Goal: Task Accomplishment & Management: Manage account settings

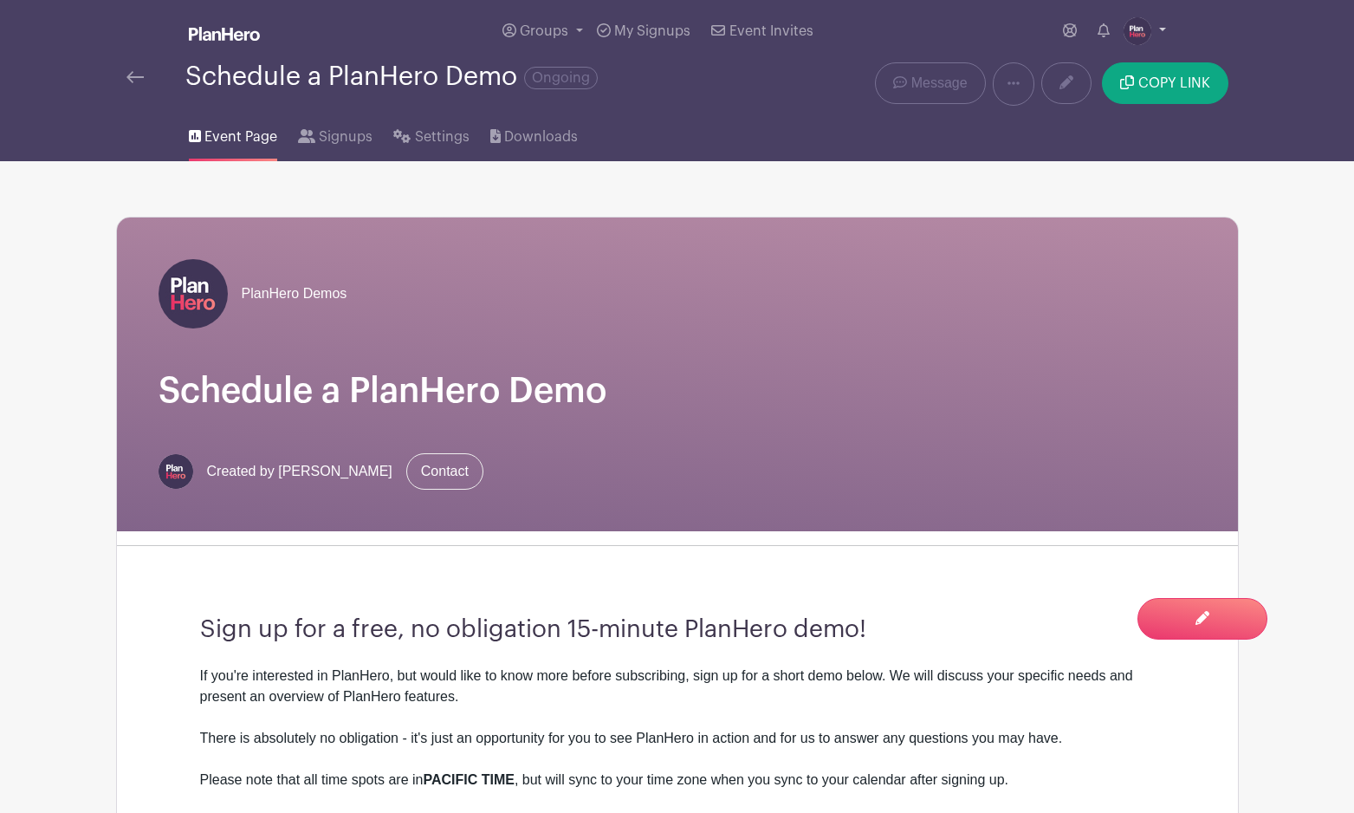
click at [1128, 35] on img at bounding box center [1138, 31] width 28 height 28
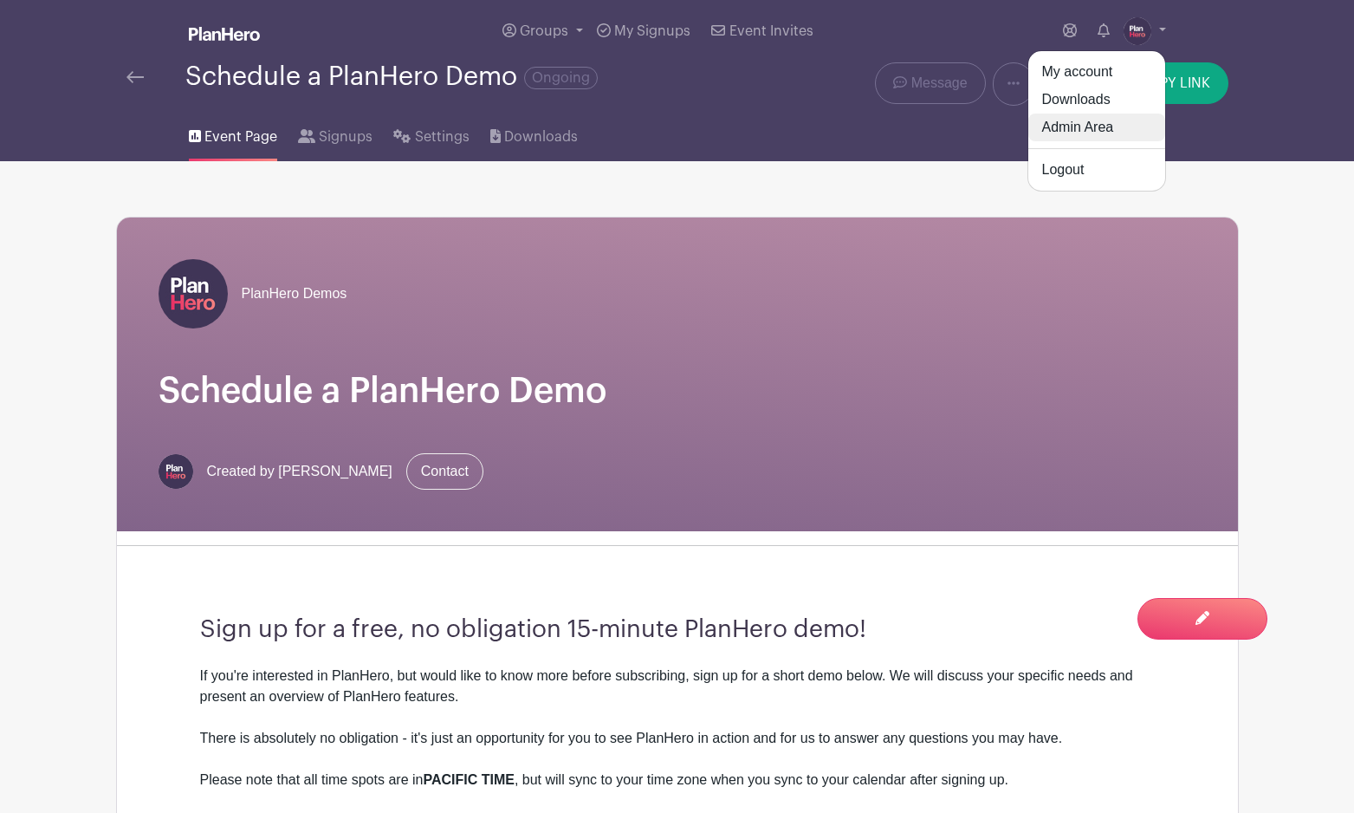
click at [1099, 123] on link "Admin Area" at bounding box center [1096, 127] width 137 height 28
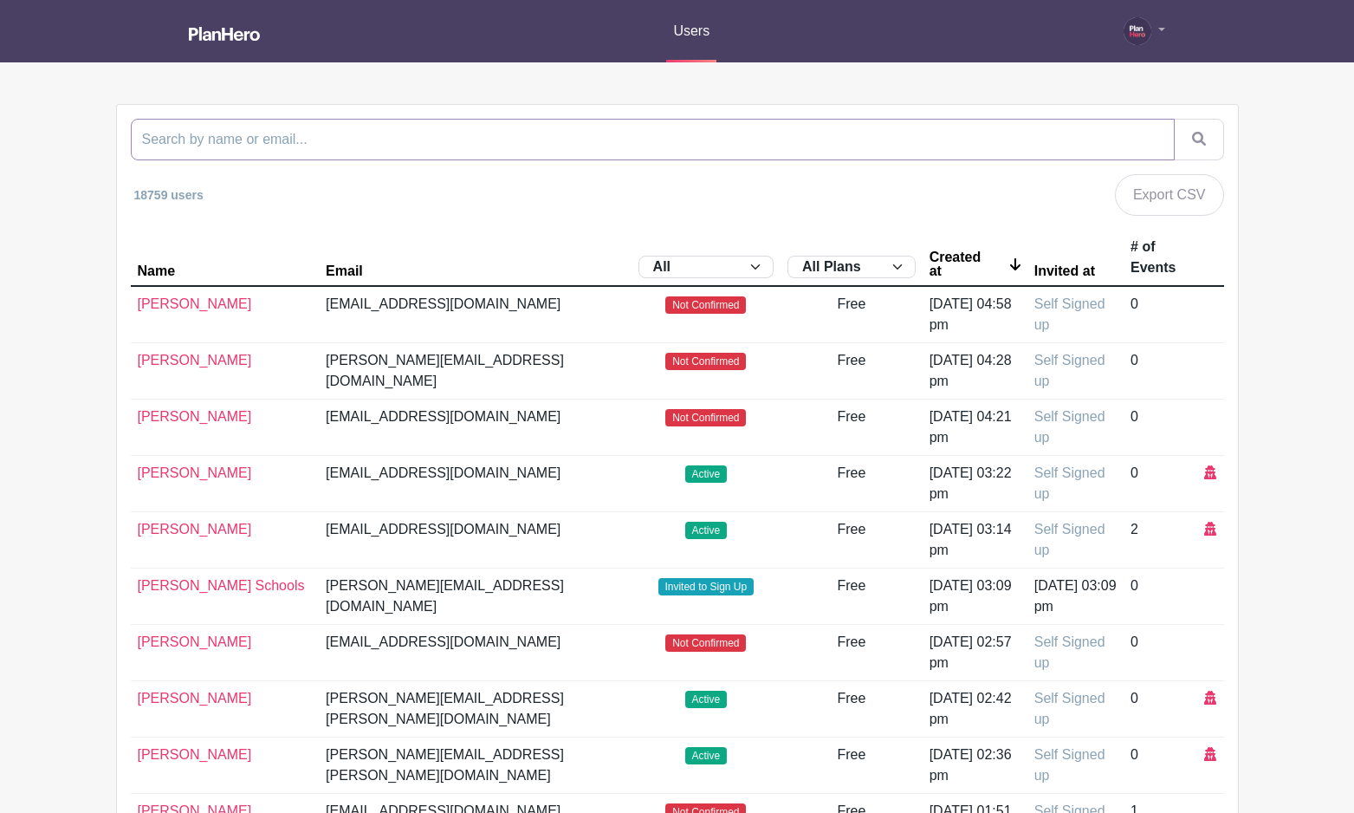
click at [589, 153] on input "search" at bounding box center [653, 140] width 1044 height 42
type input "faith"
click at [1174, 119] on button "submit" at bounding box center [1199, 140] width 50 height 42
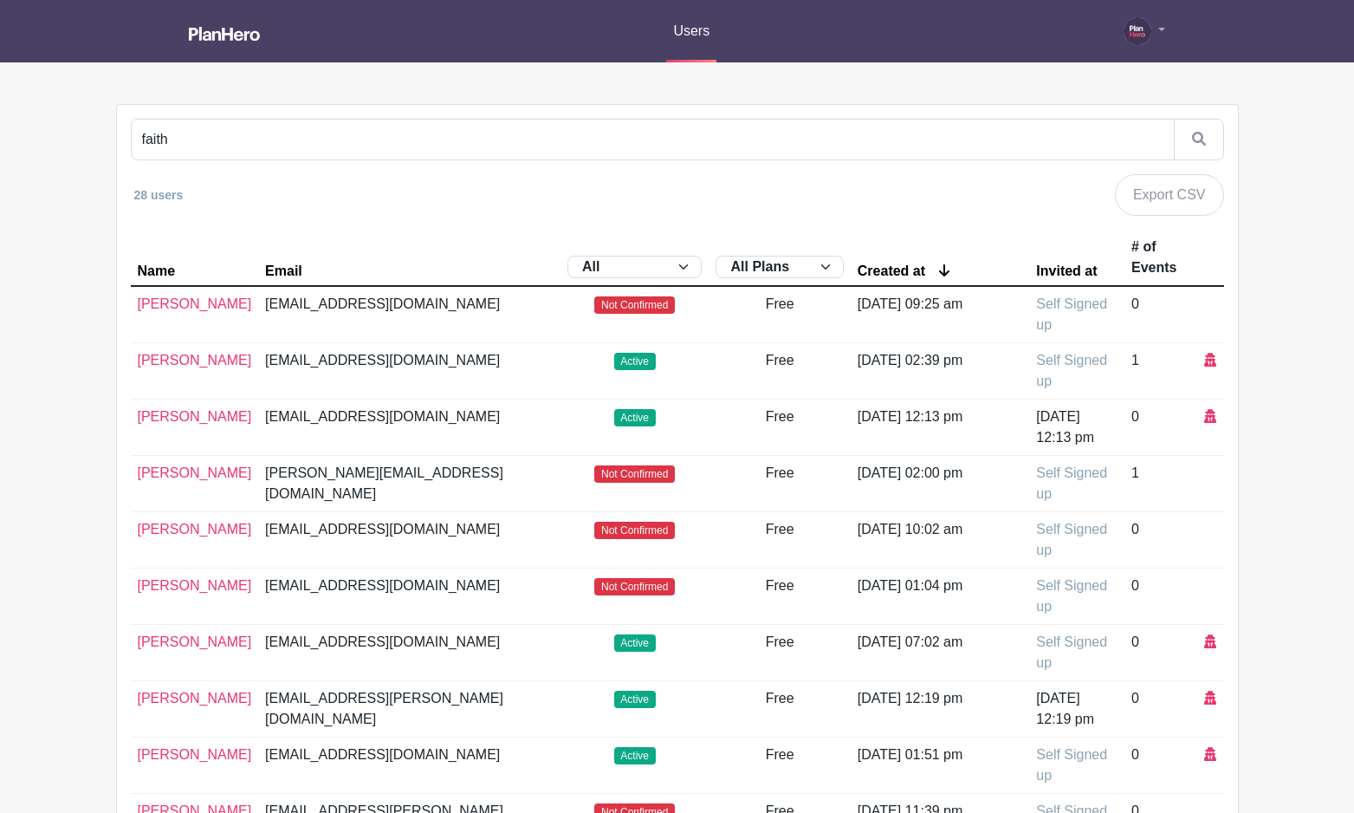
scroll to position [784, 0]
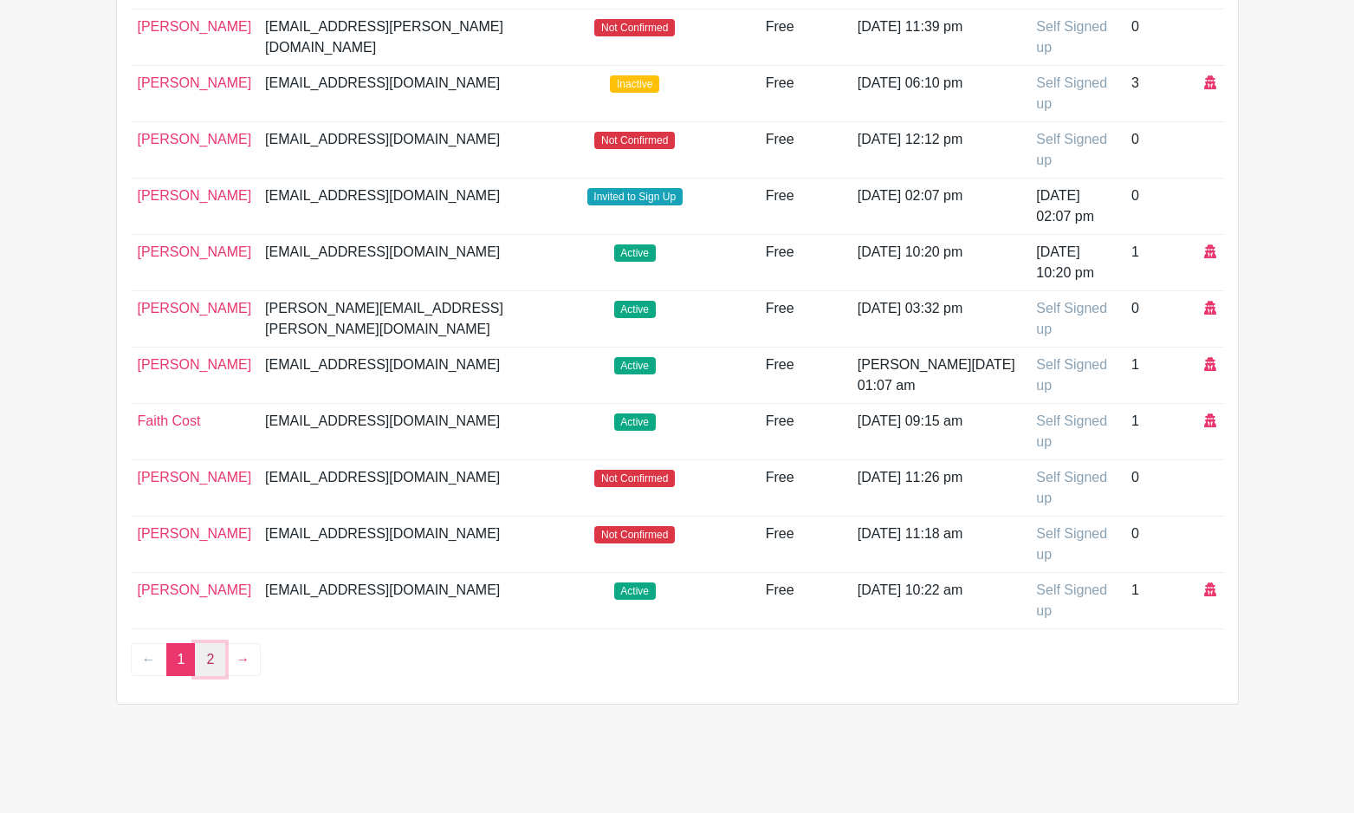
click at [211, 656] on link "2" at bounding box center [210, 659] width 30 height 33
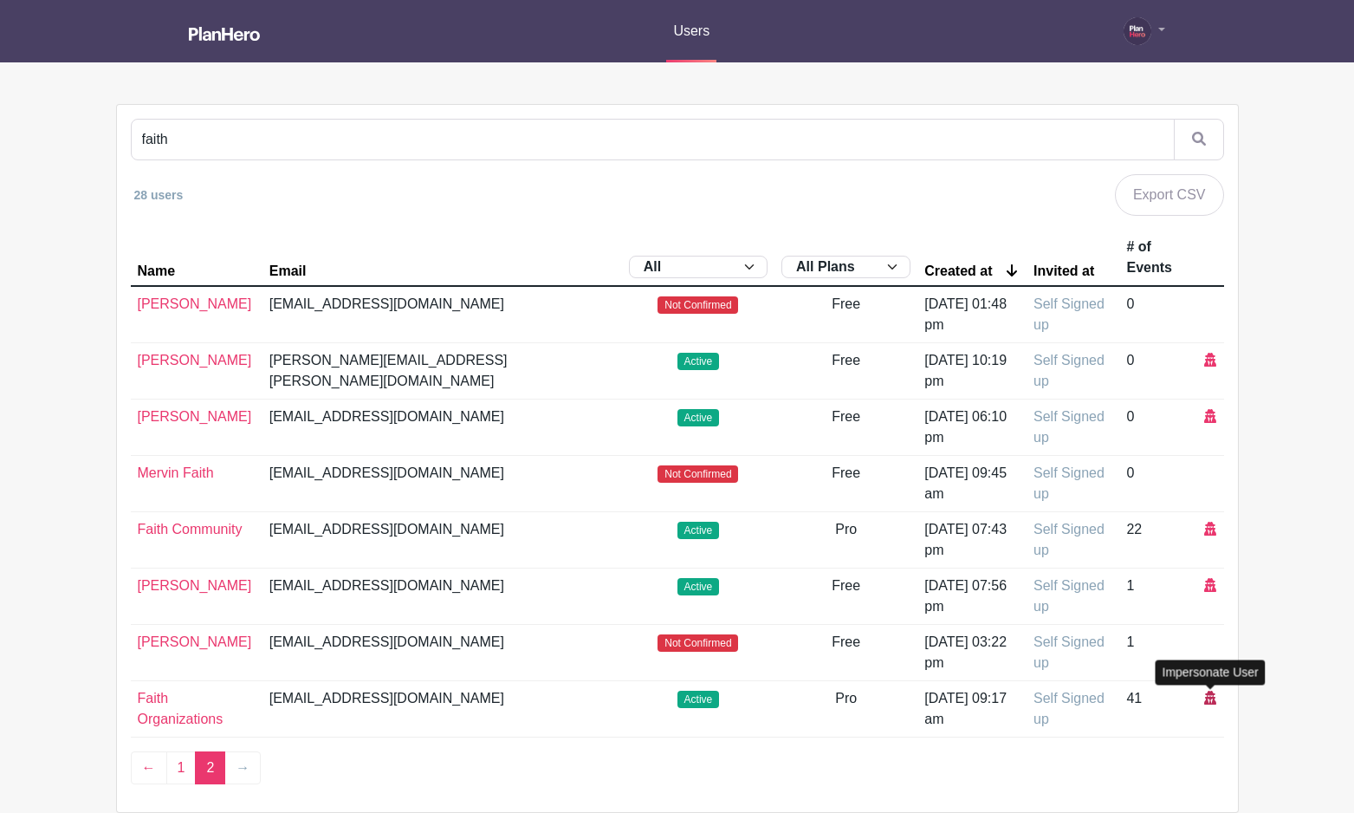
click at [1209, 695] on icon at bounding box center [1210, 697] width 12 height 14
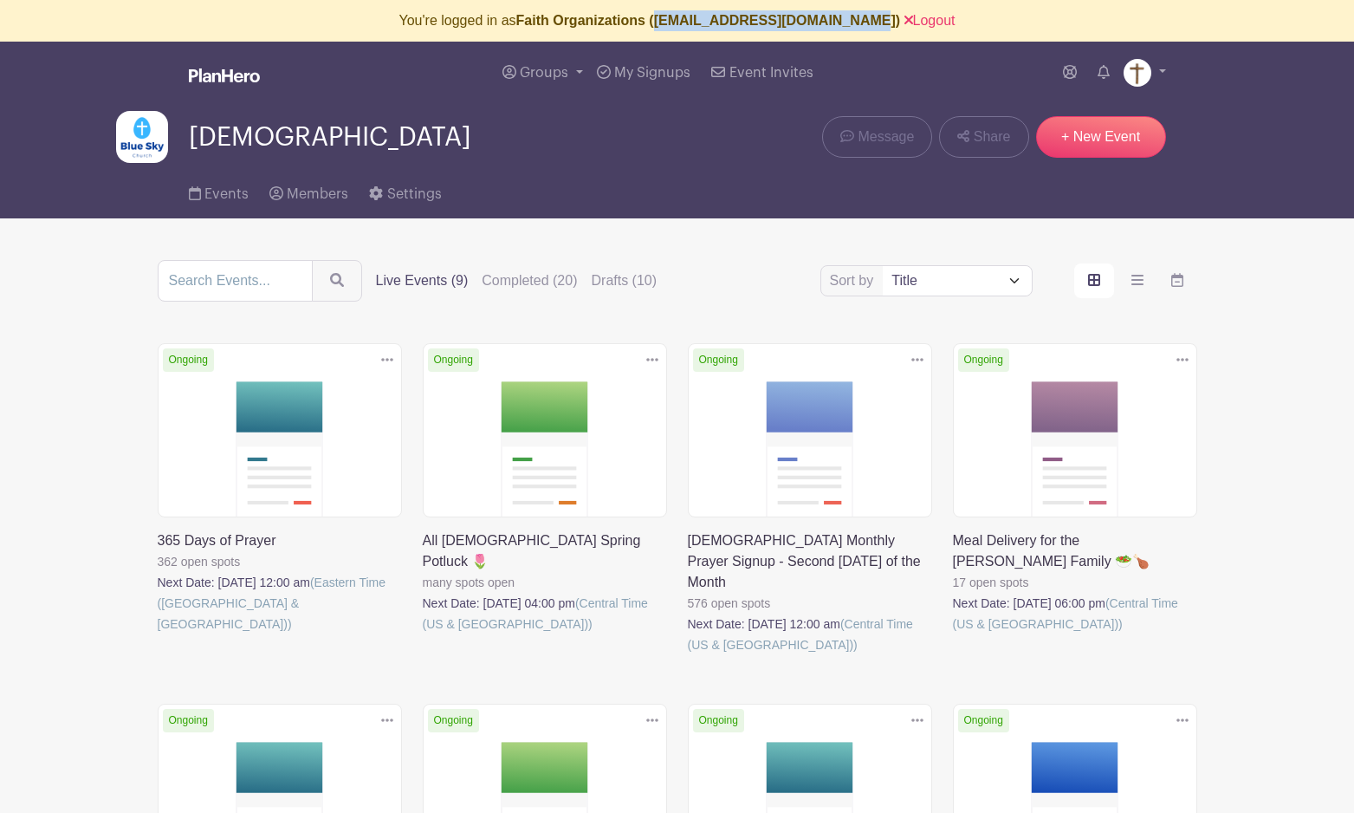
drag, startPoint x: 683, startPoint y: 20, endPoint x: 861, endPoint y: 16, distance: 178.5
click at [861, 16] on b "Faith Organizations ([EMAIL_ADDRESS][DOMAIN_NAME])" at bounding box center [708, 20] width 385 height 15
copy b "[EMAIL_ADDRESS][DOMAIN_NAME]"
click at [904, 16] on link "Logout" at bounding box center [929, 20] width 51 height 15
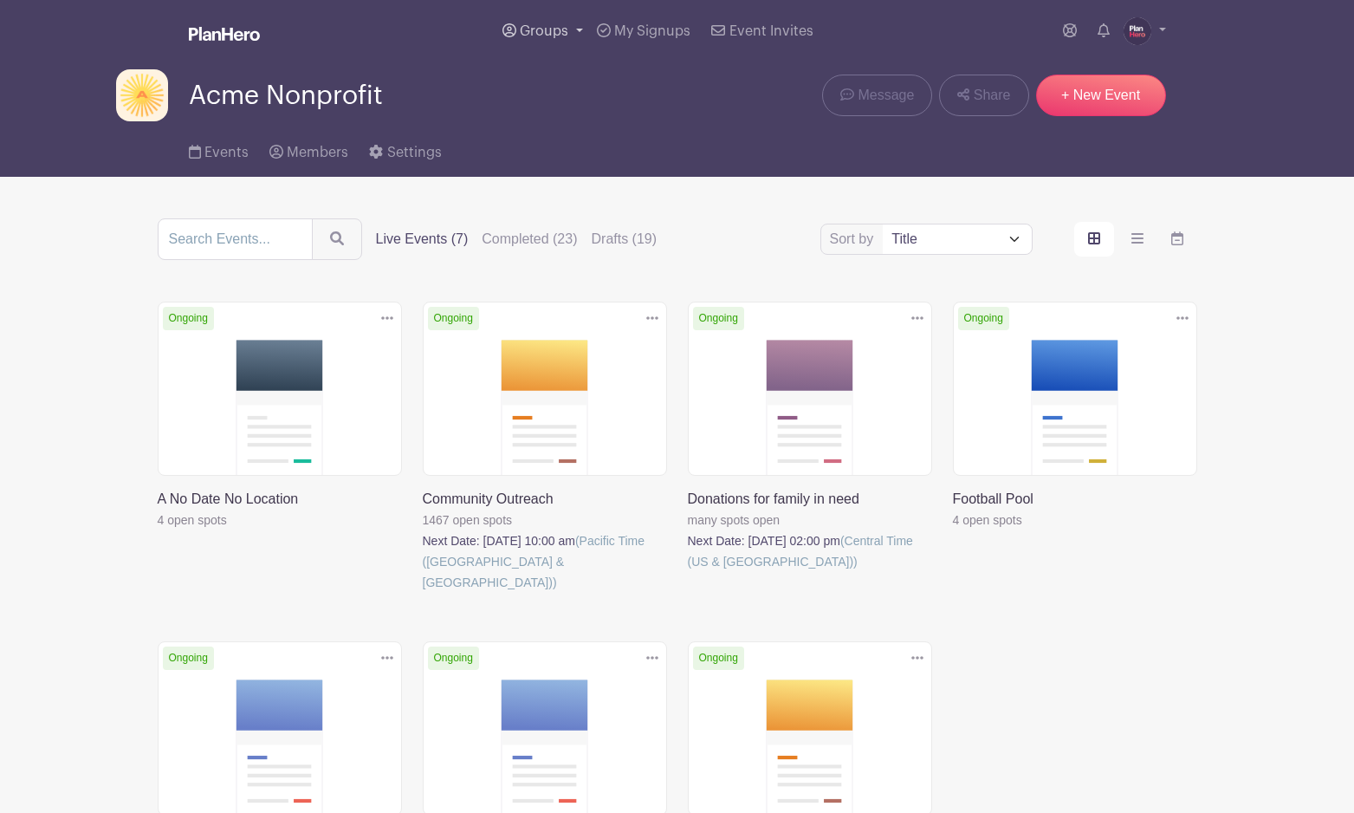
click at [542, 29] on span "Groups" at bounding box center [544, 31] width 49 height 14
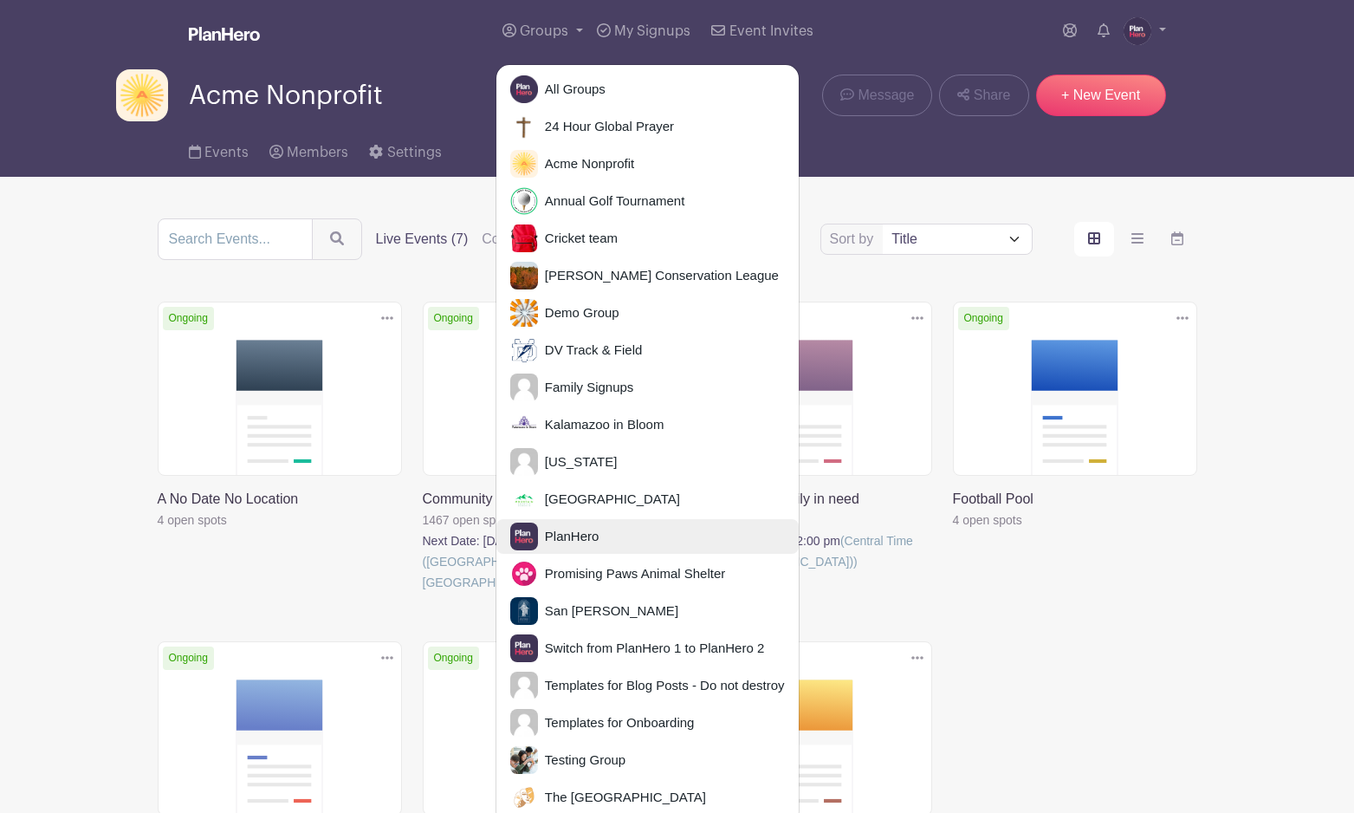
click at [591, 534] on span "PlanHero" at bounding box center [569, 537] width 62 height 20
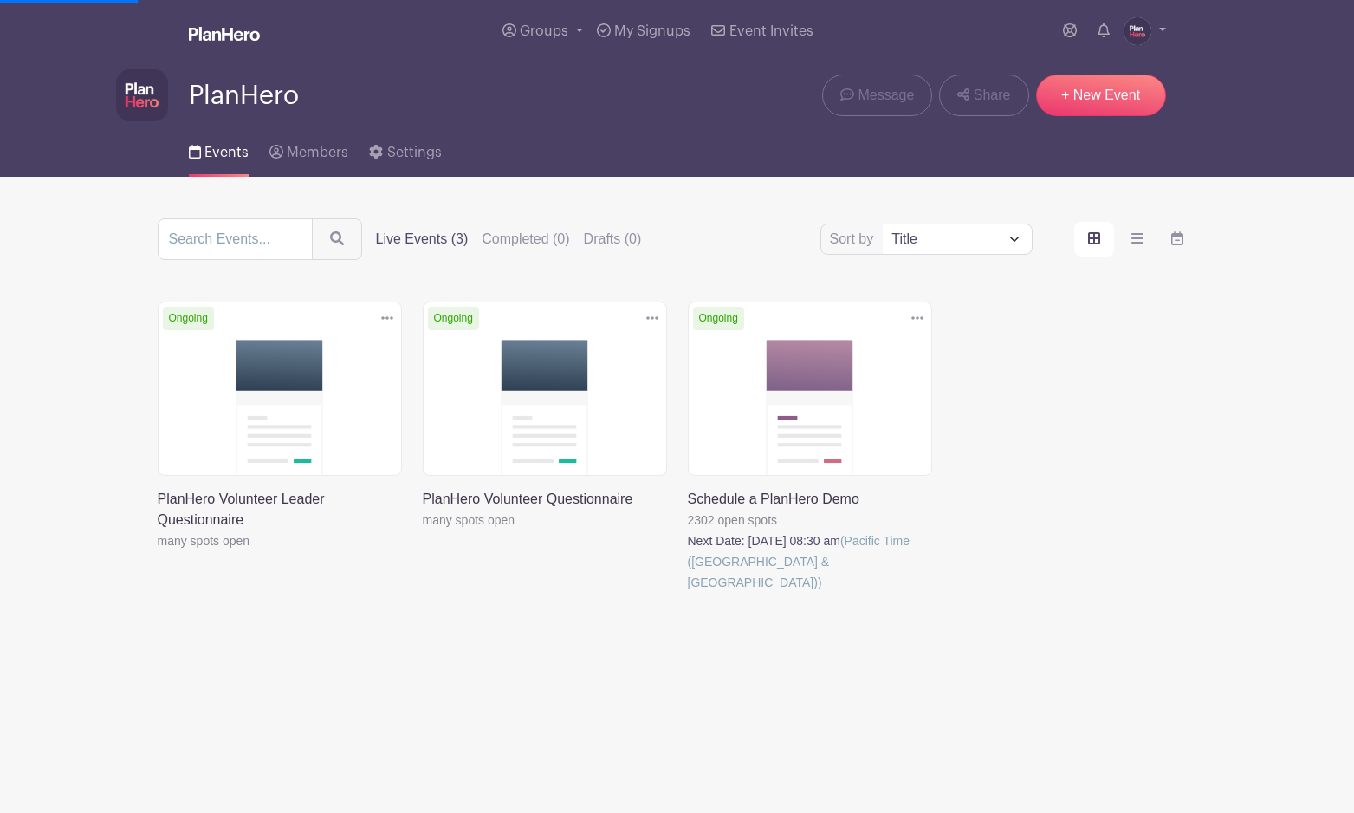
click at [688, 593] on link at bounding box center [688, 593] width 0 height 0
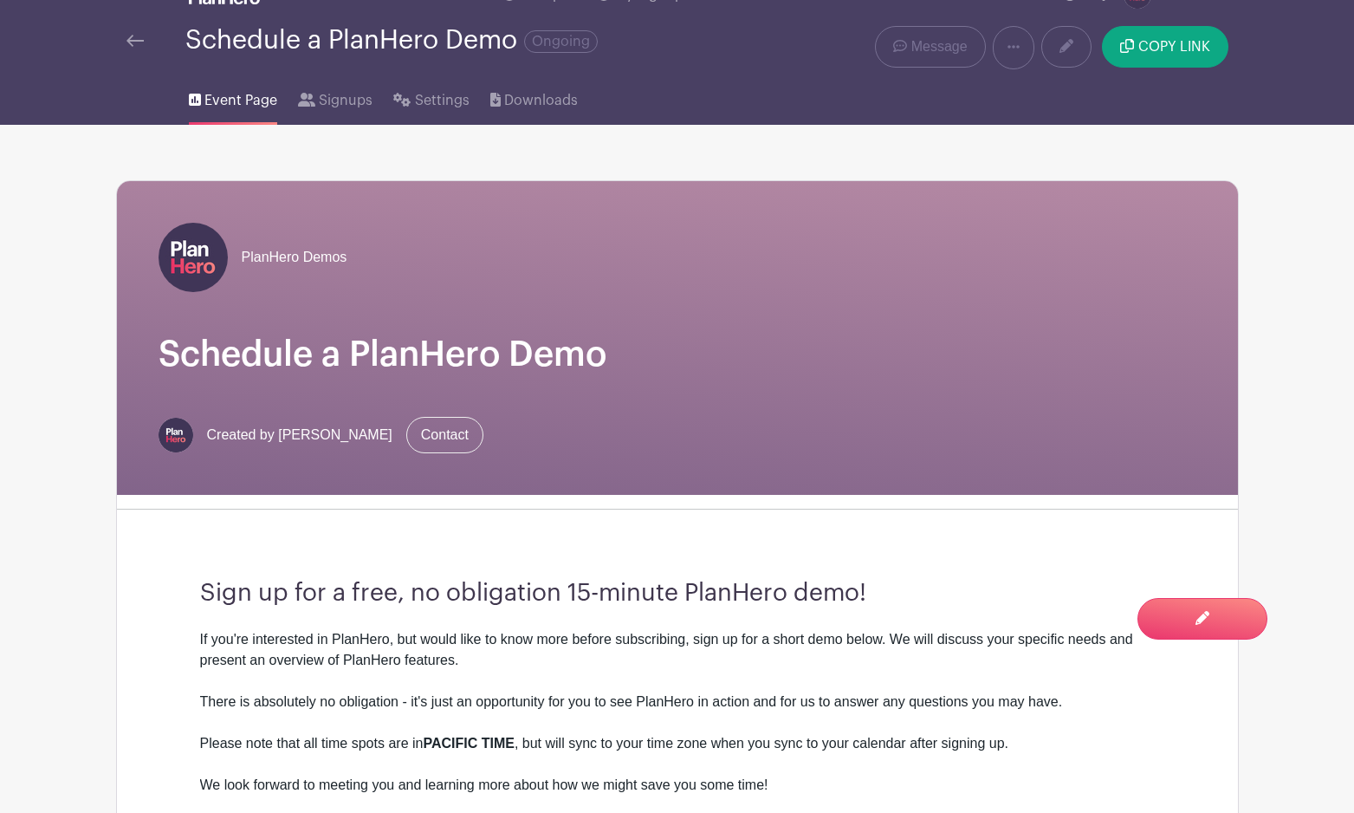
scroll to position [18, 0]
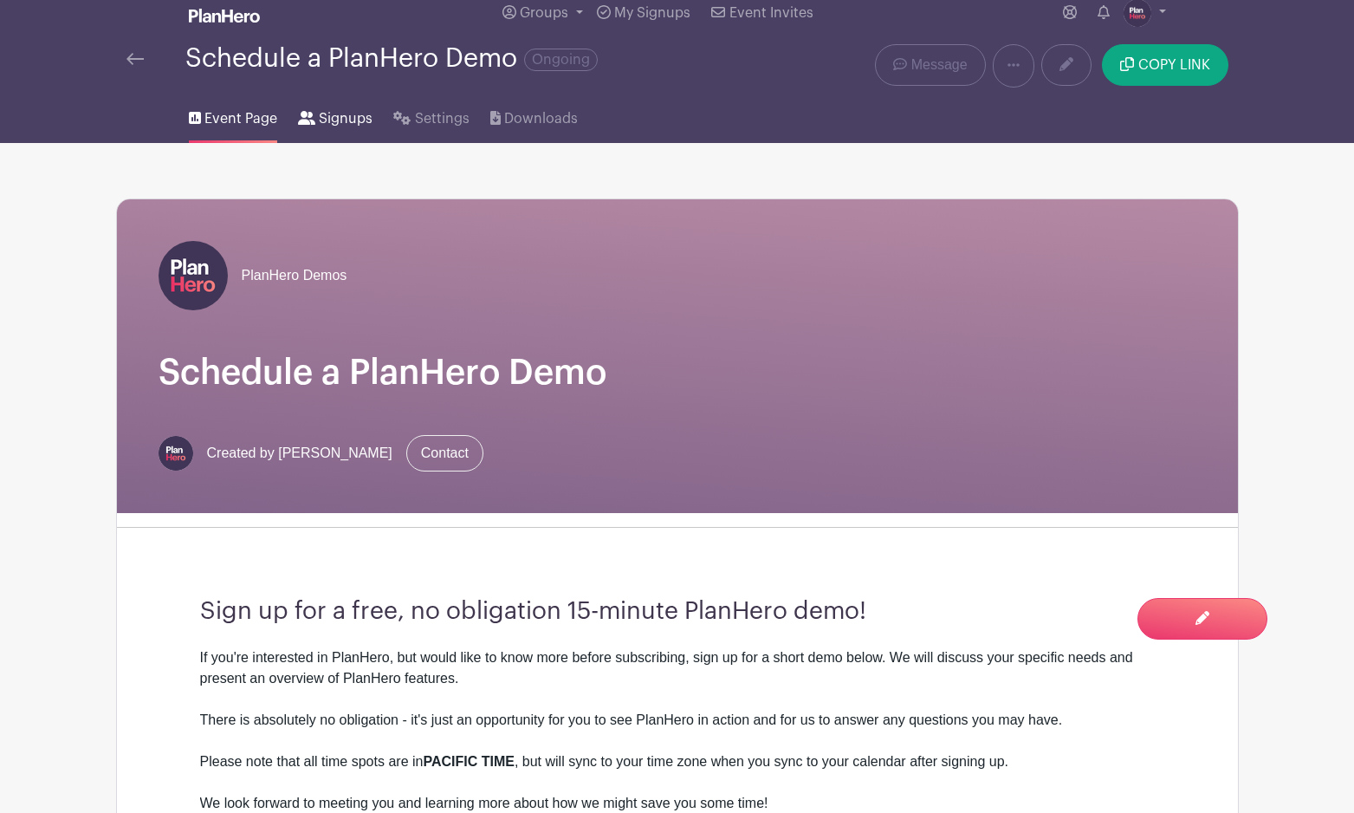
click at [332, 115] on span "Signups" at bounding box center [346, 118] width 54 height 21
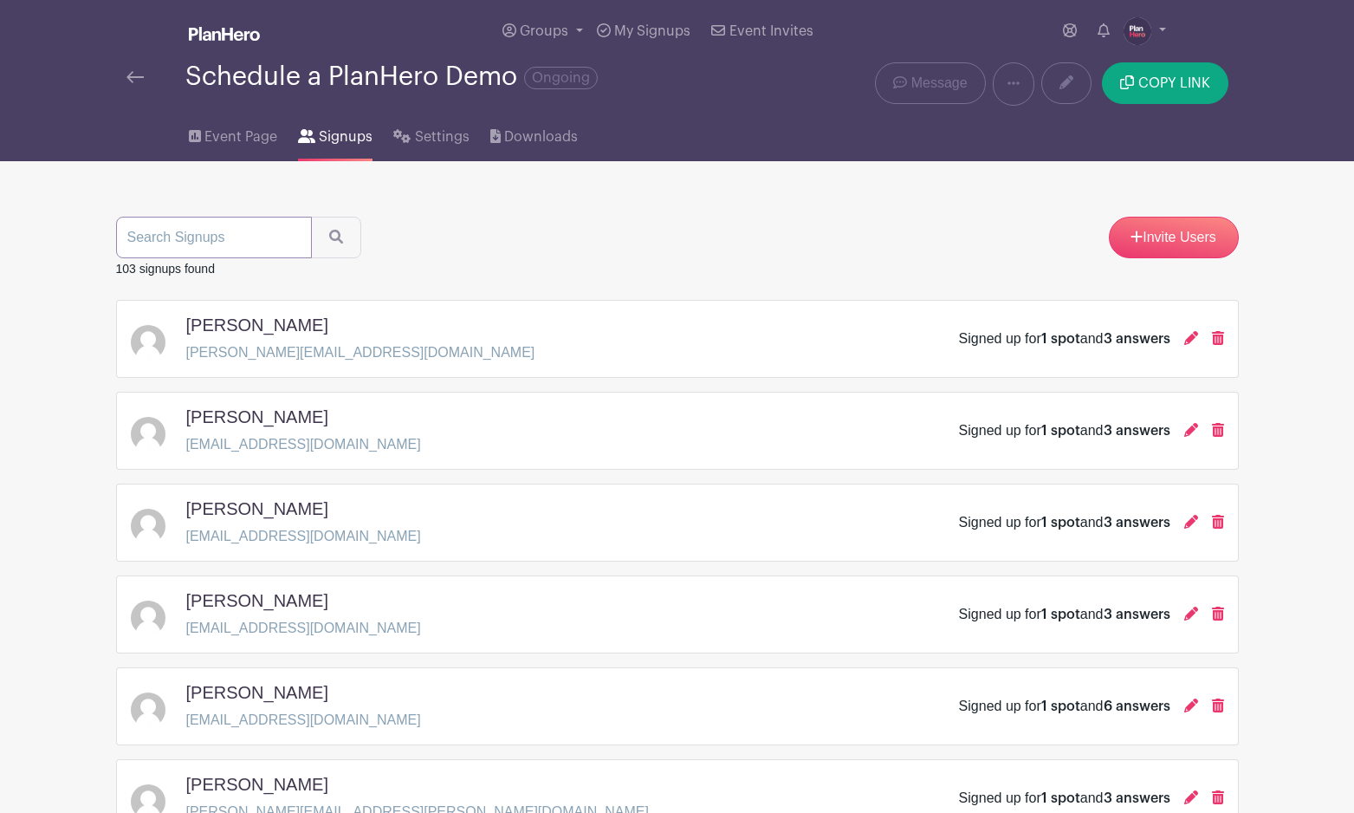
click at [224, 245] on input "search" at bounding box center [214, 238] width 196 height 42
type input "shiela"
click at [311, 217] on button "submit" at bounding box center [336, 238] width 50 height 42
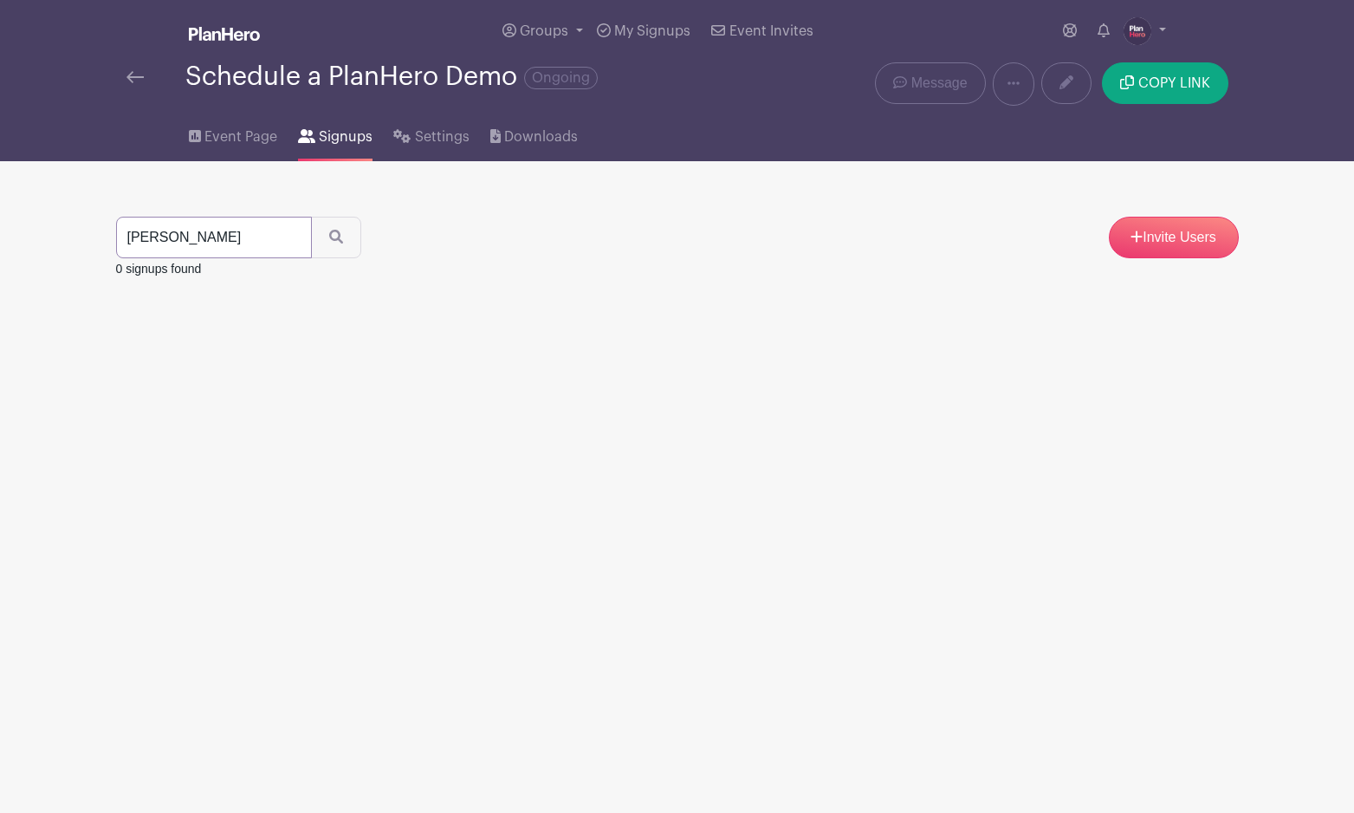
drag, startPoint x: 172, startPoint y: 237, endPoint x: 123, endPoint y: 237, distance: 49.4
click at [124, 237] on input "shiela" at bounding box center [214, 238] width 196 height 42
type input "sheila"
click at [311, 217] on button "submit" at bounding box center [336, 238] width 50 height 42
click at [1182, 340] on div "Signed up for 1 spot and 3 answers" at bounding box center [1091, 338] width 265 height 21
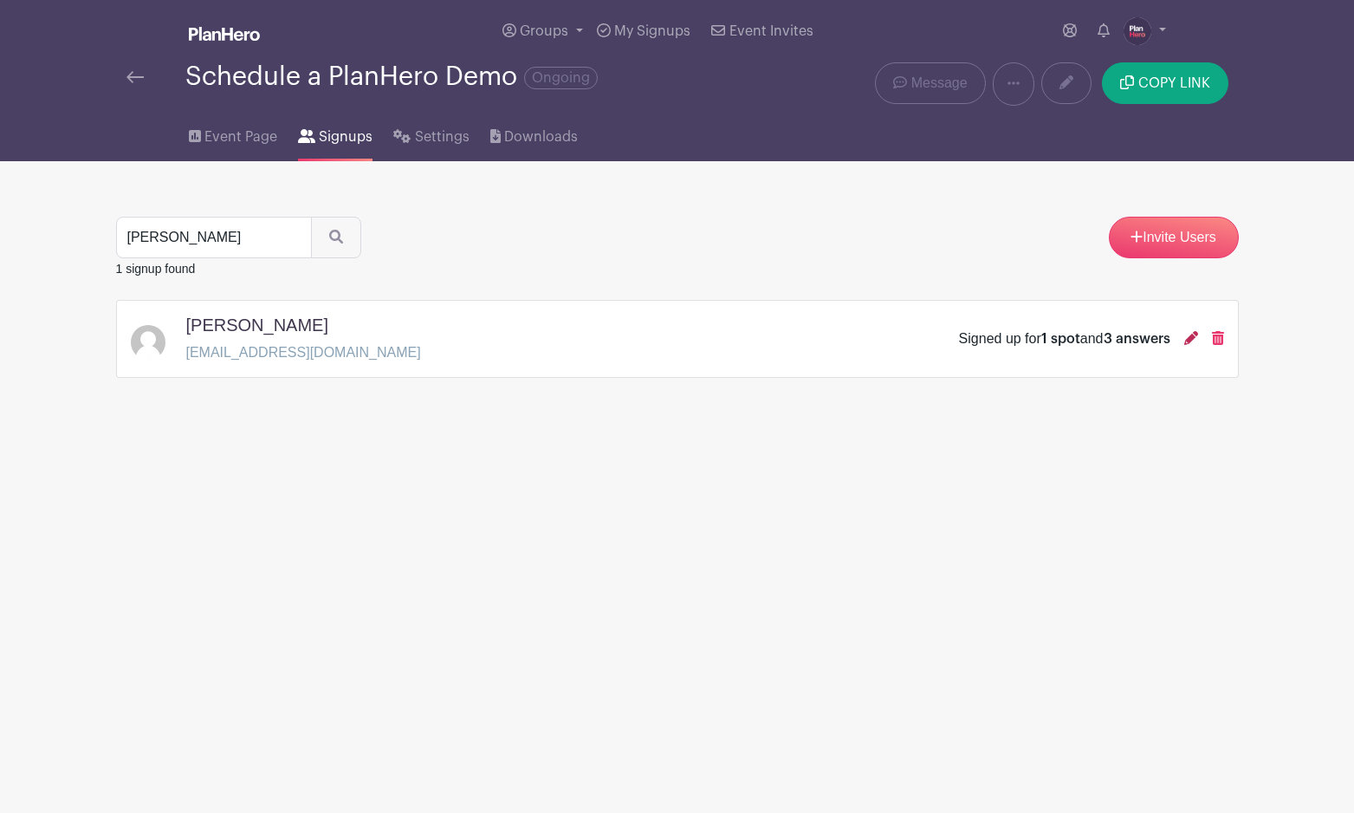
click at [1191, 340] on icon at bounding box center [1191, 338] width 14 height 14
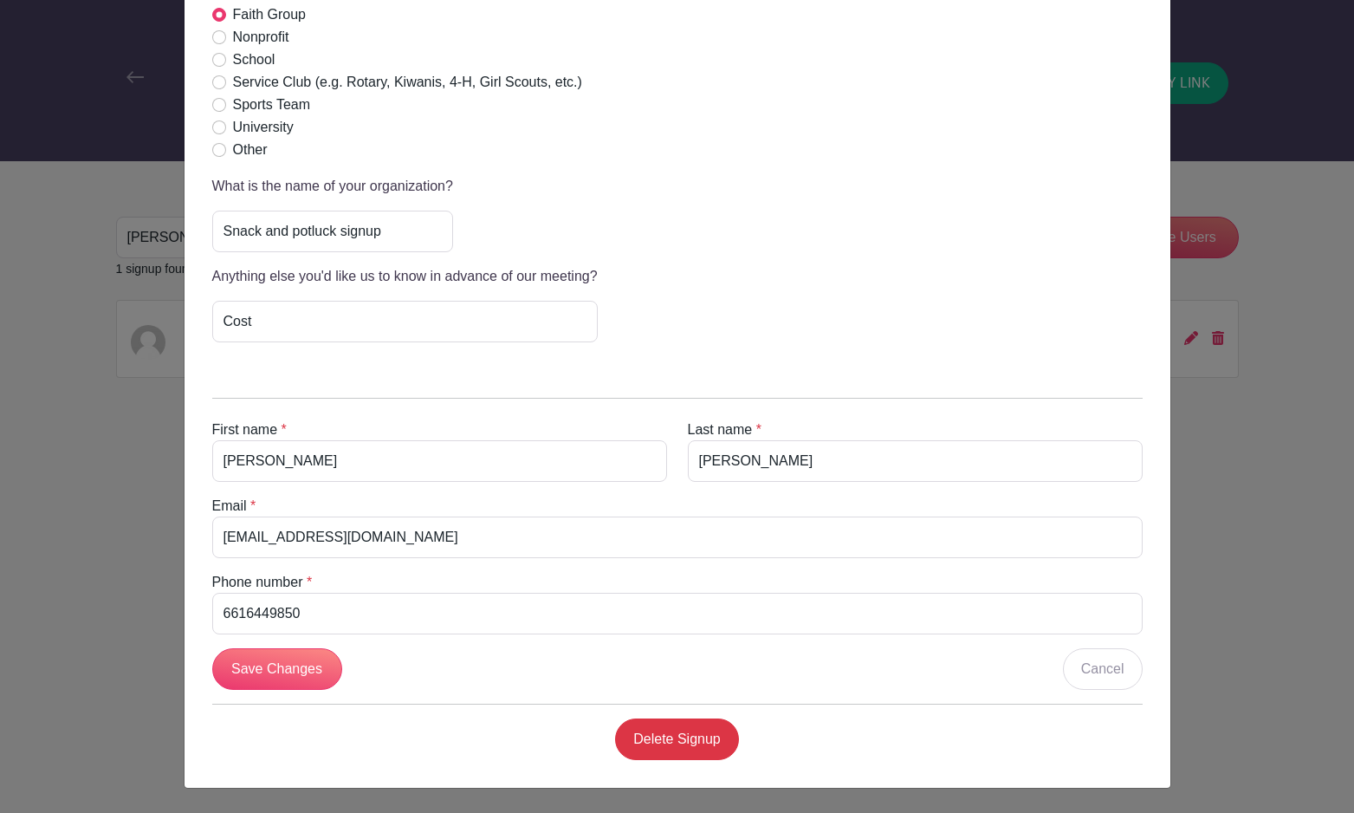
scroll to position [593, 0]
click at [1090, 667] on link "Cancel" at bounding box center [1103, 669] width 80 height 42
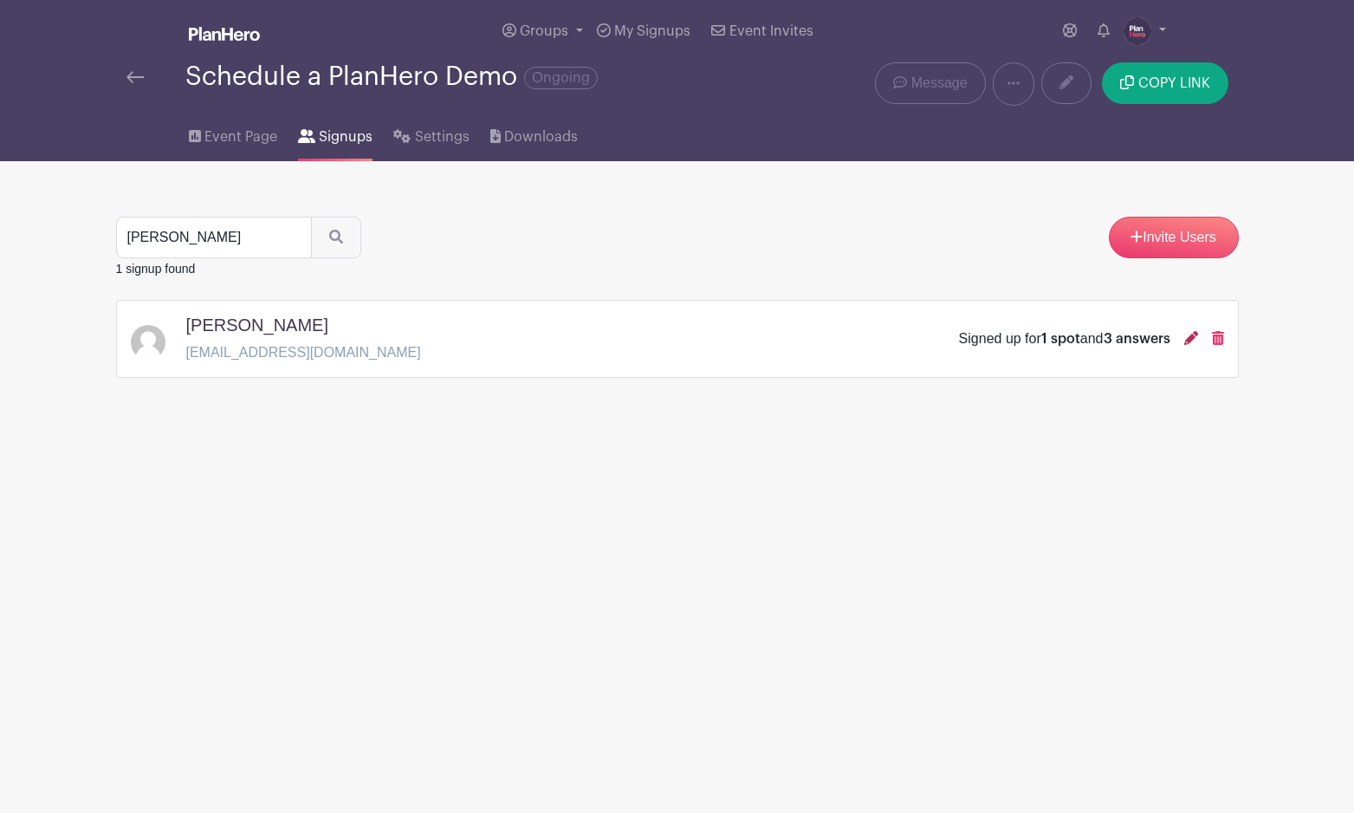
click at [1189, 336] on icon at bounding box center [1191, 338] width 14 height 14
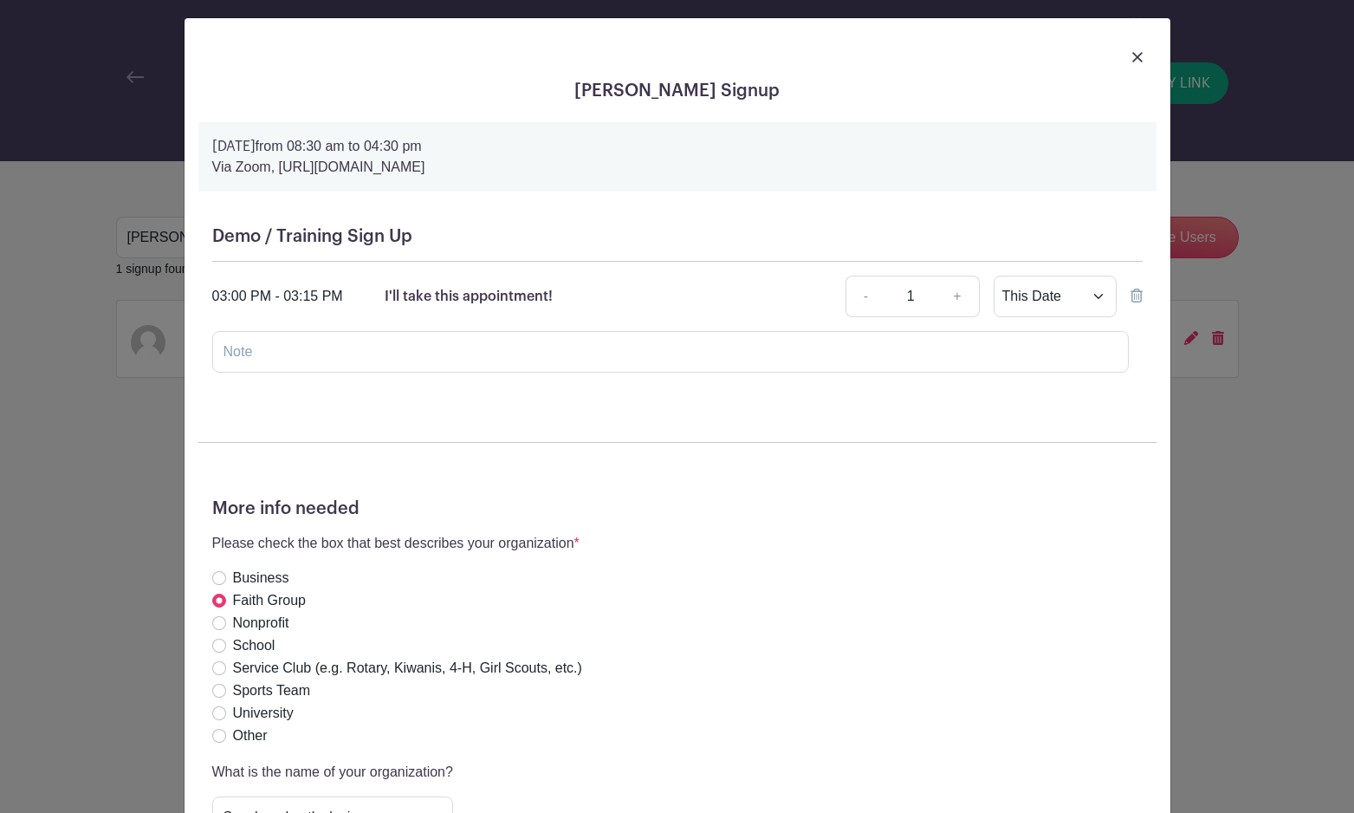
scroll to position [0, 0]
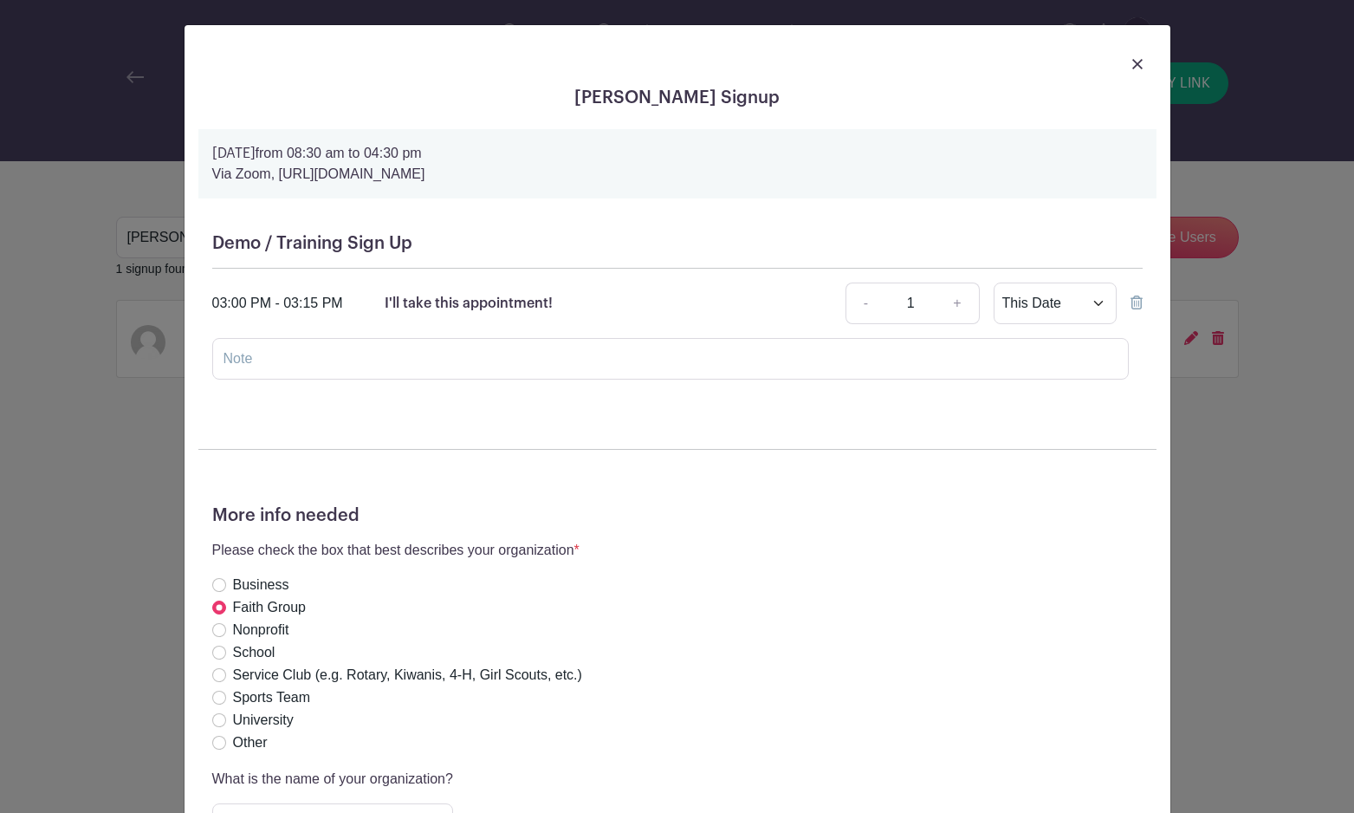
click at [1137, 62] on img at bounding box center [1137, 64] width 10 height 10
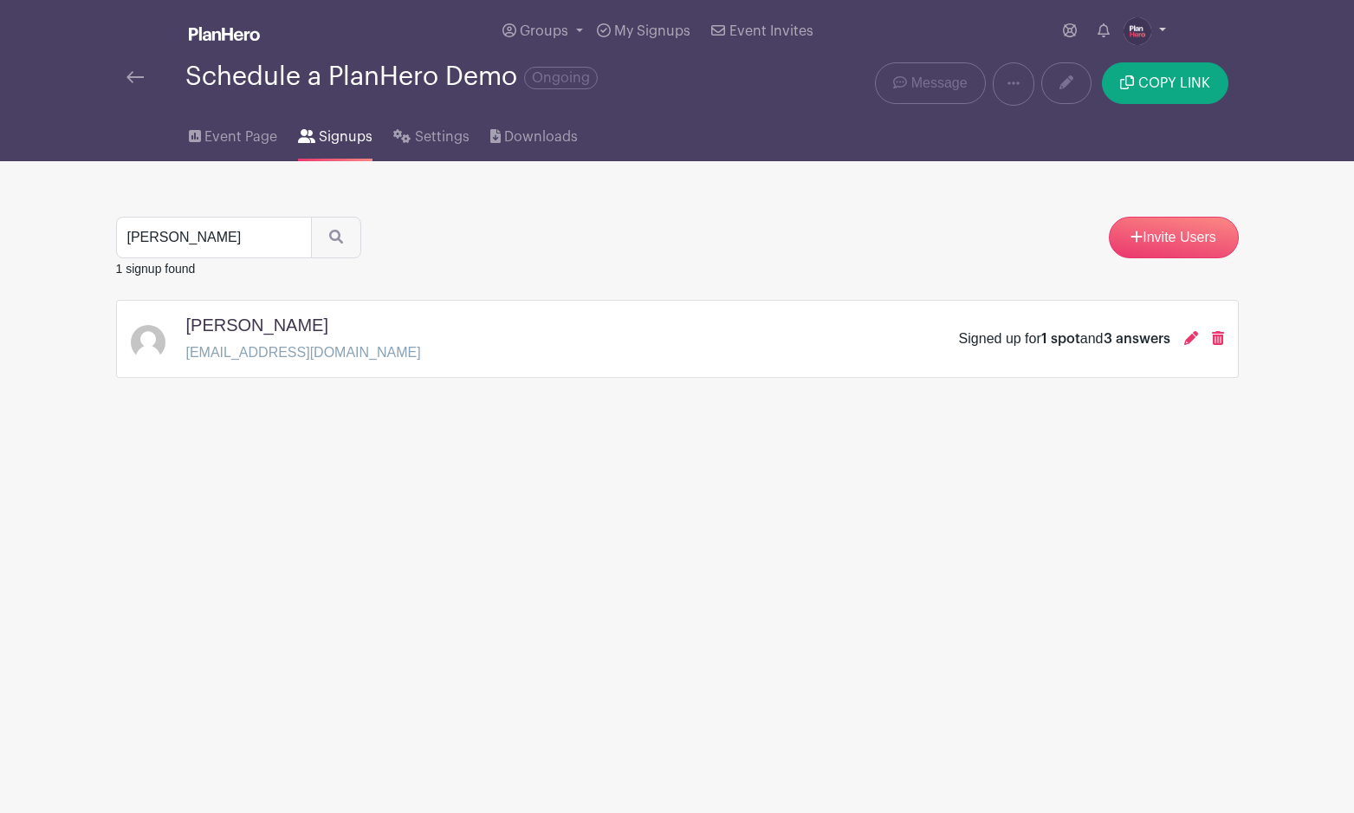
click at [1131, 26] on img at bounding box center [1138, 31] width 28 height 28
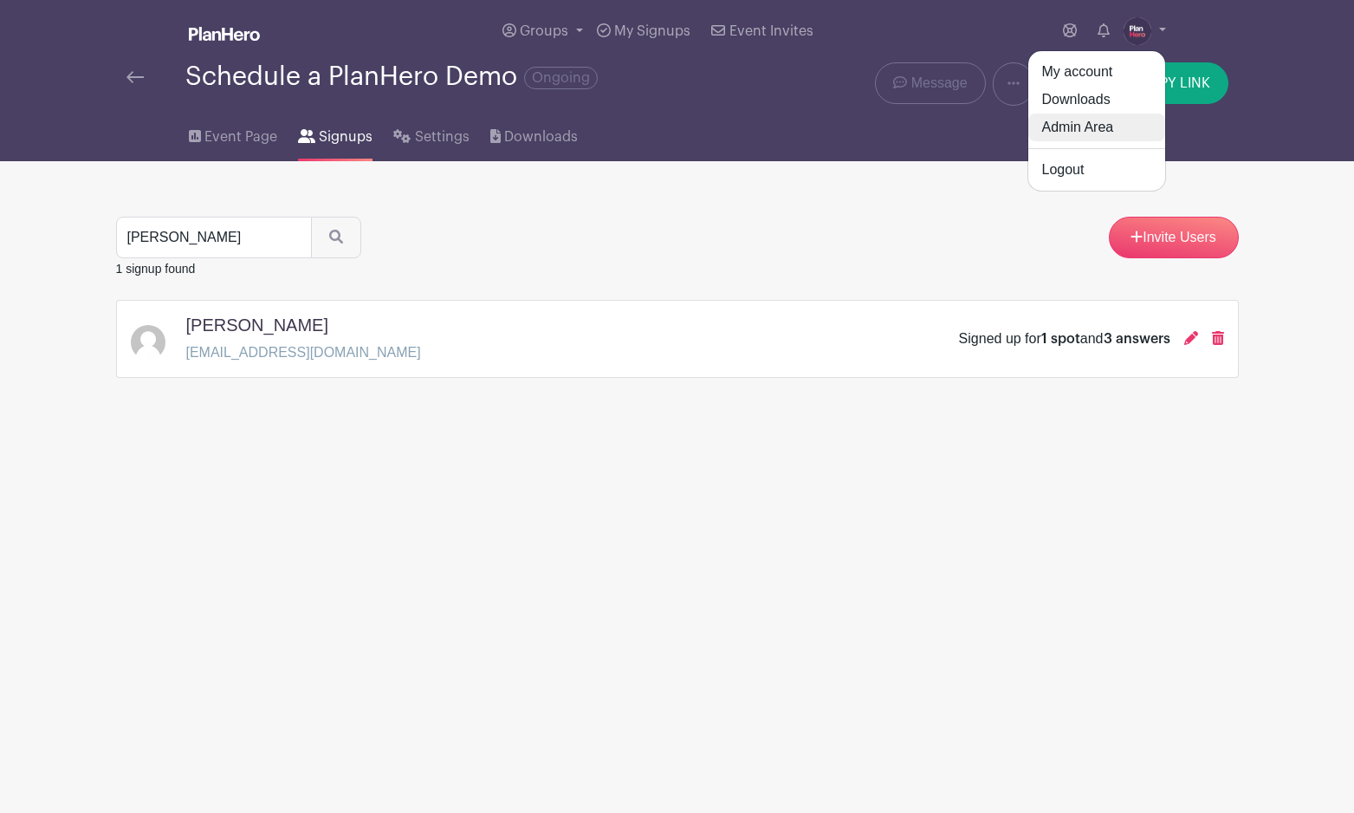
click at [1105, 132] on link "Admin Area" at bounding box center [1096, 127] width 137 height 28
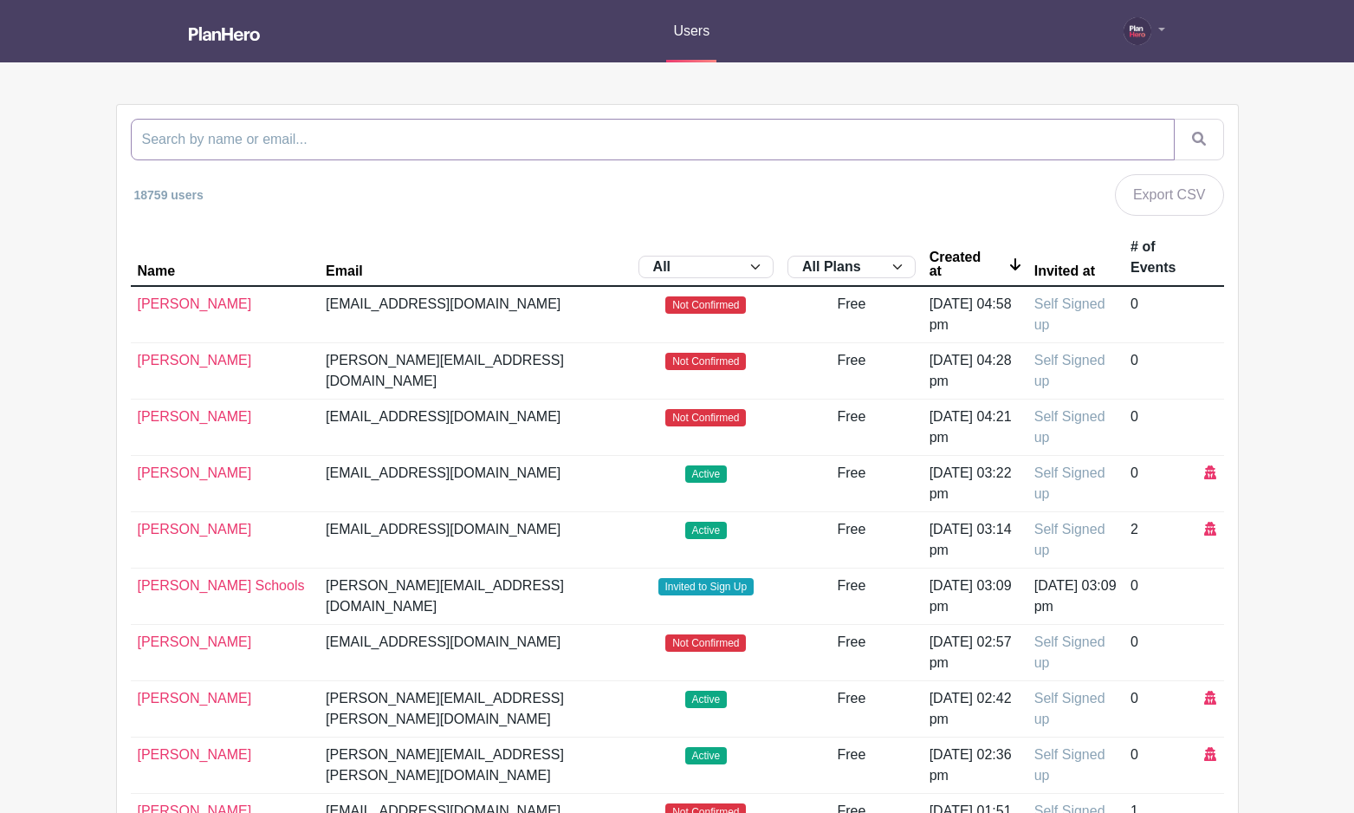
click at [197, 138] on input "search" at bounding box center [653, 140] width 1044 height 42
paste input "[EMAIL_ADDRESS][DOMAIN_NAME]"
type input "[EMAIL_ADDRESS][DOMAIN_NAME]"
click at [1174, 119] on button "submit" at bounding box center [1199, 140] width 50 height 42
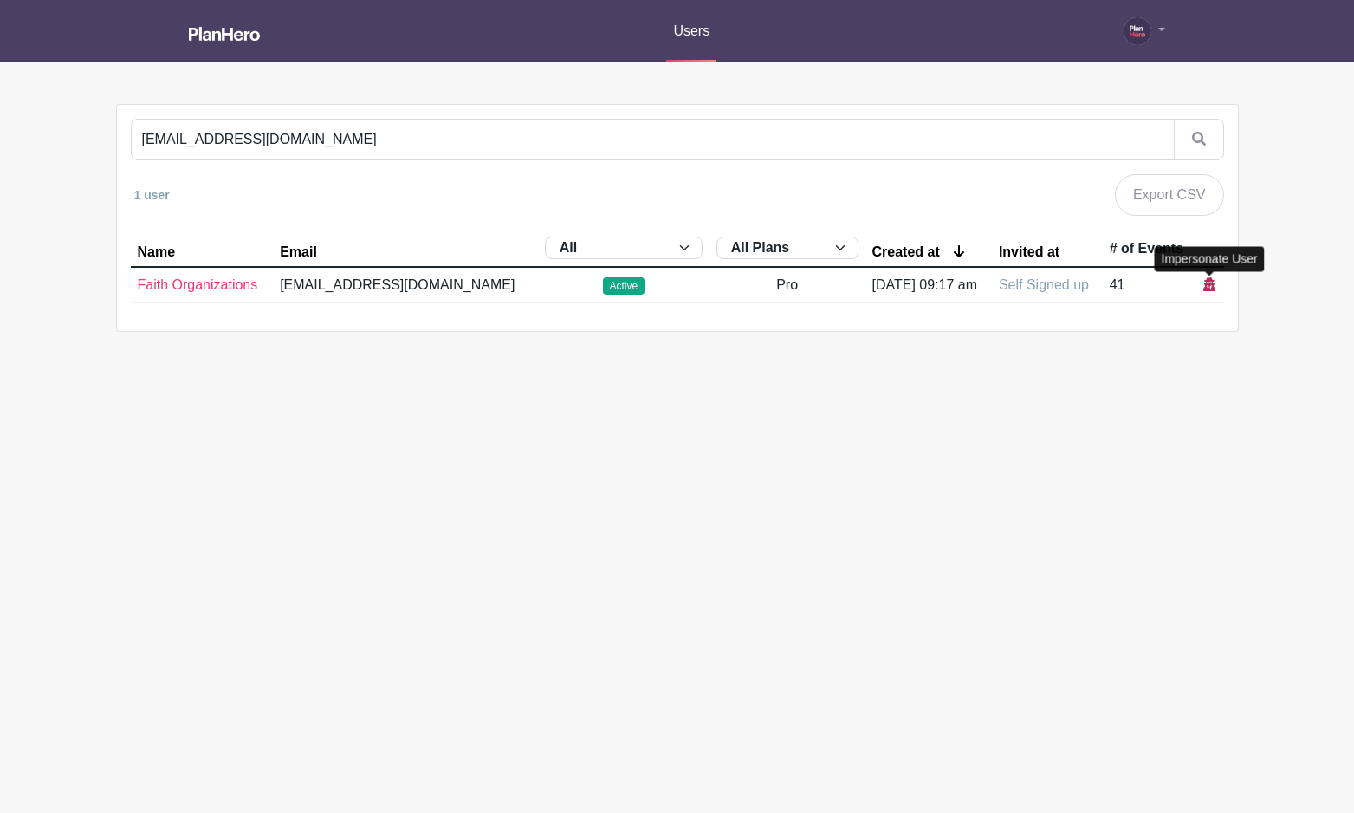
click at [1203, 282] on icon at bounding box center [1209, 284] width 12 height 14
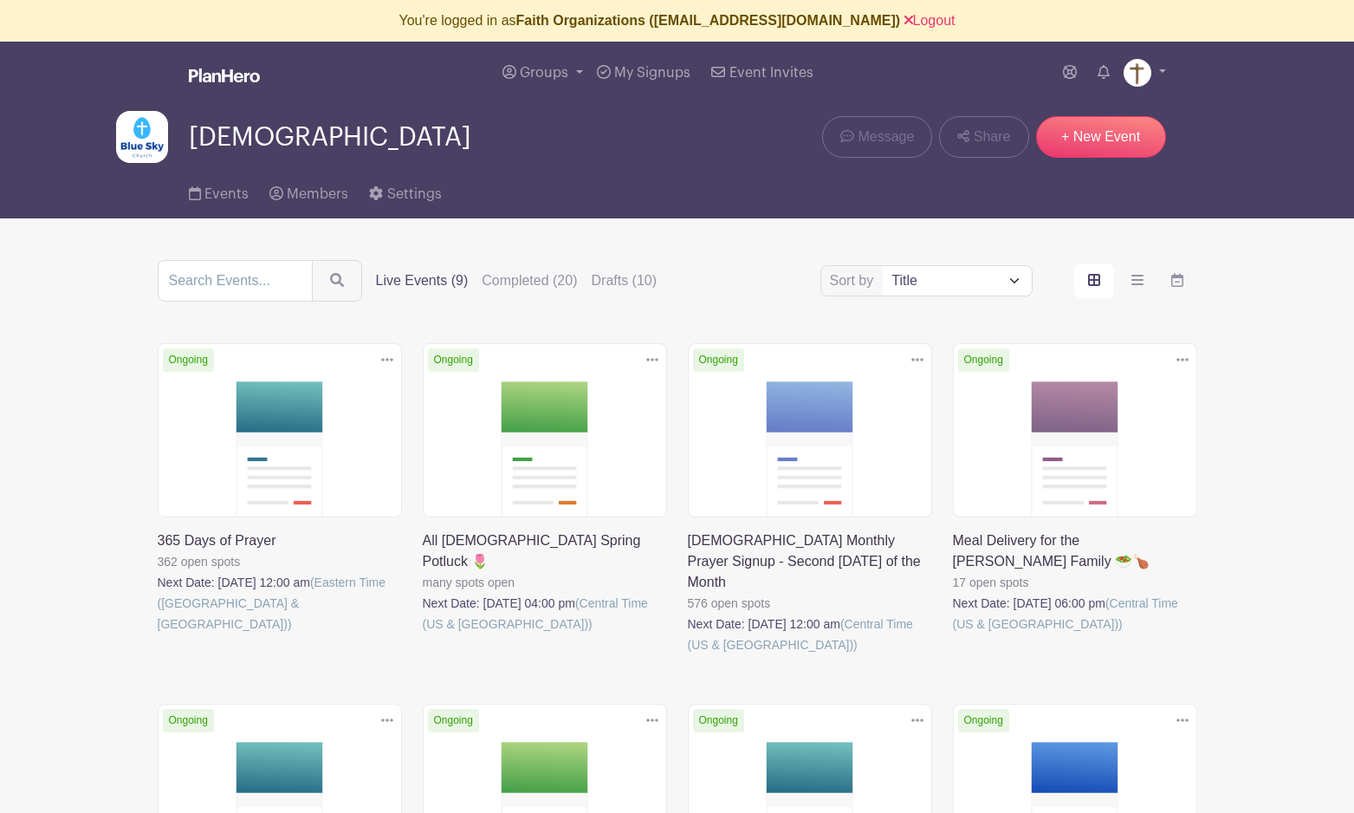
scroll to position [3, 0]
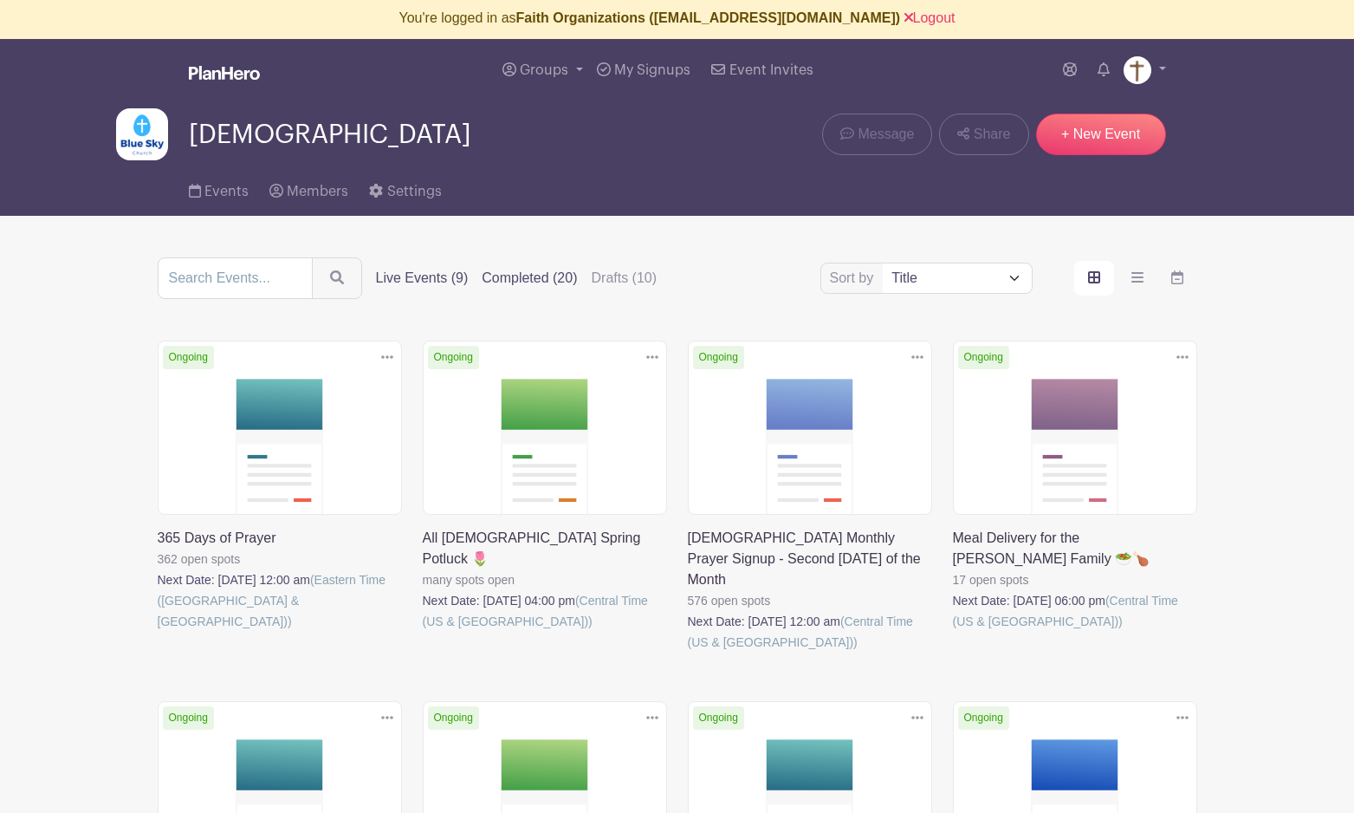
click at [505, 276] on label "Completed (20)" at bounding box center [529, 278] width 95 height 21
click at [0, 0] on input "Completed (20)" at bounding box center [0, 0] width 0 height 0
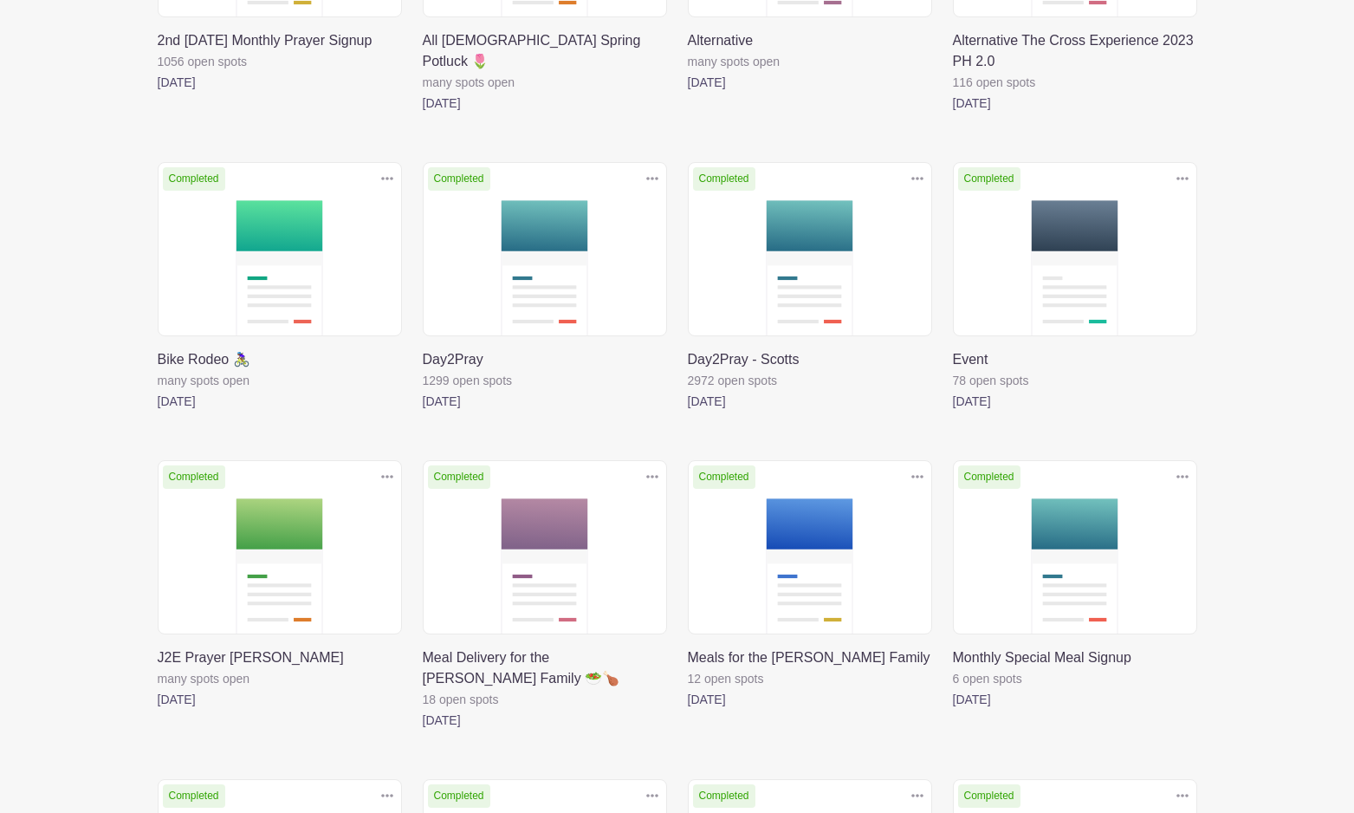
scroll to position [787, 0]
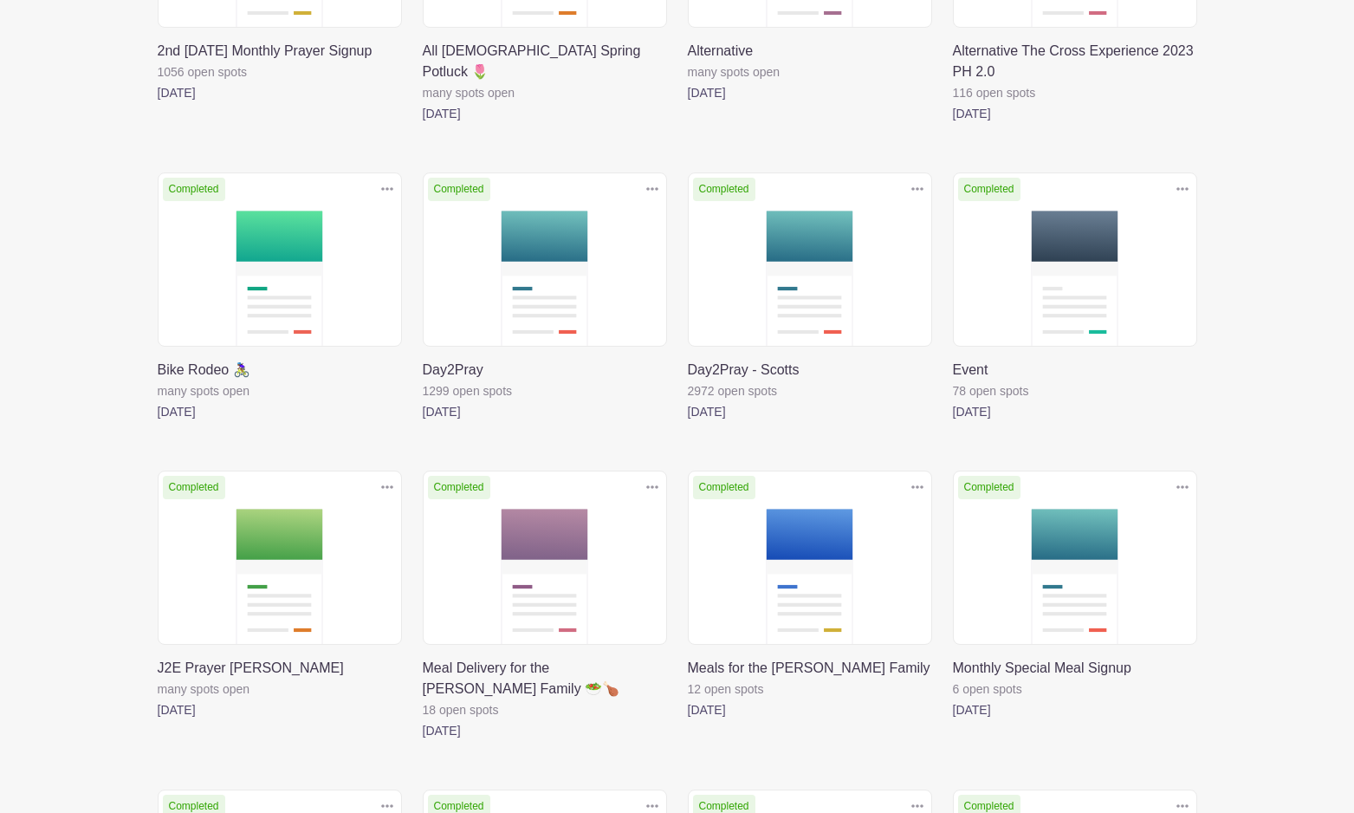
click at [652, 190] on icon at bounding box center [652, 188] width 12 height 3
click at [580, 258] on link "Delete" at bounding box center [596, 256] width 137 height 28
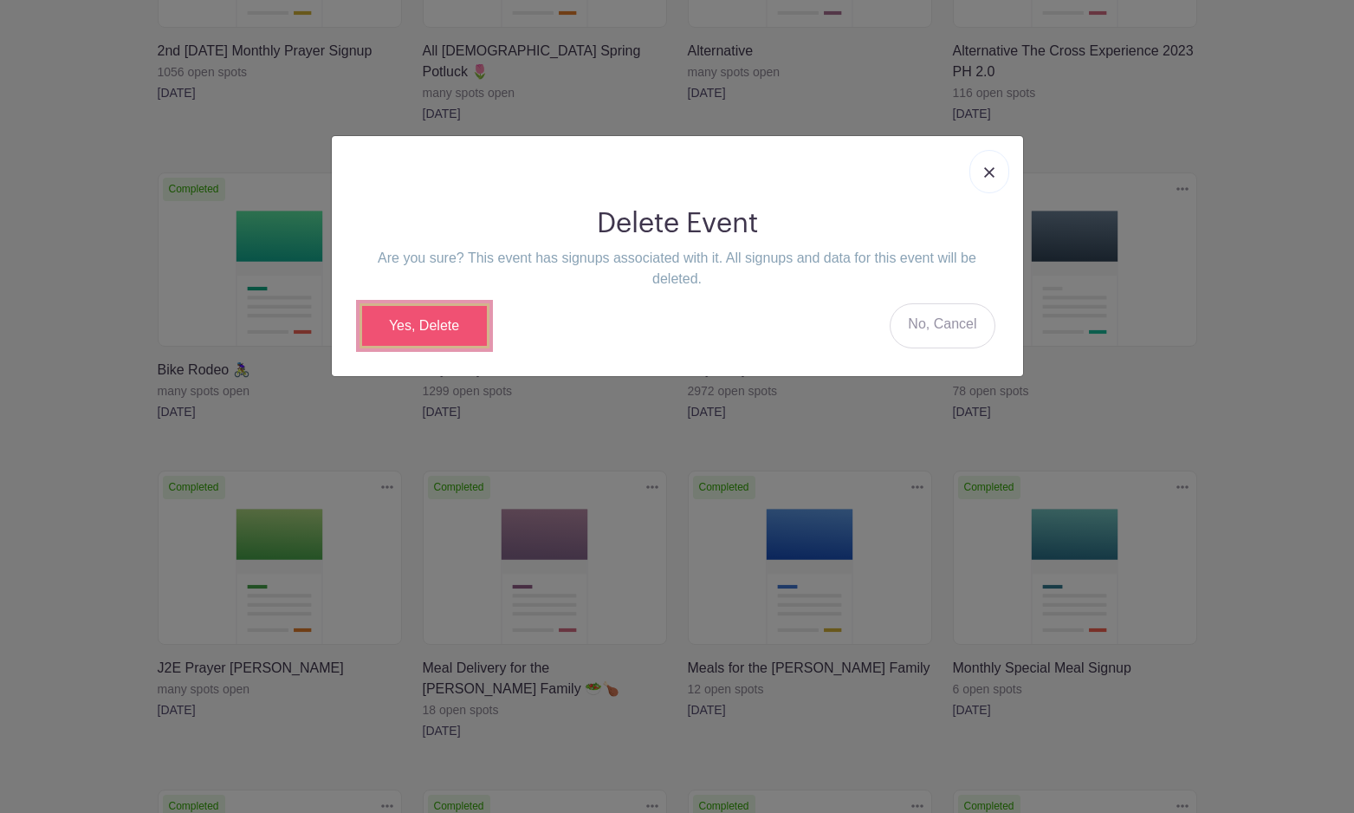
click at [409, 324] on link "Yes, Delete" at bounding box center [425, 325] width 130 height 45
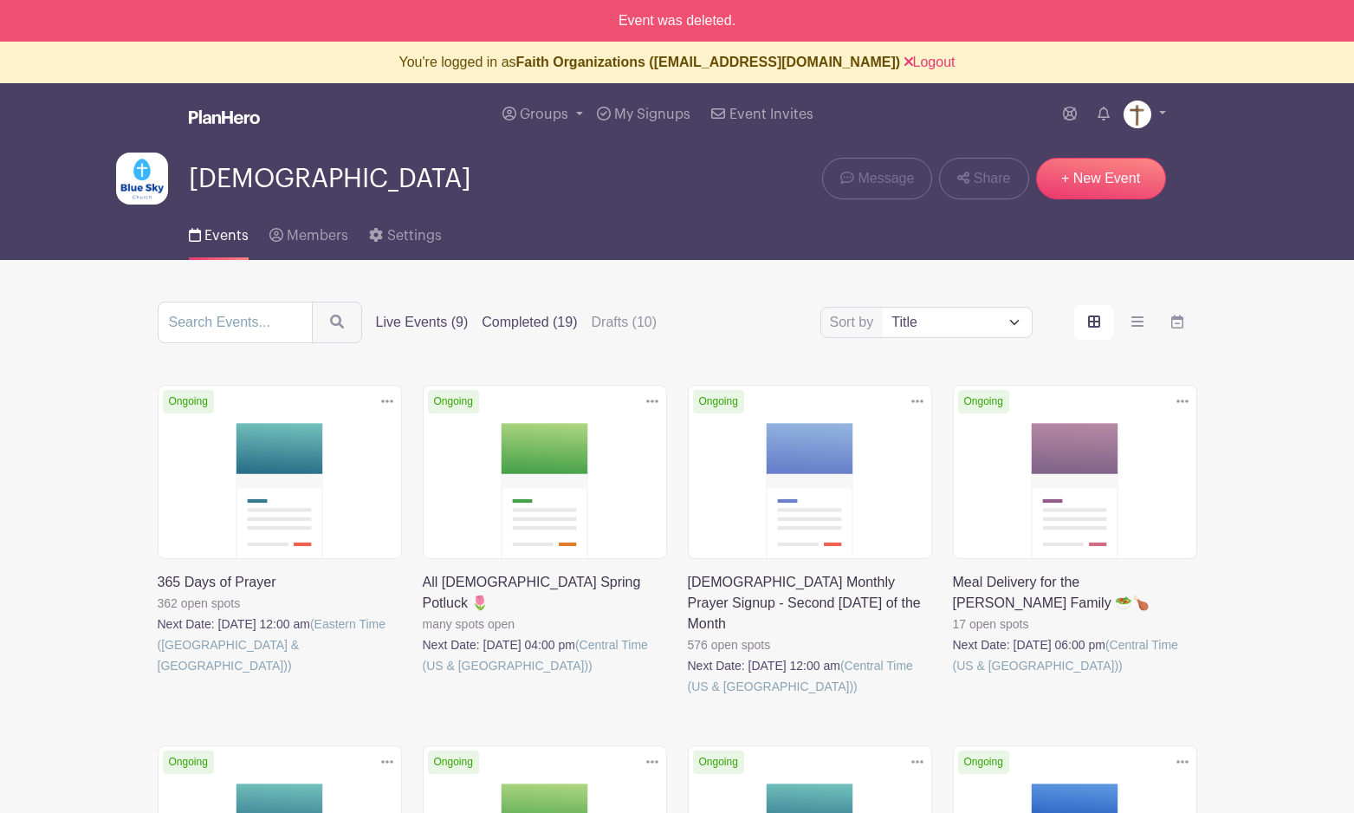
click at [501, 323] on label "Completed (19)" at bounding box center [529, 322] width 95 height 21
click at [0, 0] on input "Completed (19)" at bounding box center [0, 0] width 0 height 0
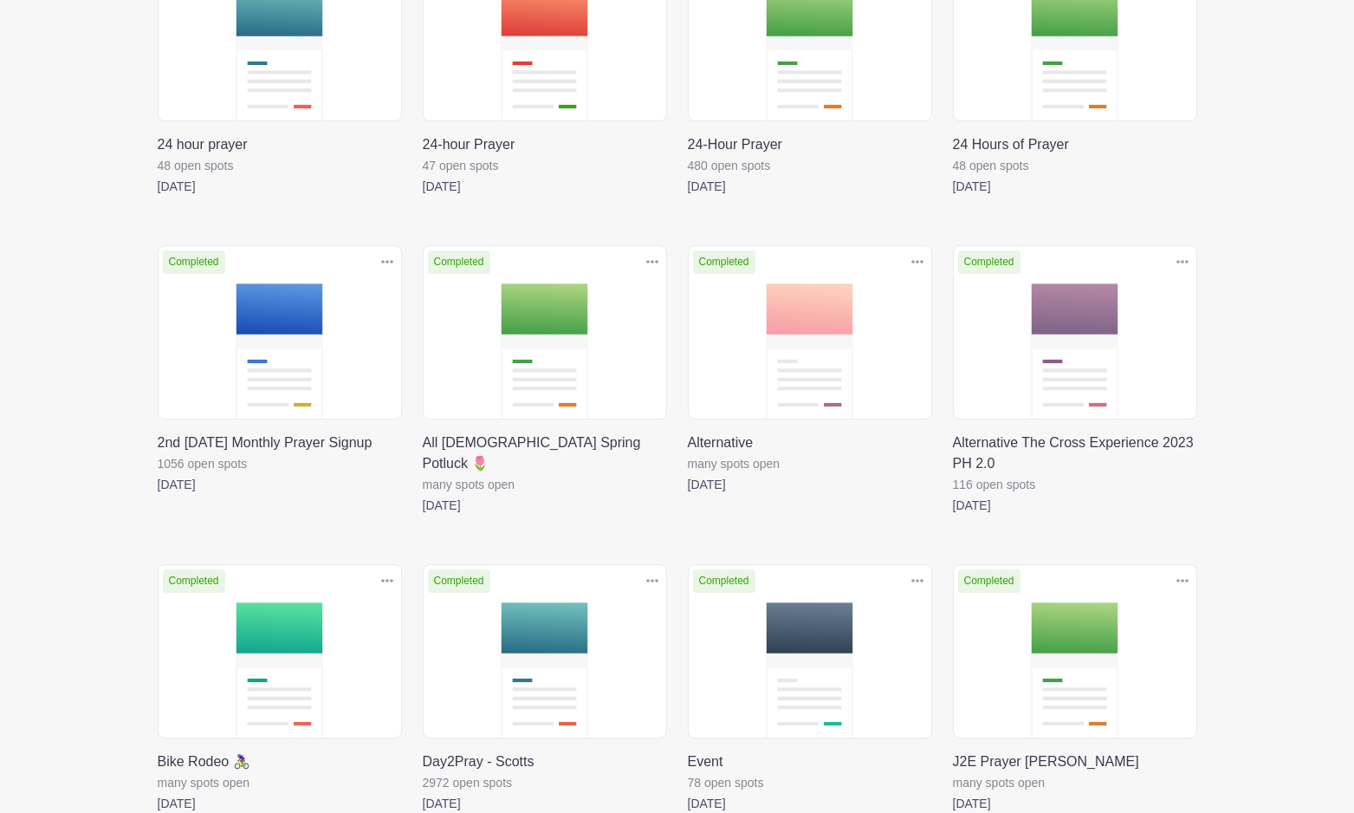
scroll to position [441, 0]
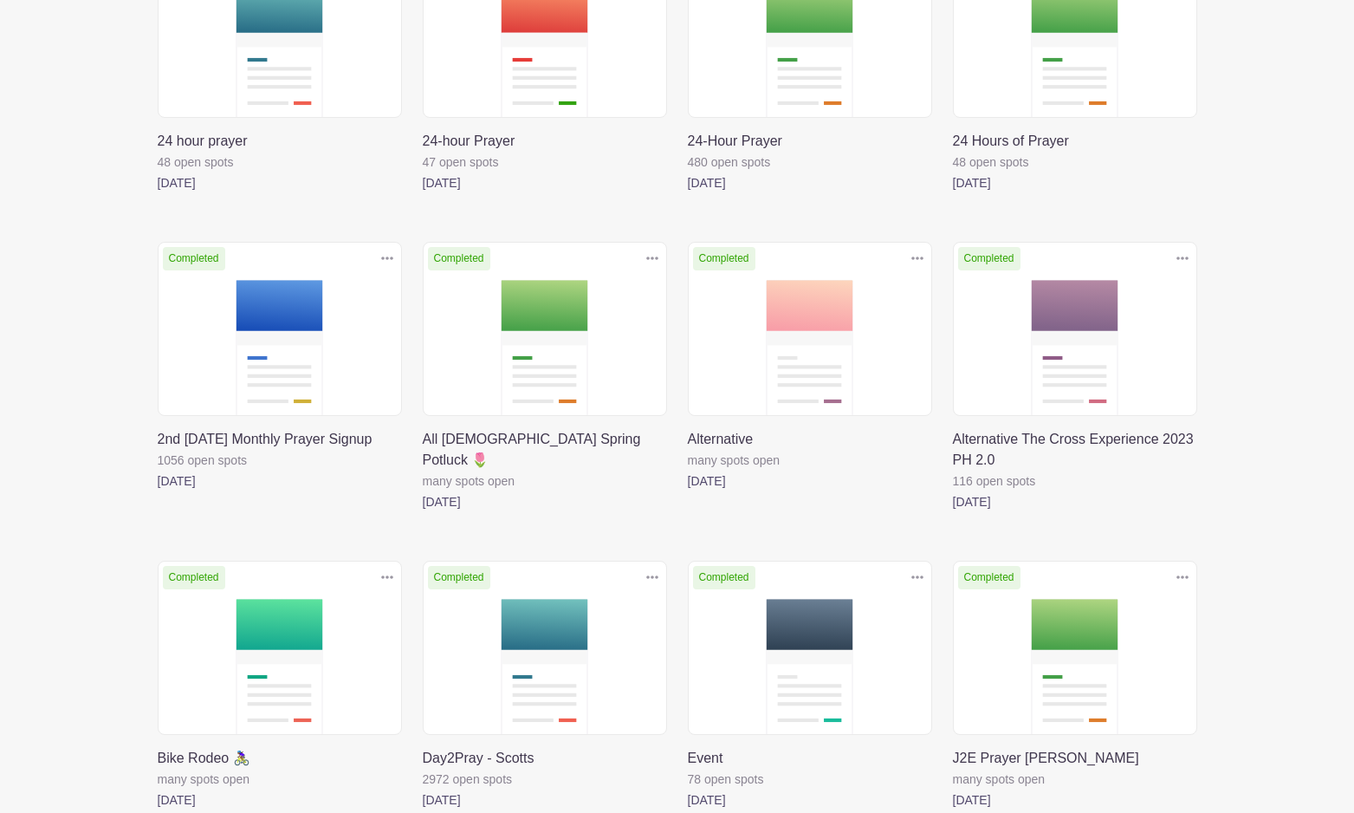
click at [1183, 257] on icon at bounding box center [1182, 258] width 12 height 14
click at [1123, 321] on link "Delete" at bounding box center [1126, 325] width 137 height 28
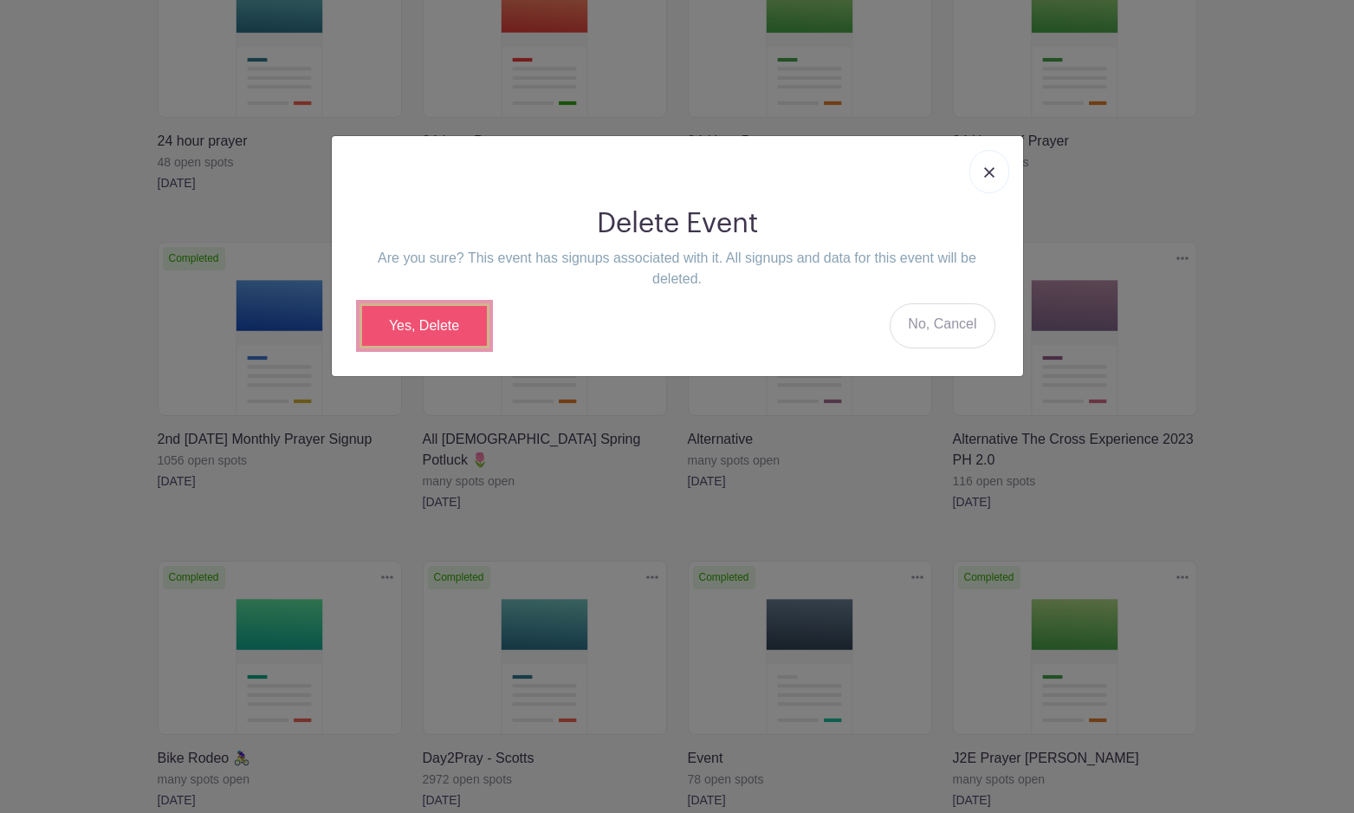
click at [447, 332] on link "Yes, Delete" at bounding box center [425, 325] width 130 height 45
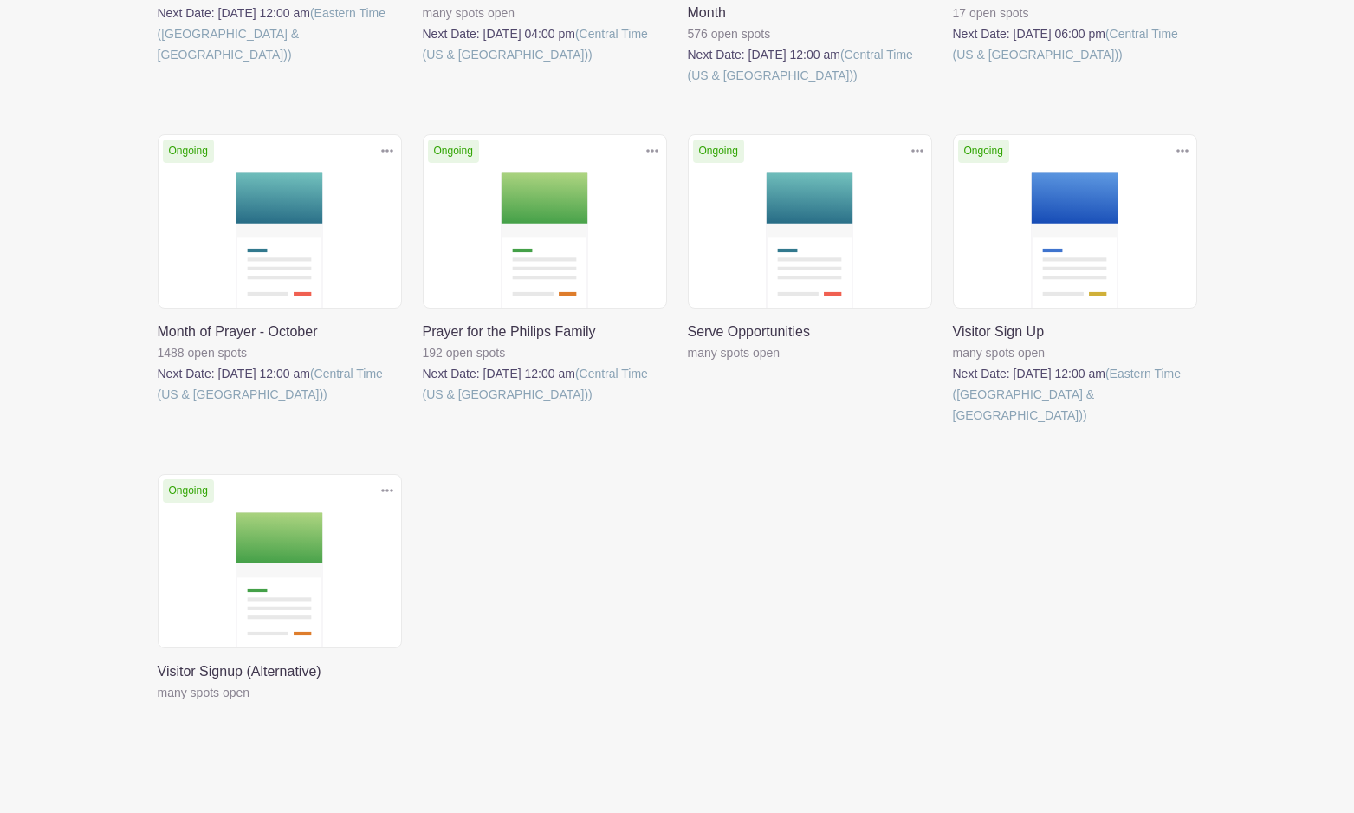
scroll to position [617, 0]
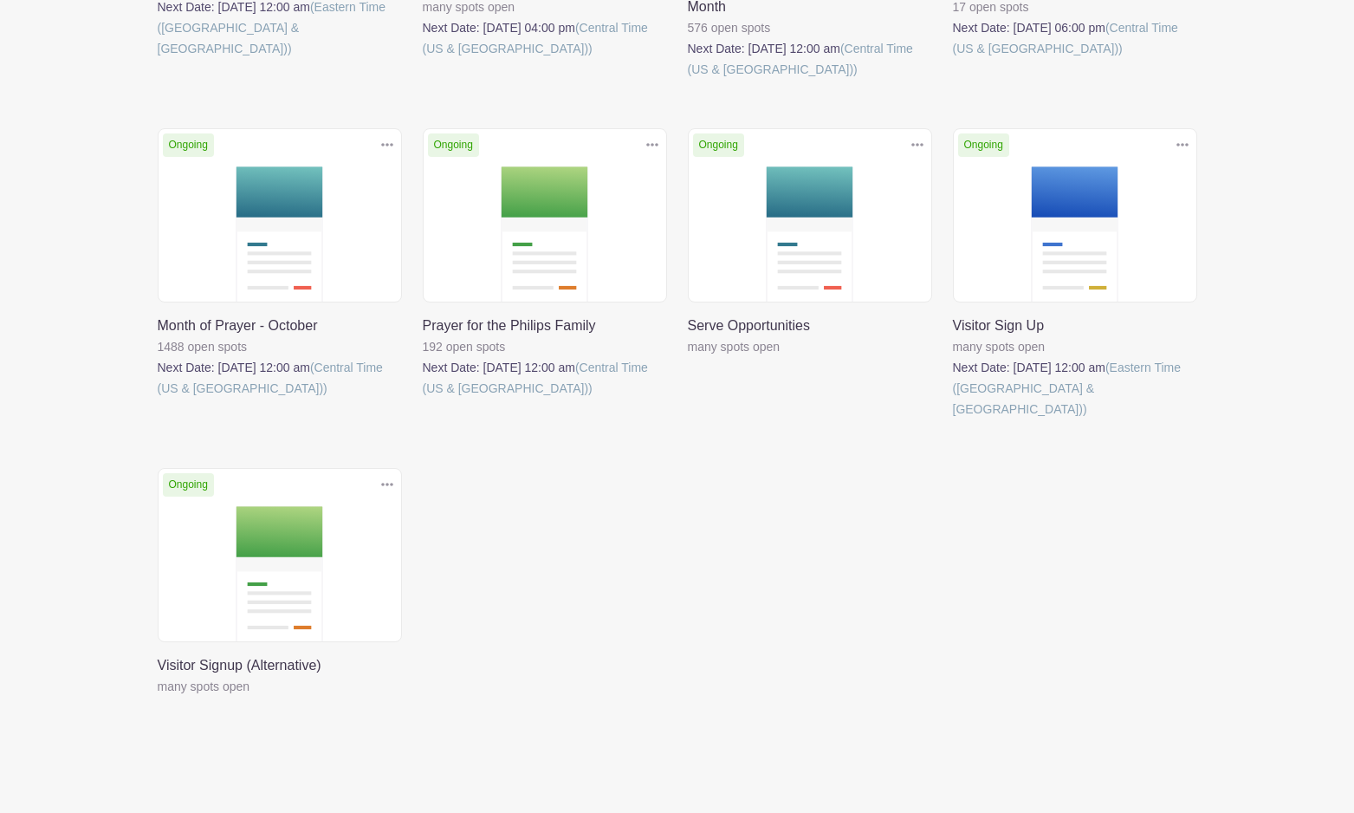
click at [158, 697] on link at bounding box center [158, 697] width 0 height 0
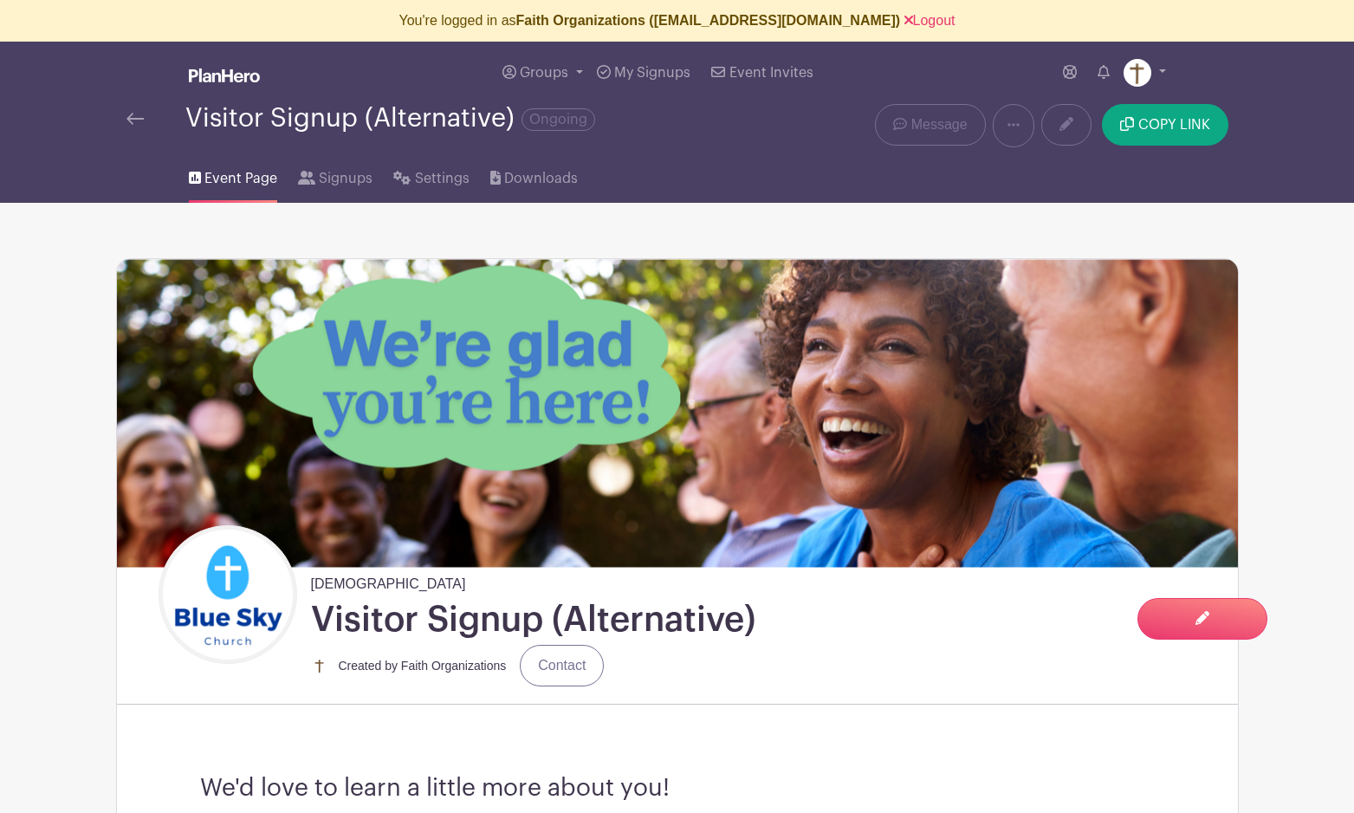
click at [134, 123] on img at bounding box center [134, 119] width 17 height 12
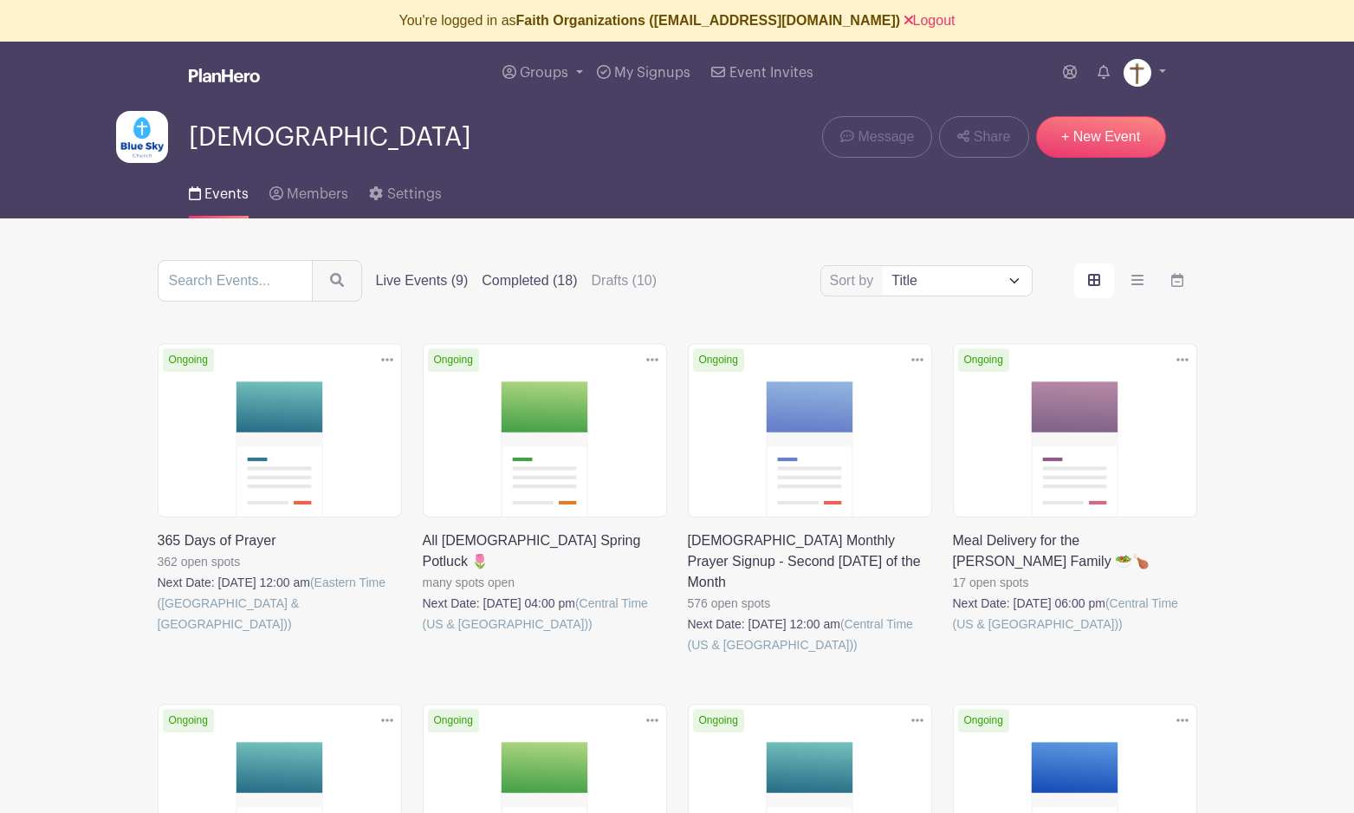
click at [494, 280] on label "Completed (18)" at bounding box center [529, 280] width 95 height 21
click at [0, 0] on input "Completed (18)" at bounding box center [0, 0] width 0 height 0
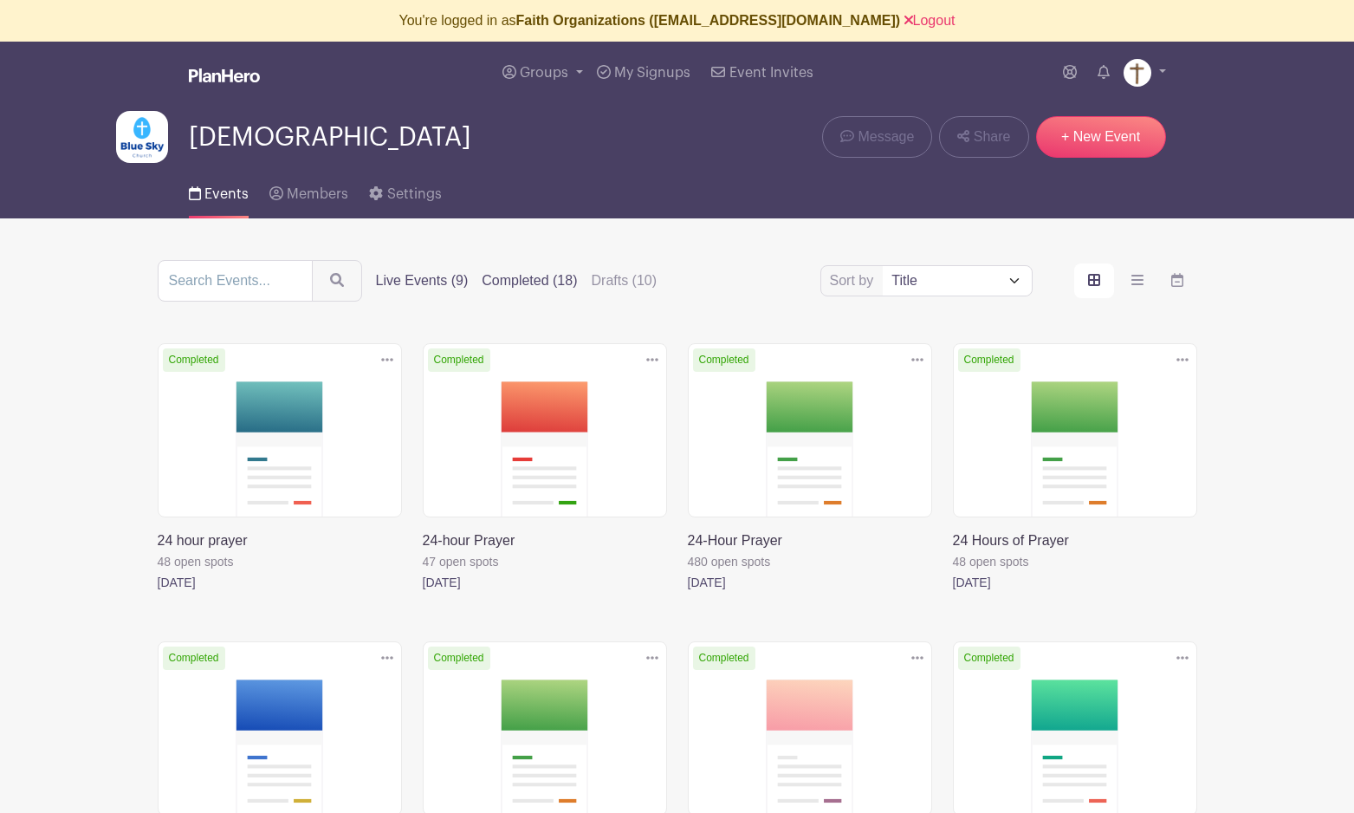
click at [400, 282] on label "Live Events (9)" at bounding box center [422, 280] width 93 height 21
click at [0, 0] on input "Live Events (9)" at bounding box center [0, 0] width 0 height 0
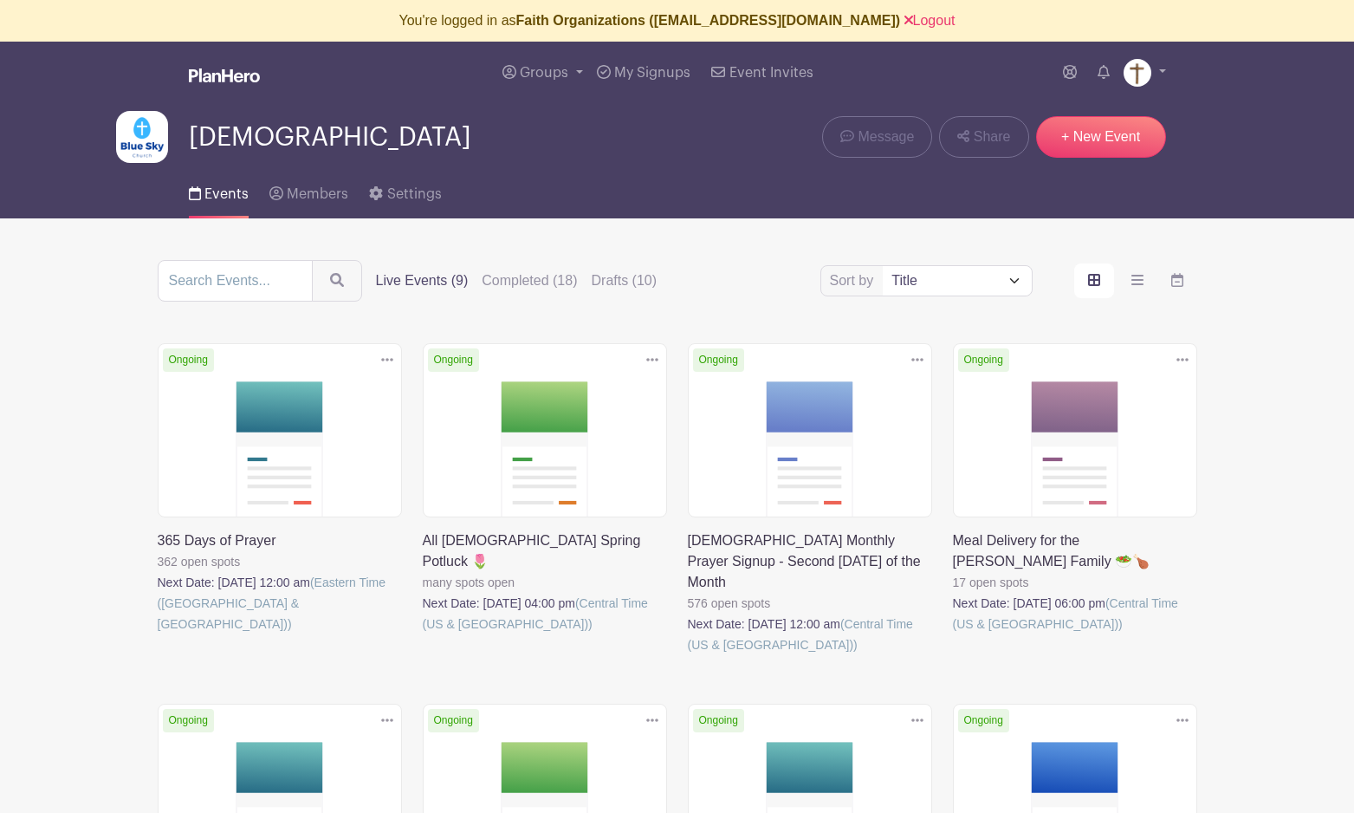
click at [391, 282] on label "Live Events (9)" at bounding box center [422, 280] width 93 height 21
click at [0, 0] on input "Live Events (9)" at bounding box center [0, 0] width 0 height 0
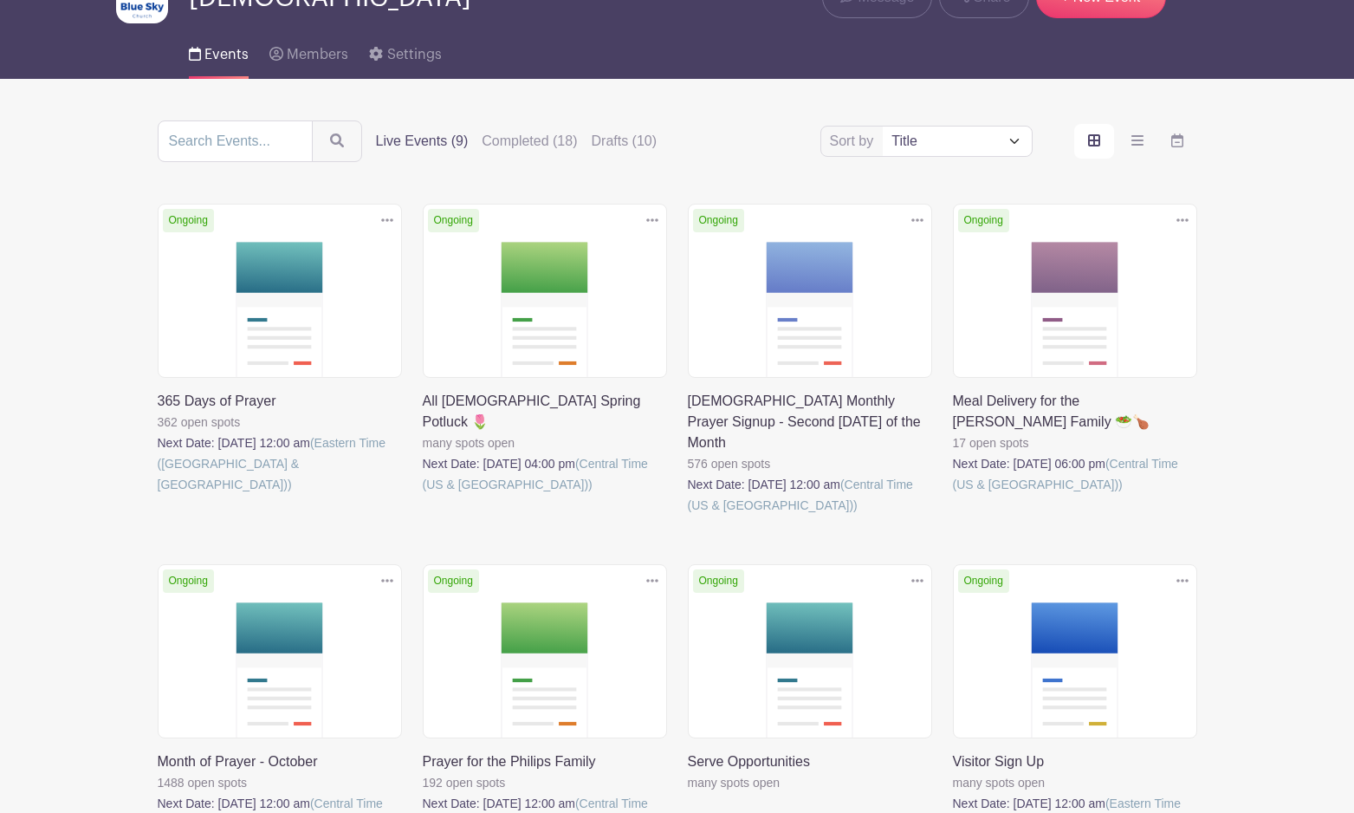
scroll to position [73, 0]
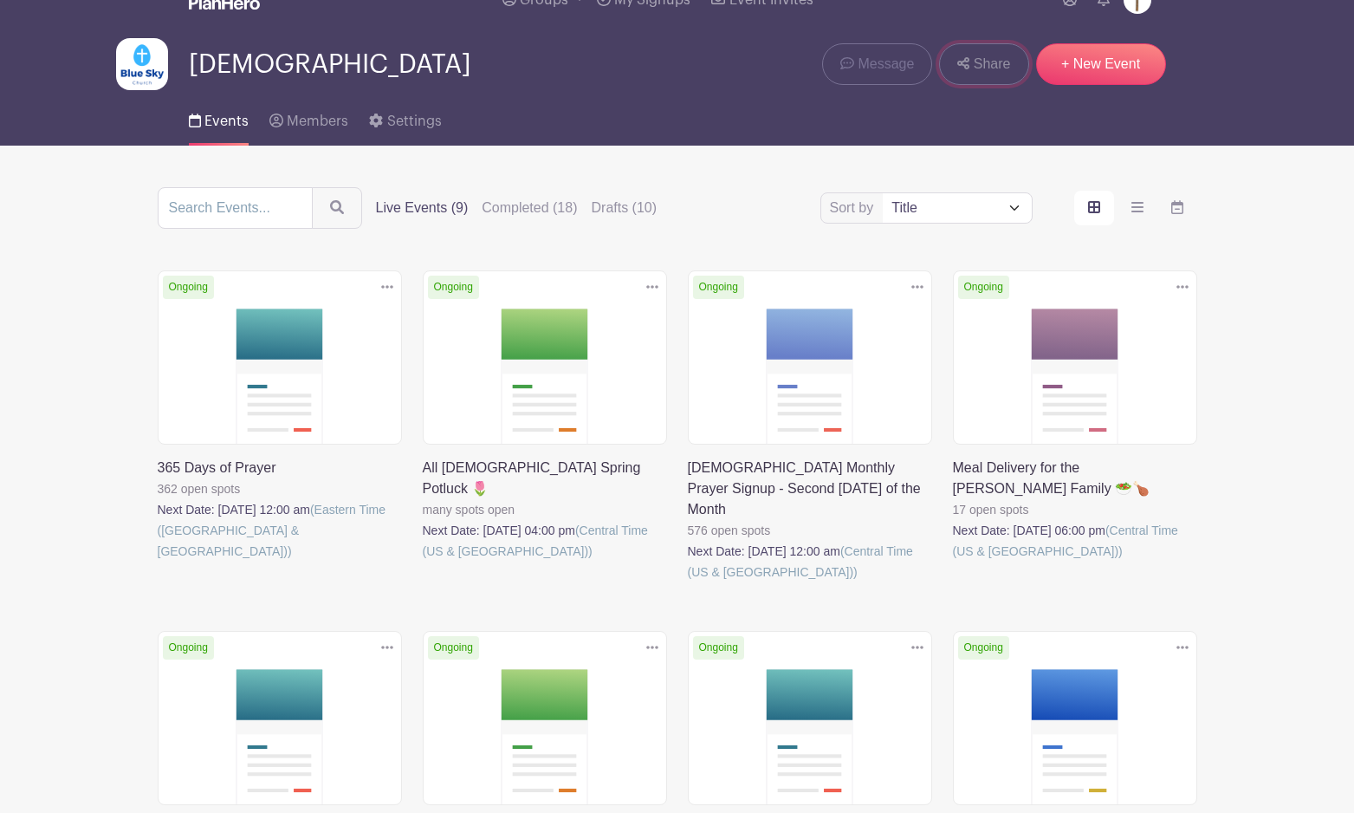
click at [983, 65] on span "Share" at bounding box center [992, 64] width 37 height 21
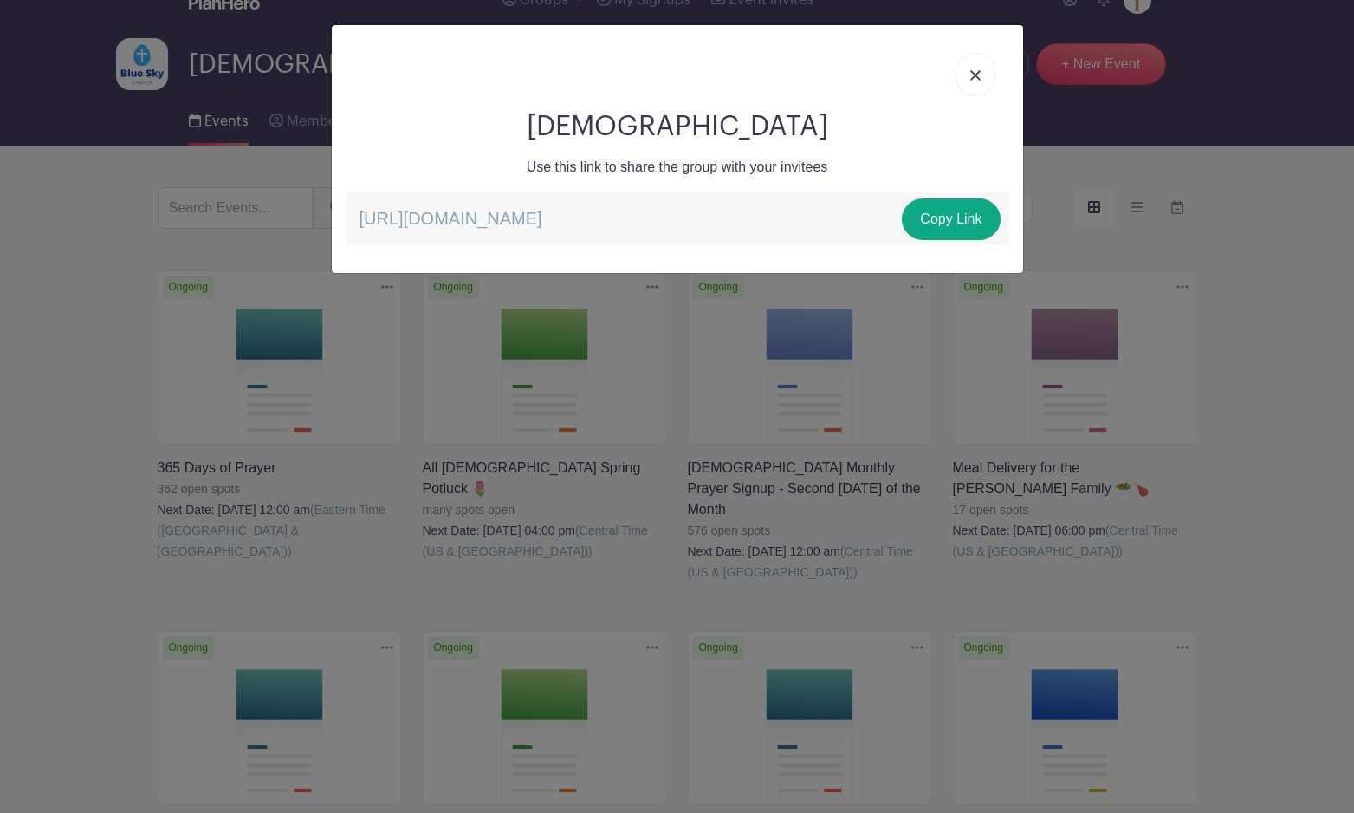
click at [975, 75] on img at bounding box center [975, 75] width 10 height 10
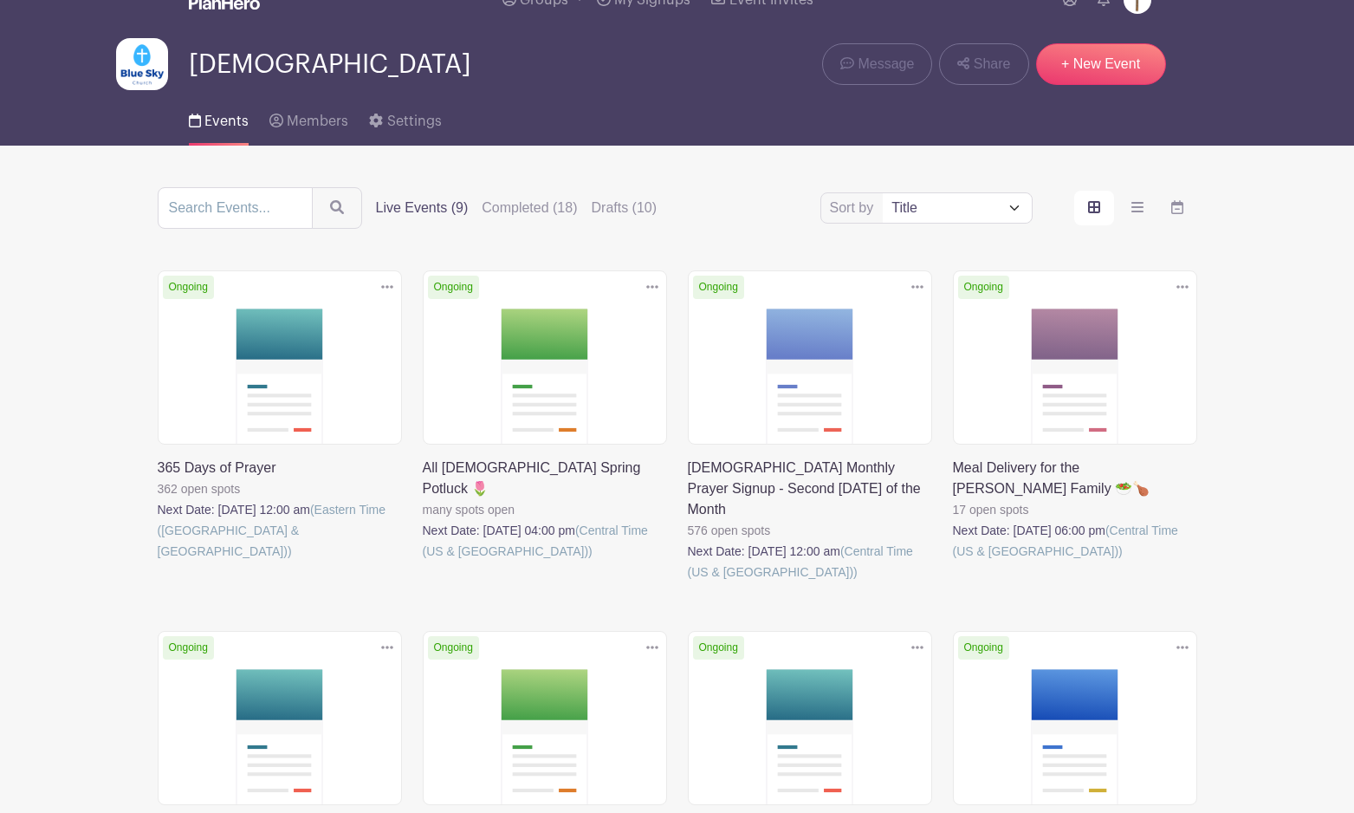
click at [423, 561] on link at bounding box center [423, 561] width 0 height 0
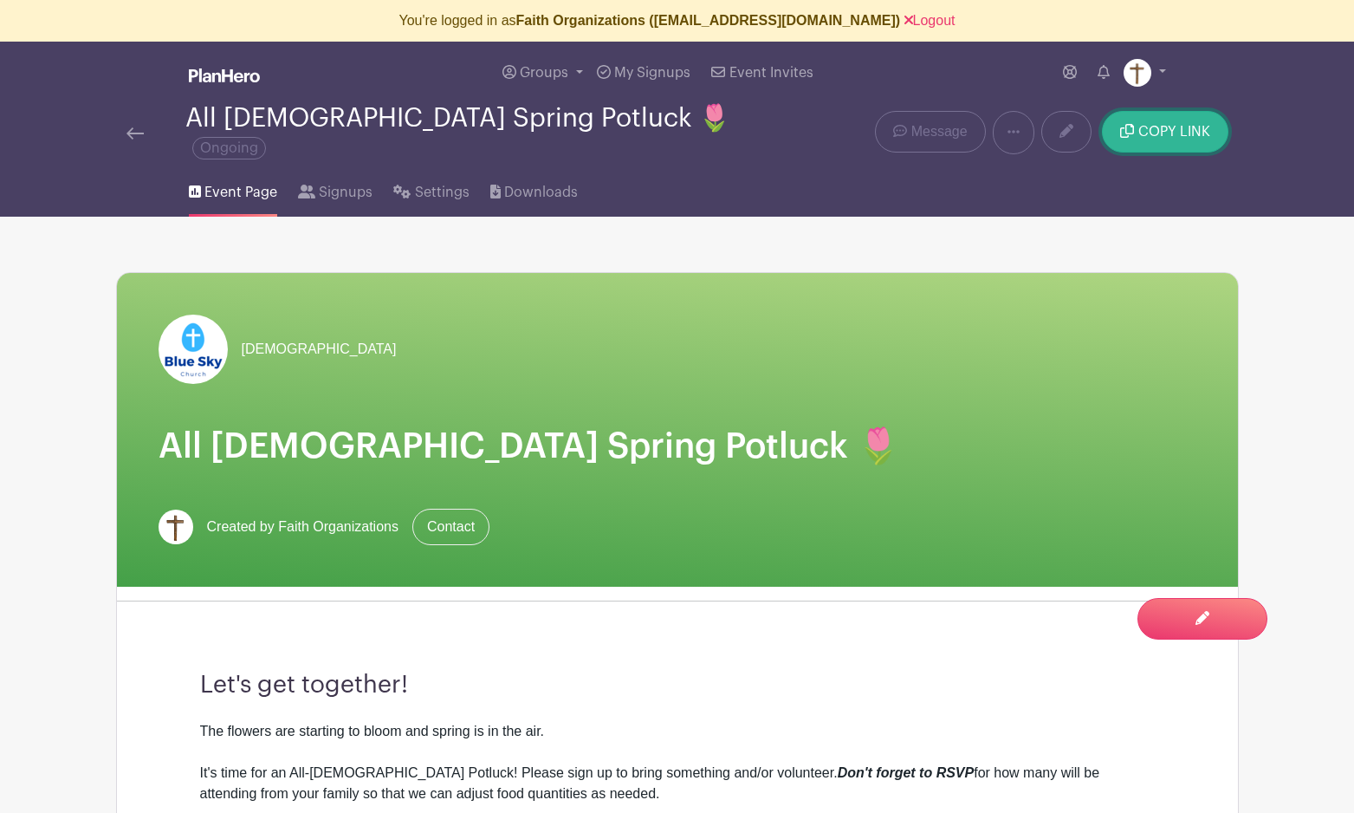
click at [1142, 125] on span "COPY LINK" at bounding box center [1174, 132] width 72 height 14
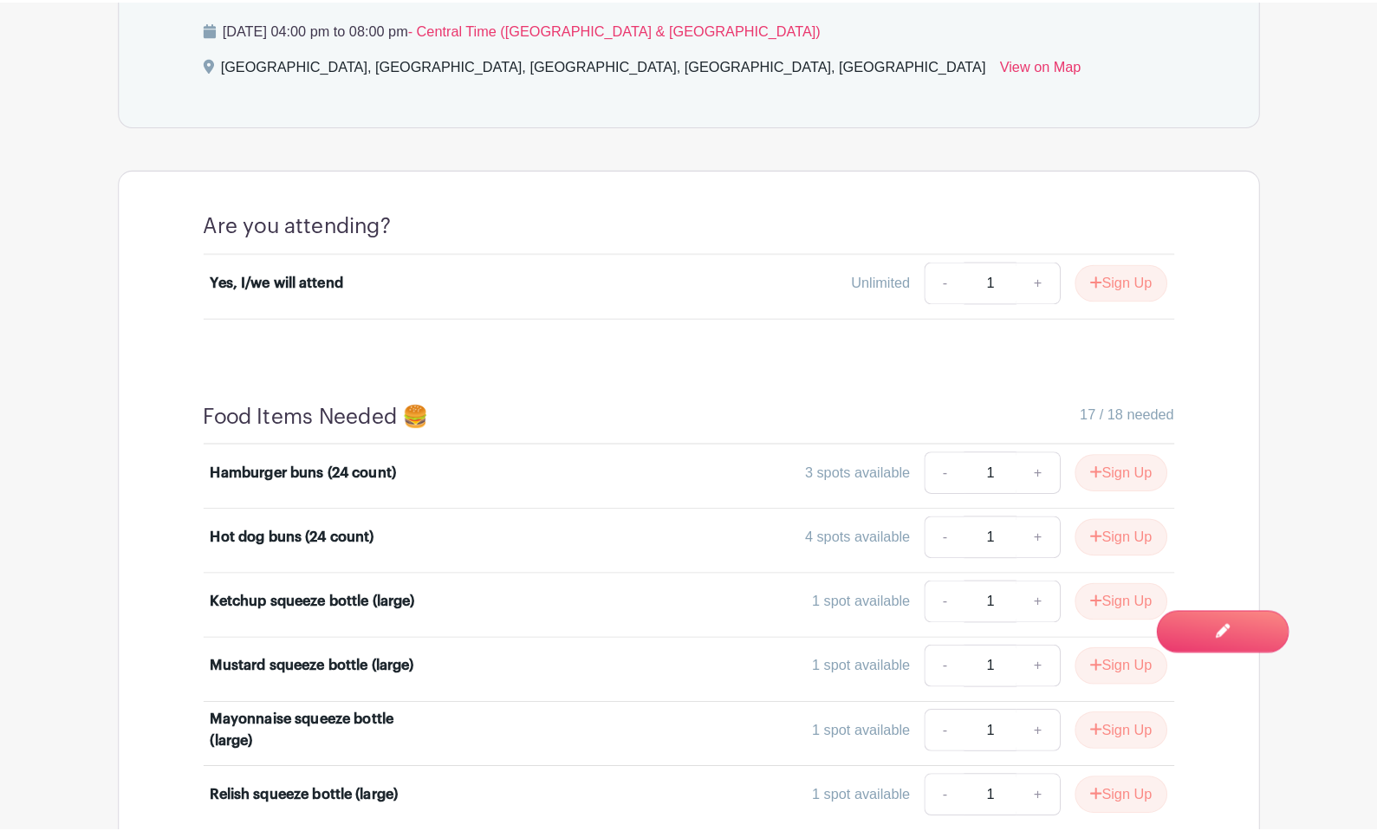
scroll to position [1140, 0]
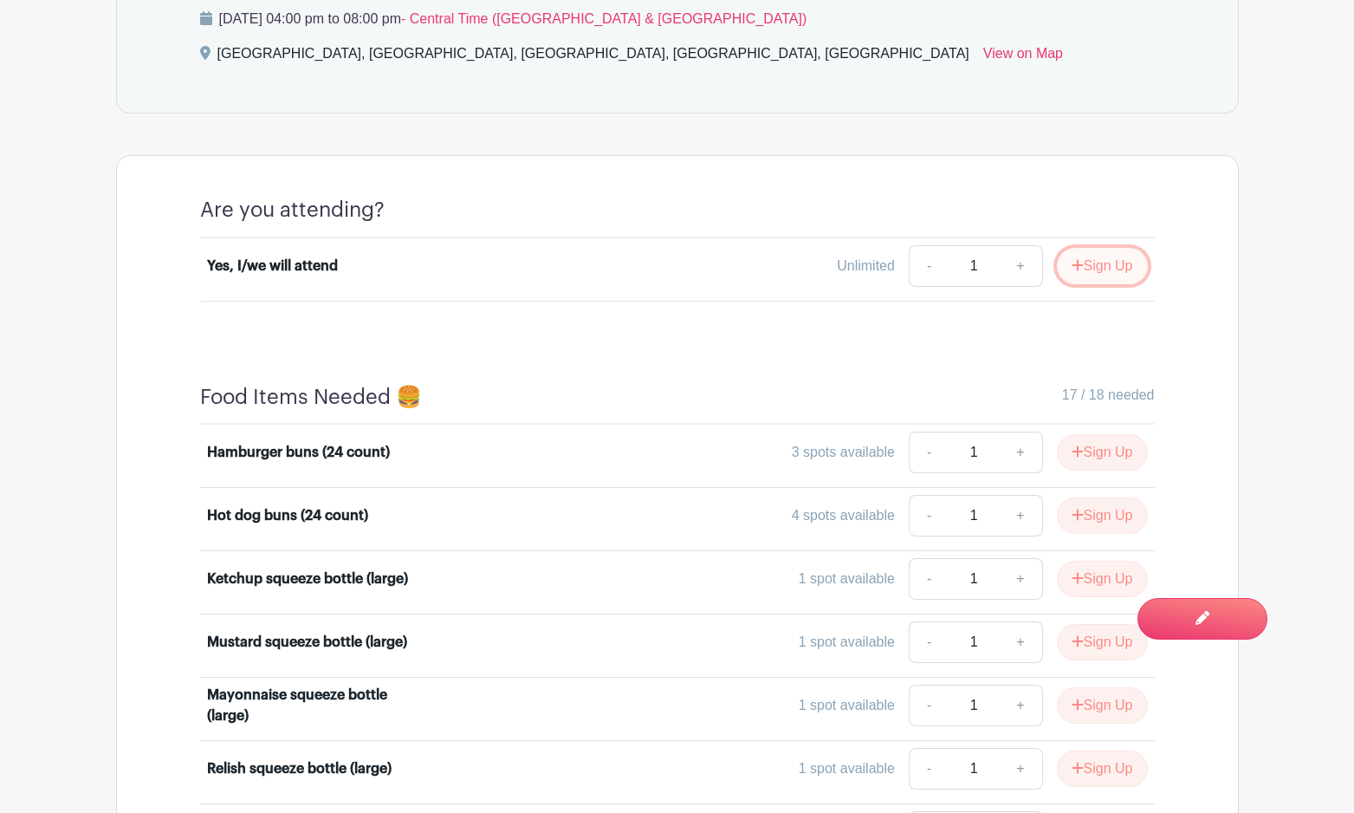
click at [1102, 254] on button "Sign Up" at bounding box center [1102, 266] width 91 height 36
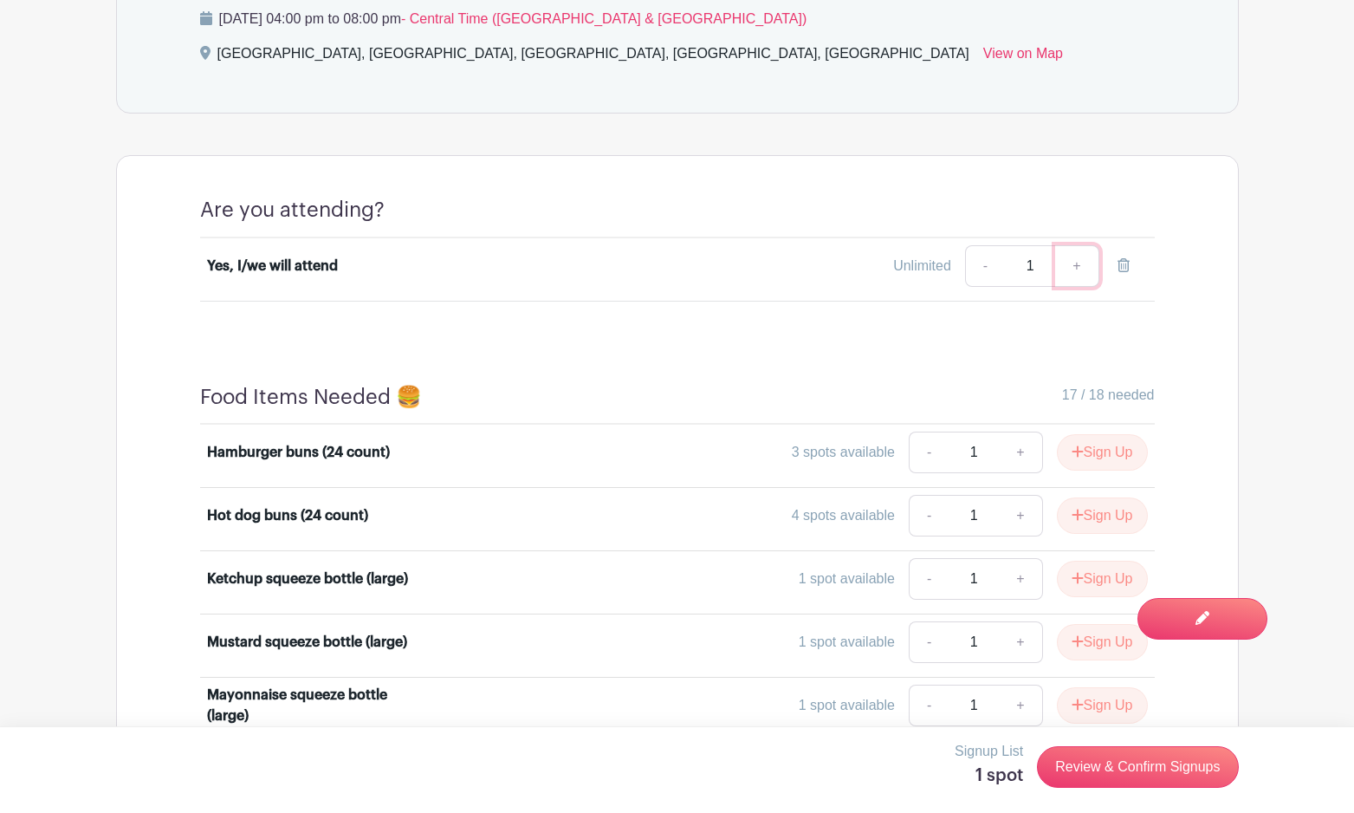
click at [1075, 248] on link "+" at bounding box center [1076, 266] width 43 height 42
type input "2"
click at [1084, 437] on button "Sign Up" at bounding box center [1102, 452] width 91 height 36
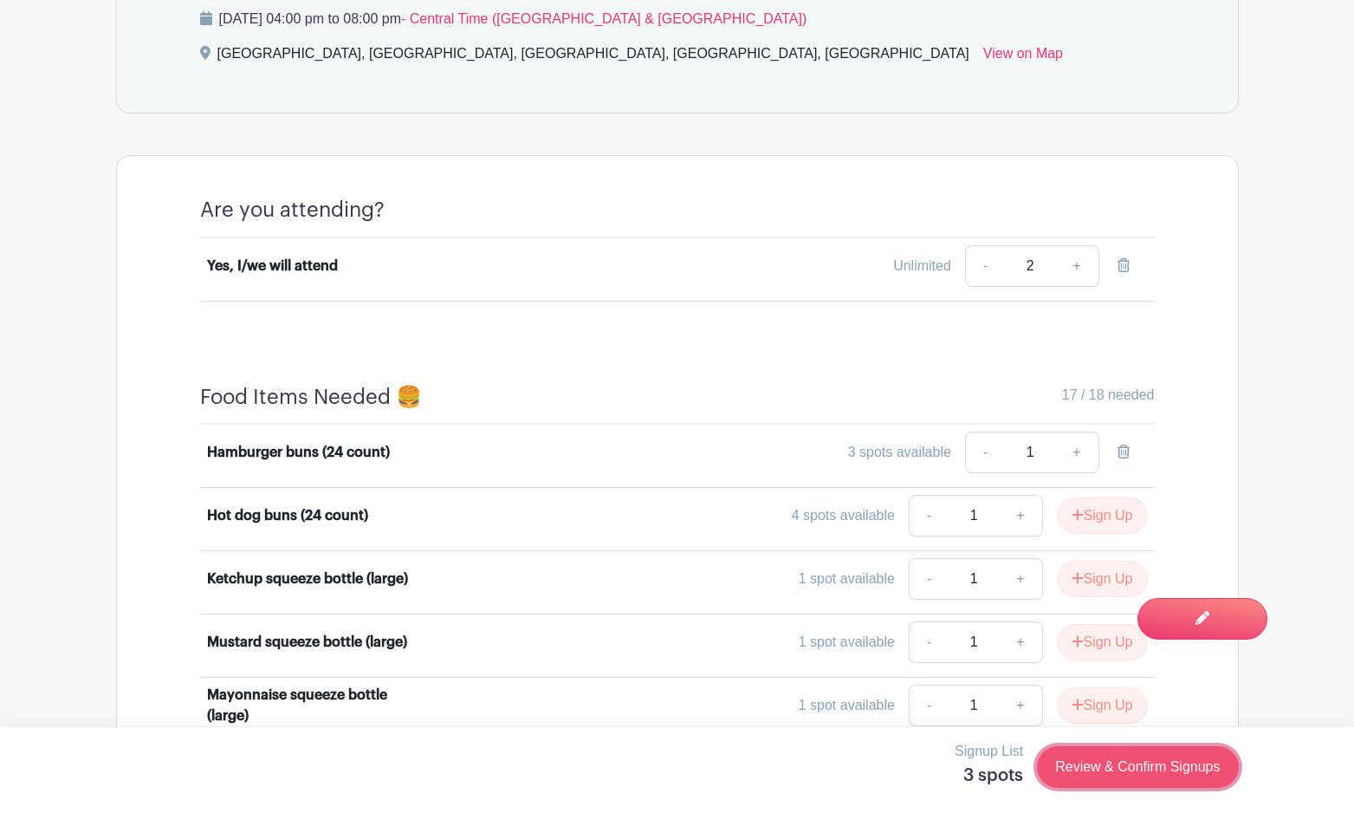
click at [1098, 781] on link "Review & Confirm Signups" at bounding box center [1137, 767] width 201 height 42
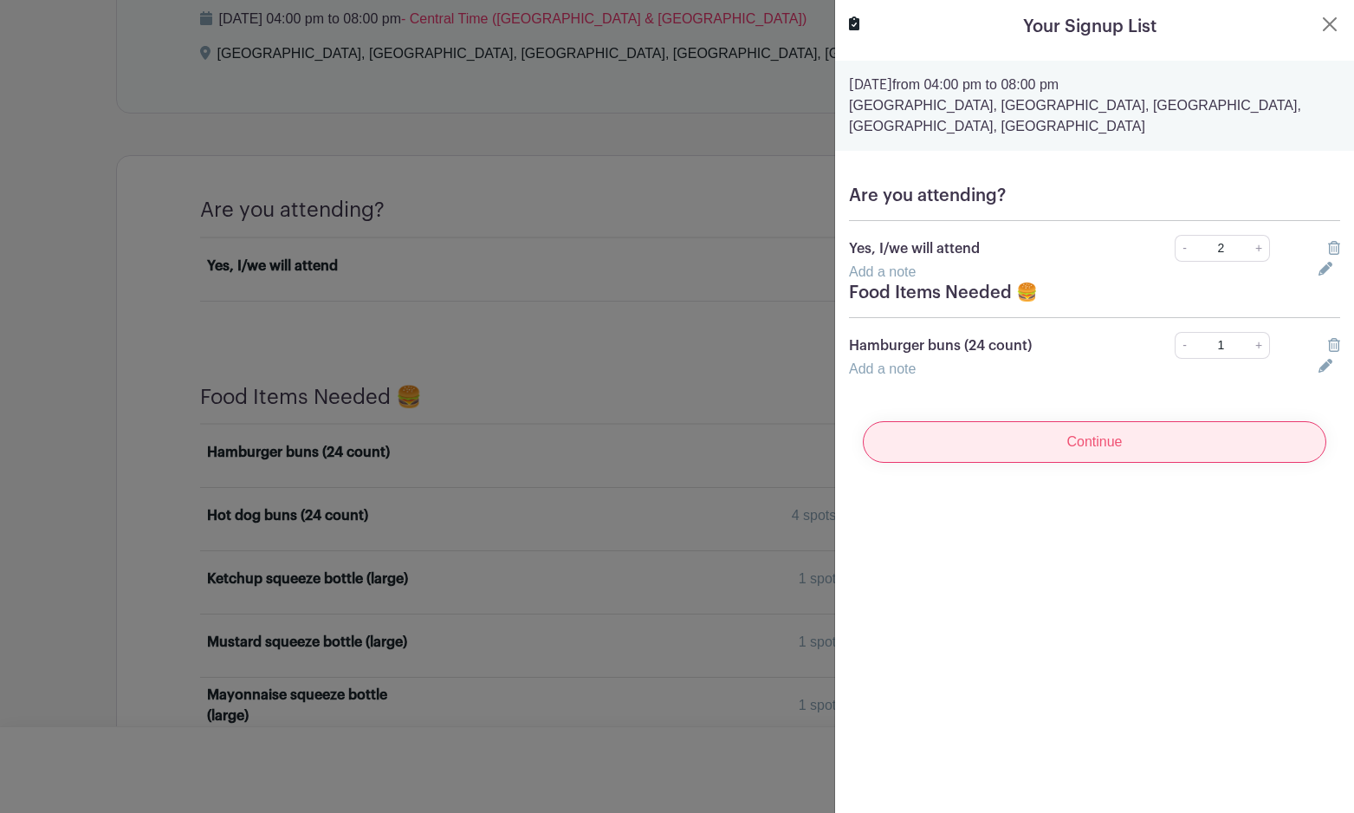
click at [1019, 421] on input "Continue" at bounding box center [1094, 442] width 463 height 42
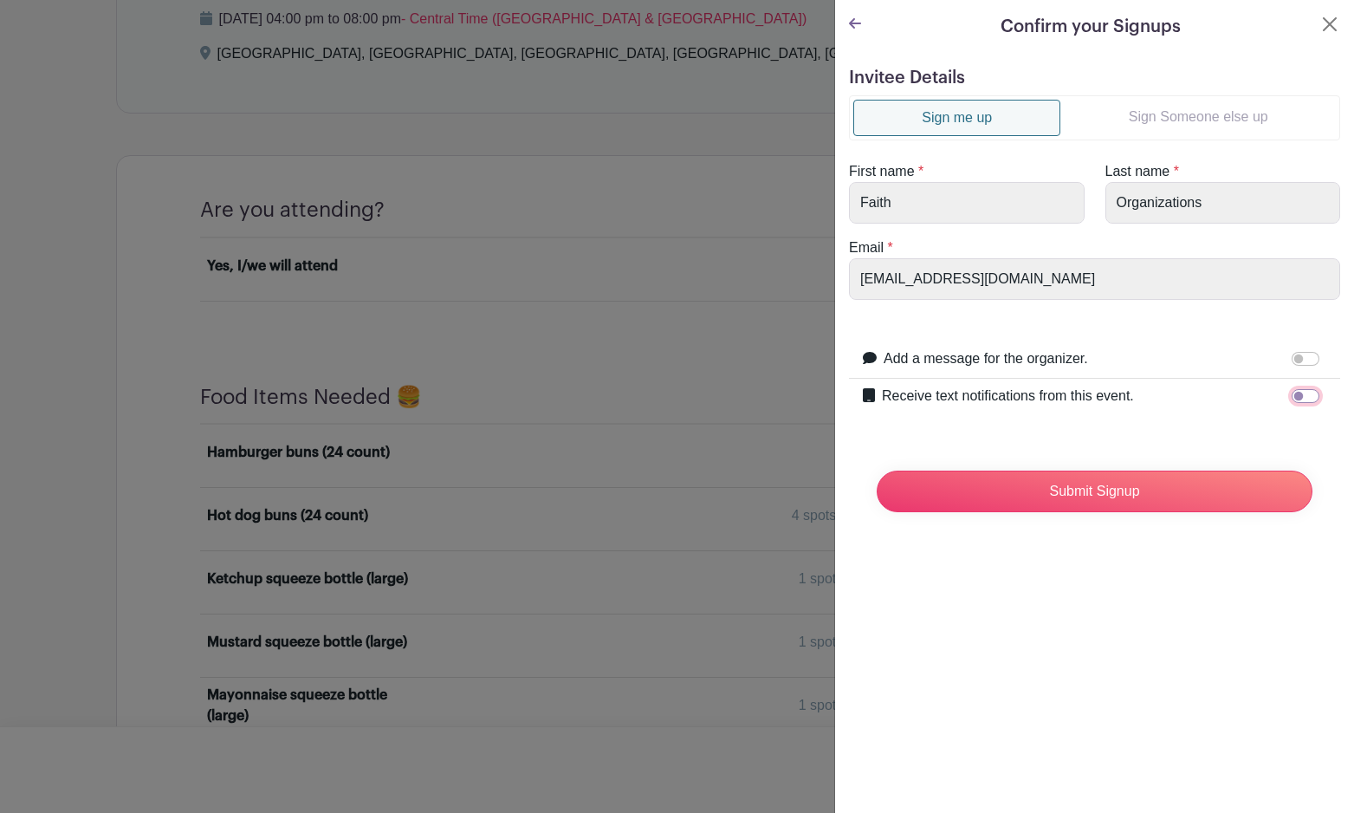
click at [1307, 398] on input "Receive text notifications from this event." at bounding box center [1306, 396] width 28 height 14
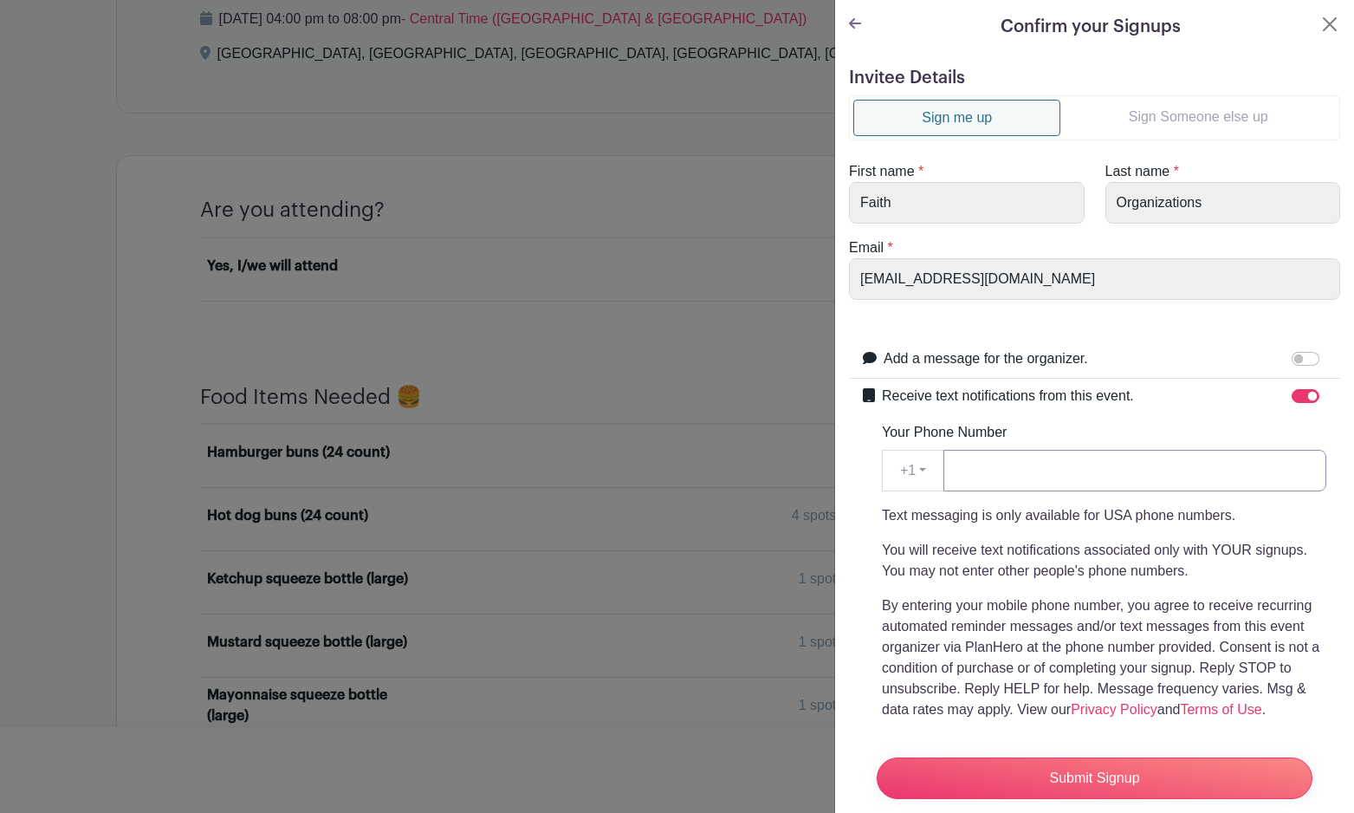
click at [1047, 482] on input "Your Phone Number" at bounding box center [1134, 471] width 383 height 42
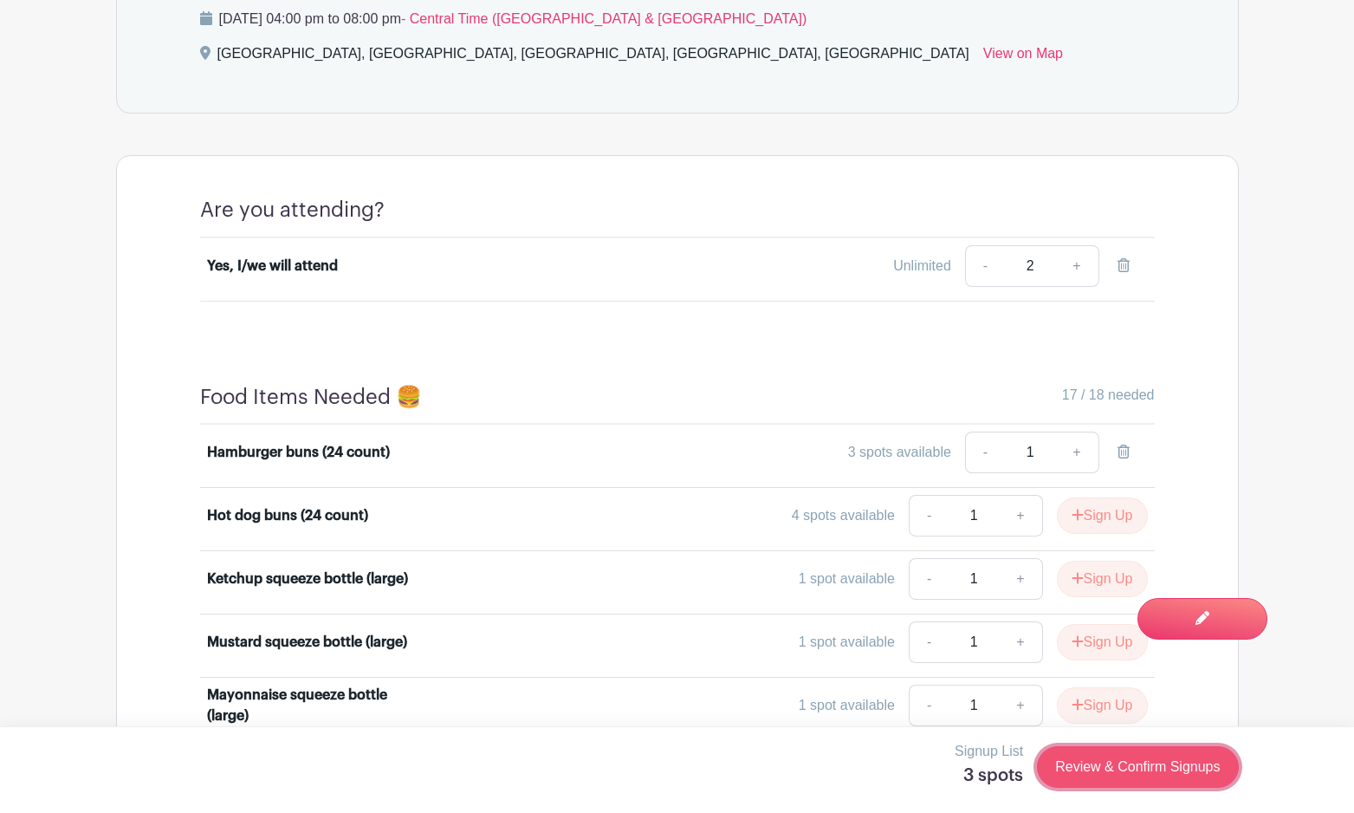
click at [1118, 766] on link "Review & Confirm Signups" at bounding box center [1137, 767] width 201 height 42
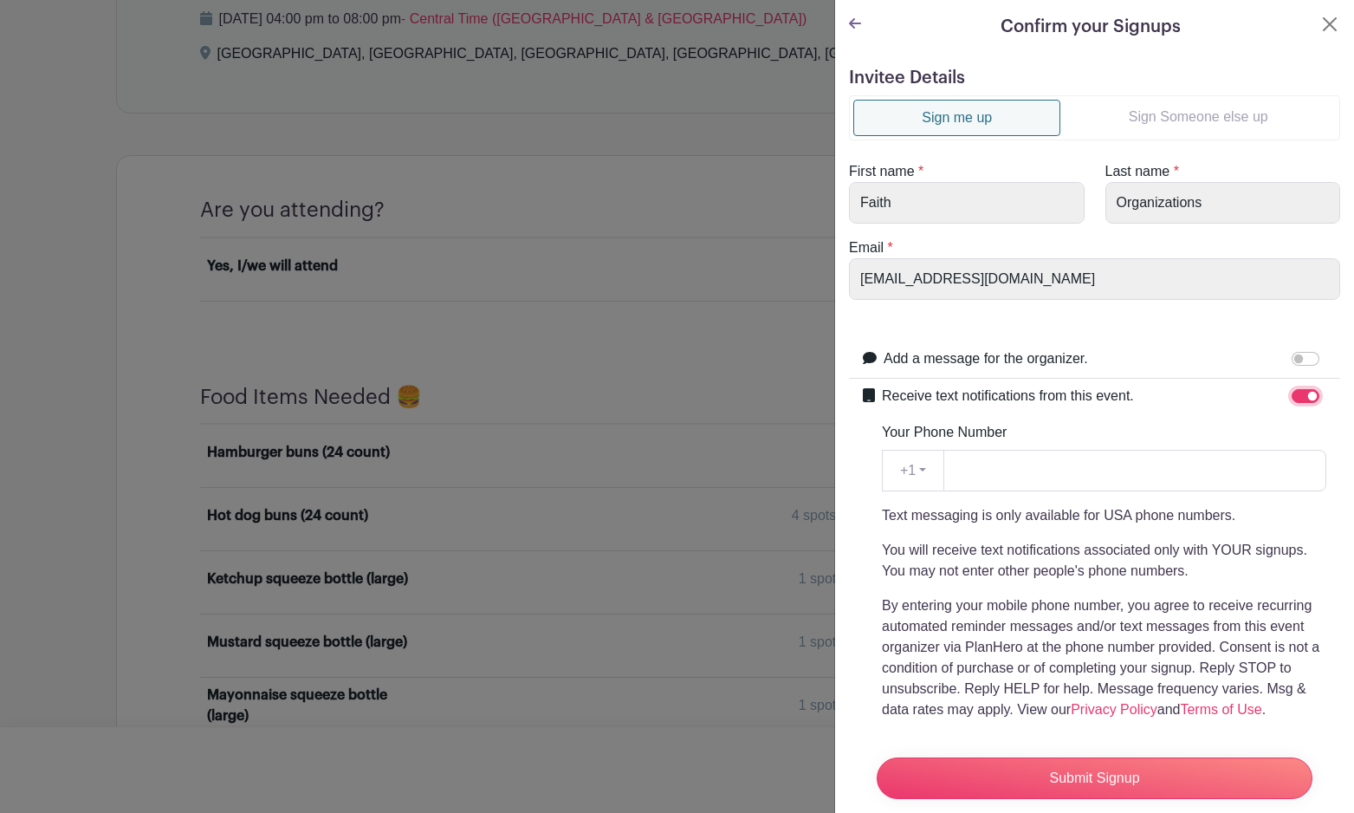
click at [1302, 392] on input "Receive text notifications from this event." at bounding box center [1306, 396] width 28 height 14
checkbox input "false"
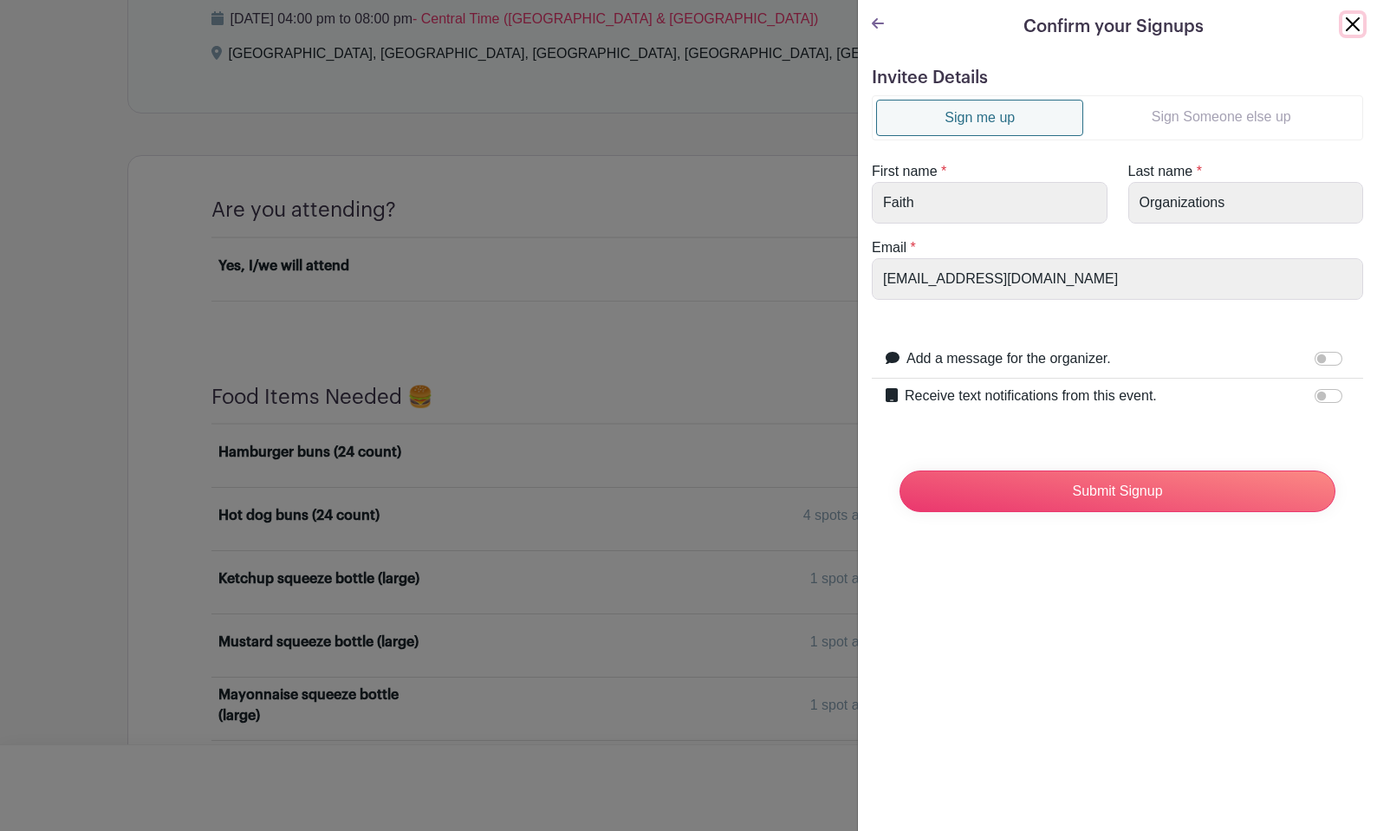
click at [1353, 26] on button "Close" at bounding box center [1352, 24] width 21 height 21
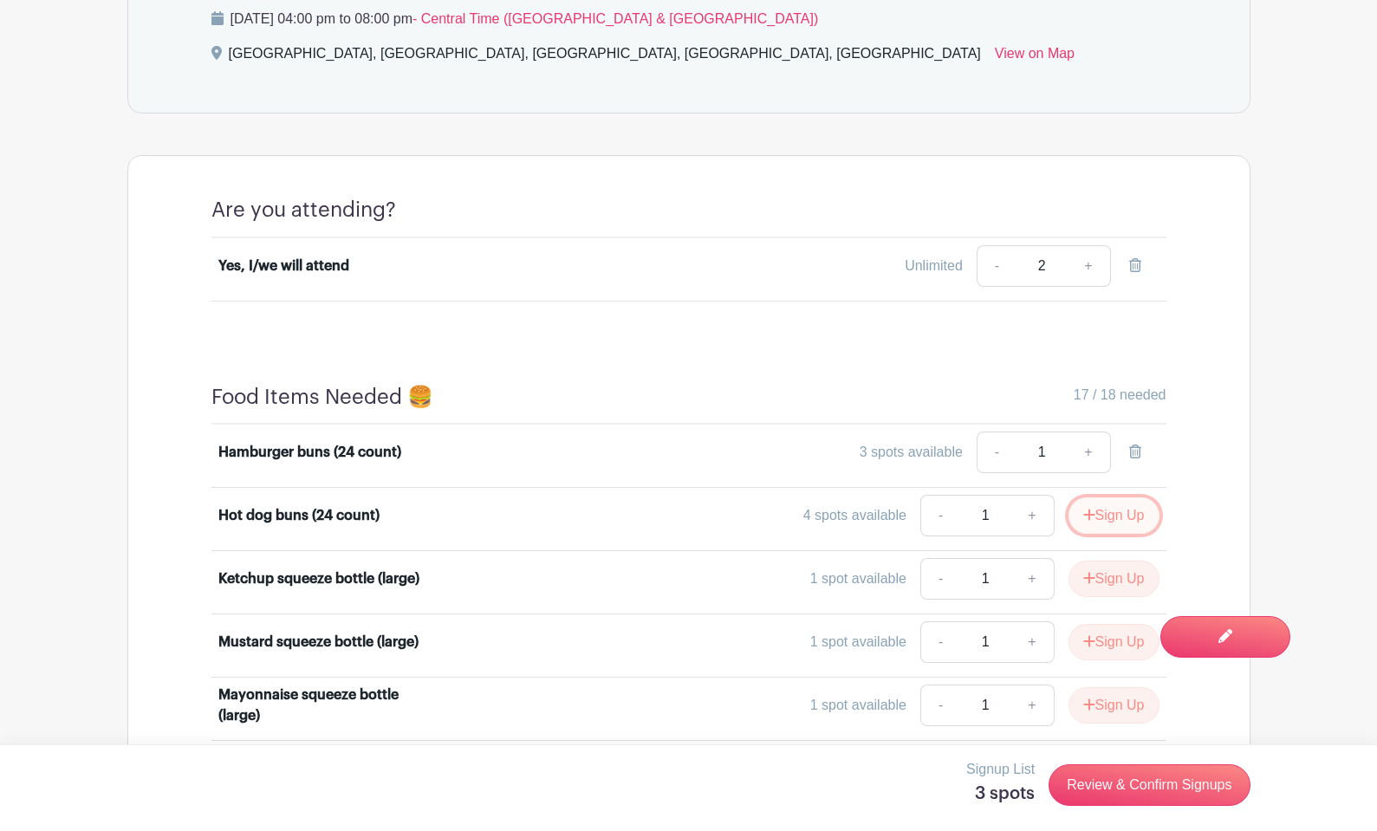
click at [1092, 502] on button "Sign Up" at bounding box center [1113, 515] width 91 height 36
click at [1133, 444] on icon at bounding box center [1135, 451] width 12 height 14
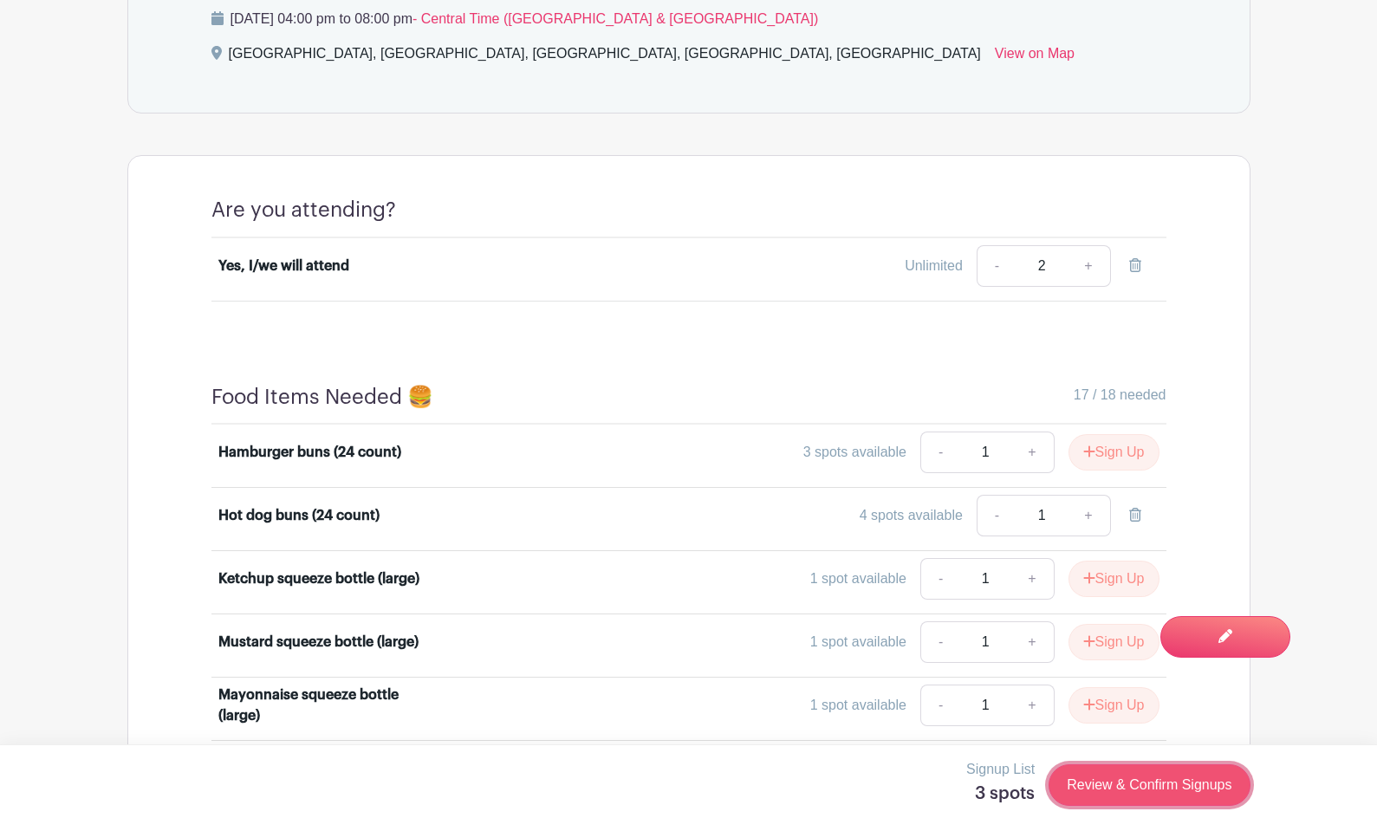
click at [1094, 781] on link "Review & Confirm Signups" at bounding box center [1148, 785] width 201 height 42
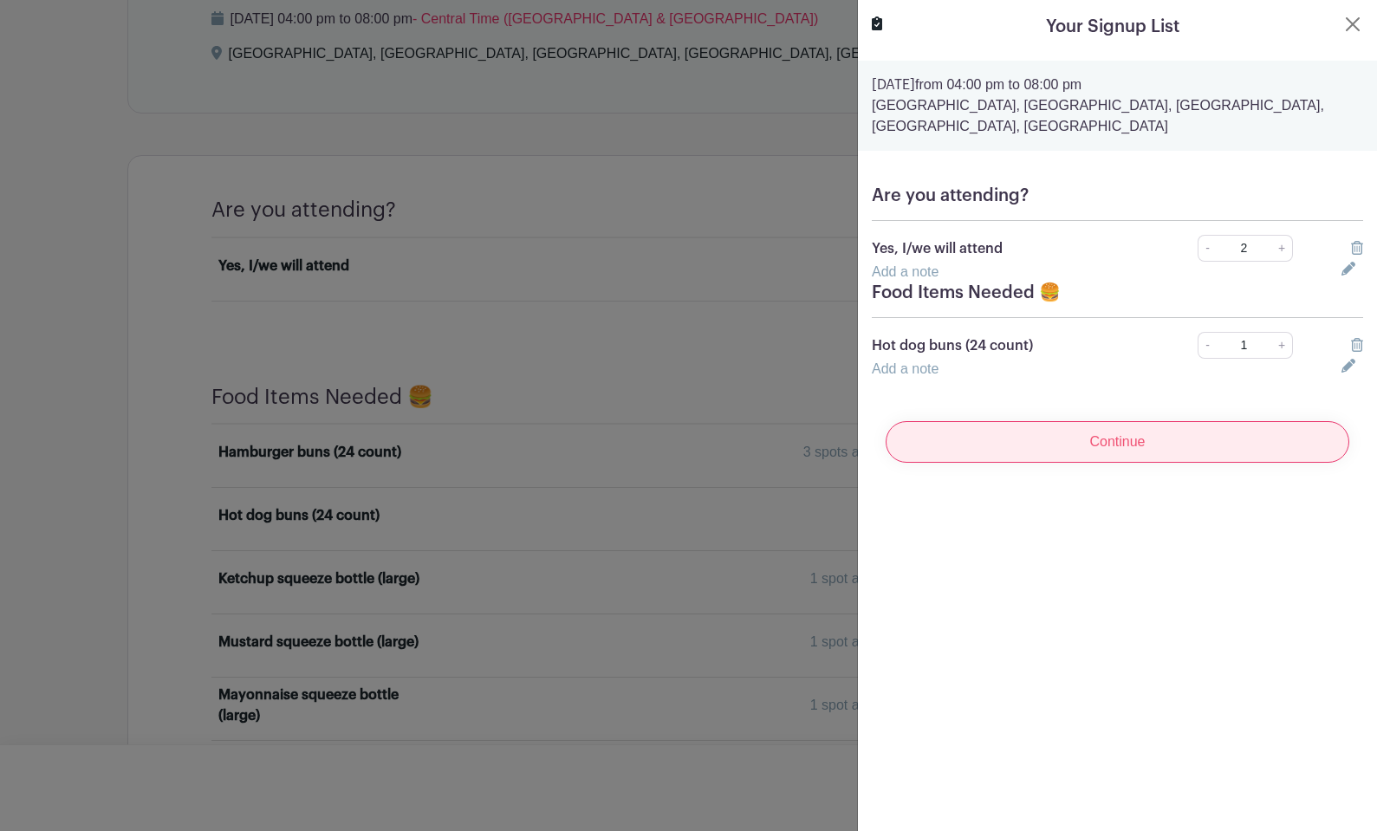
click at [1075, 427] on input "Continue" at bounding box center [1116, 442] width 463 height 42
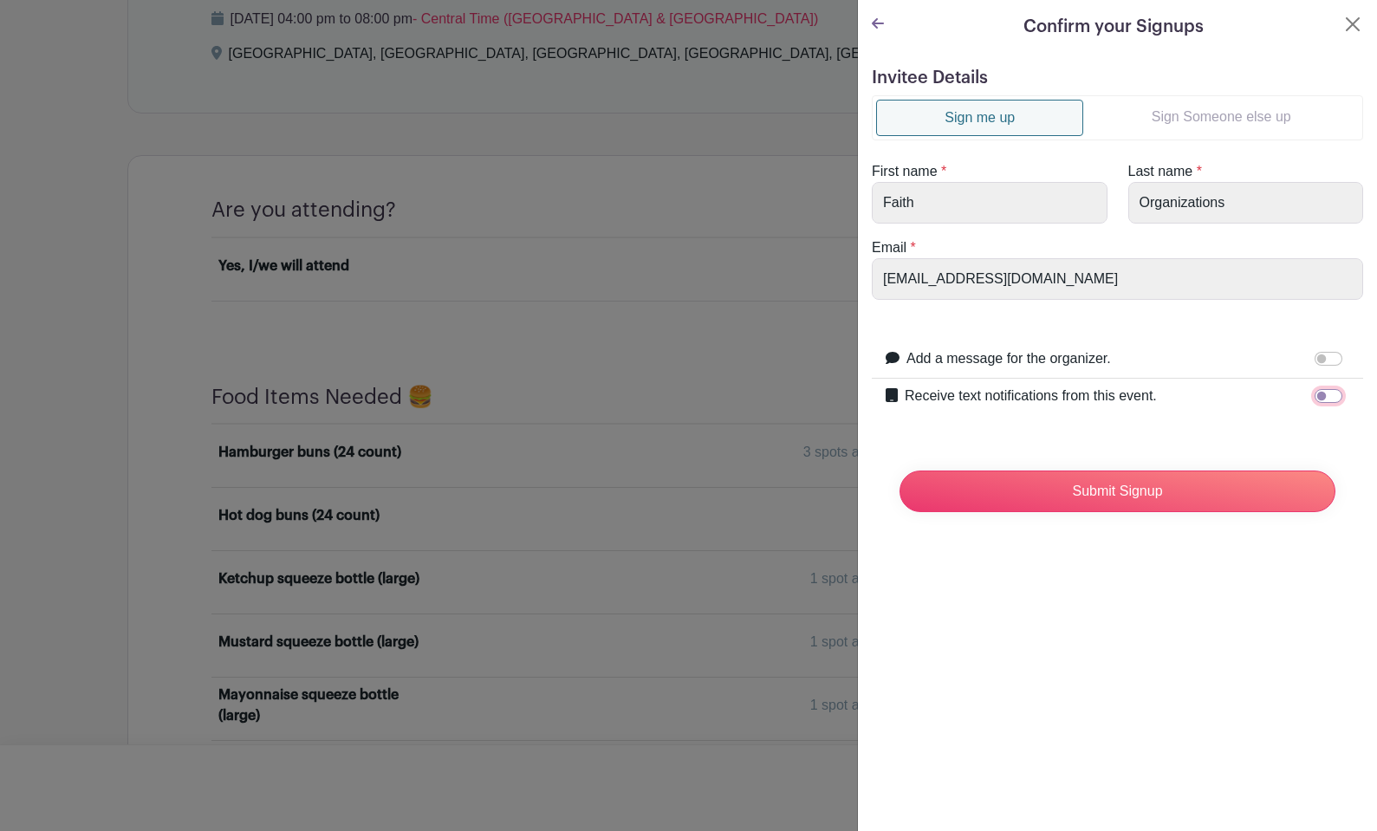
click at [1328, 396] on input "Receive text notifications from this event." at bounding box center [1328, 396] width 28 height 14
checkbox input "true"
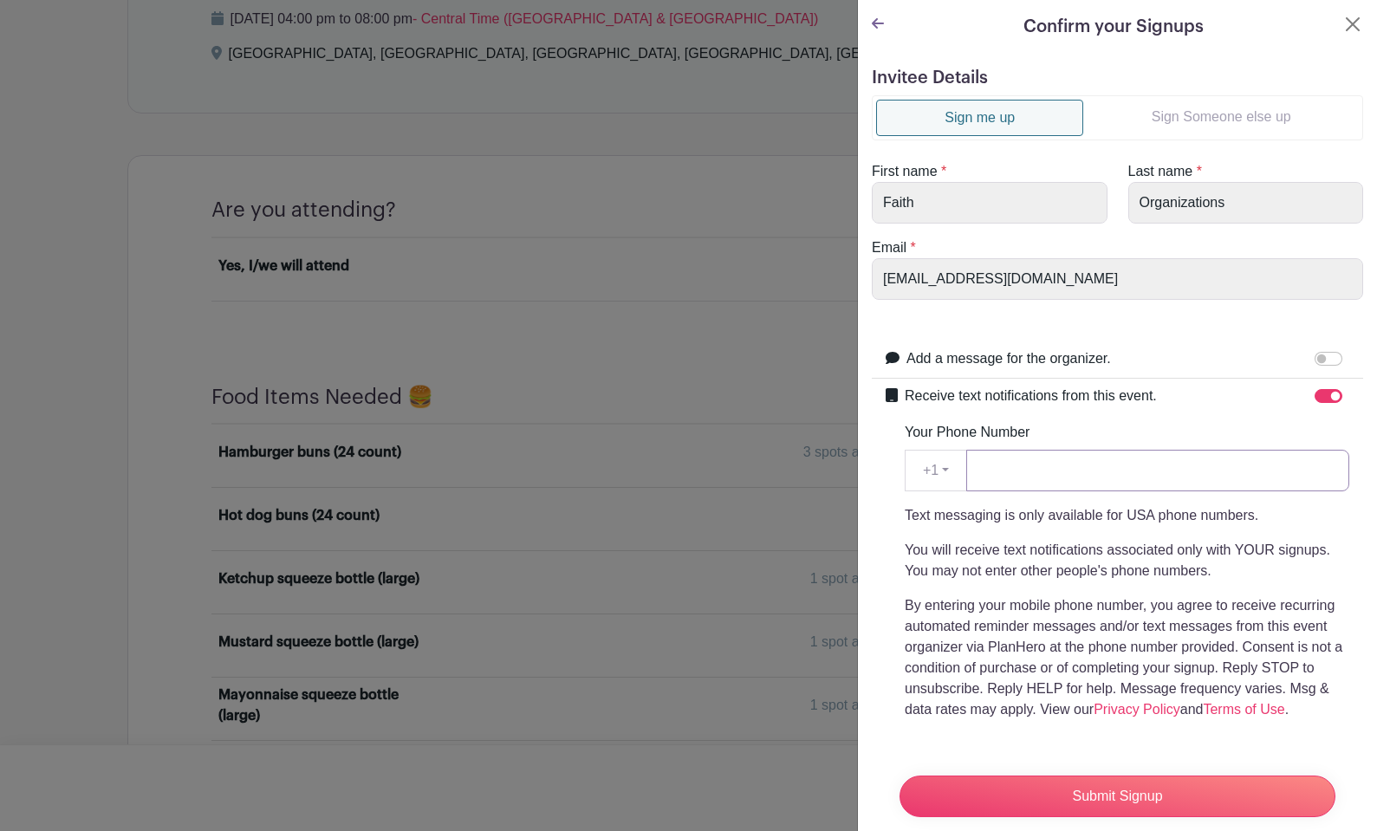
click at [1139, 470] on input "Your Phone Number" at bounding box center [1157, 471] width 383 height 42
type input "8888888888"
click at [1121, 787] on input "Submit Signup" at bounding box center [1117, 796] width 436 height 42
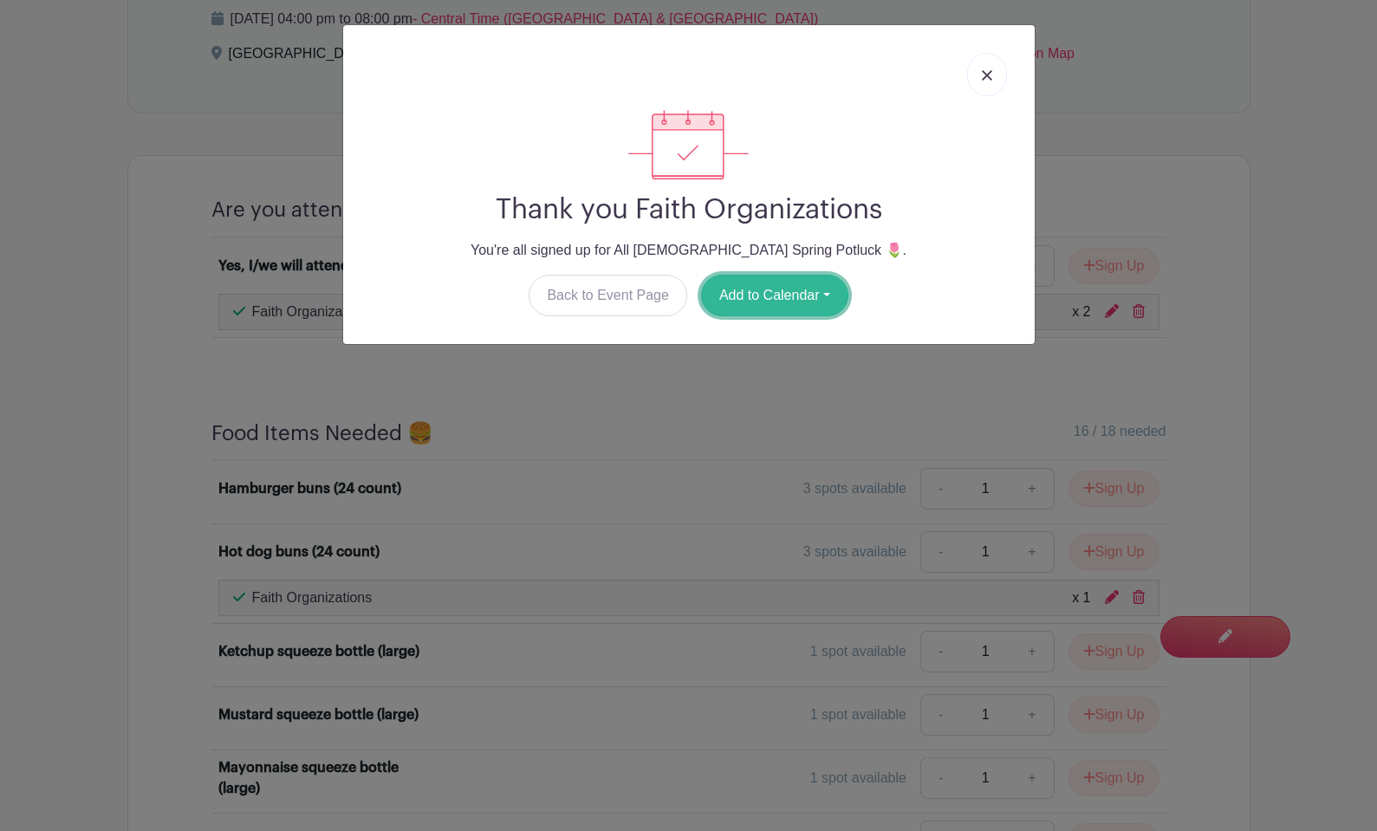
click at [750, 301] on button "Add to Calendar" at bounding box center [774, 296] width 147 height 42
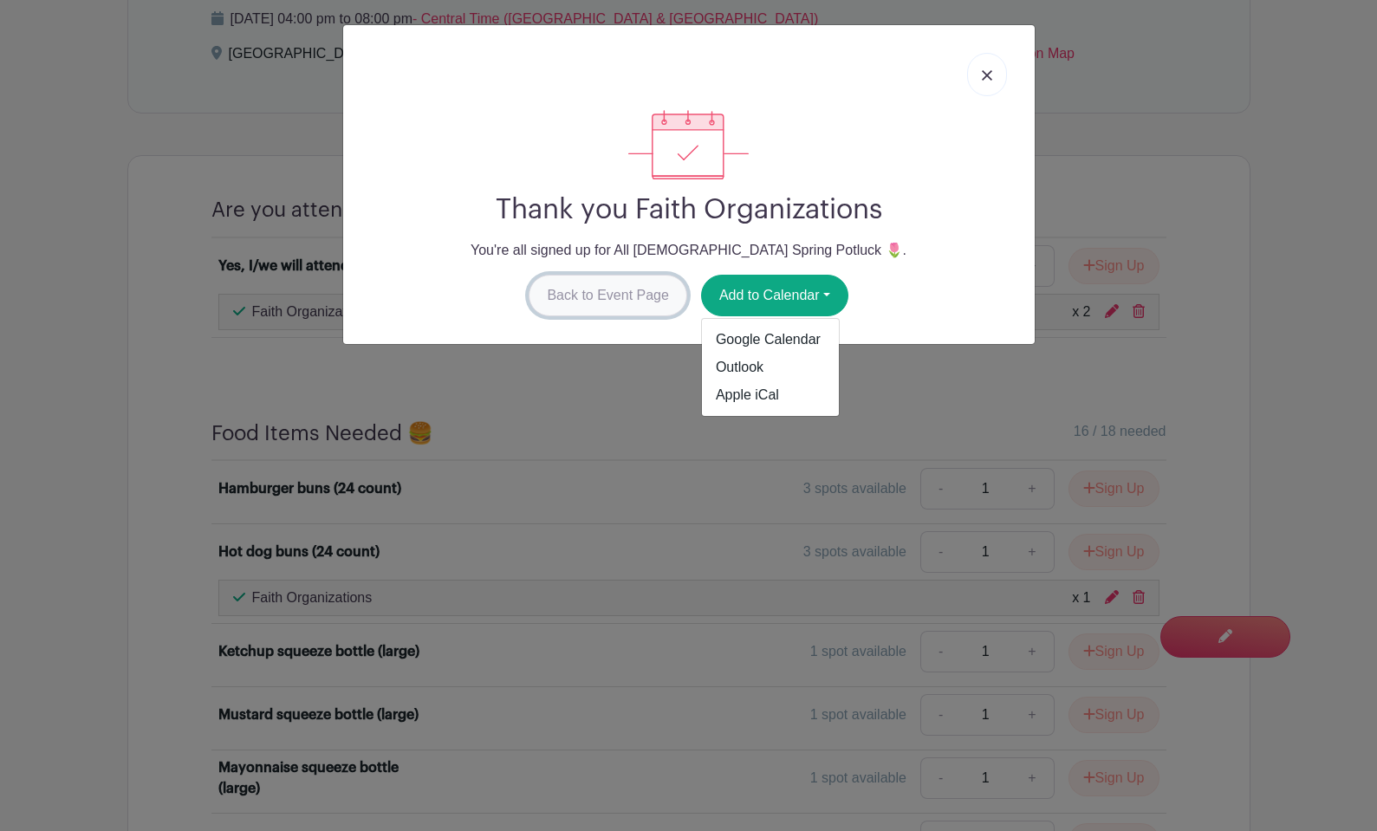
click at [599, 295] on link "Back to Event Page" at bounding box center [607, 296] width 159 height 42
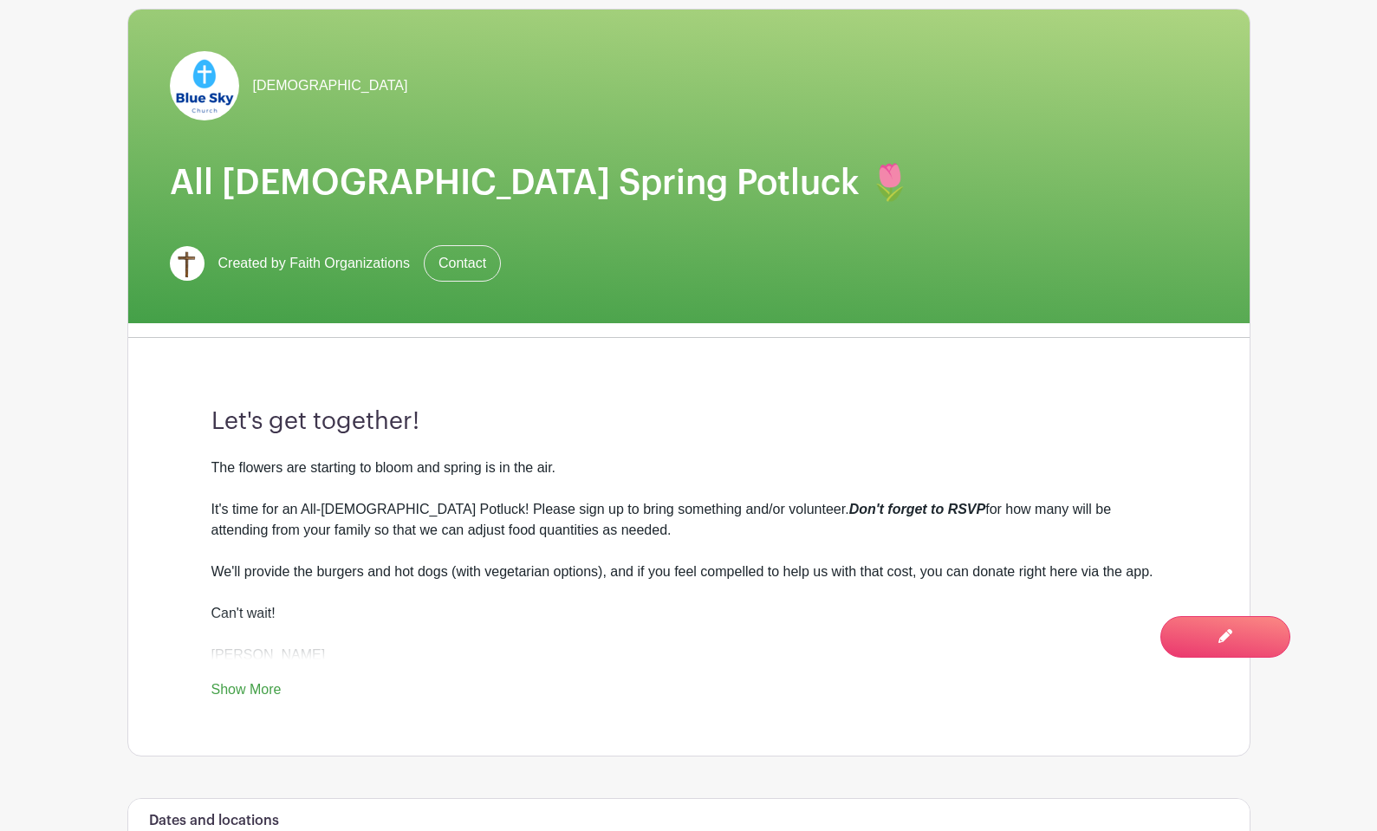
scroll to position [0, 0]
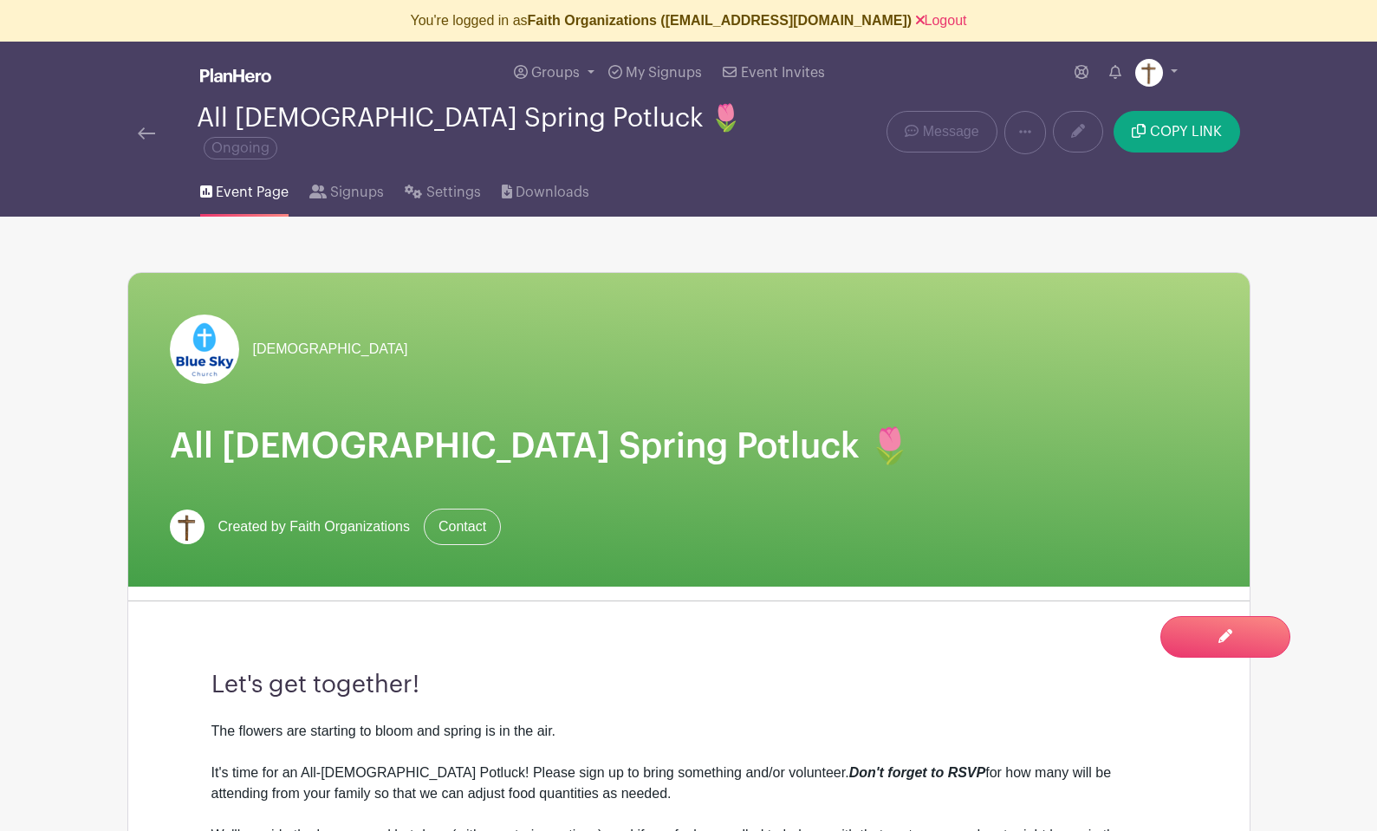
click at [142, 127] on img at bounding box center [146, 133] width 17 height 12
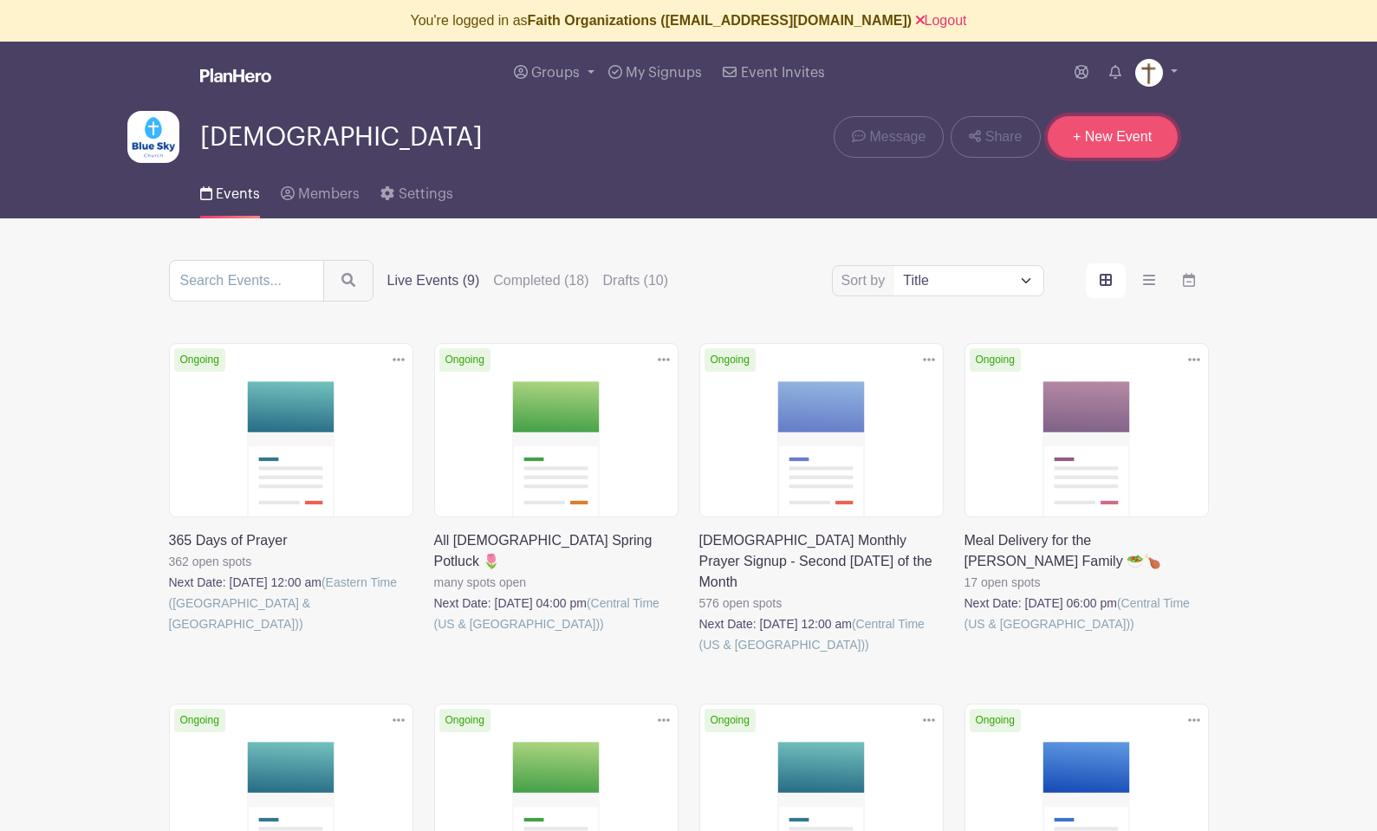
click at [1103, 146] on link "+ New Event" at bounding box center [1112, 137] width 130 height 42
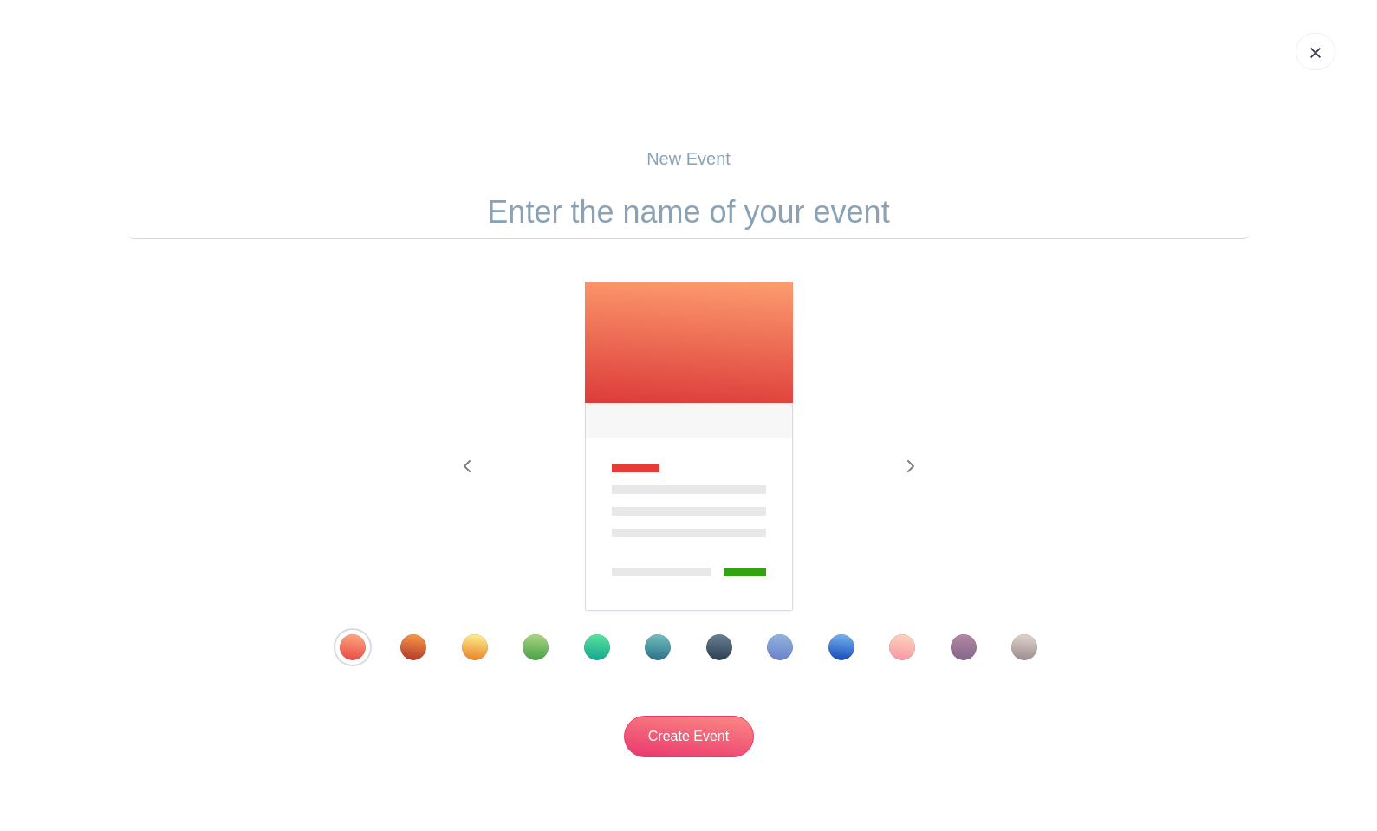
click at [694, 215] on input "text" at bounding box center [688, 212] width 1123 height 54
type input "Clean-up Day"
click at [533, 647] on div "Template 4" at bounding box center [535, 647] width 26 height 26
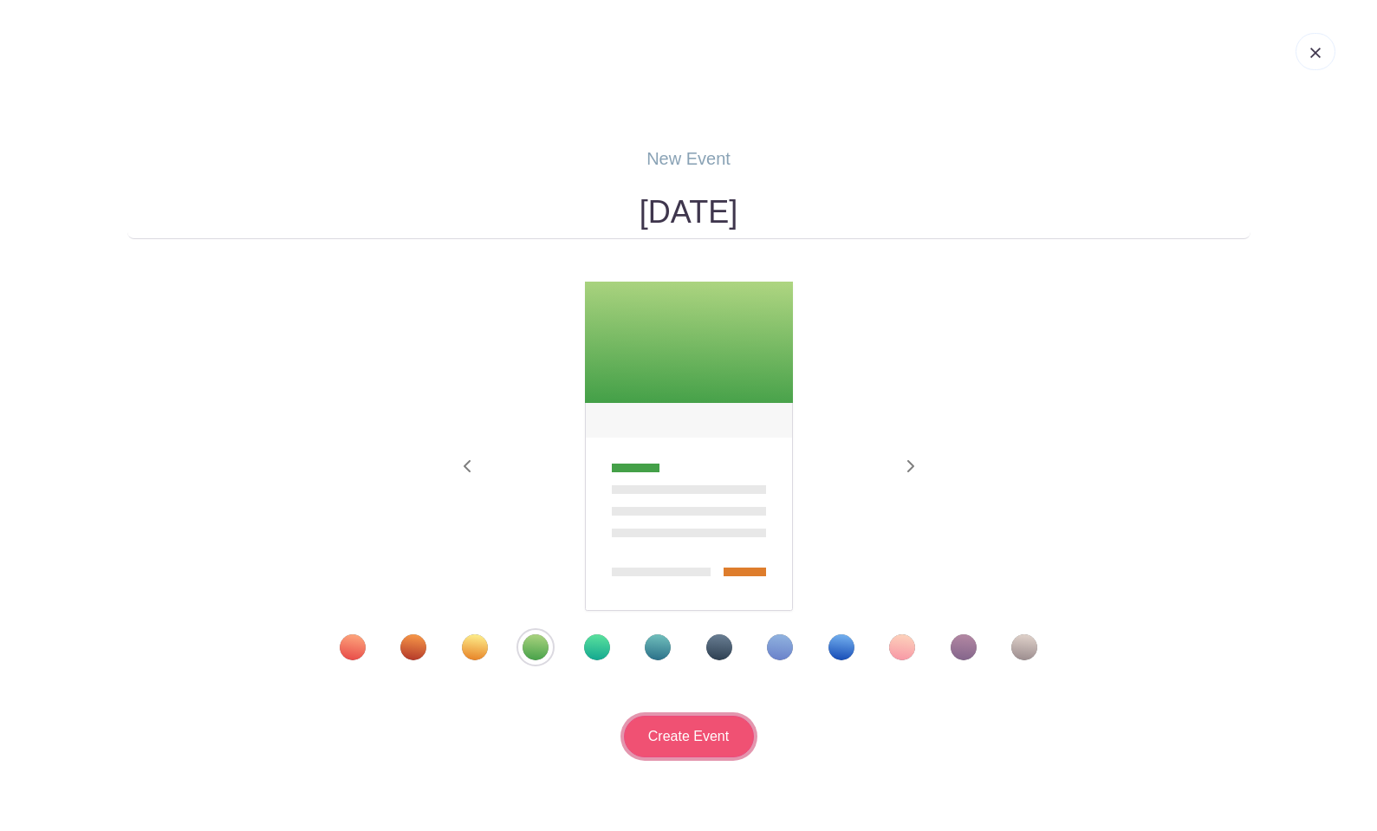
click at [695, 737] on input "Create Event" at bounding box center [689, 737] width 130 height 42
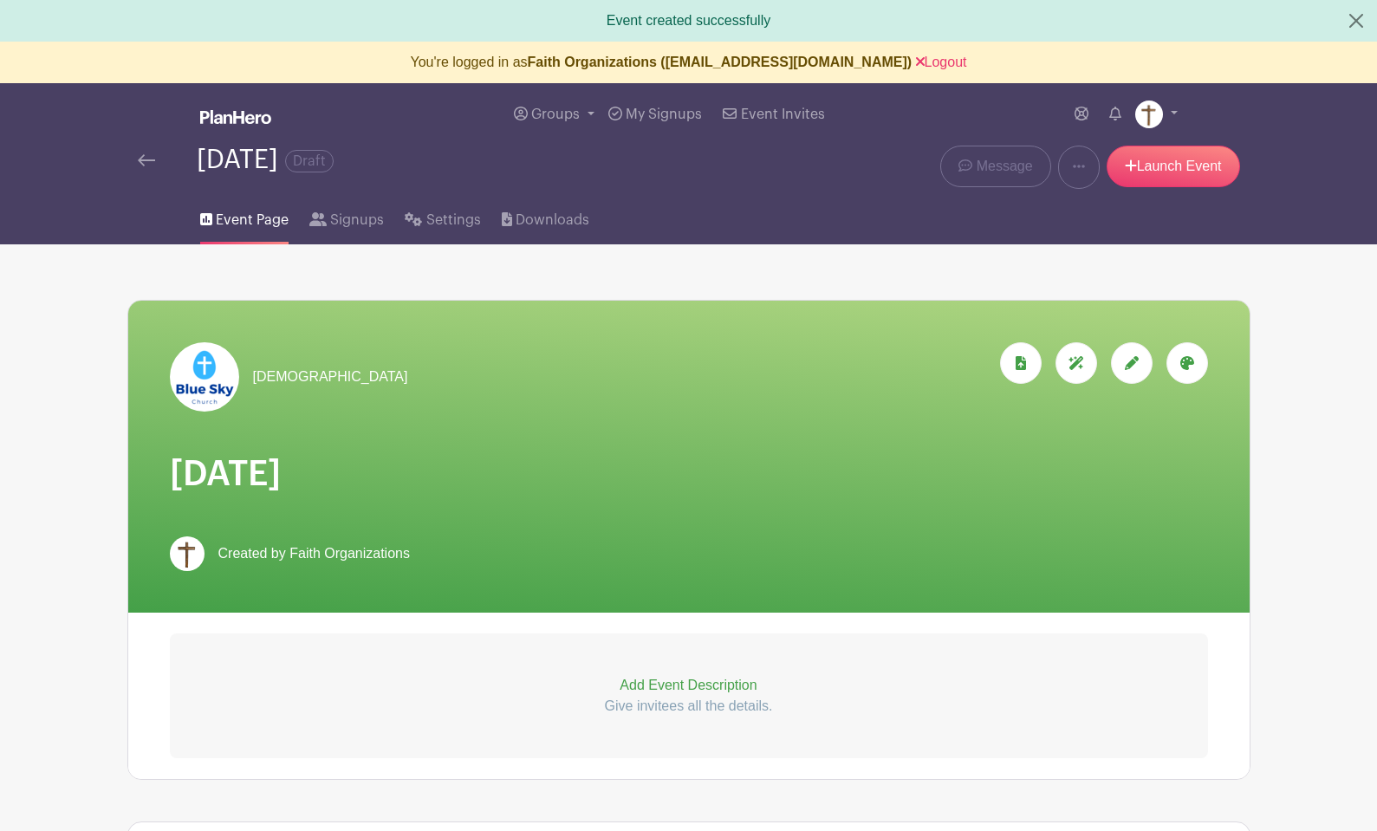
click at [1185, 368] on icon at bounding box center [1187, 363] width 14 height 14
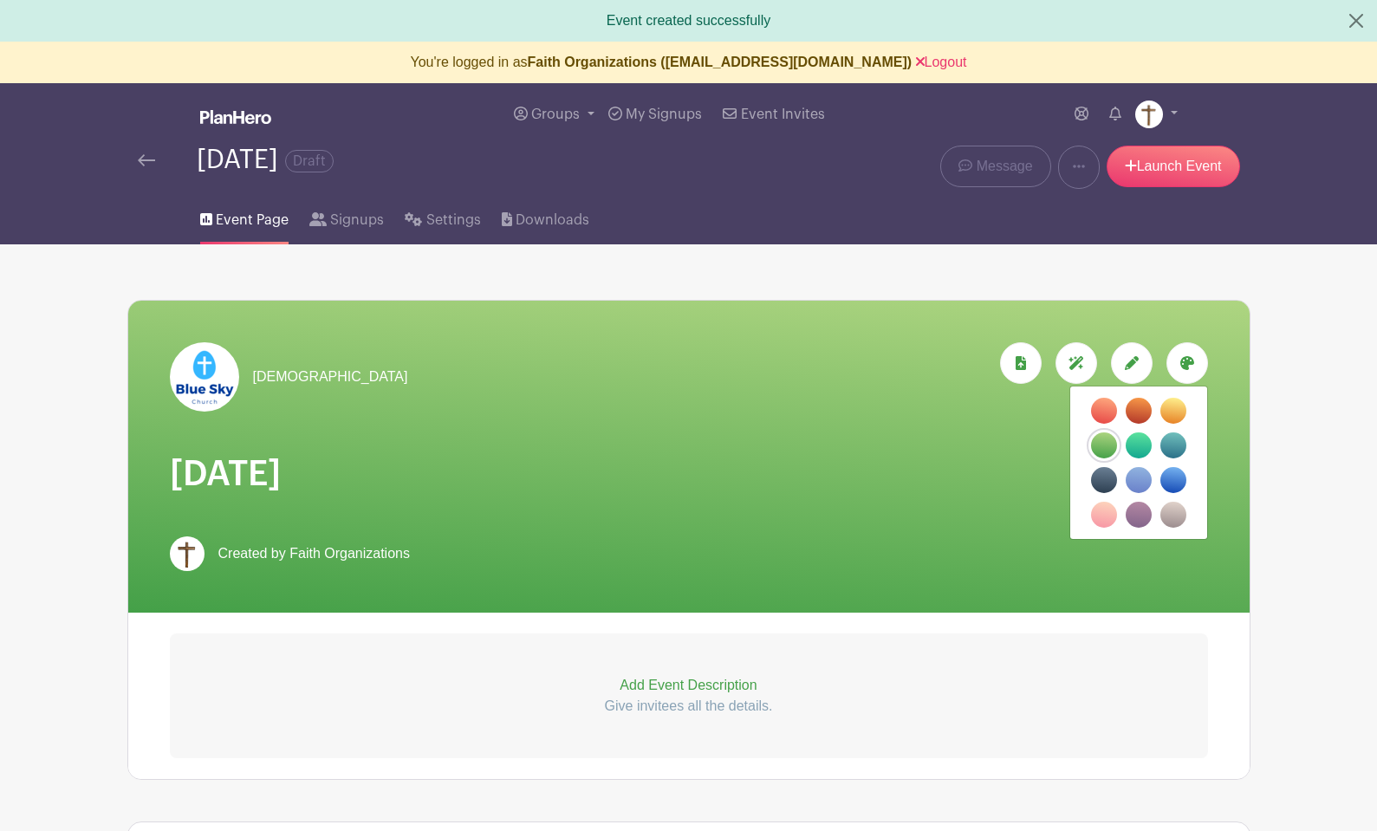
click at [1171, 478] on label "filters" at bounding box center [1173, 480] width 26 height 26
click at [0, 0] on input "filters" at bounding box center [0, 0] width 0 height 0
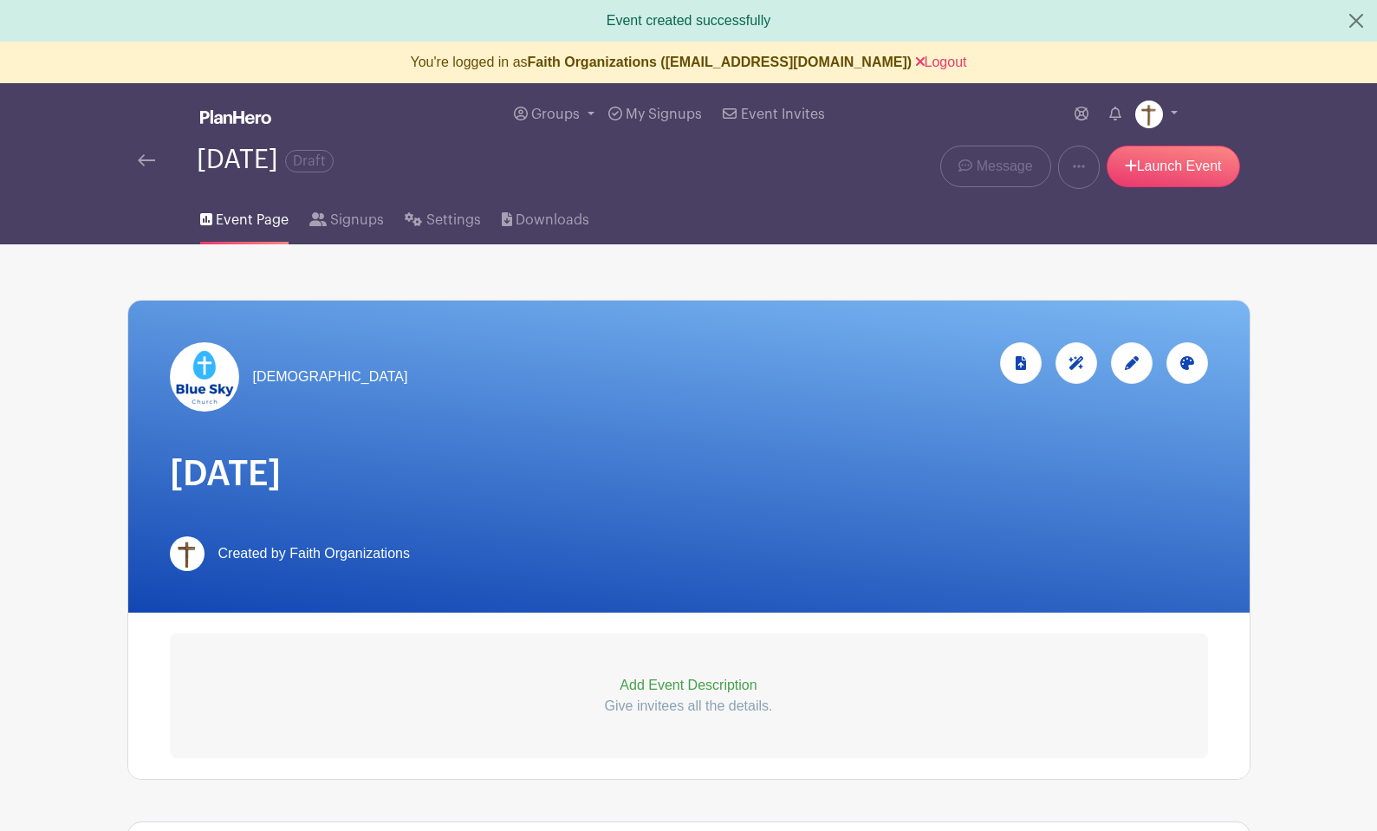
click at [1127, 367] on icon at bounding box center [1131, 363] width 14 height 14
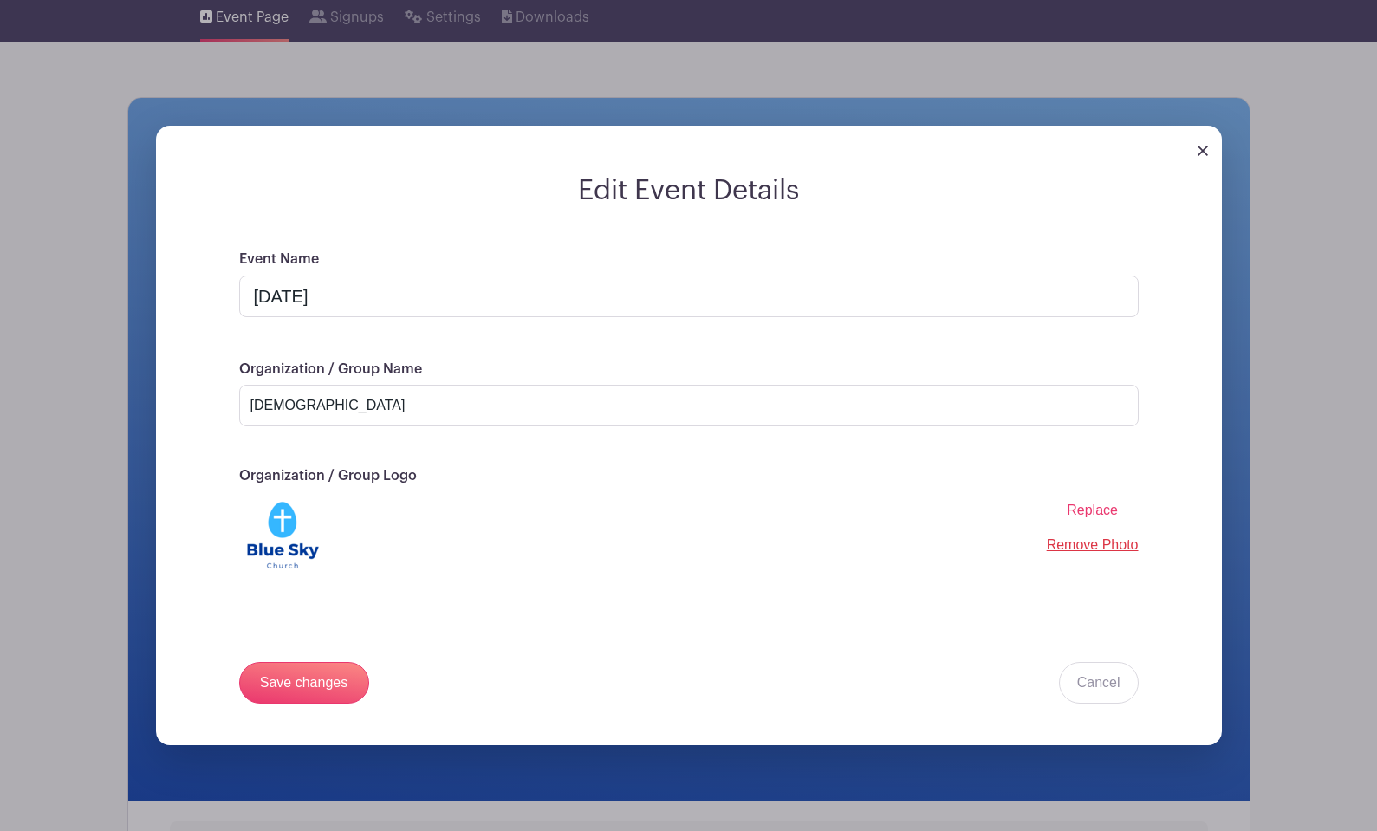
scroll to position [279, 0]
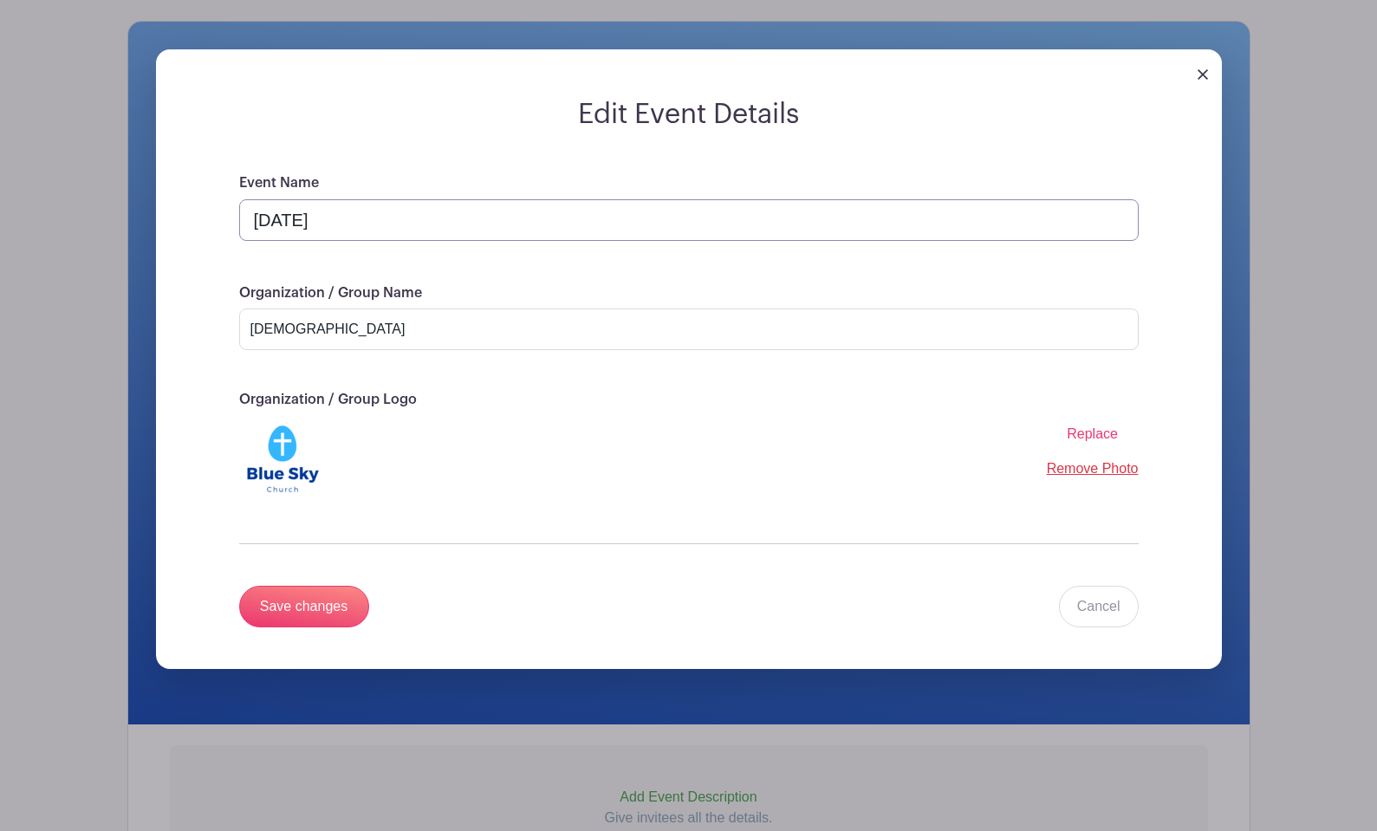
click at [556, 225] on input "Clean-up Day" at bounding box center [688, 220] width 899 height 42
type input "Clean-up Day 🧹"
click at [304, 616] on input "Save changes" at bounding box center [304, 607] width 130 height 42
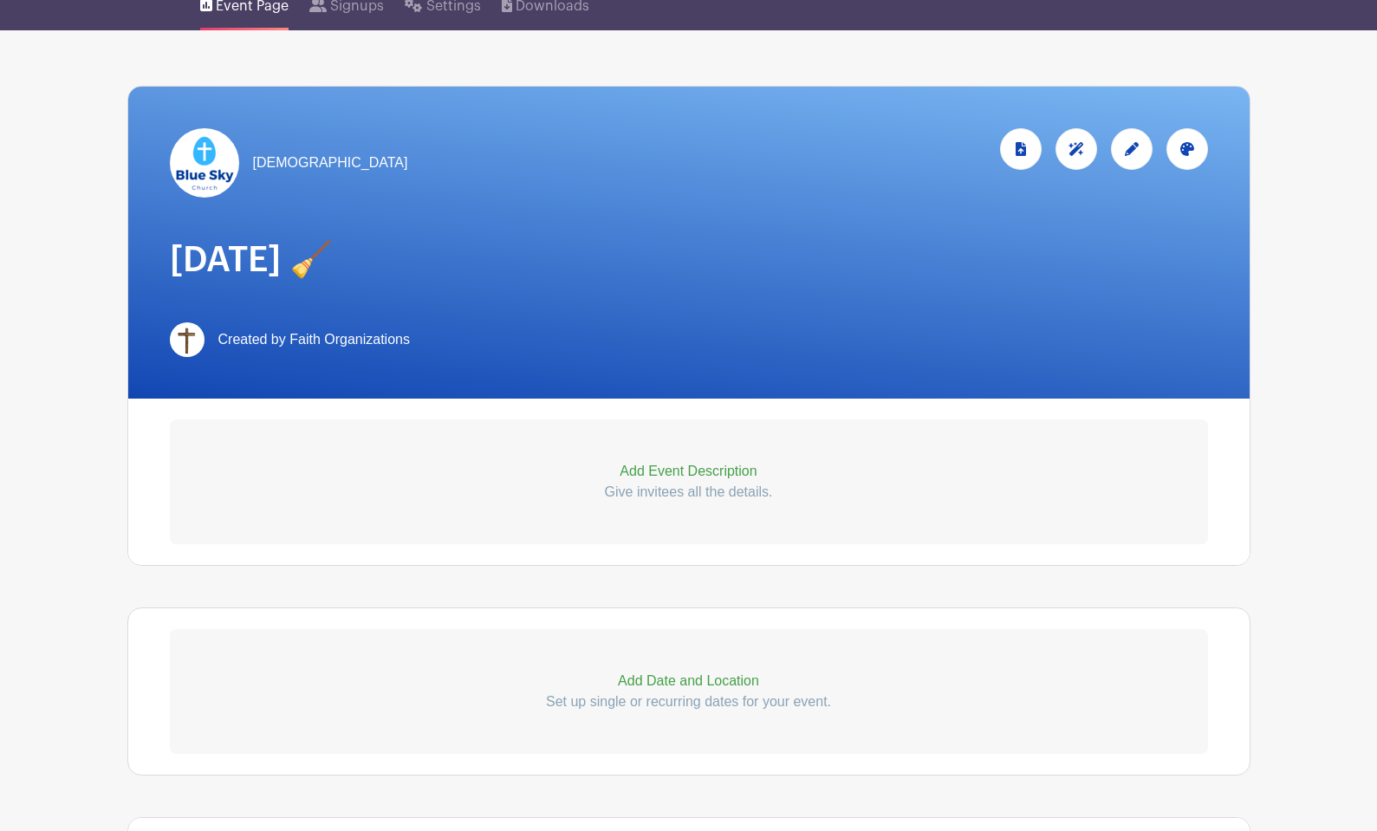
scroll to position [242, 0]
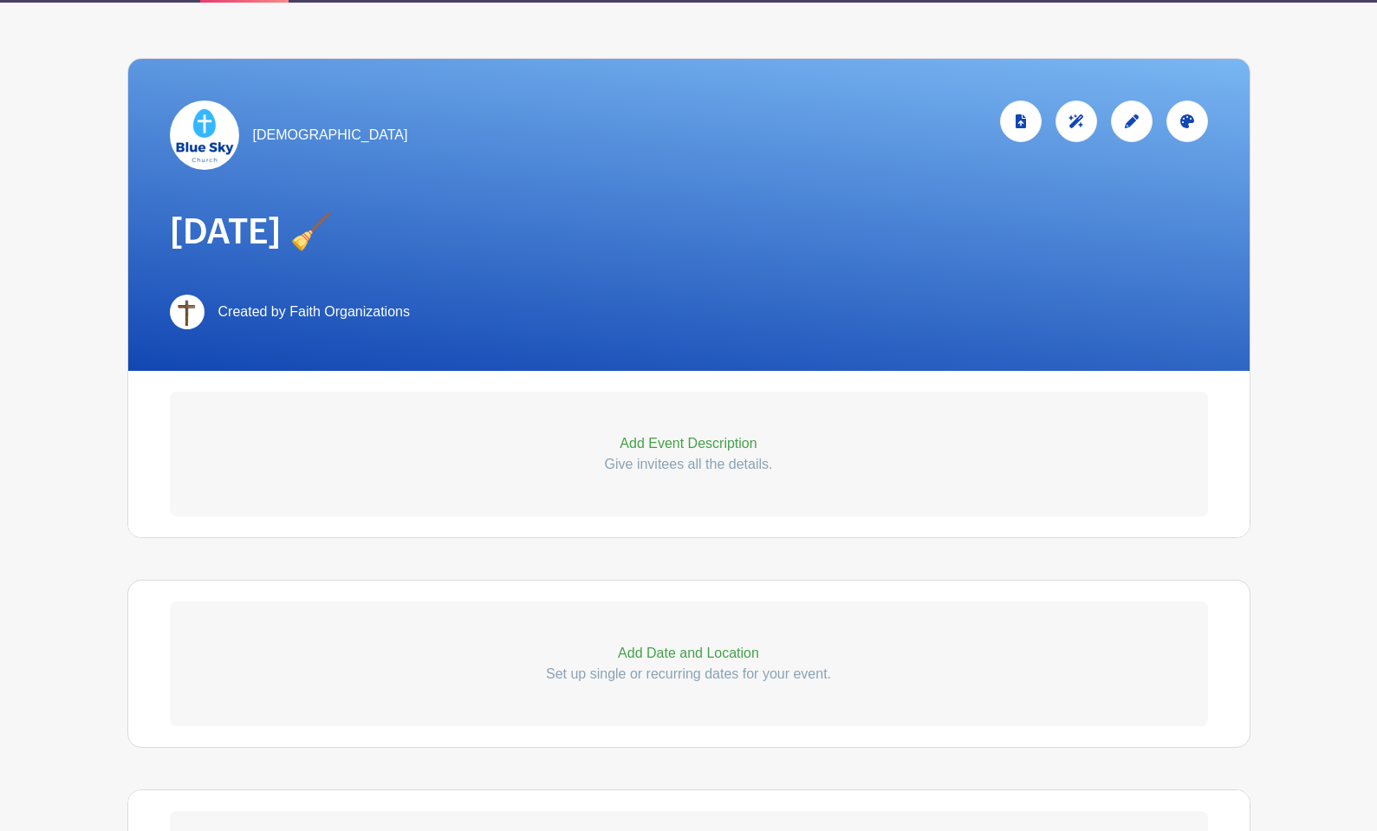
click at [677, 439] on p "Add Event Description" at bounding box center [689, 443] width 1038 height 21
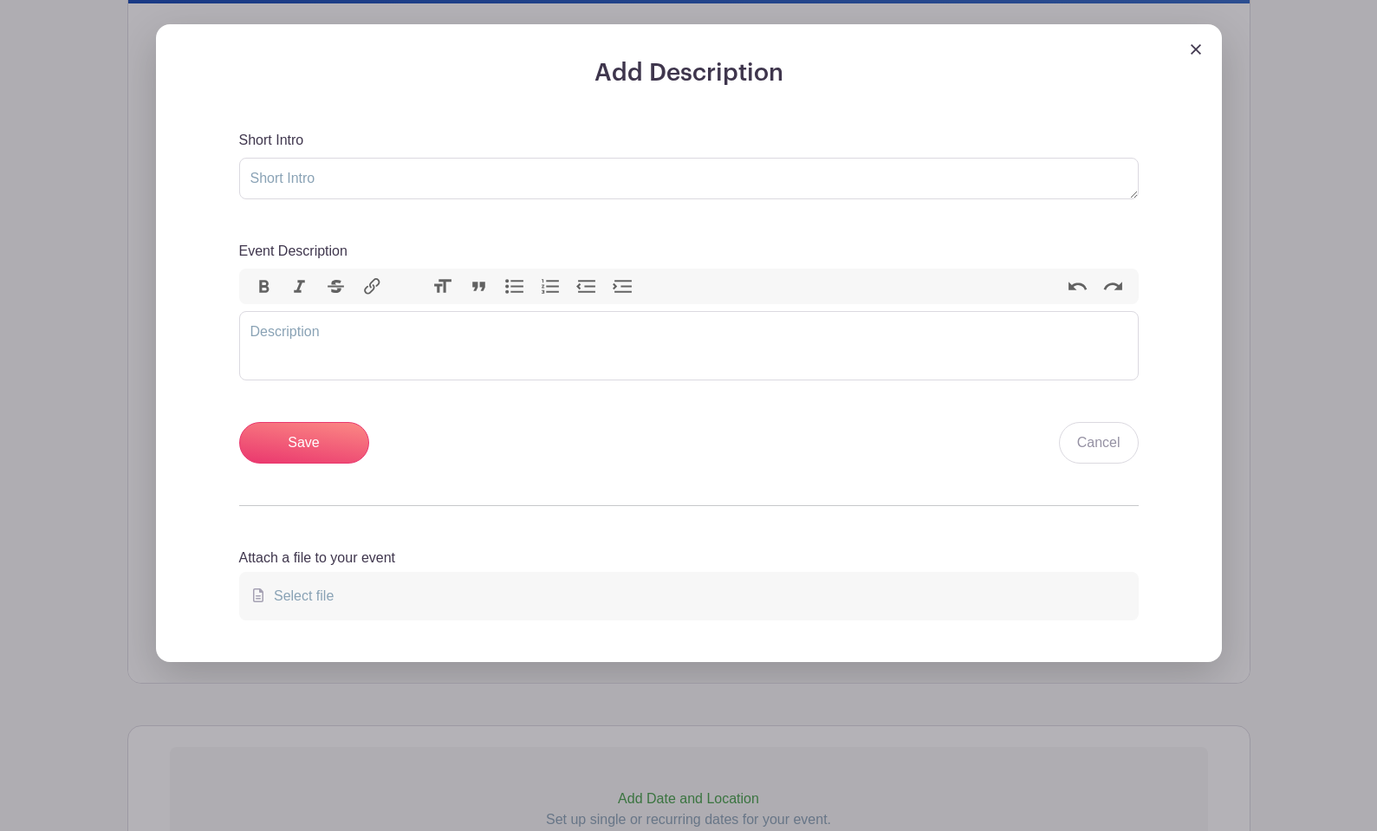
scroll to position [635, 0]
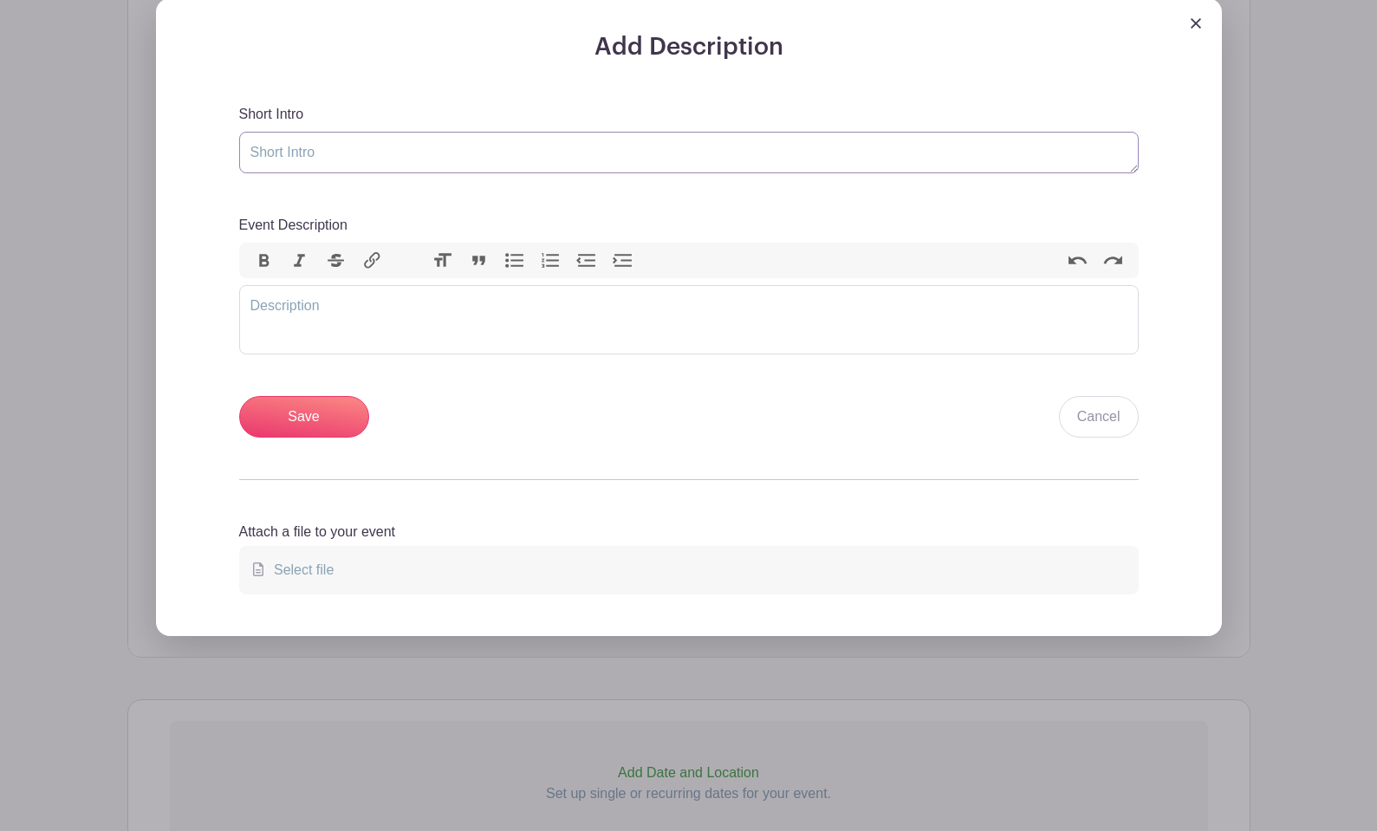
click at [351, 139] on textarea "Short Intro" at bounding box center [688, 153] width 899 height 42
type textarea "We need your help!"
click at [305, 418] on input "Save" at bounding box center [304, 417] width 130 height 42
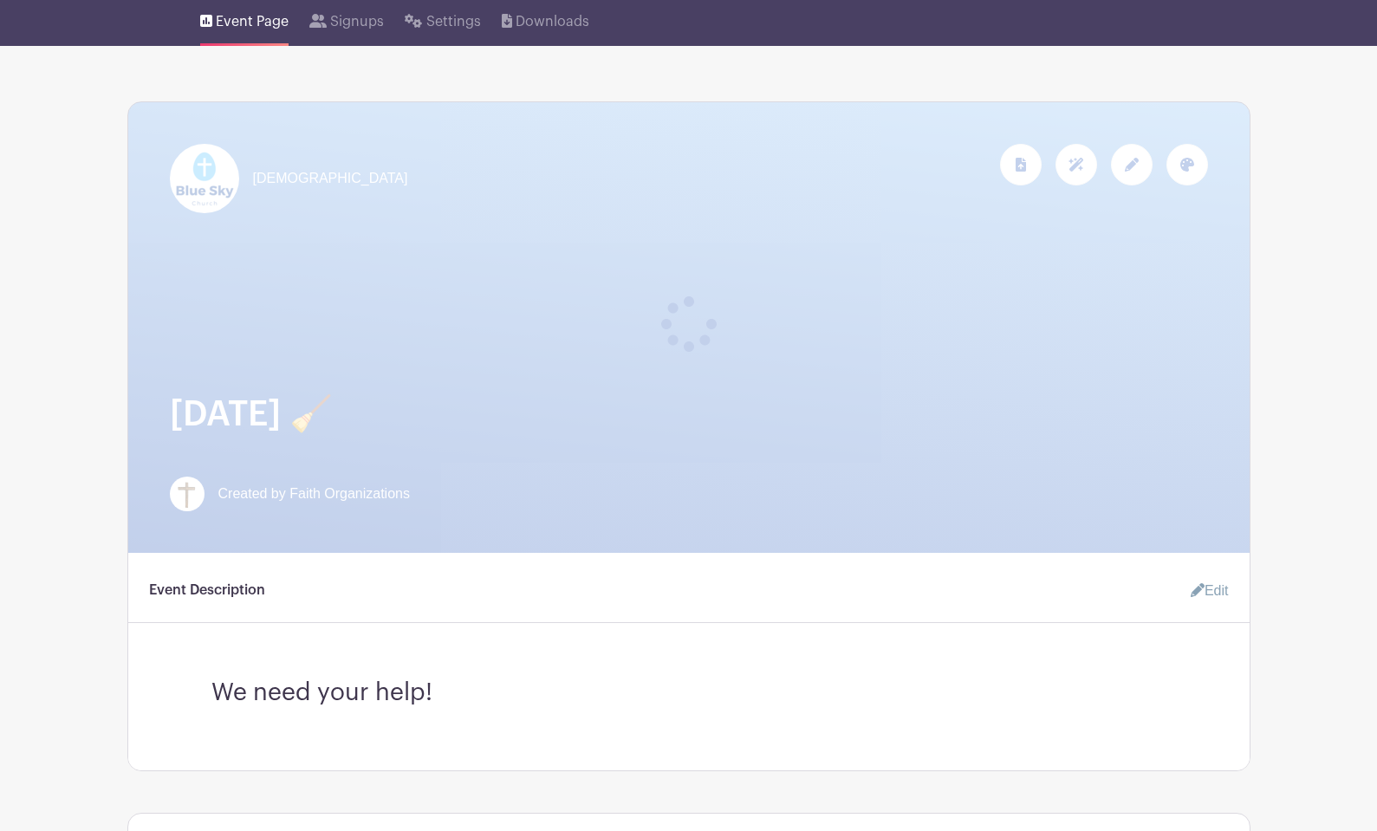
scroll to position [100, 0]
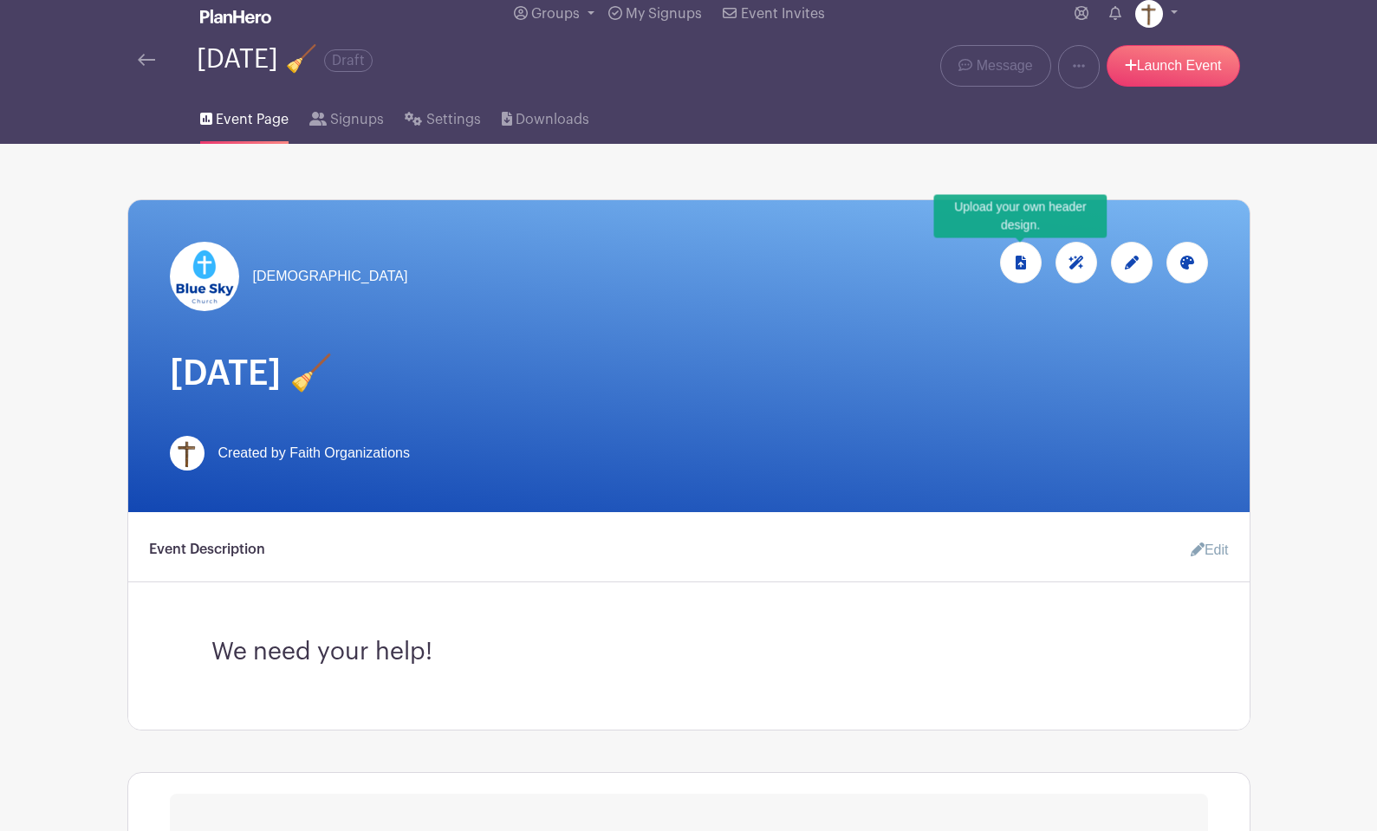
click at [1018, 263] on icon at bounding box center [1020, 263] width 10 height 14
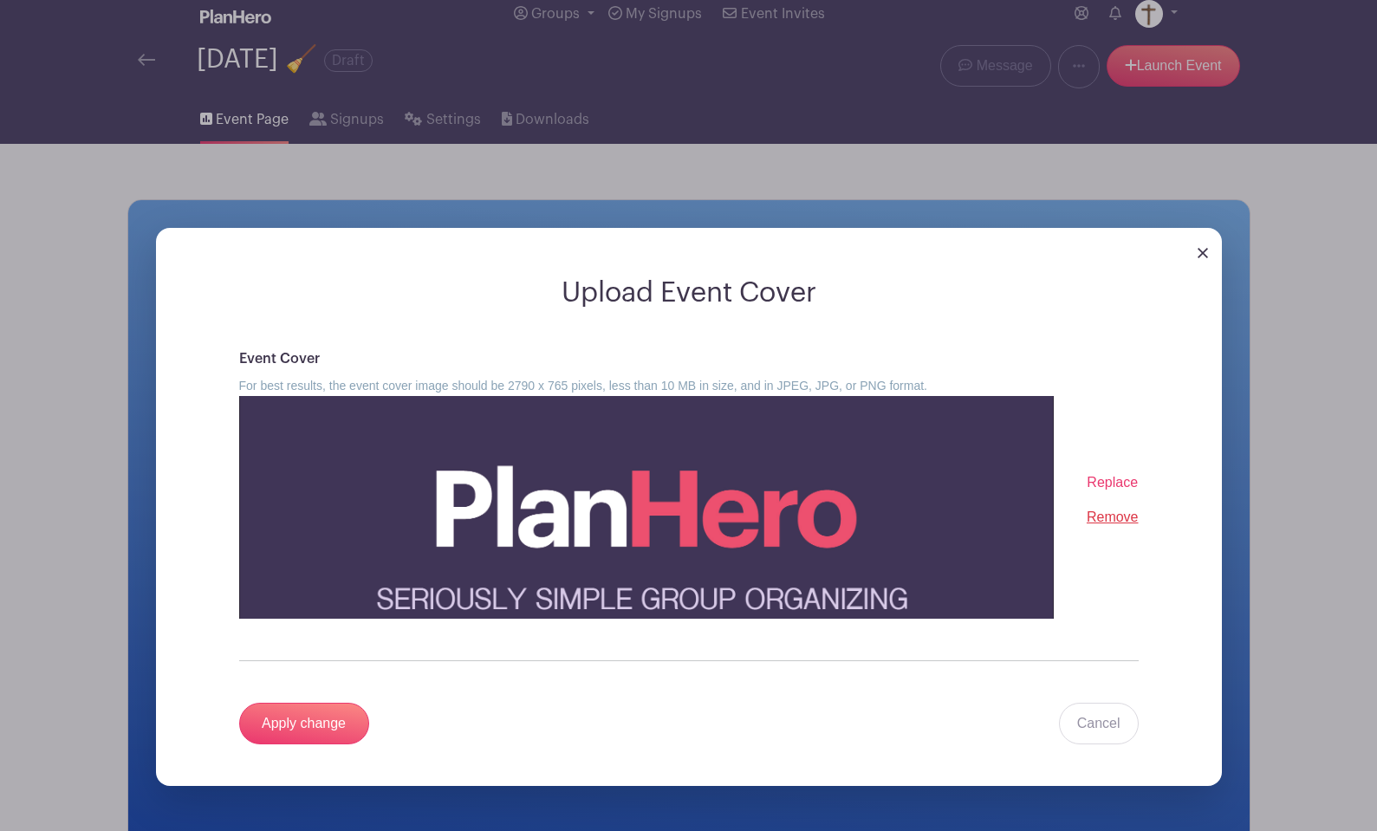
click at [1121, 489] on span "Replace" at bounding box center [1111, 482] width 51 height 15
click at [0, 0] on input "Replace" at bounding box center [0, 0] width 0 height 0
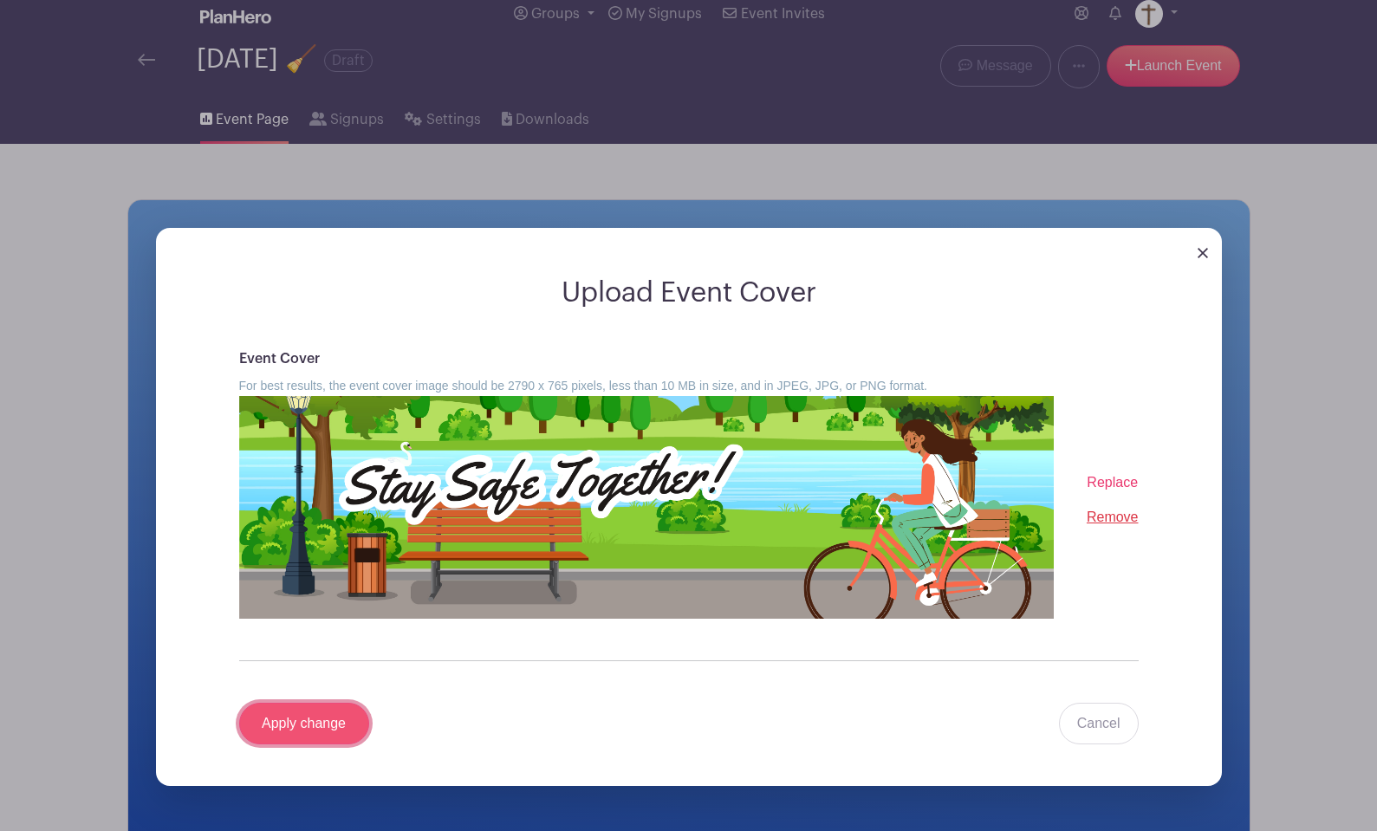
click at [285, 725] on input "Apply change" at bounding box center [304, 724] width 130 height 42
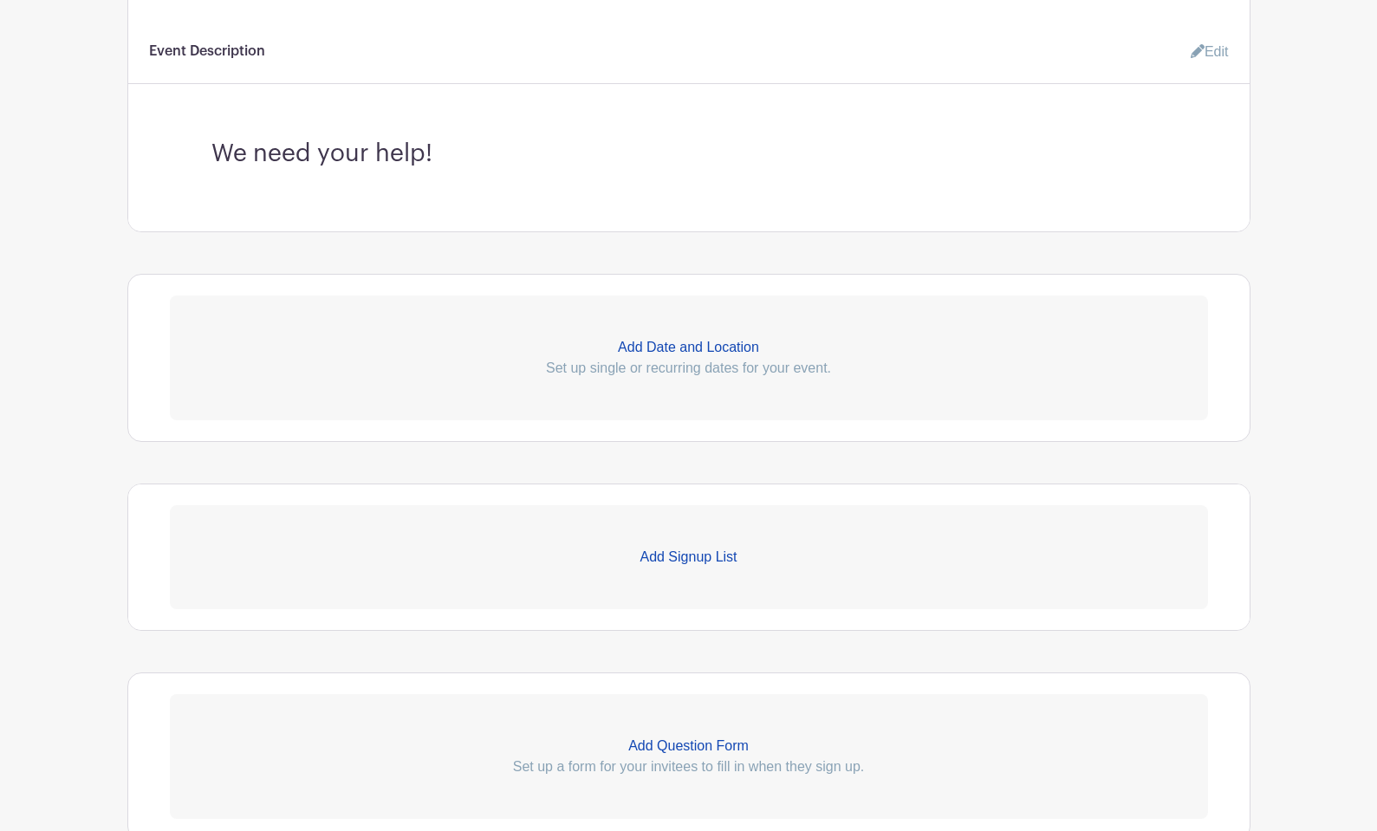
scroll to position [722, 0]
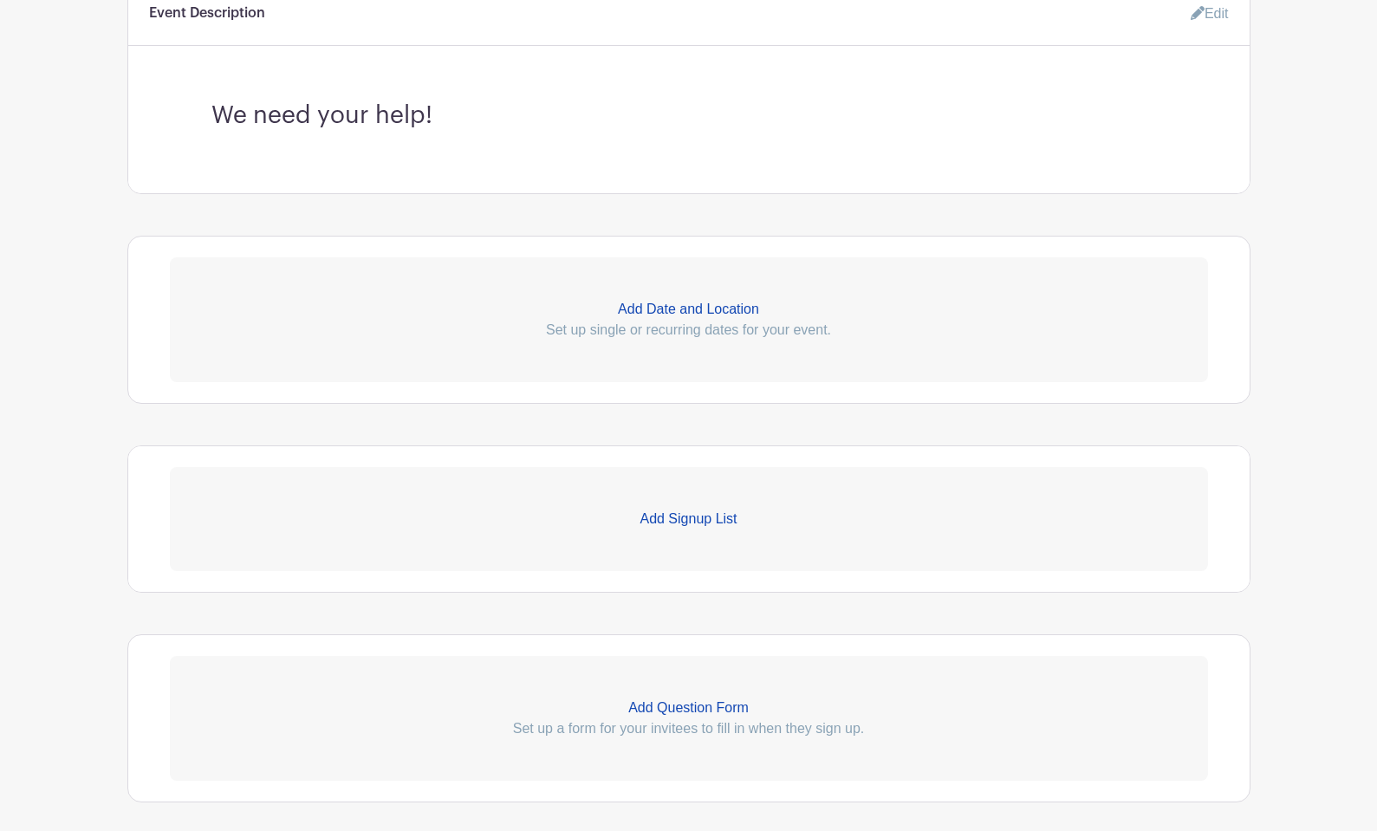
click at [684, 308] on p "Add Date and Location" at bounding box center [689, 309] width 1038 height 21
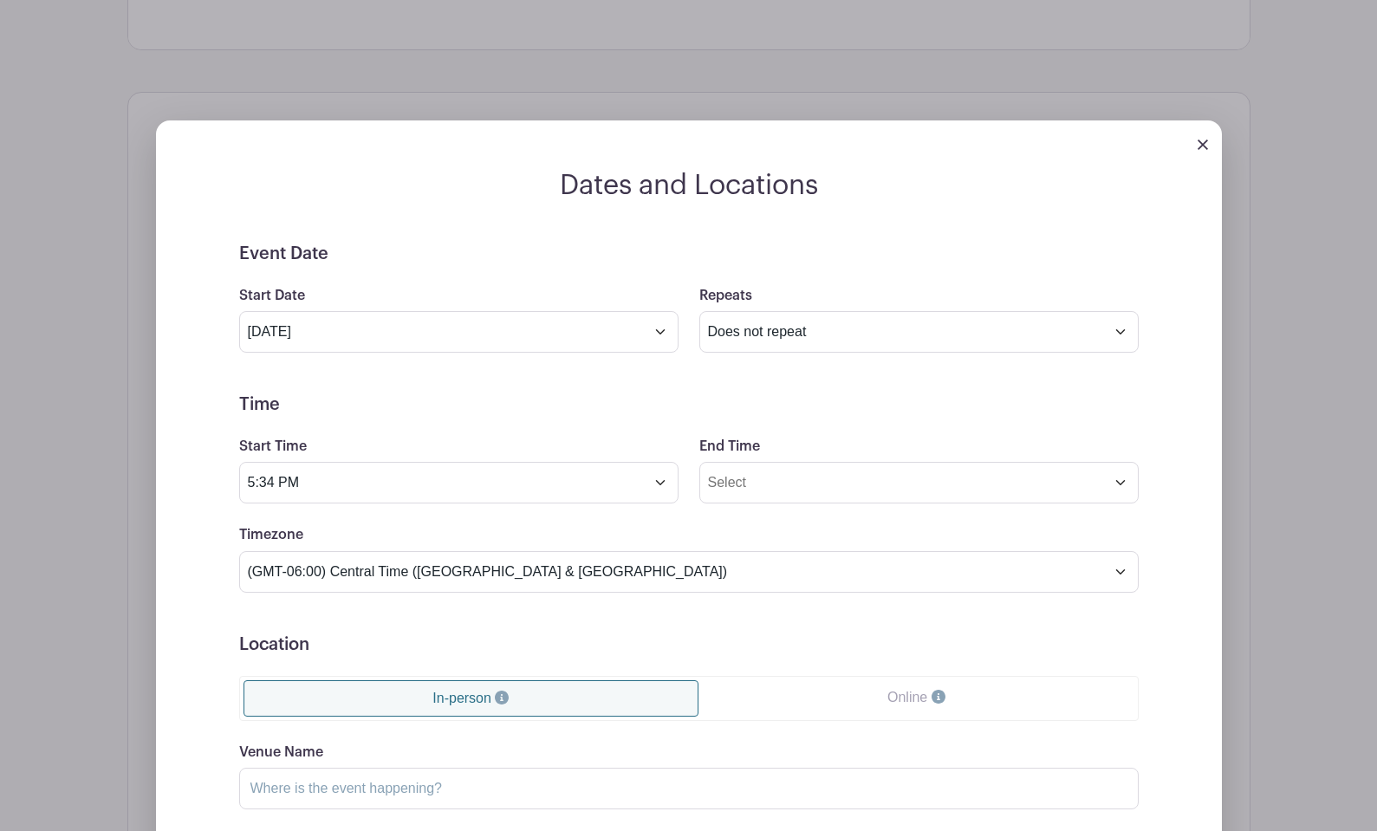
scroll to position [897, 0]
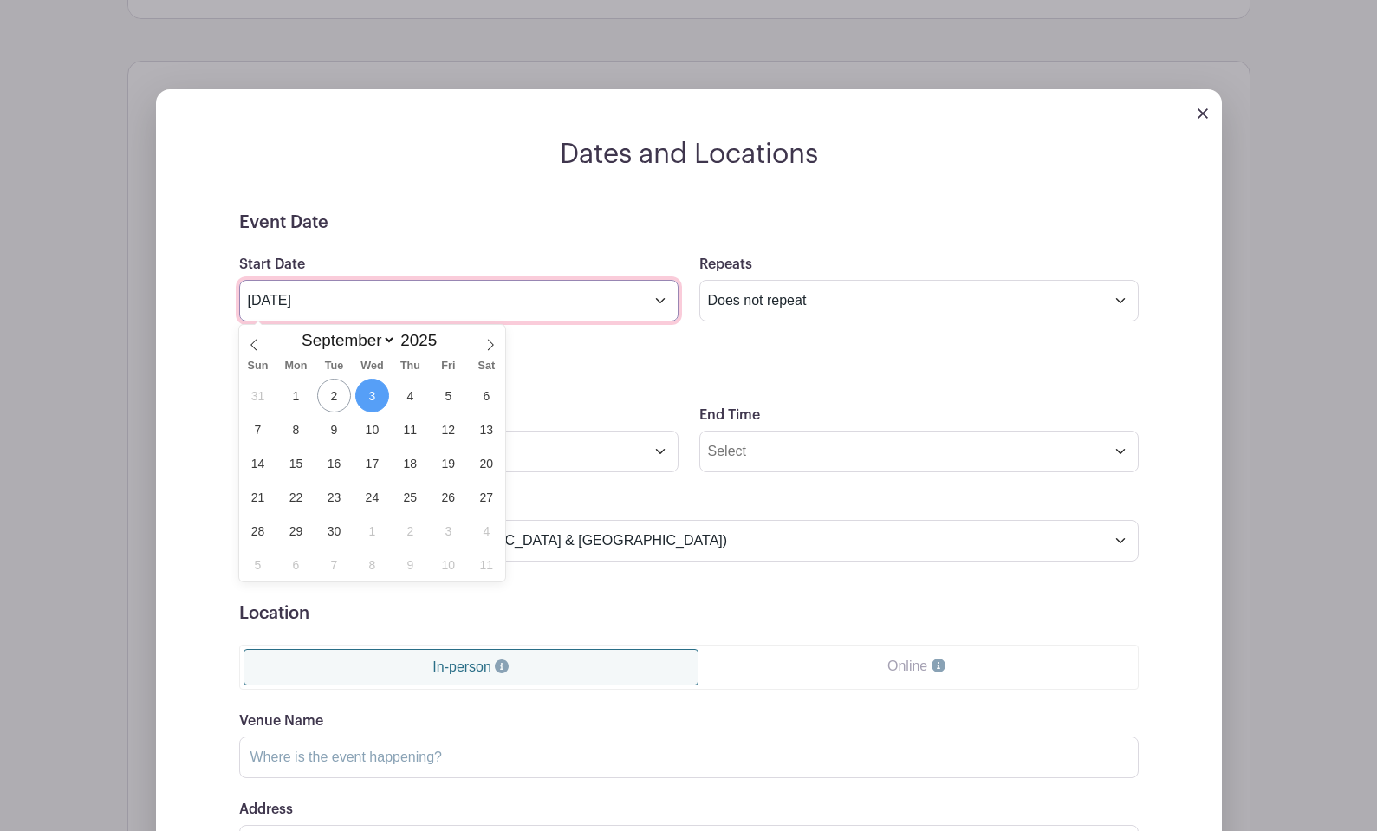
click at [658, 308] on input "Sep 3 2025" at bounding box center [458, 301] width 439 height 42
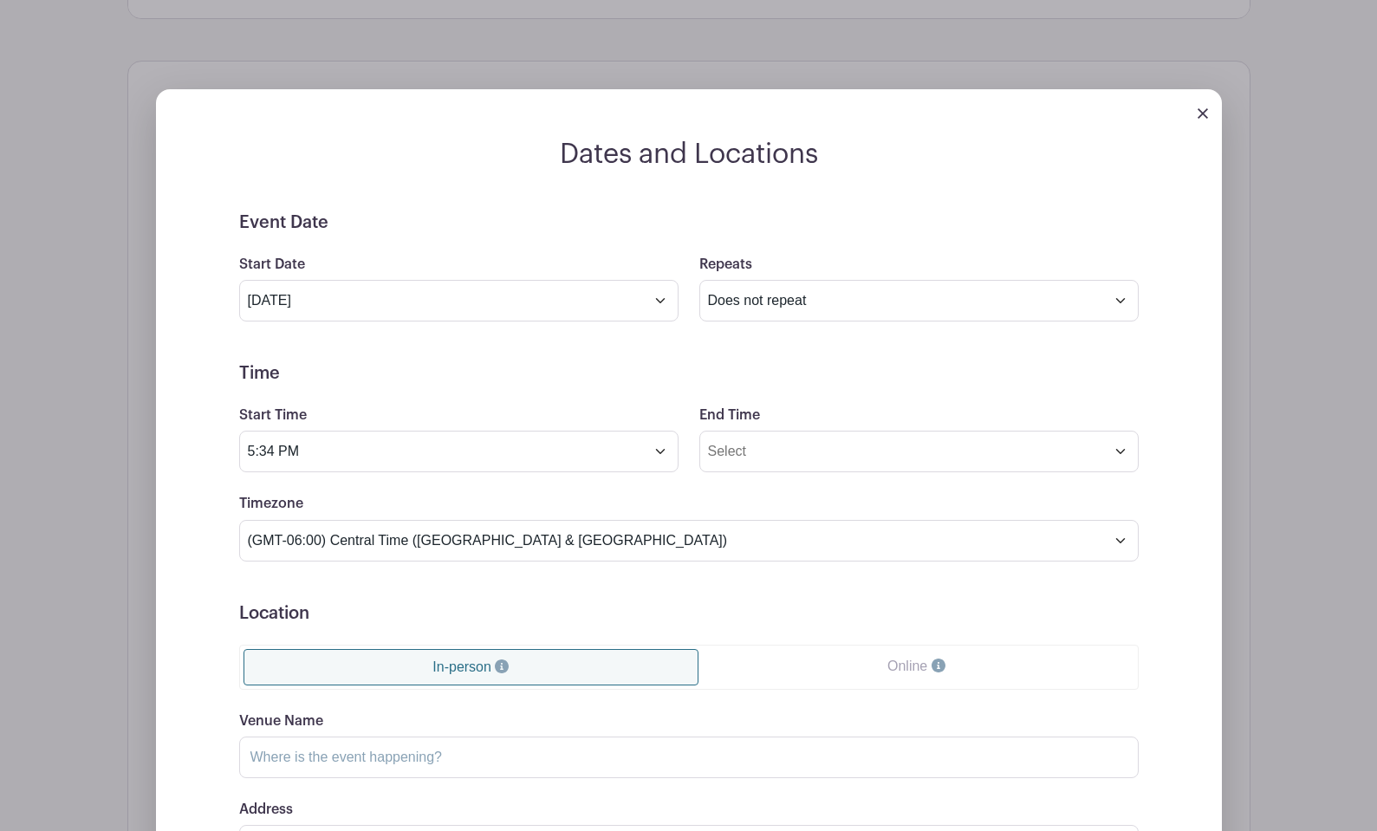
click at [633, 353] on form "Event Date Start Date Sep 3 2025 Repeats Does not repeat Daily Weekly Monthly o…" at bounding box center [688, 602] width 899 height 780
click at [657, 302] on input "Sep 3 2025" at bounding box center [458, 301] width 439 height 42
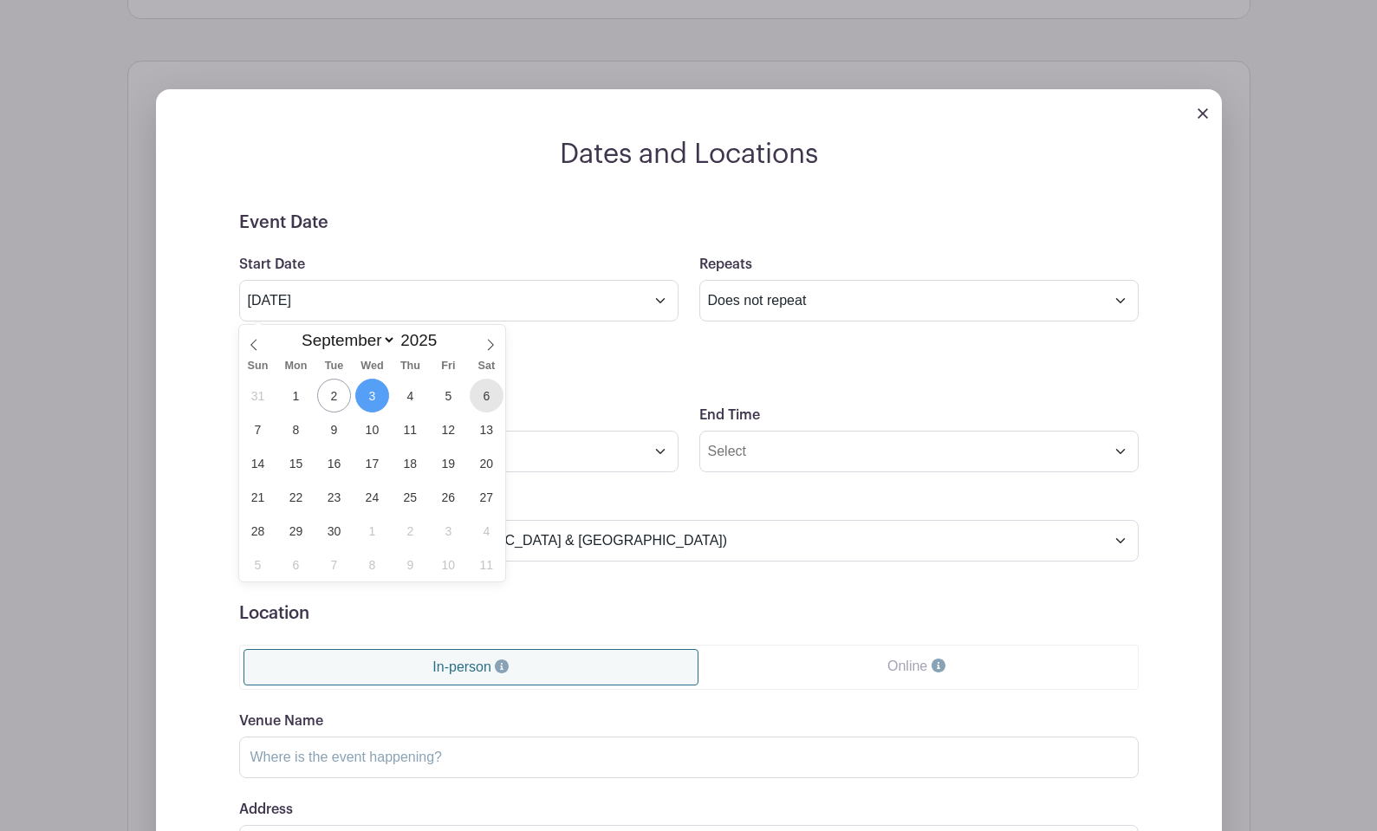
click at [484, 395] on span "6" at bounding box center [487, 396] width 34 height 34
type input "Sep 6 2025"
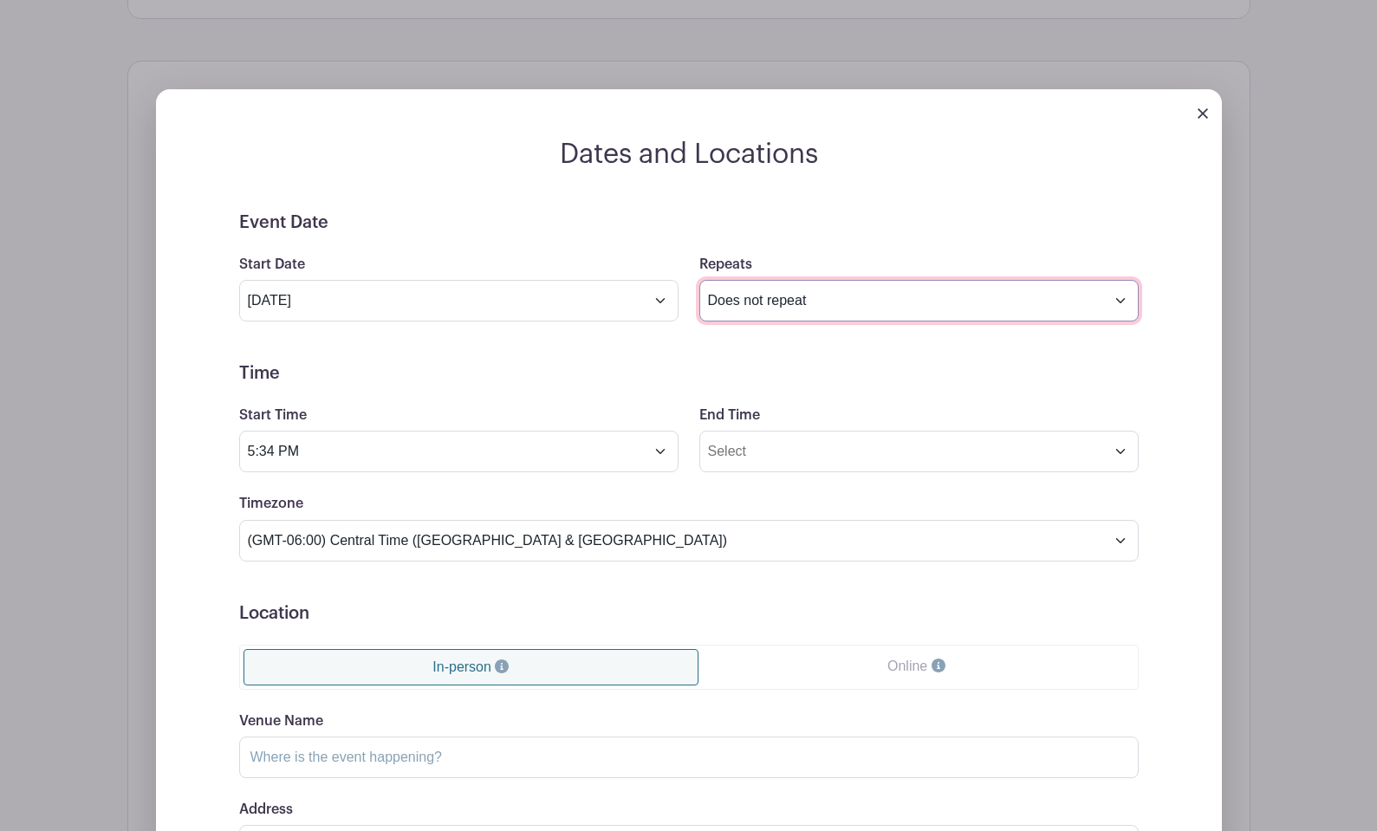
click at [756, 301] on select "Does not repeat Daily Weekly Monthly on day 6 Monthly on the first Saturday Oth…" at bounding box center [918, 301] width 439 height 42
select select "other"
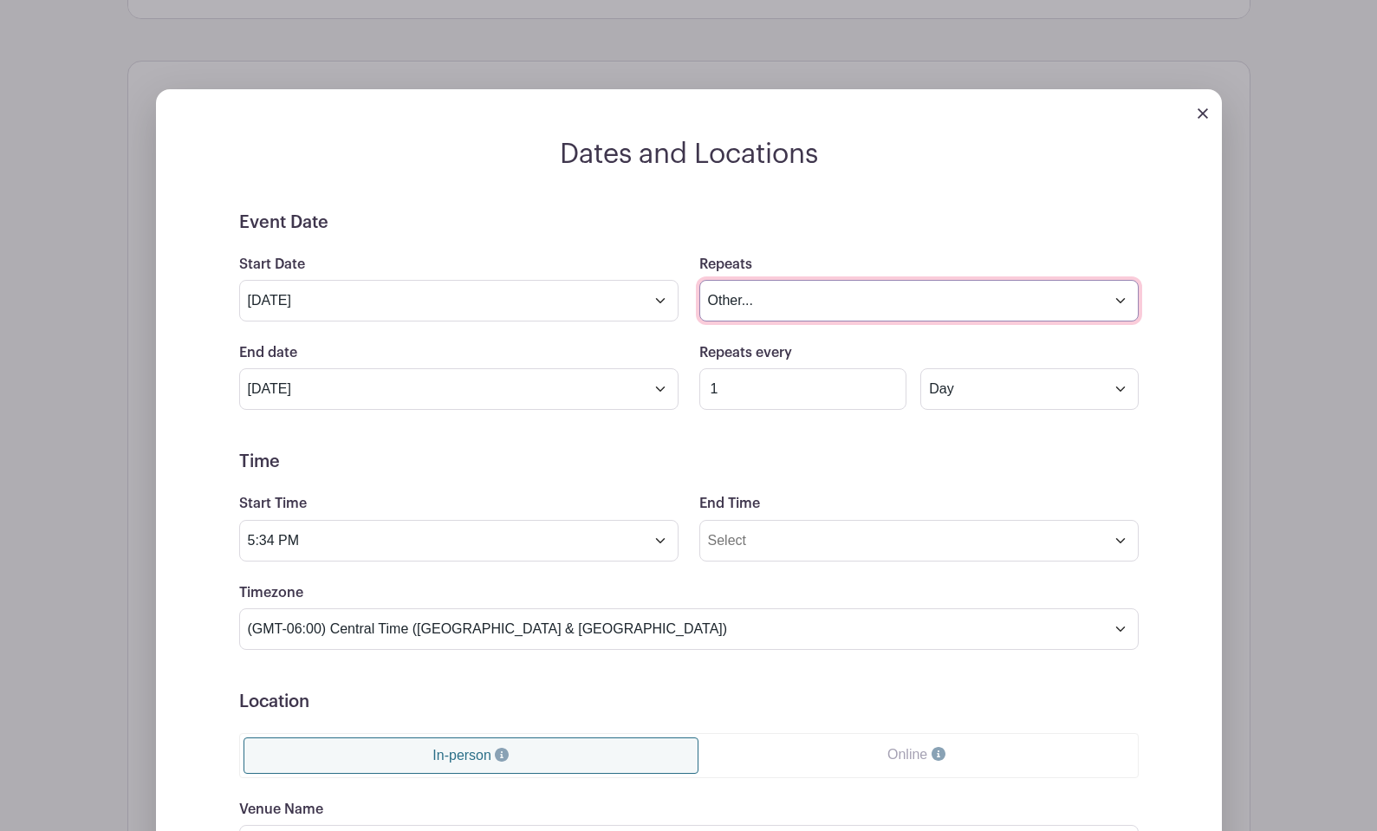
click at [748, 294] on select "Does not repeat Daily Weekly Monthly on day 6 Monthly on the first Saturday Oth…" at bounding box center [918, 301] width 439 height 42
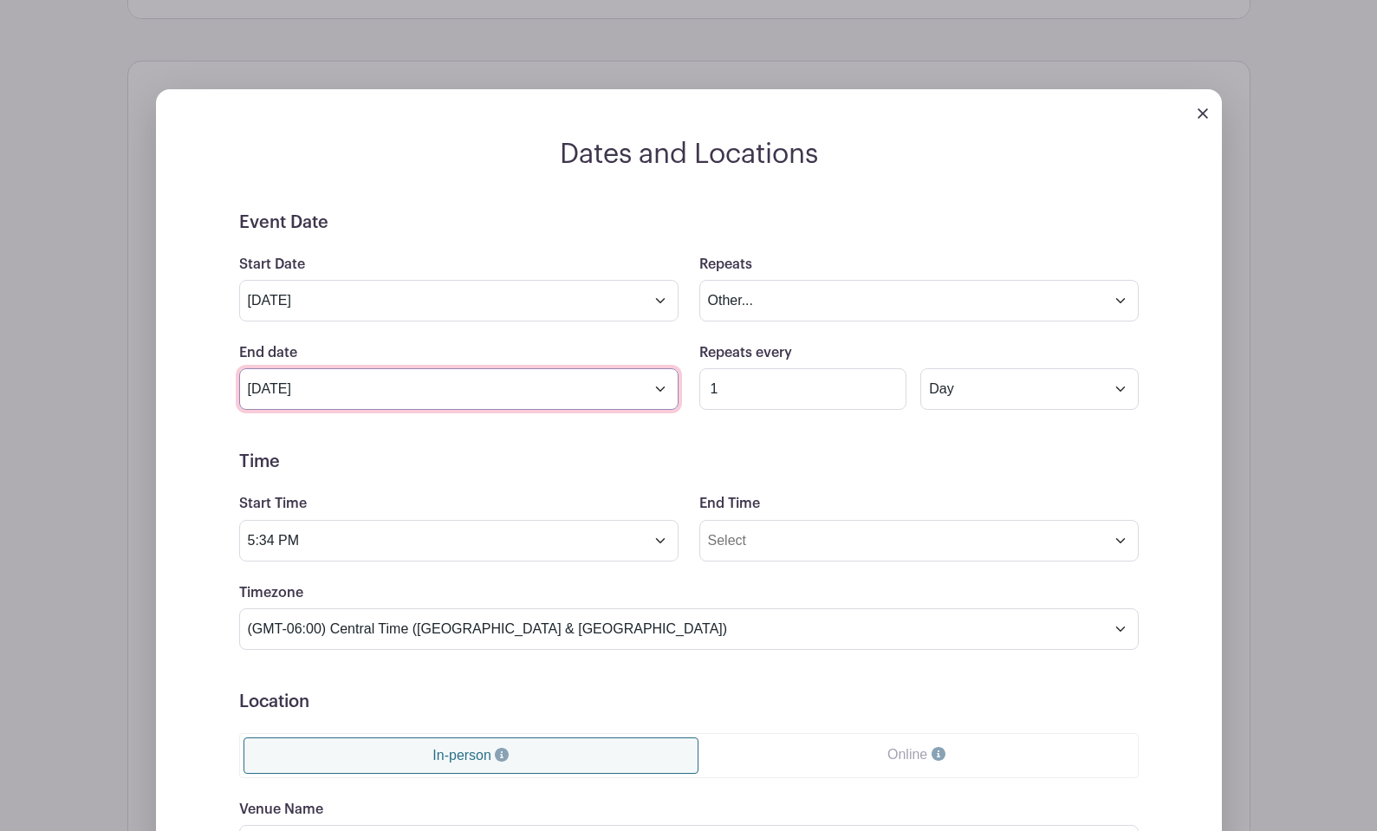
click at [664, 394] on input "Oct 6 2025" at bounding box center [458, 389] width 439 height 42
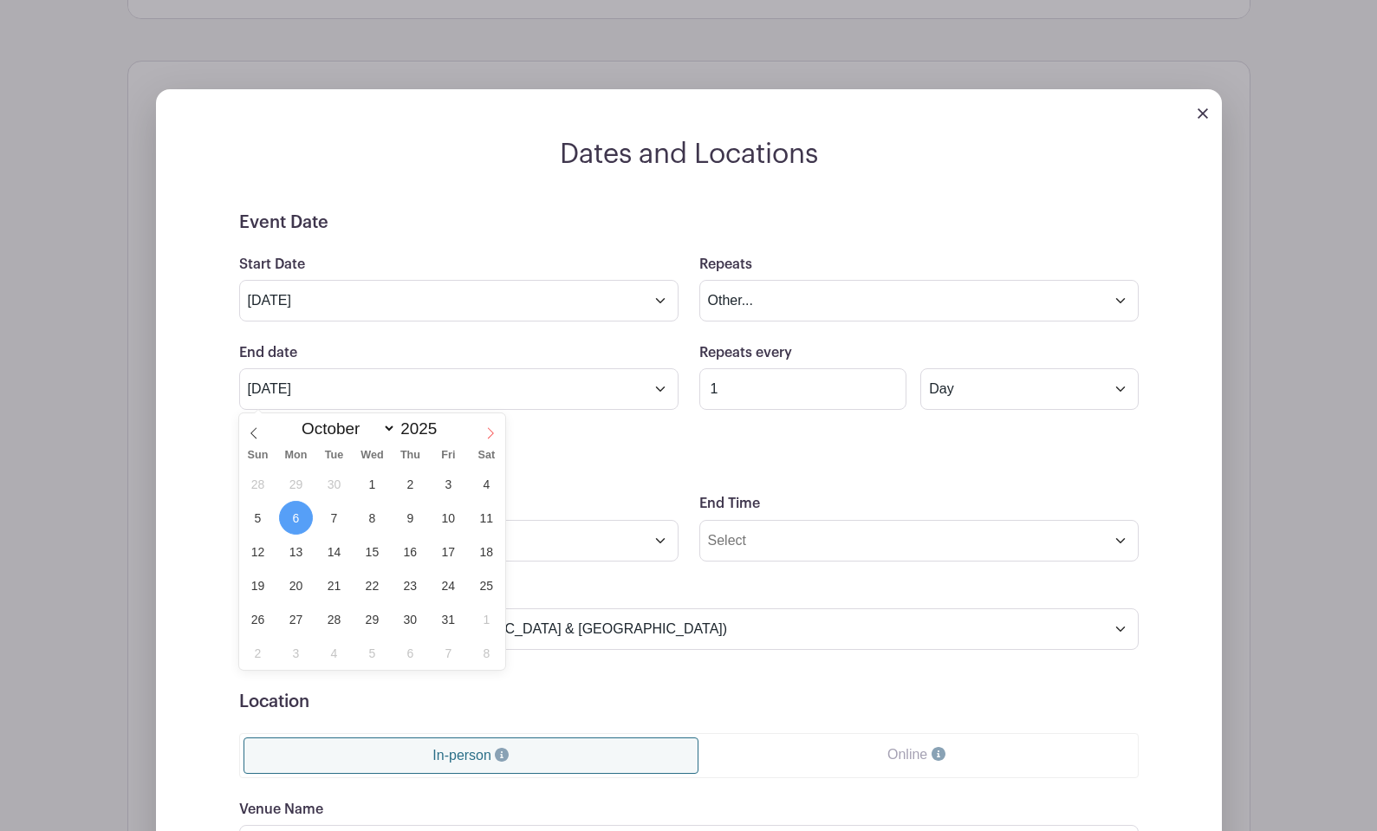
click at [488, 429] on icon at bounding box center [490, 433] width 12 height 12
select select "11"
click at [488, 429] on icon at bounding box center [490, 433] width 12 height 12
type input "2026"
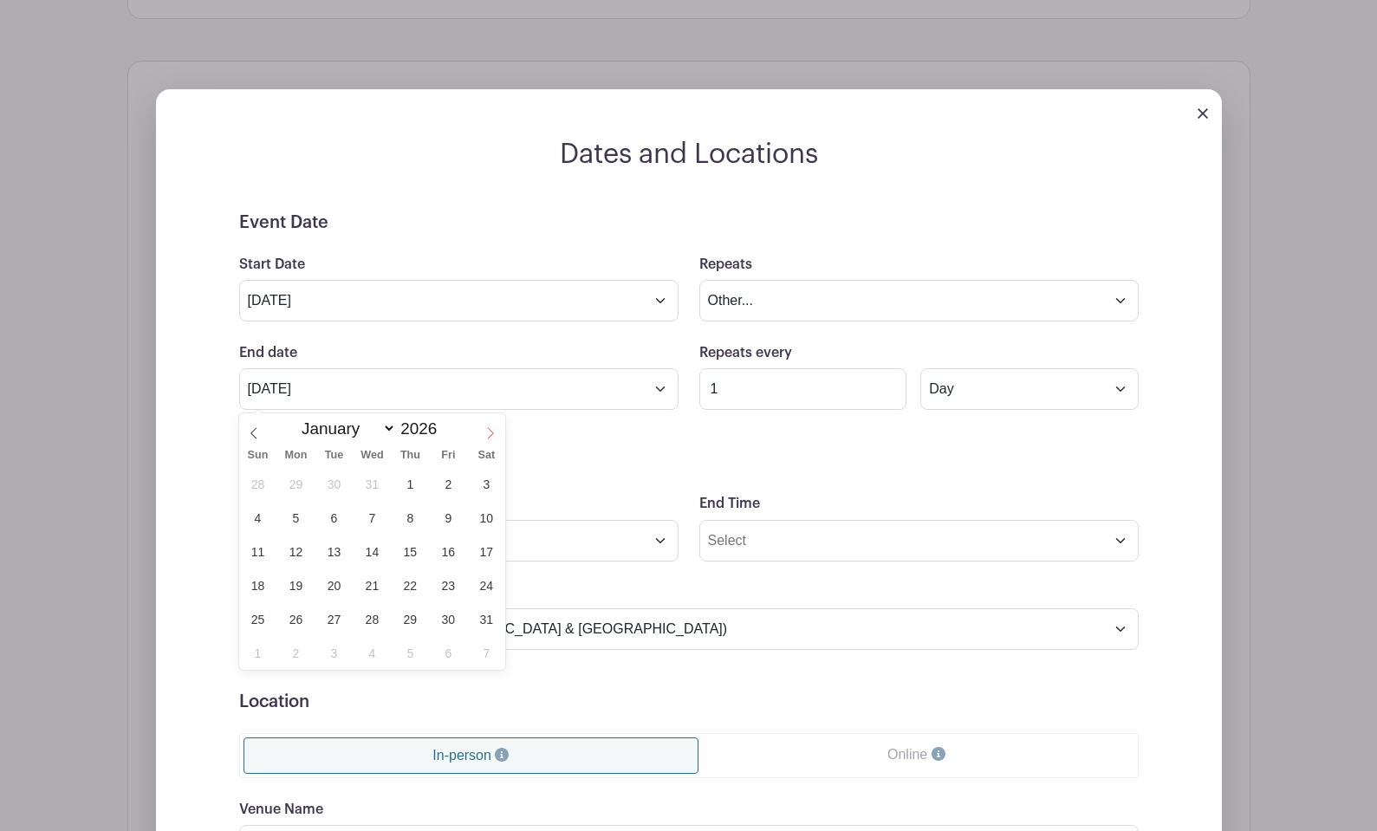
click at [488, 429] on icon at bounding box center [490, 433] width 12 height 12
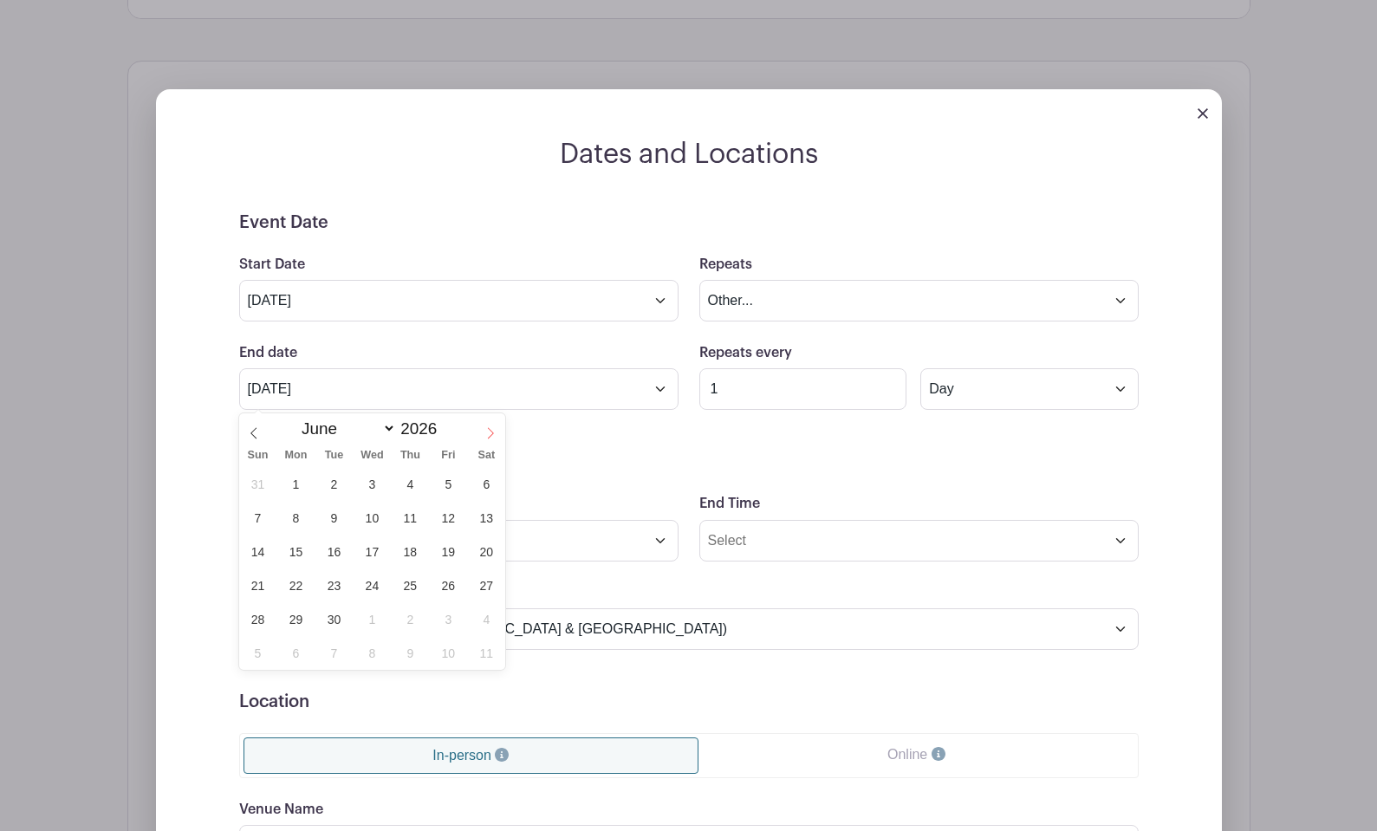
click at [488, 429] on icon at bounding box center [490, 433] width 12 height 12
click at [489, 429] on icon at bounding box center [491, 433] width 6 height 11
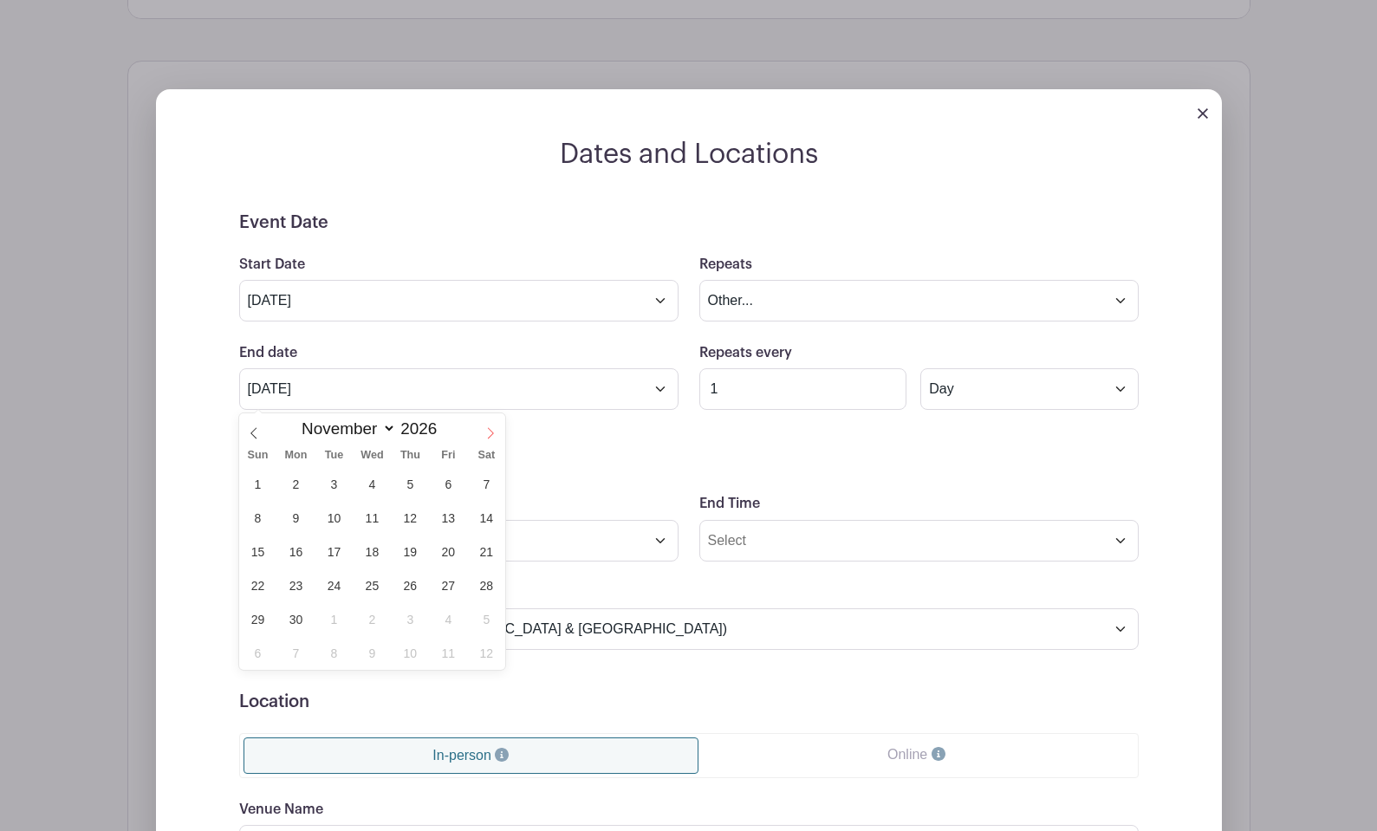
click at [489, 429] on icon at bounding box center [491, 433] width 6 height 11
select select "11"
click at [405, 617] on span "31" at bounding box center [410, 619] width 34 height 34
type input "Dec 31 2026"
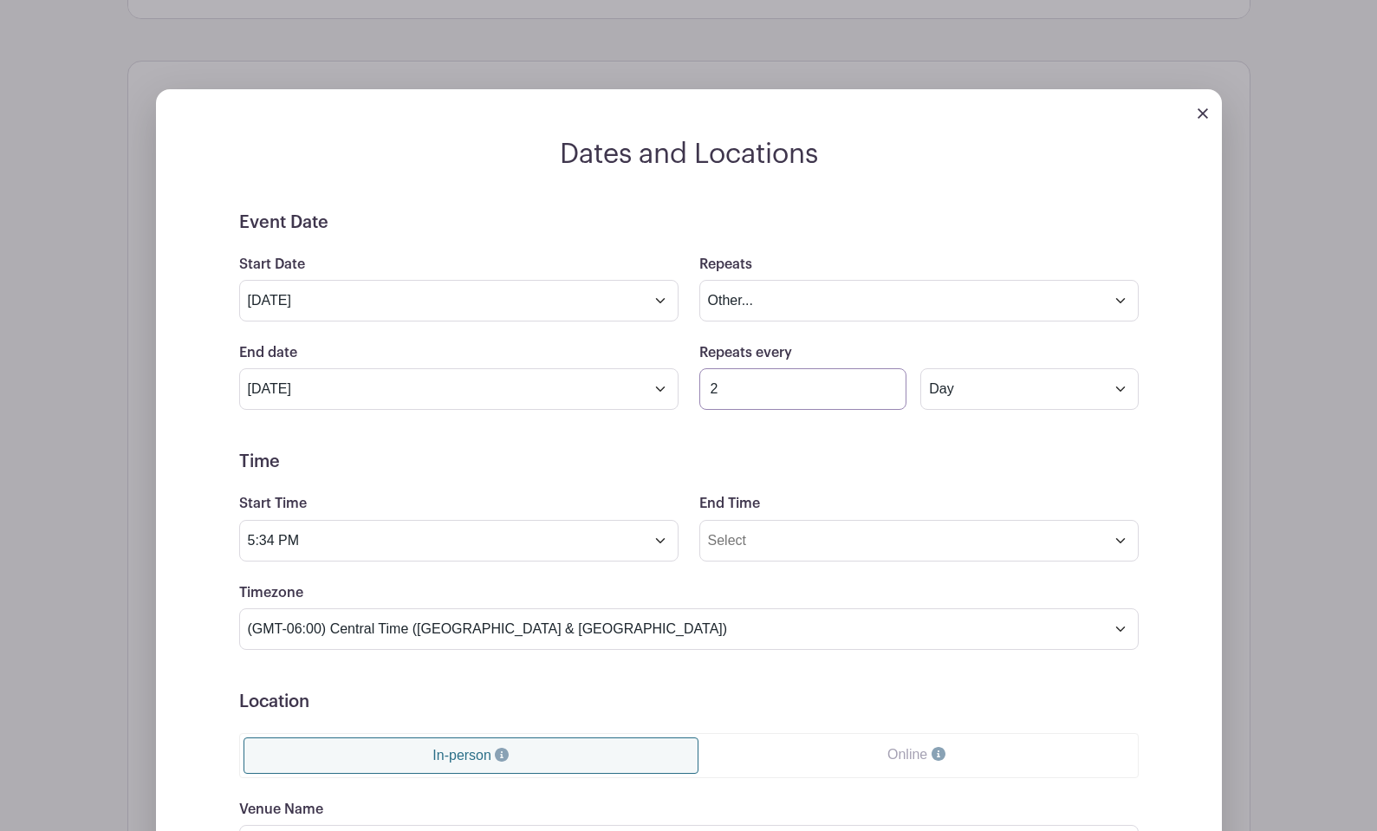
click at [888, 384] on input "2" at bounding box center [803, 389] width 208 height 42
type input "3"
click at [887, 383] on input "3" at bounding box center [803, 389] width 208 height 42
click at [1014, 400] on select "Day Week Monthly on day 6" at bounding box center [1028, 389] width 217 height 42
select select "weekly"
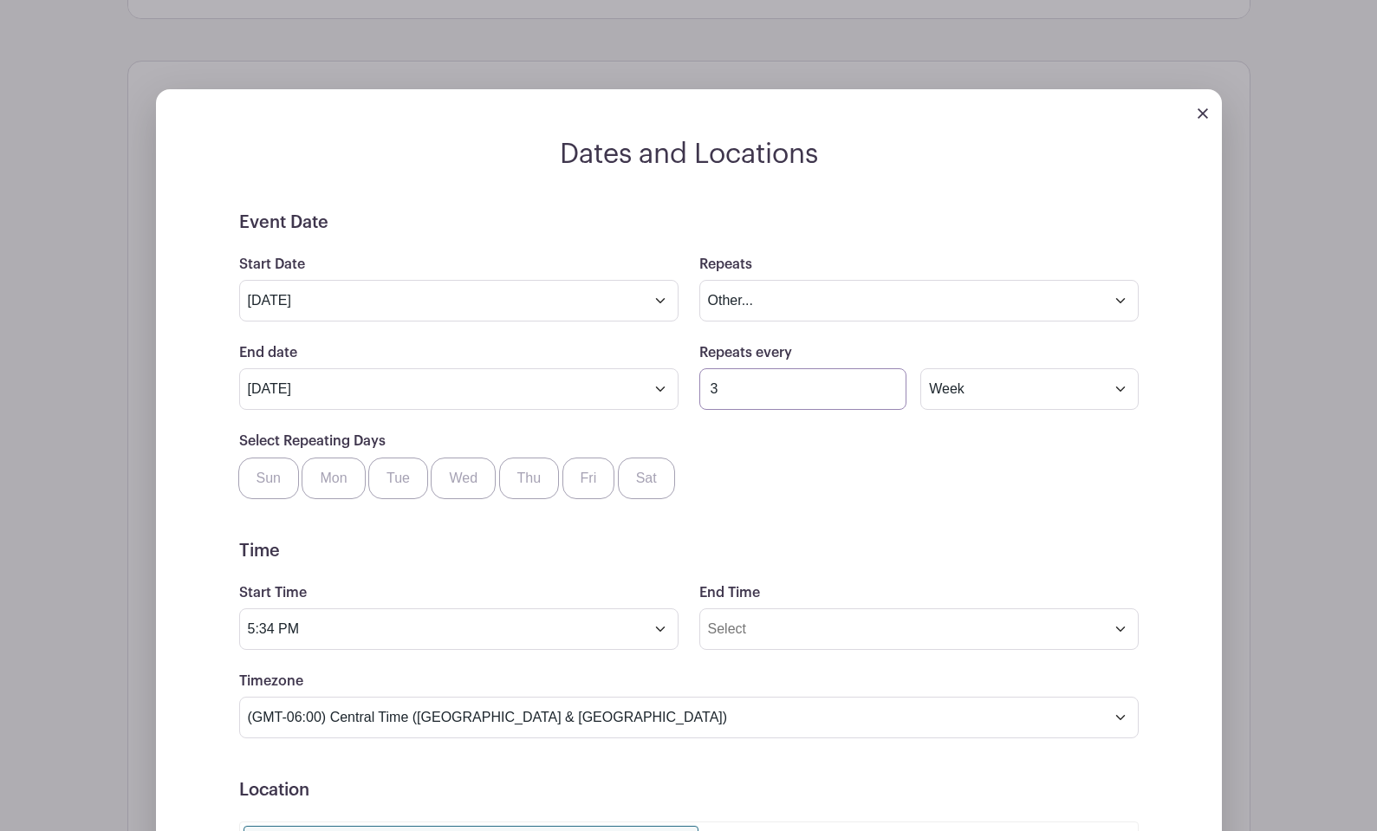
drag, startPoint x: 727, startPoint y: 395, endPoint x: 693, endPoint y: 393, distance: 33.8
click at [693, 393] on div "Repeats every 3 Day Week Monthly on day 6" at bounding box center [919, 376] width 460 height 68
type input "12"
click at [982, 391] on select "Day Week Monthly on day 6" at bounding box center [1028, 389] width 217 height 42
click at [642, 477] on label "Sat" at bounding box center [646, 478] width 57 height 42
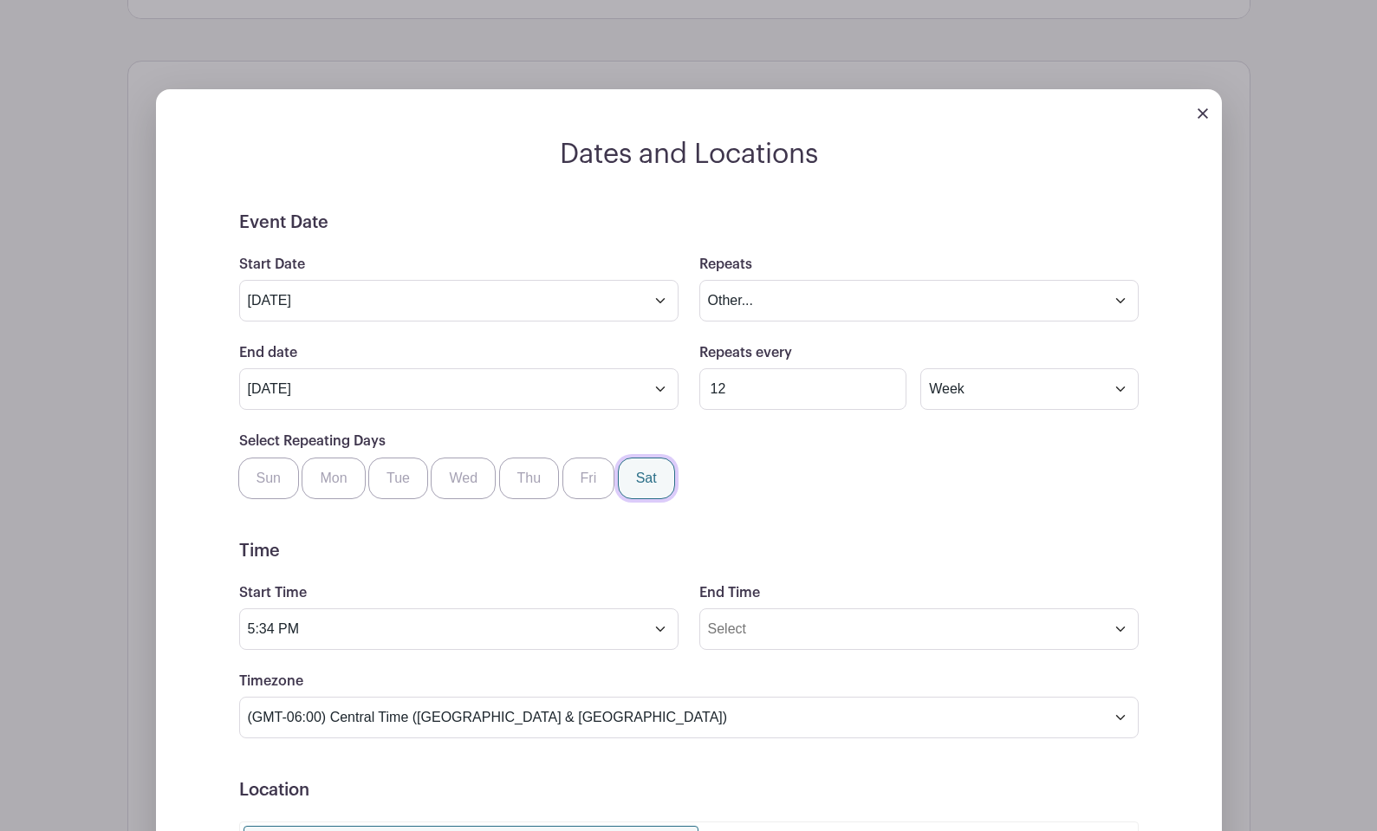
click at [630, 469] on input "Sat" at bounding box center [624, 462] width 11 height 11
checkbox input "true"
click at [544, 571] on form "Event Date Start Date Sep 6 2025 Repeats Does not repeat Daily Weekly Monthly o…" at bounding box center [688, 690] width 899 height 956
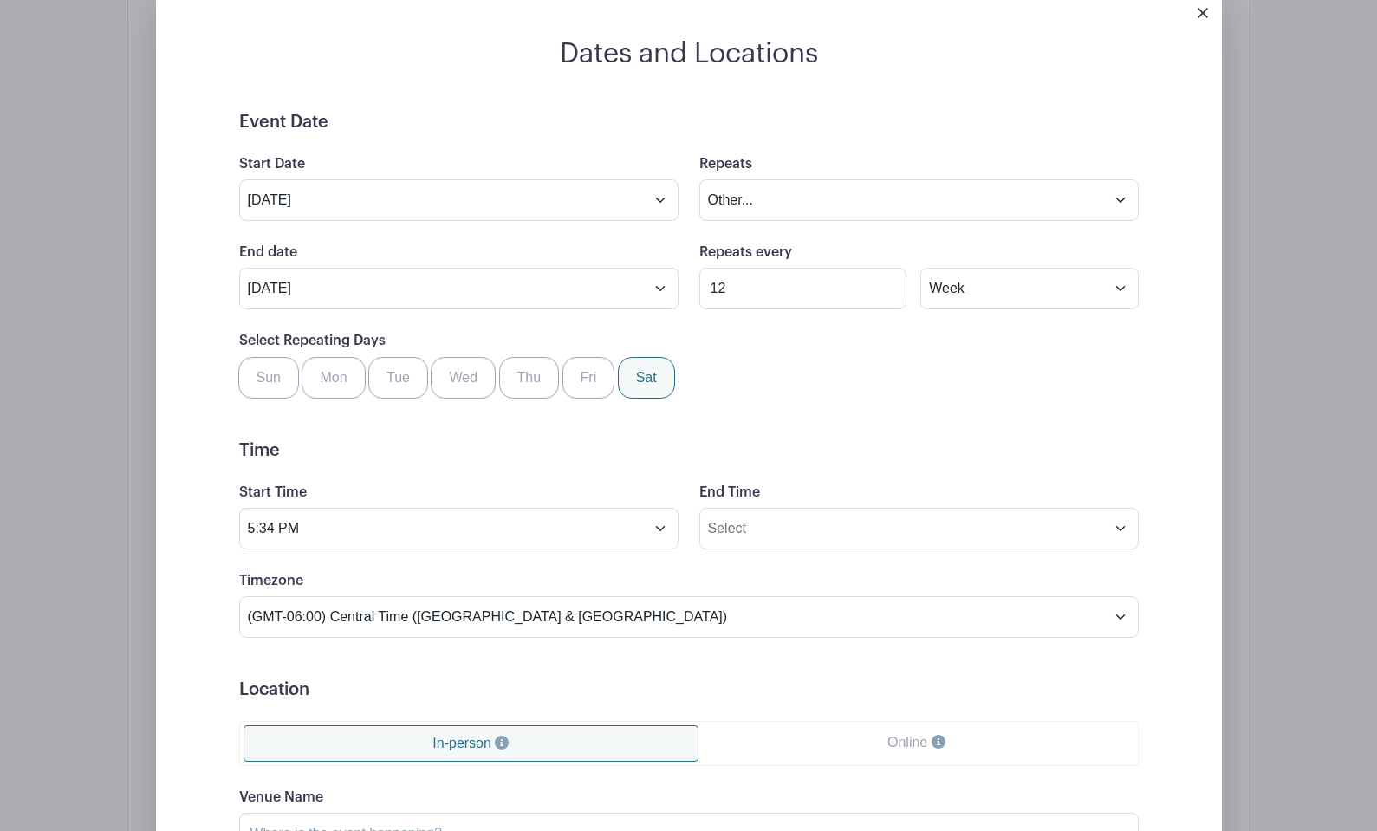
scroll to position [1004, 0]
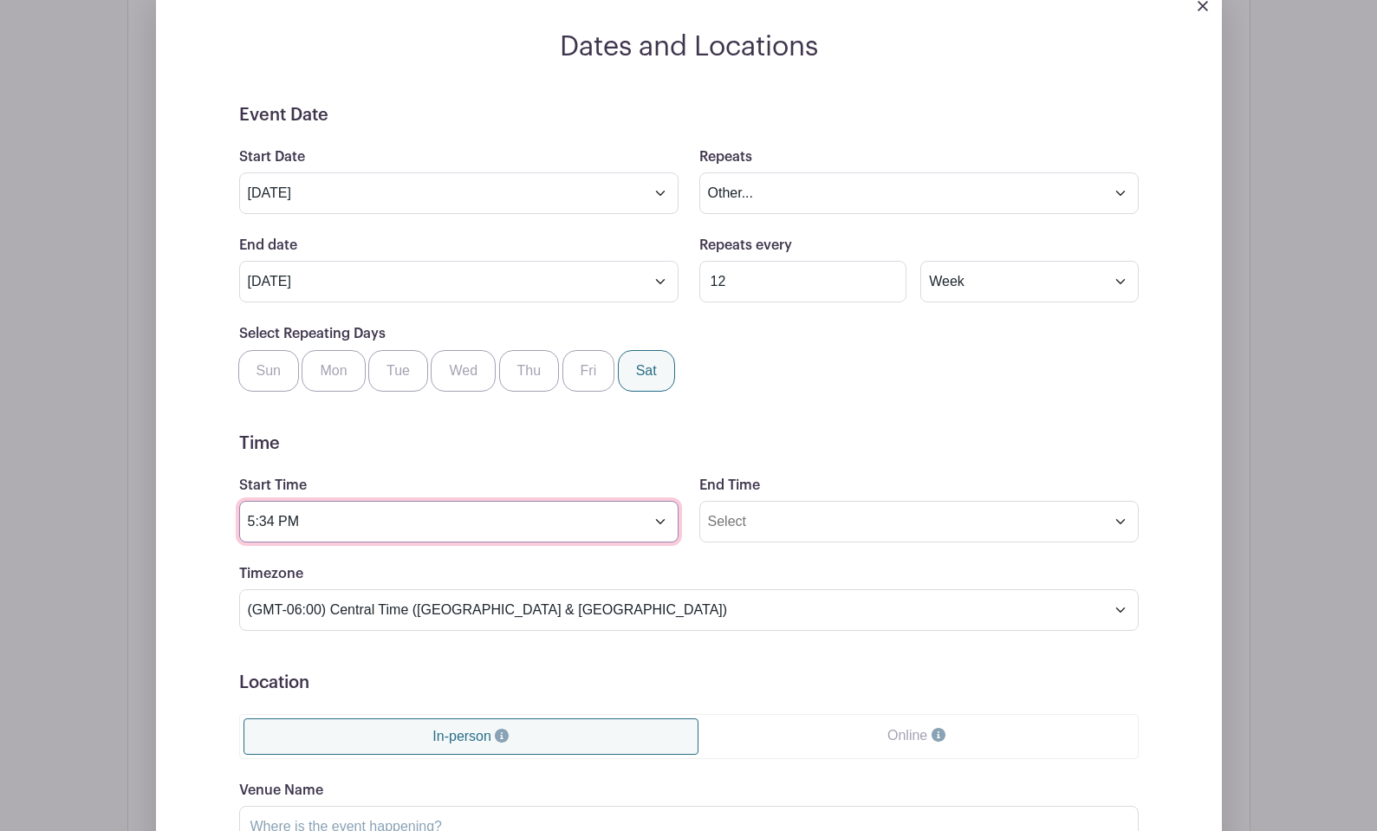
click at [379, 522] on input "5:34 PM" at bounding box center [458, 522] width 439 height 42
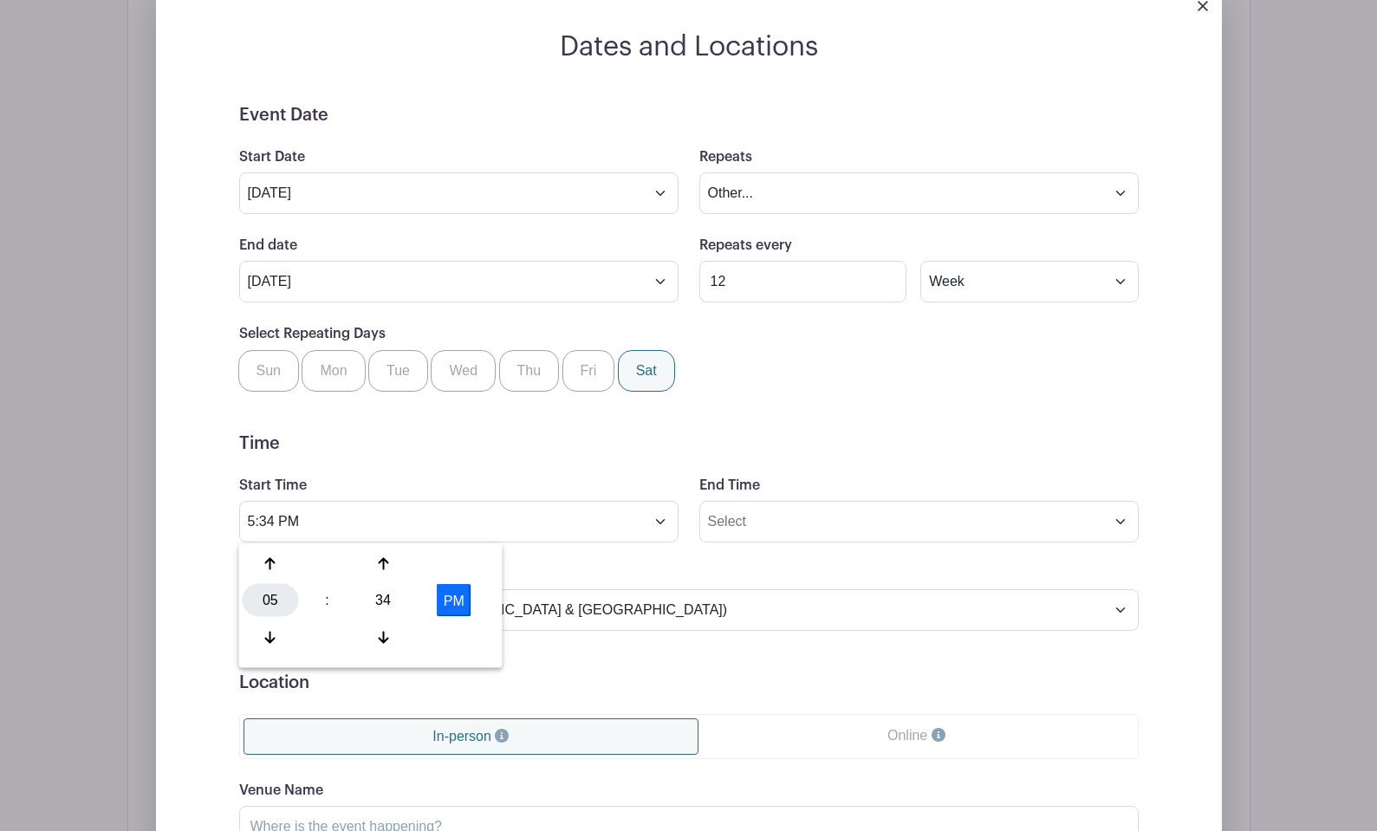
click at [269, 599] on div "05" at bounding box center [271, 600] width 56 height 33
click at [275, 638] on div "08" at bounding box center [272, 636] width 58 height 33
click at [380, 587] on div "34" at bounding box center [383, 600] width 56 height 33
click at [269, 558] on div "00" at bounding box center [272, 564] width 58 height 33
click at [454, 605] on button "PM" at bounding box center [454, 600] width 35 height 33
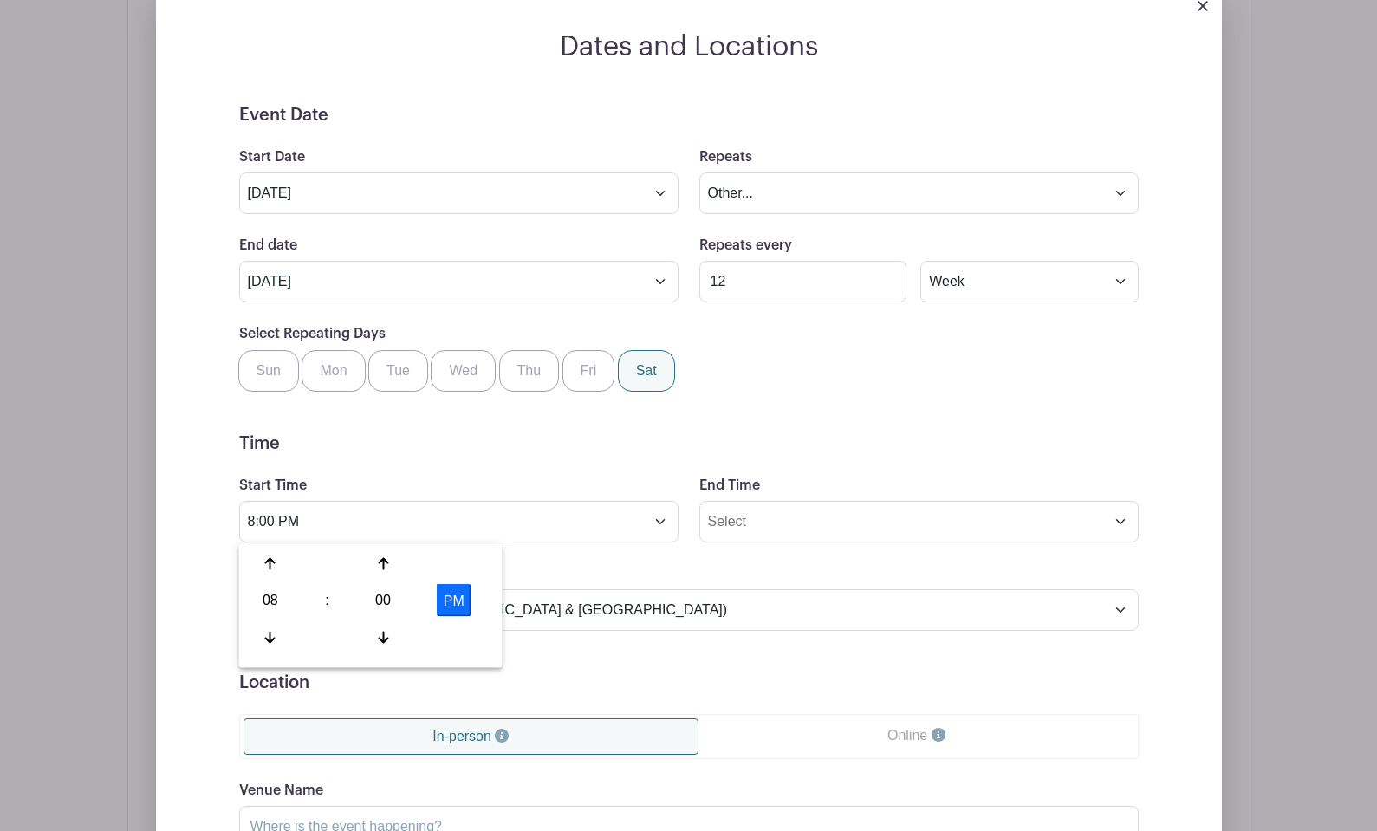
type input "8:00 AM"
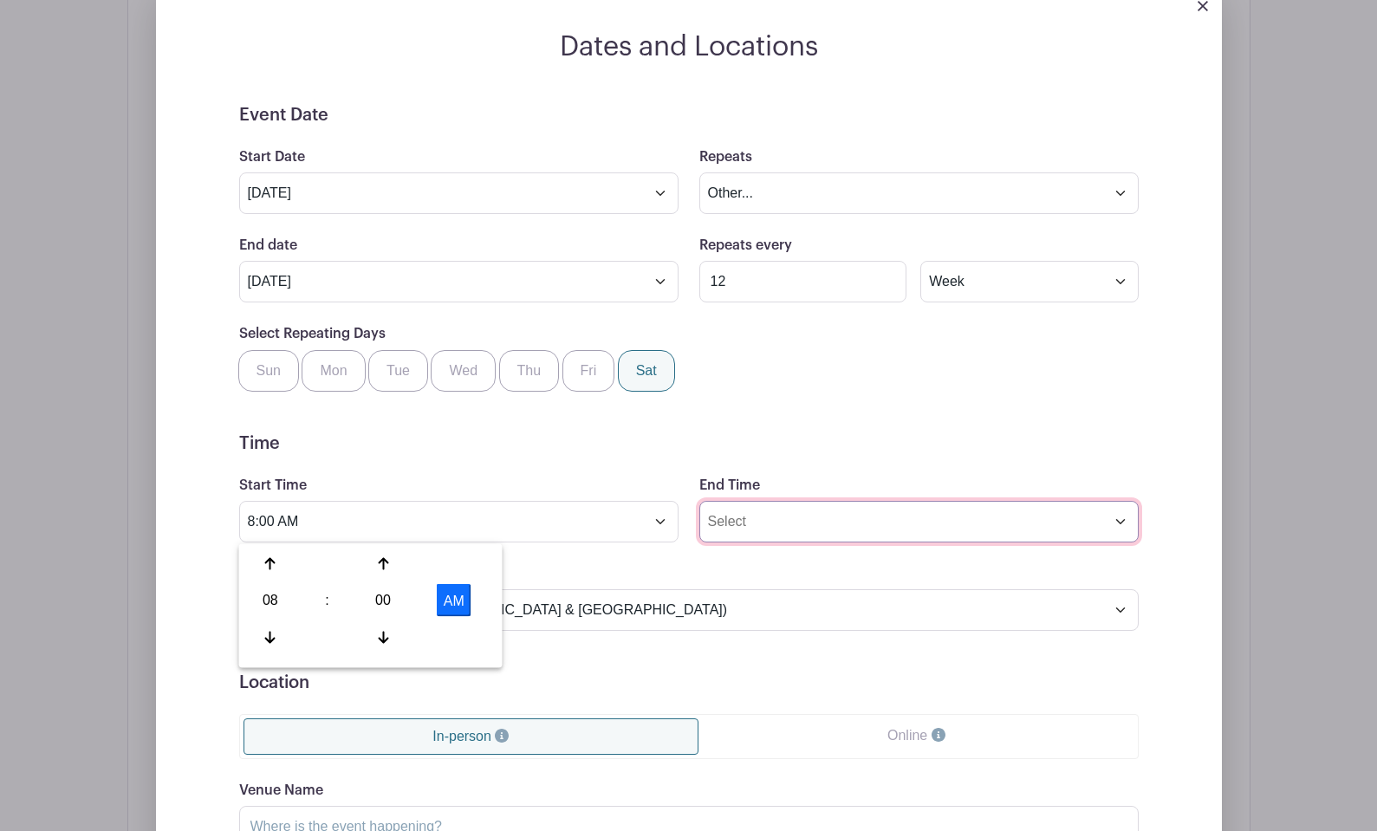
click at [789, 520] on input "End Time" at bounding box center [918, 522] width 439 height 42
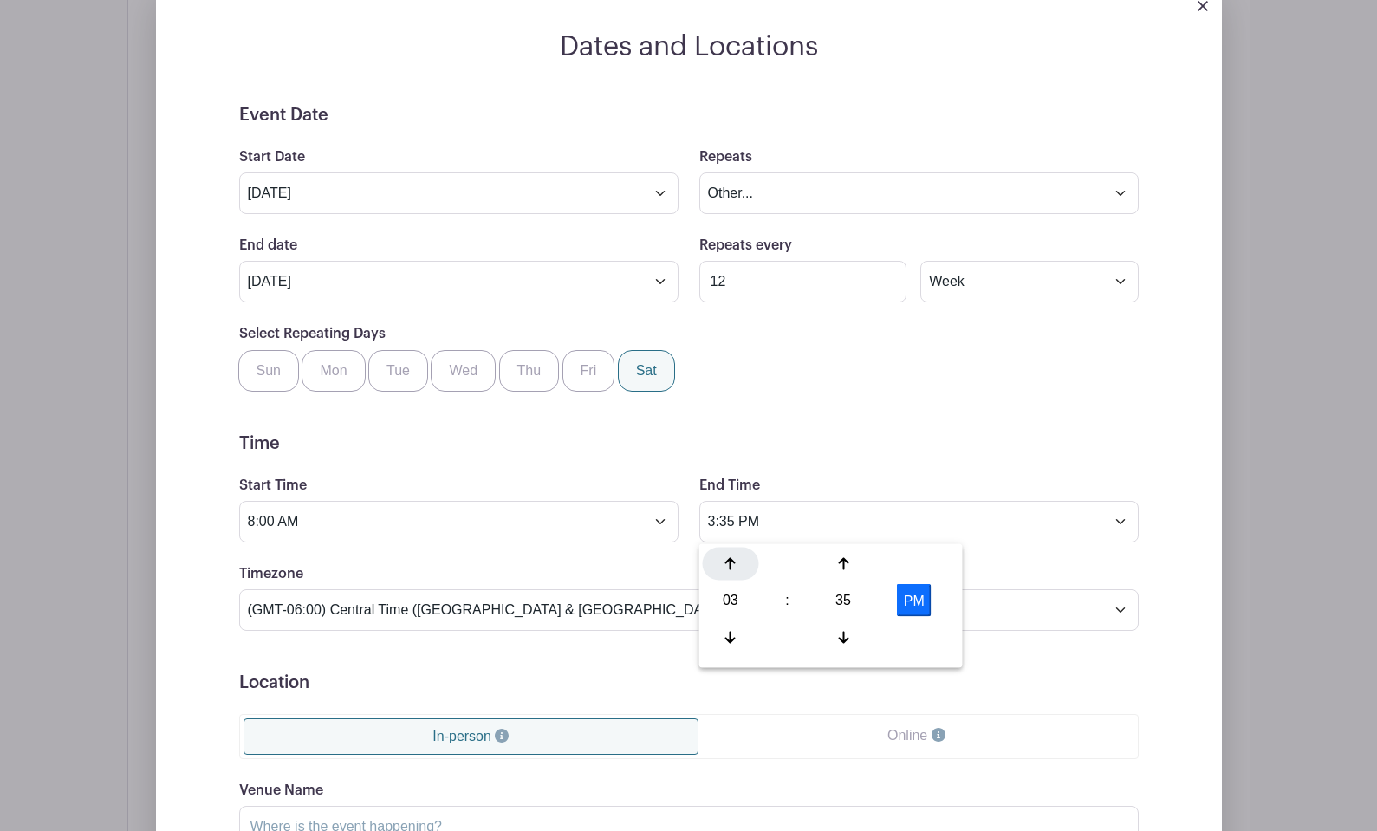
click at [725, 558] on icon at bounding box center [730, 564] width 10 height 14
click at [728, 558] on icon at bounding box center [730, 564] width 10 height 14
click at [729, 602] on div "06" at bounding box center [731, 600] width 56 height 33
click at [859, 565] on div "02" at bounding box center [860, 564] width 58 height 33
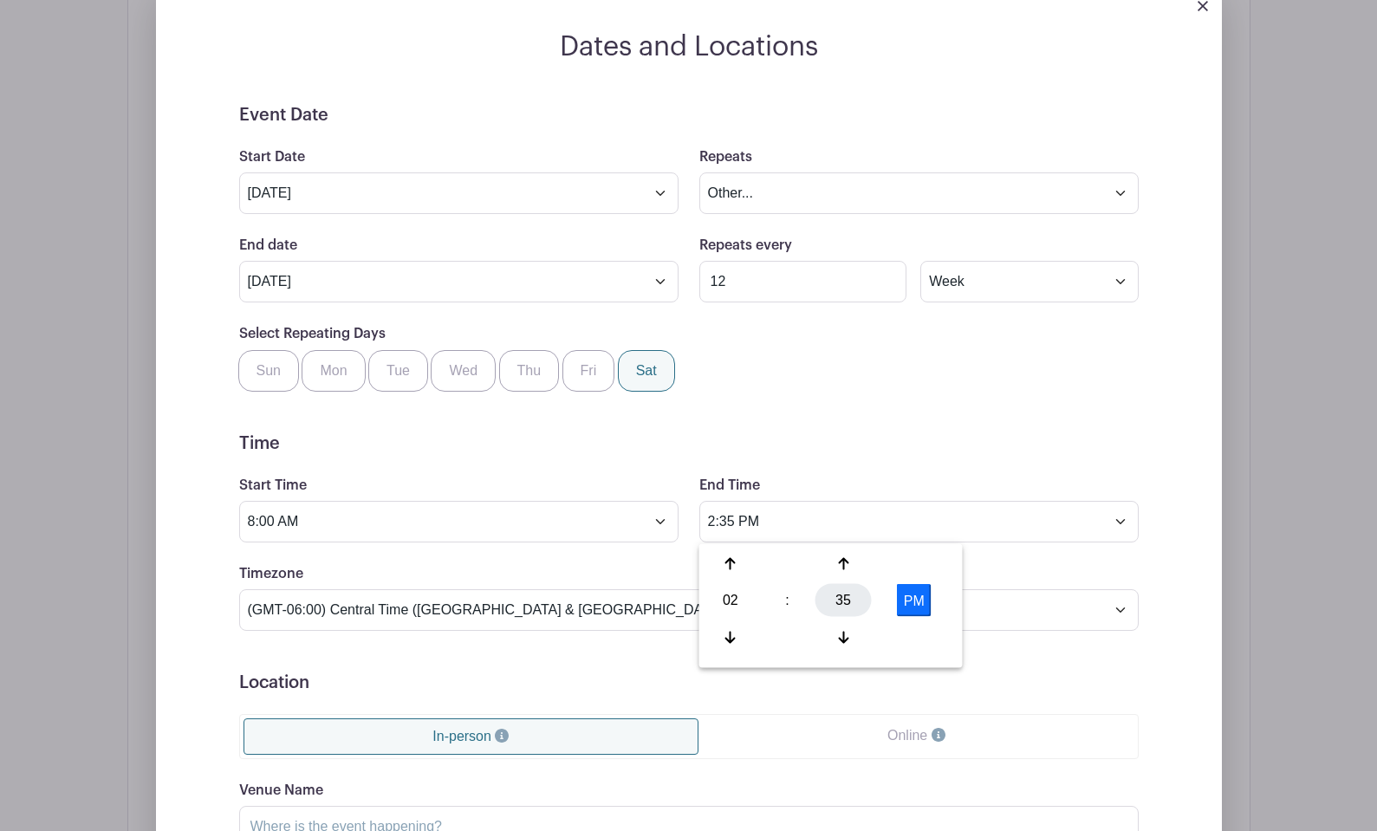
click at [840, 600] on div "35" at bounding box center [843, 600] width 56 height 33
click at [720, 566] on div "00" at bounding box center [732, 564] width 58 height 33
type input "2:00 PM"
click at [663, 452] on h5 "Time" at bounding box center [688, 443] width 899 height 21
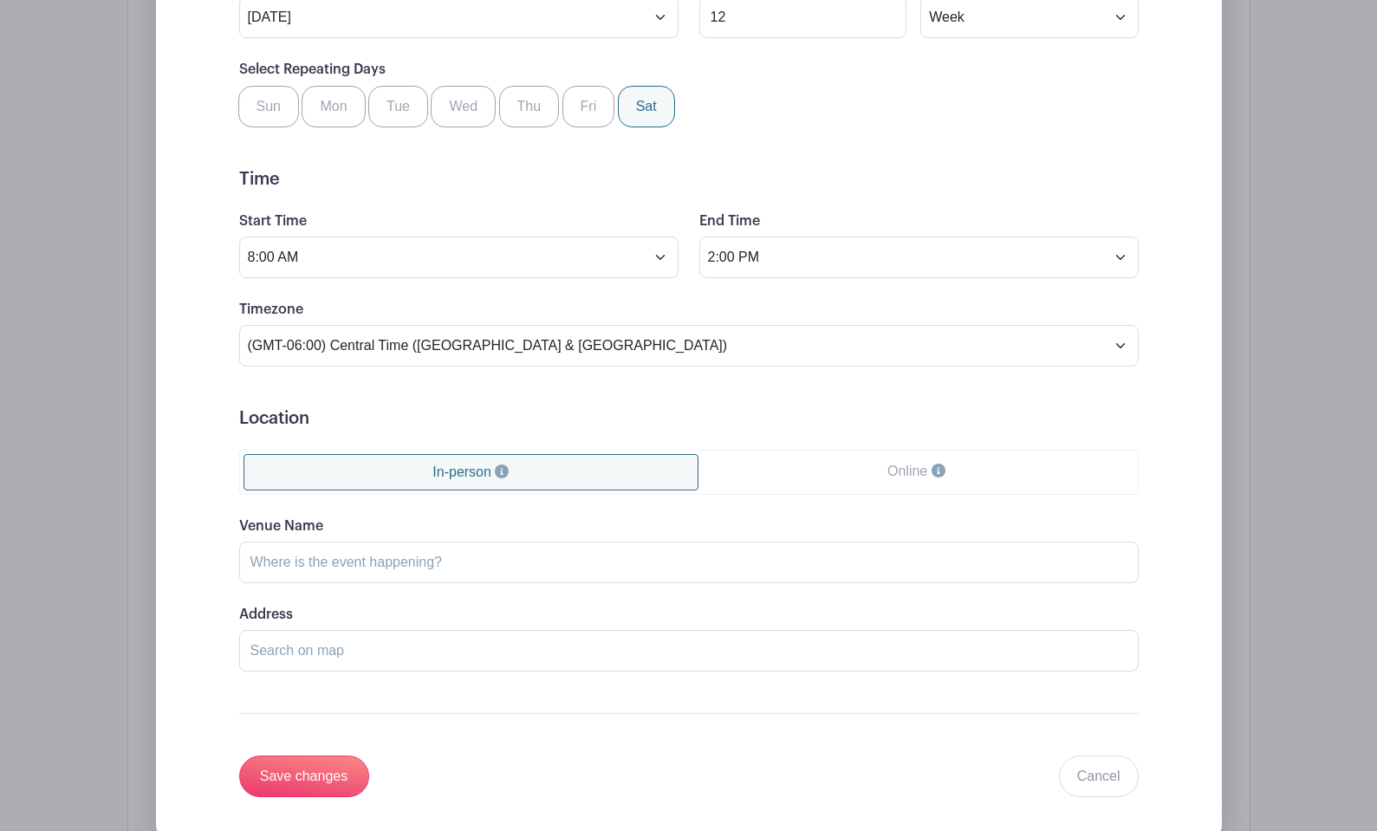
scroll to position [1269, 0]
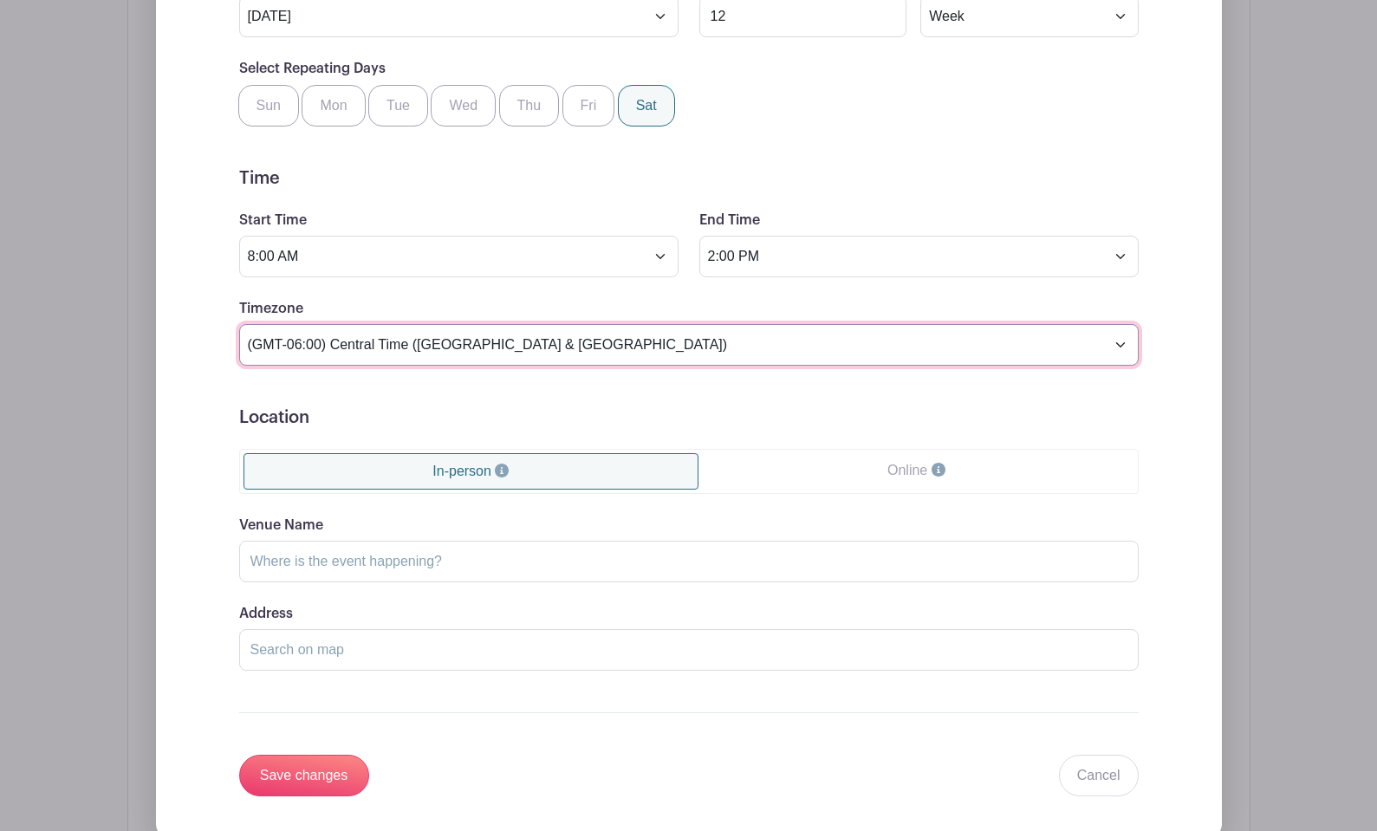
click at [601, 345] on select "(GMT-12:00) International Date Line West (GMT-11:00) American Samoa (GMT-11:00)…" at bounding box center [688, 345] width 899 height 42
select select "Pacific Time (US & Canada)"
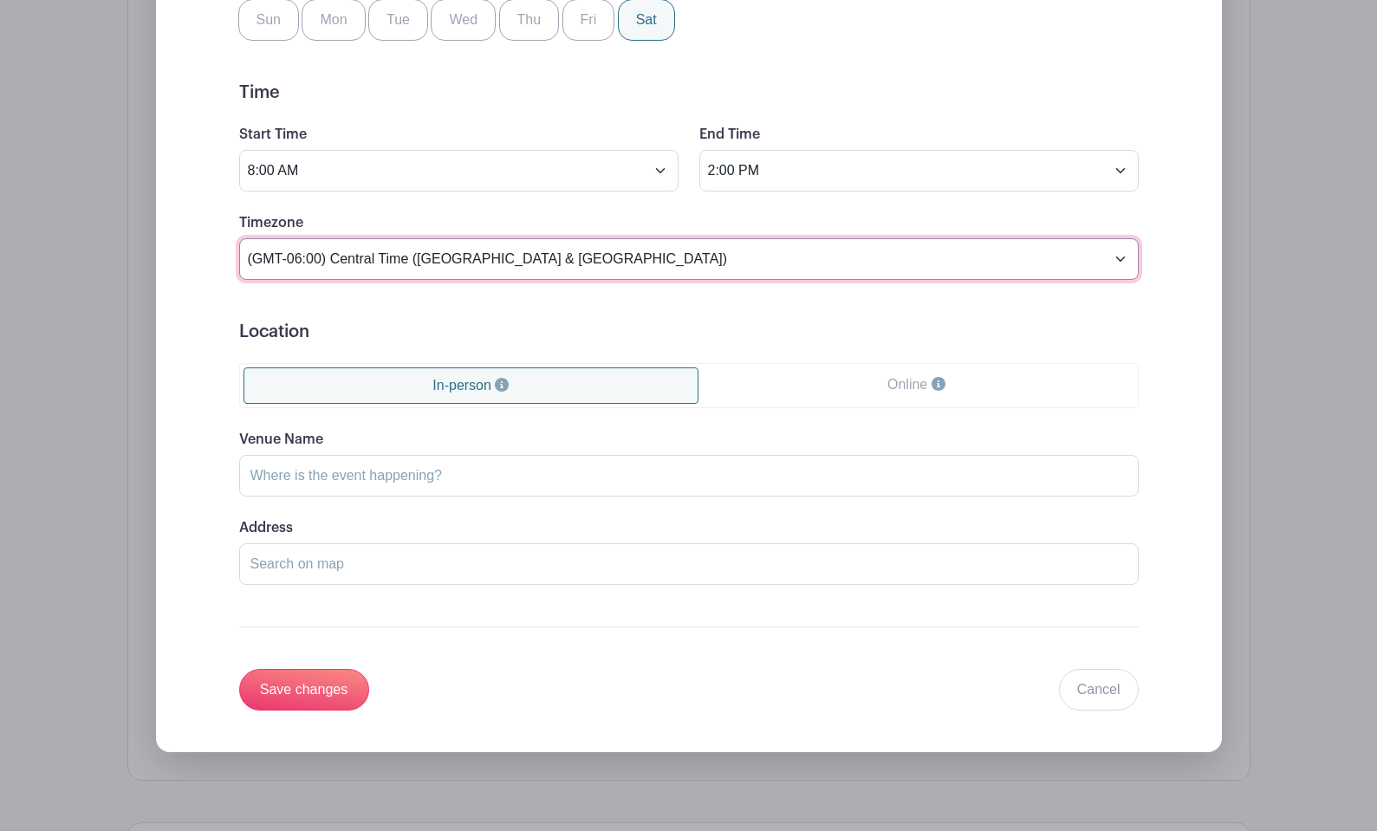
scroll to position [1412, 0]
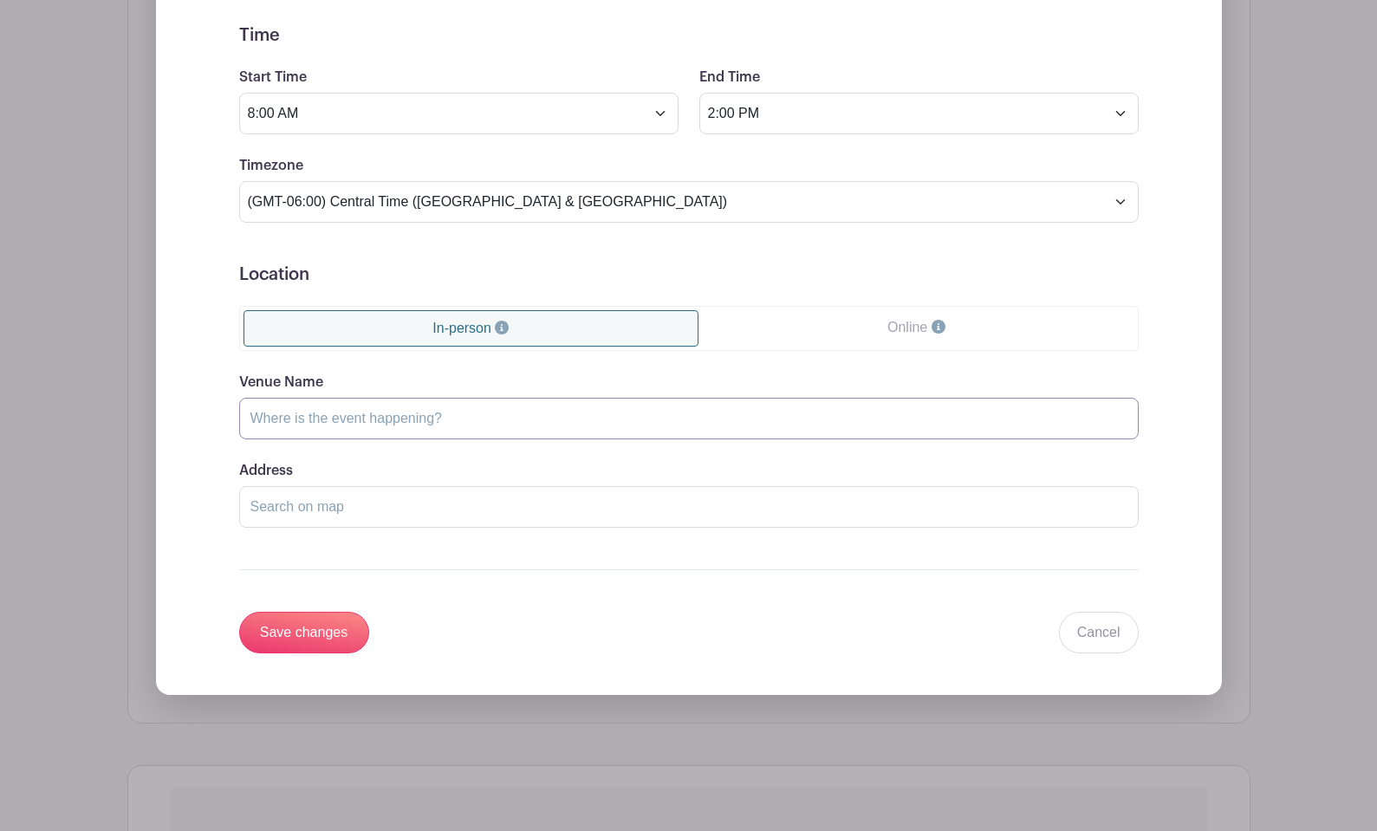
click at [404, 422] on input "Venue Name" at bounding box center [688, 419] width 899 height 42
type input "at the church"
click at [292, 636] on input "Save changes" at bounding box center [304, 633] width 130 height 42
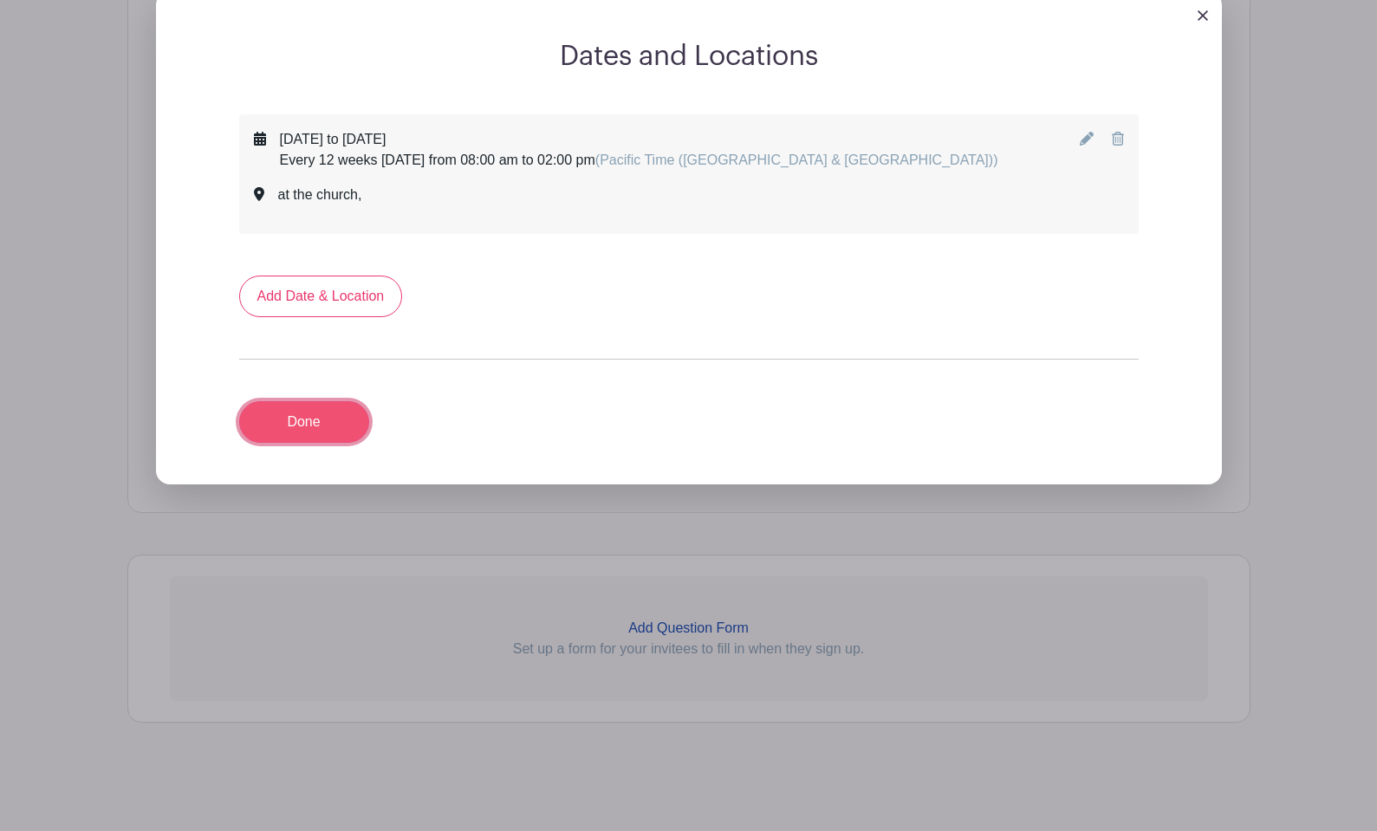
click at [285, 418] on link "Done" at bounding box center [304, 422] width 130 height 42
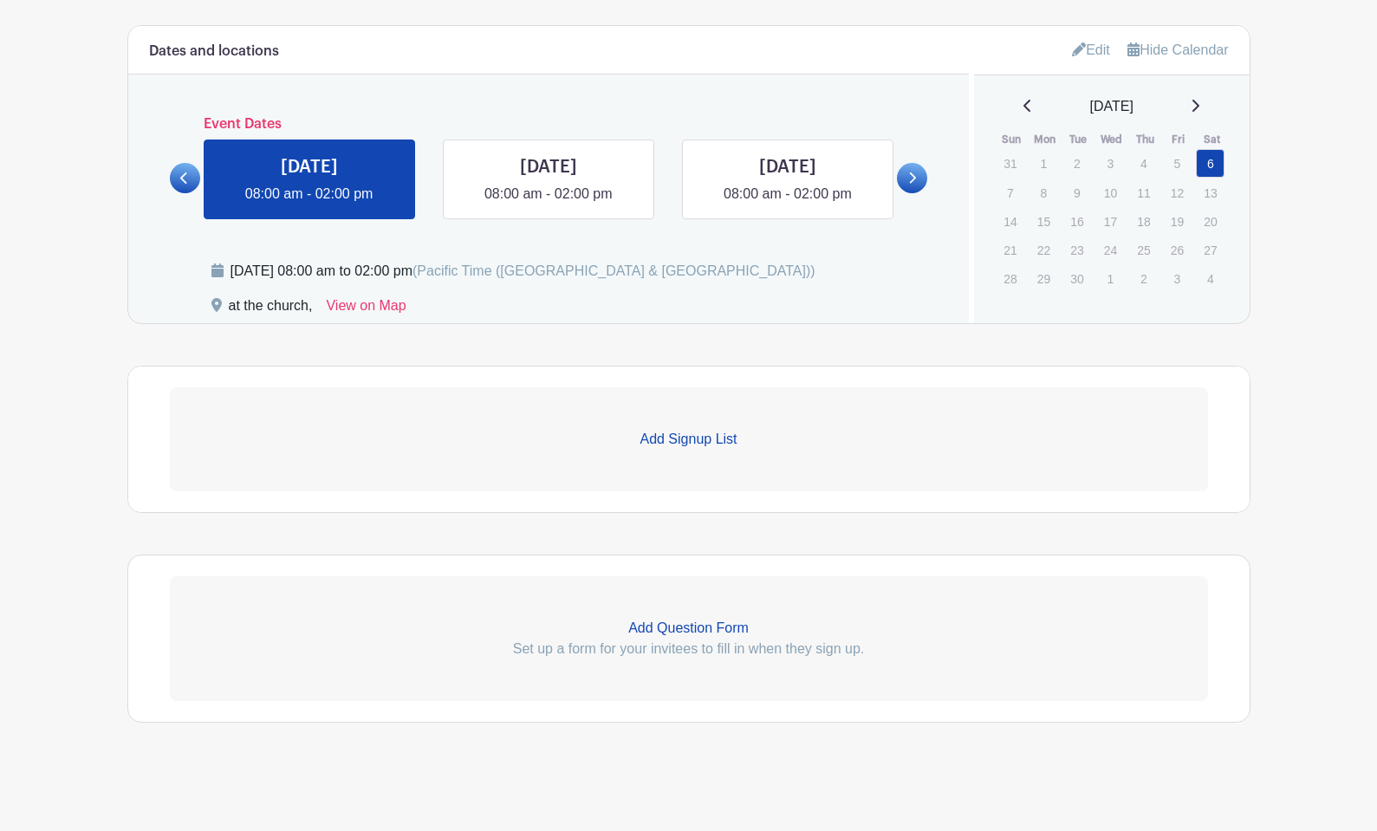
click at [689, 440] on p "Add Signup List" at bounding box center [689, 439] width 1038 height 21
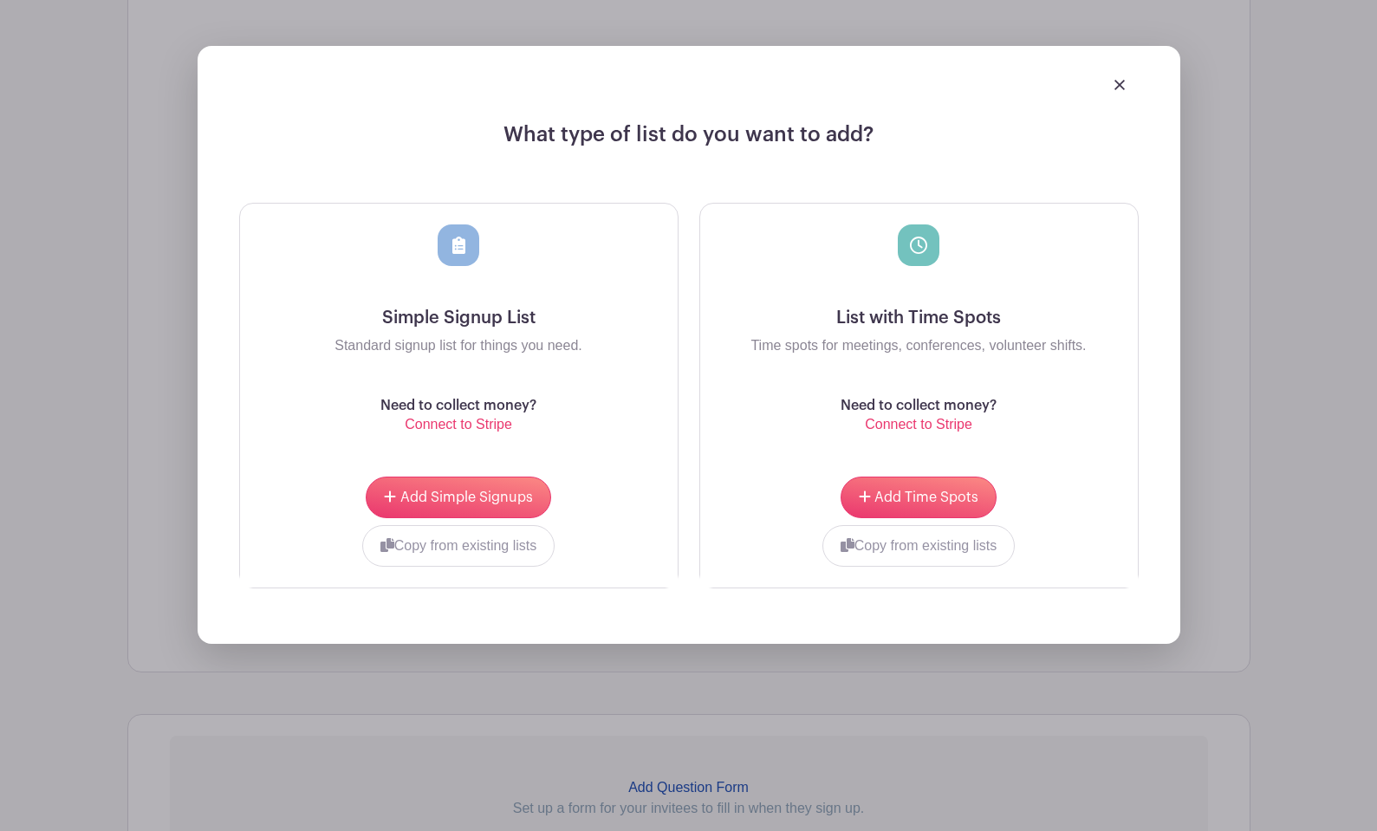
scroll to position [1340, 0]
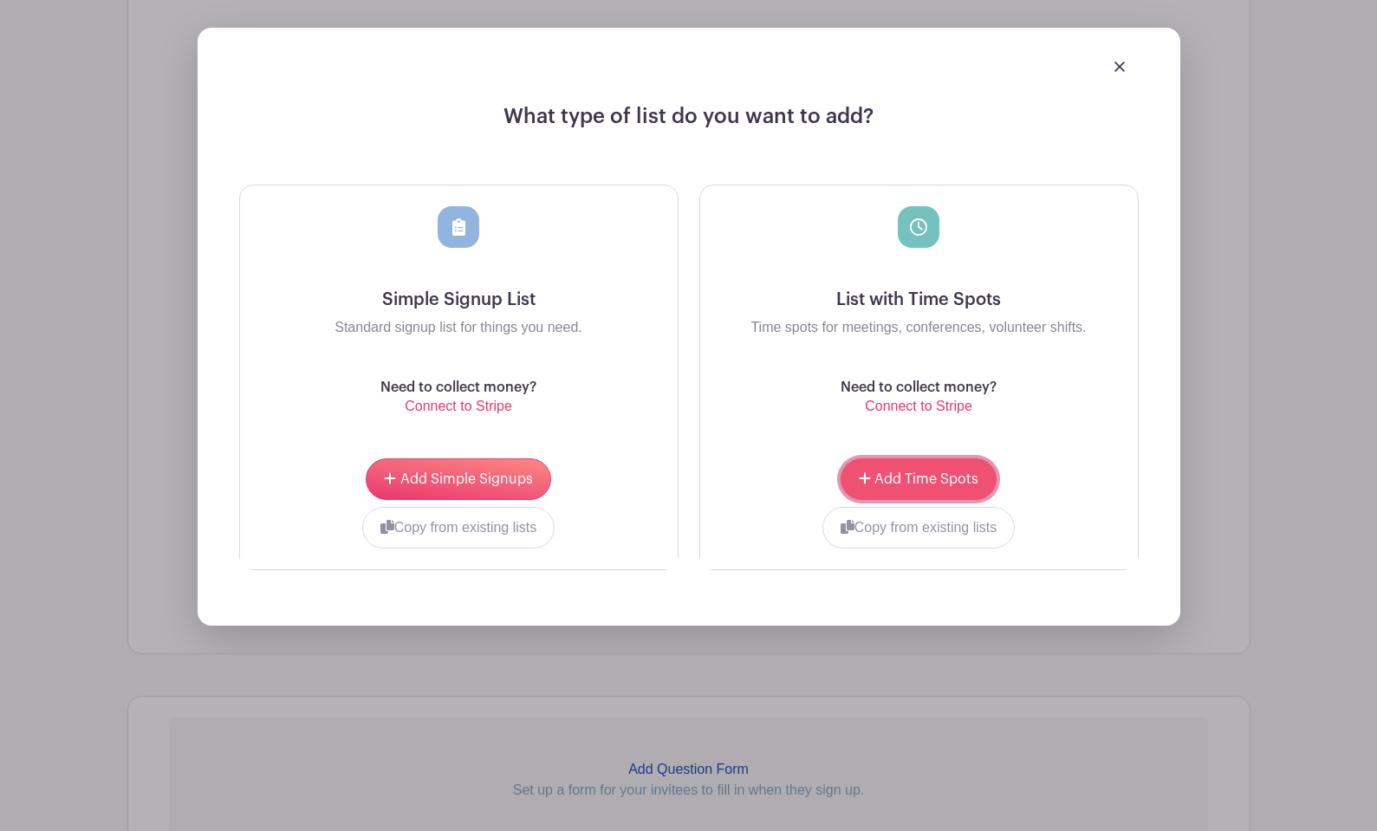
click at [878, 476] on span "Add Time Spots" at bounding box center [926, 479] width 104 height 14
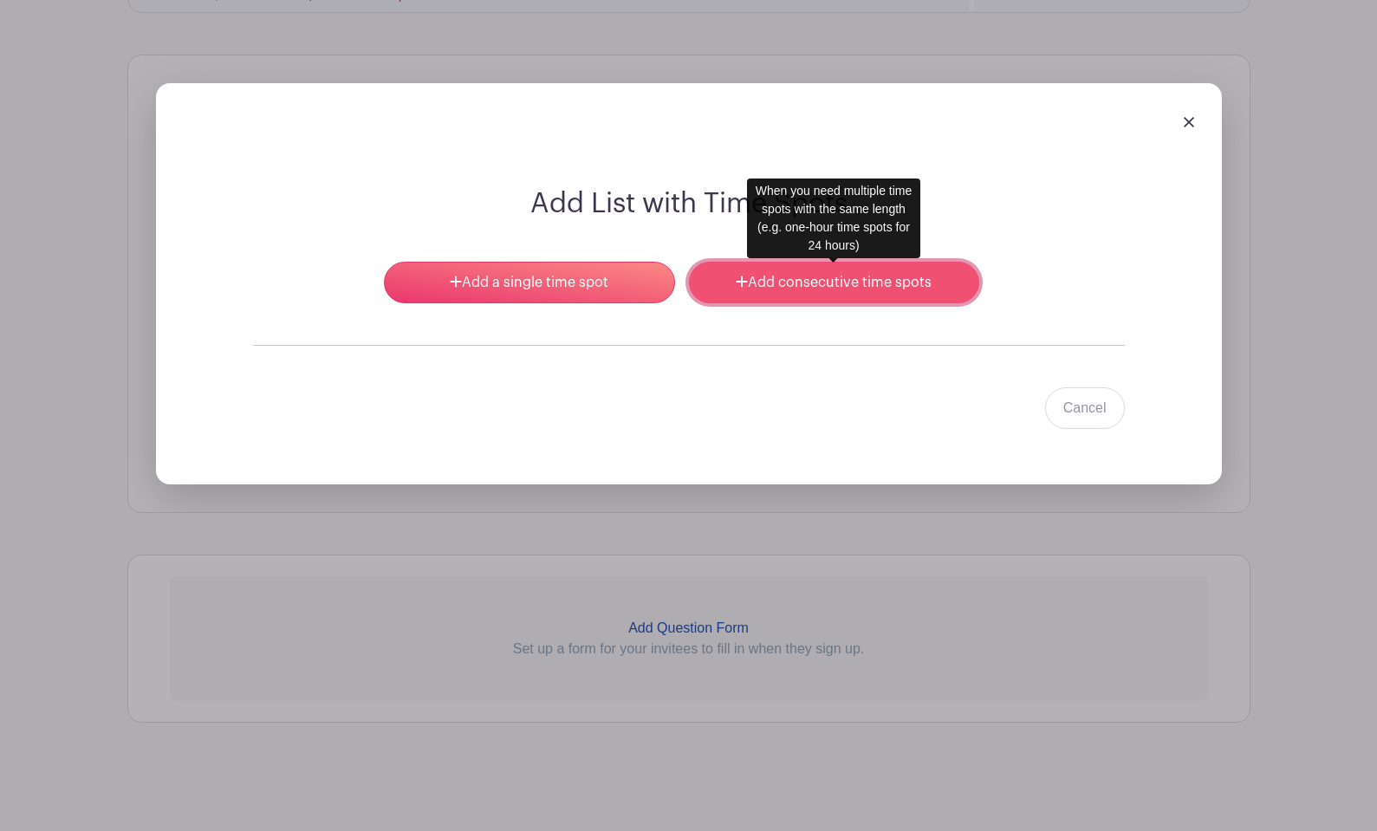
click at [783, 280] on link "Add consecutive time spots" at bounding box center [834, 283] width 290 height 42
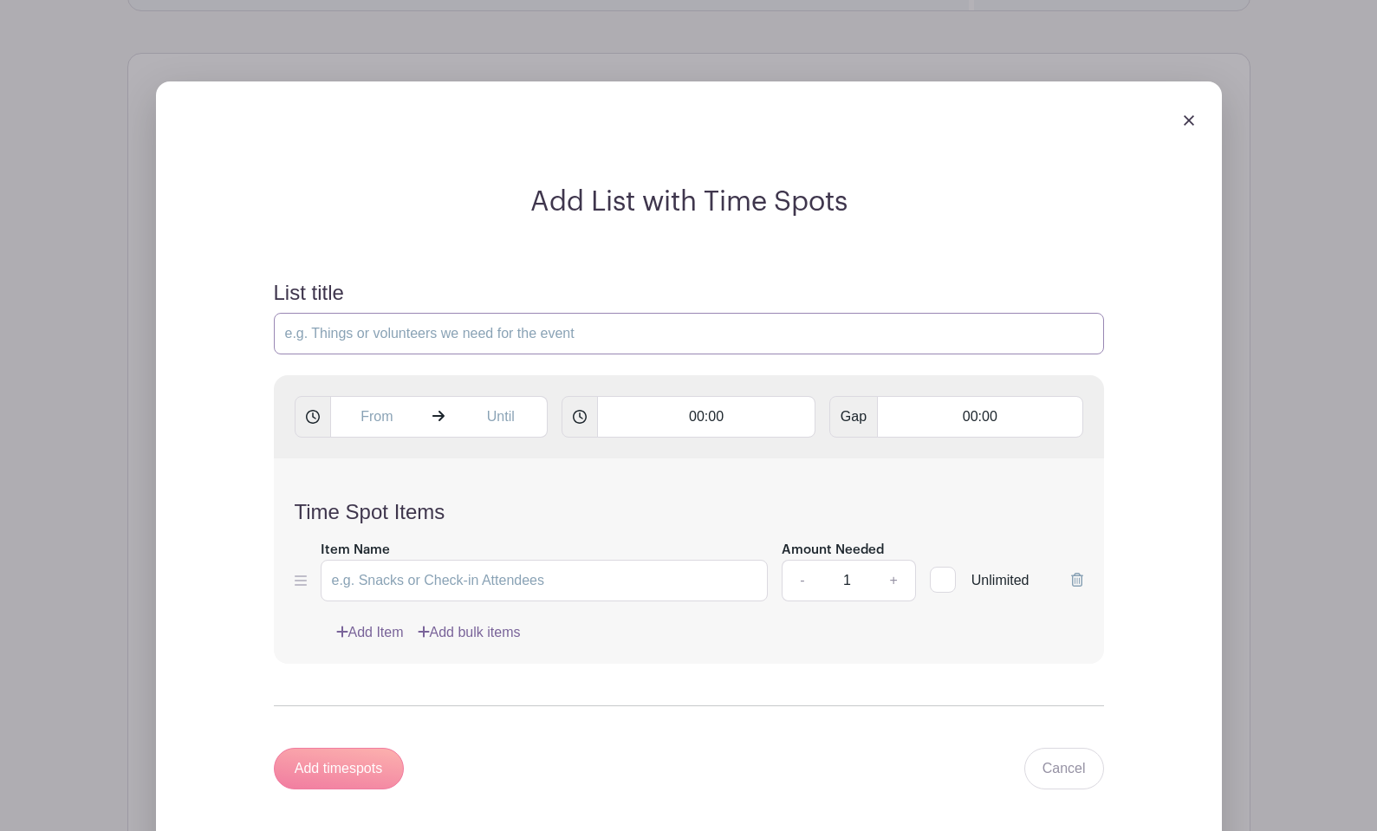
click at [344, 334] on input "List title" at bounding box center [689, 334] width 830 height 42
type input "Volunteers- sign up below"
click at [353, 416] on input "text" at bounding box center [377, 417] width 94 height 42
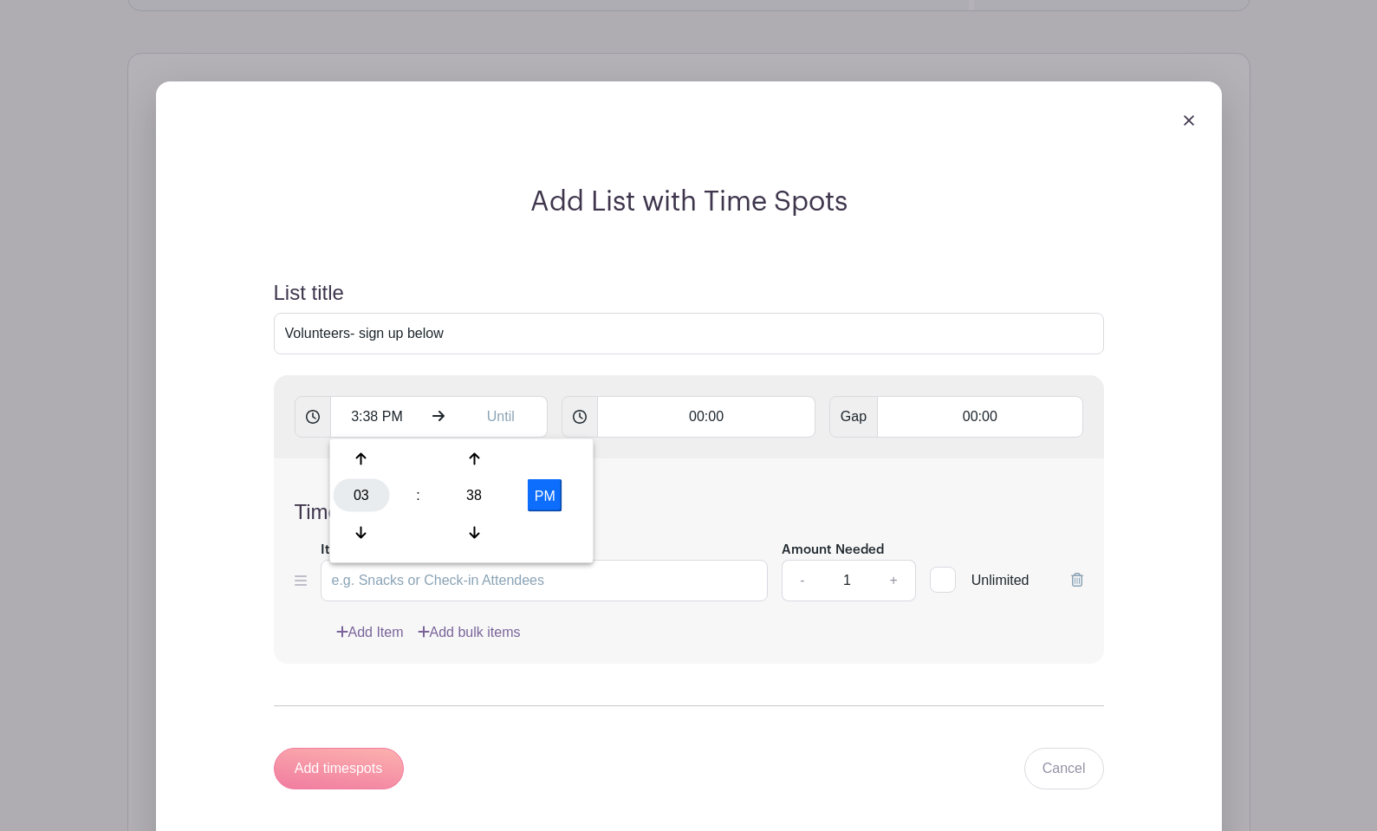
click at [355, 493] on div "03" at bounding box center [362, 495] width 56 height 33
click at [358, 528] on div "08" at bounding box center [363, 531] width 58 height 33
click at [478, 499] on div "38" at bounding box center [474, 495] width 56 height 33
click at [365, 462] on div "00" at bounding box center [363, 459] width 58 height 33
click at [540, 503] on button "PM" at bounding box center [545, 495] width 35 height 33
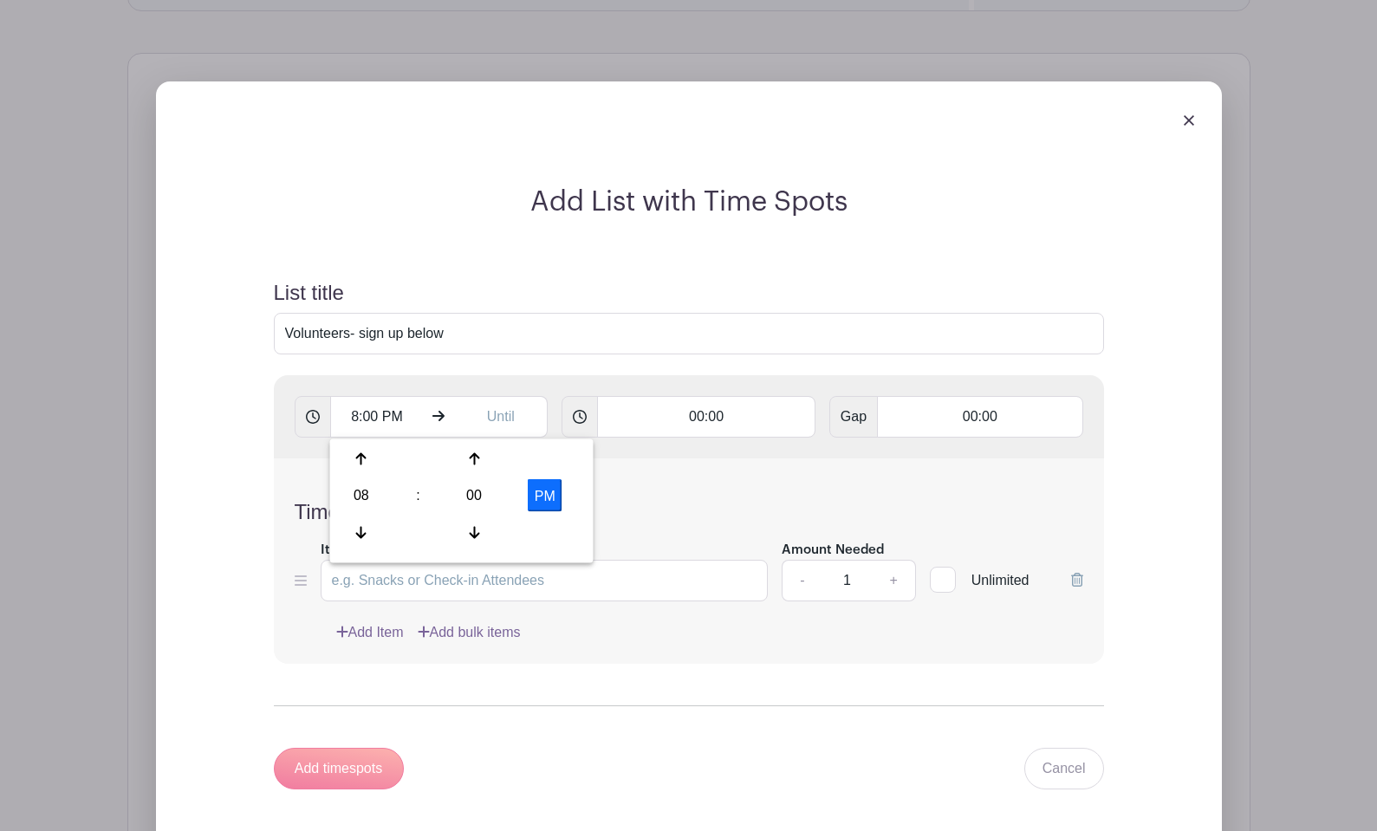
type input "8:00 AM"
click at [500, 420] on input "text" at bounding box center [501, 417] width 94 height 42
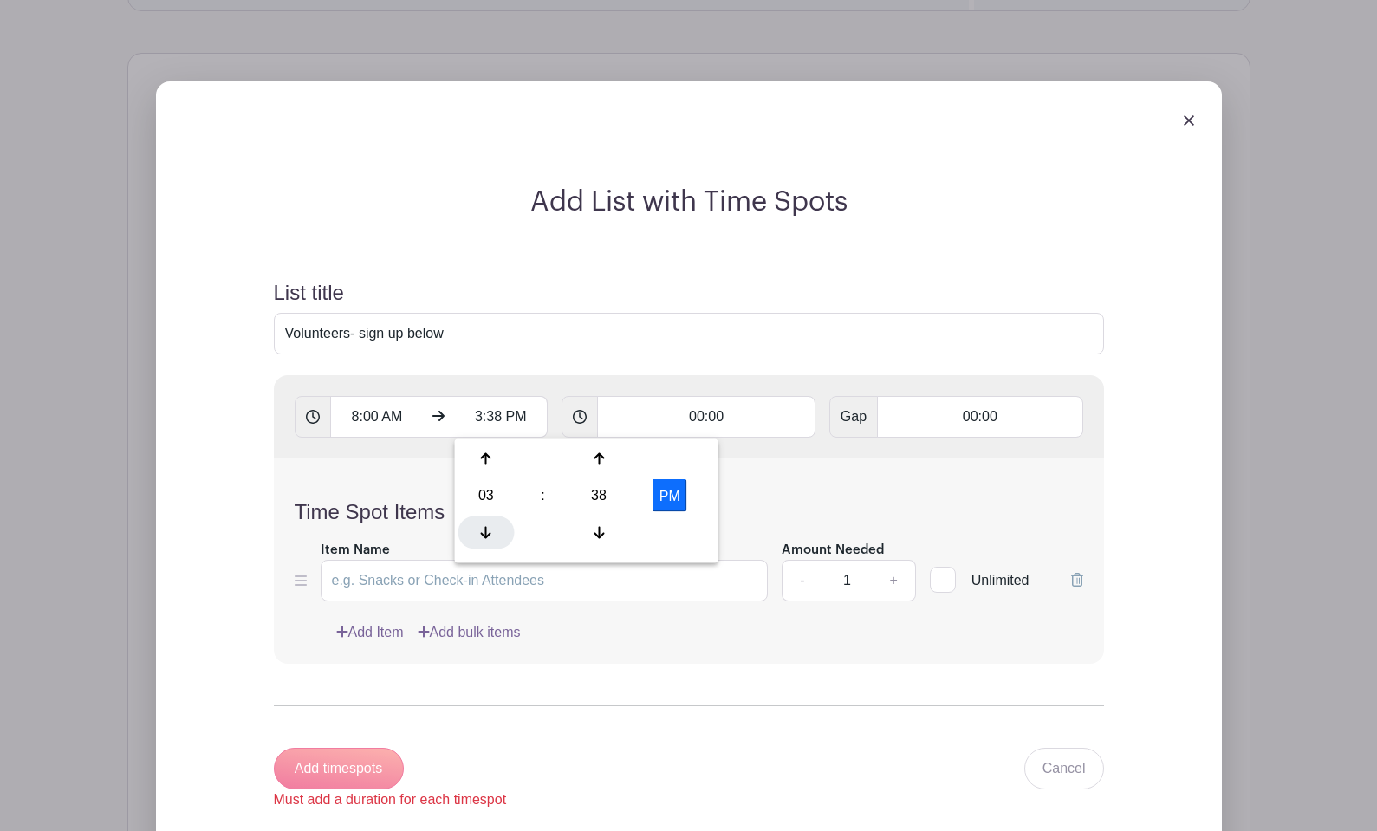
click at [483, 524] on div at bounding box center [486, 531] width 56 height 33
click at [598, 502] on div "38" at bounding box center [599, 495] width 56 height 33
click at [474, 455] on div "00" at bounding box center [487, 459] width 58 height 33
type input "2:00 PM"
click at [562, 358] on form "List title Volunteers- sign up below 8:00 AM 2:00 PM 00:00 Gap 00:00 Time Spot …" at bounding box center [689, 545] width 872 height 571
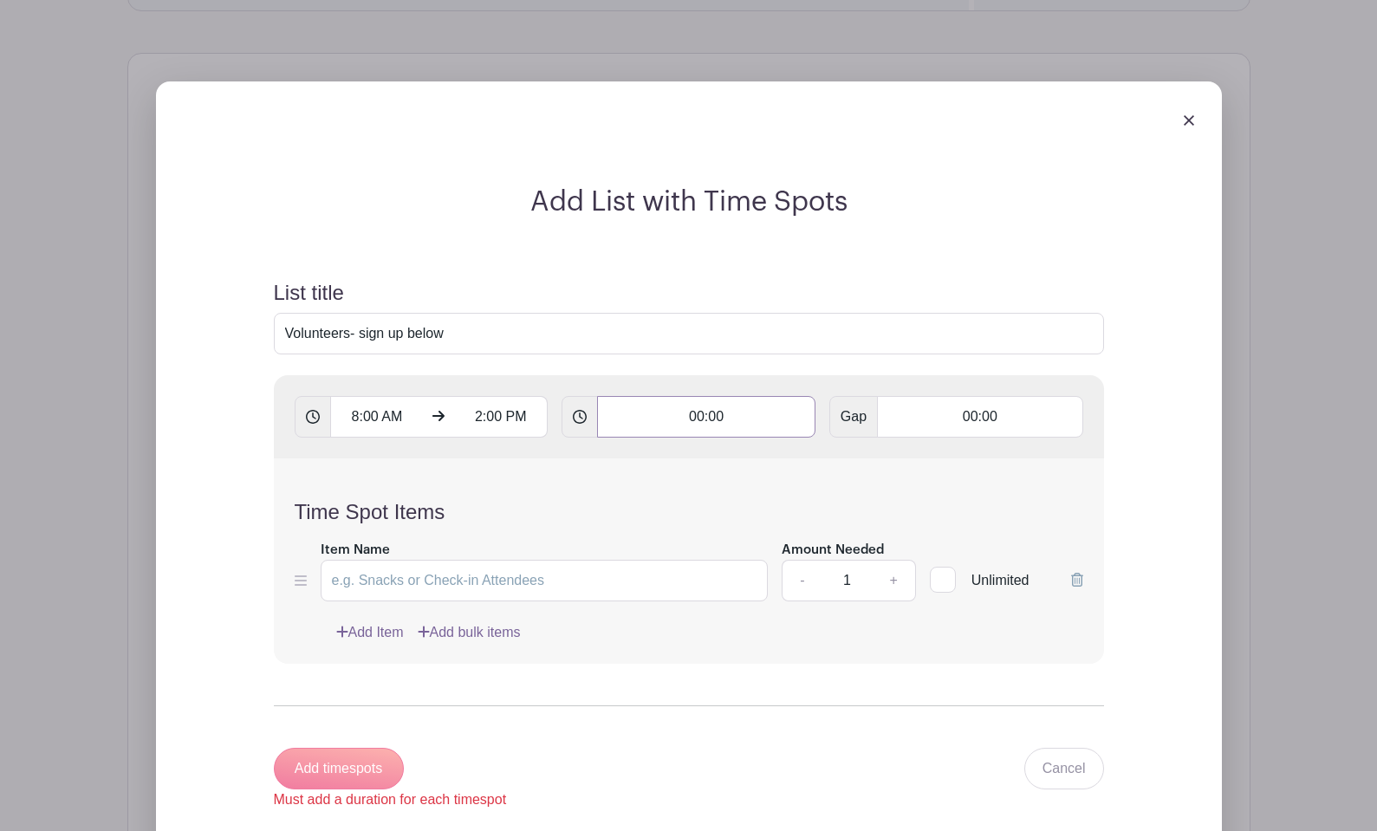
click at [710, 420] on input "00:00" at bounding box center [706, 417] width 218 height 42
click at [640, 461] on icon at bounding box center [640, 459] width 10 height 12
type input "01:00"
type input "Add 6 timespots"
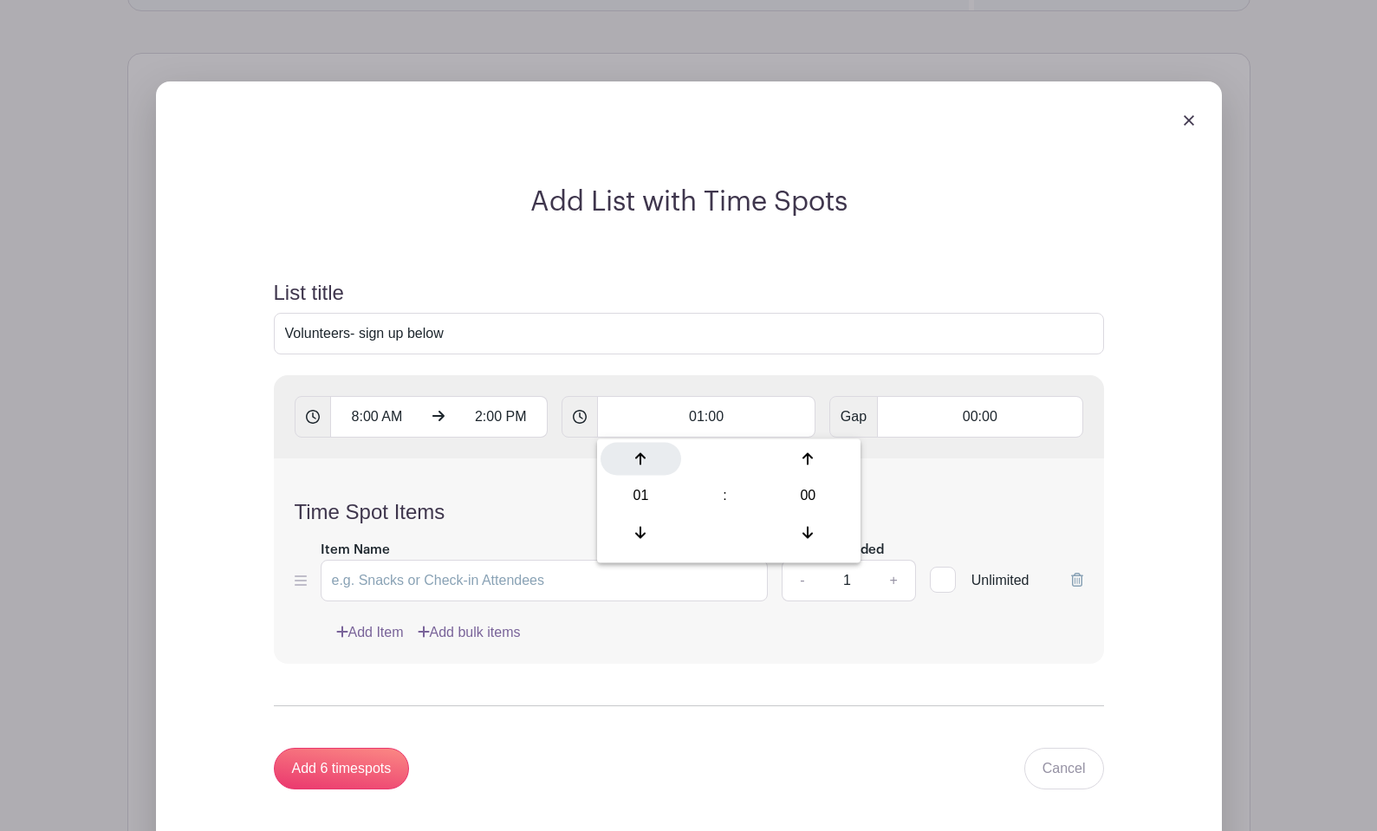
click at [640, 461] on icon at bounding box center [640, 459] width 10 height 12
type input "02:00"
type input "Add 3 timespots"
click at [606, 366] on form "List title Volunteers- sign up below 8:00 AM 2:00 PM 02:00 Gap 00:00 Time Spot …" at bounding box center [689, 535] width 872 height 550
click at [487, 578] on input "Item Name" at bounding box center [545, 581] width 448 height 42
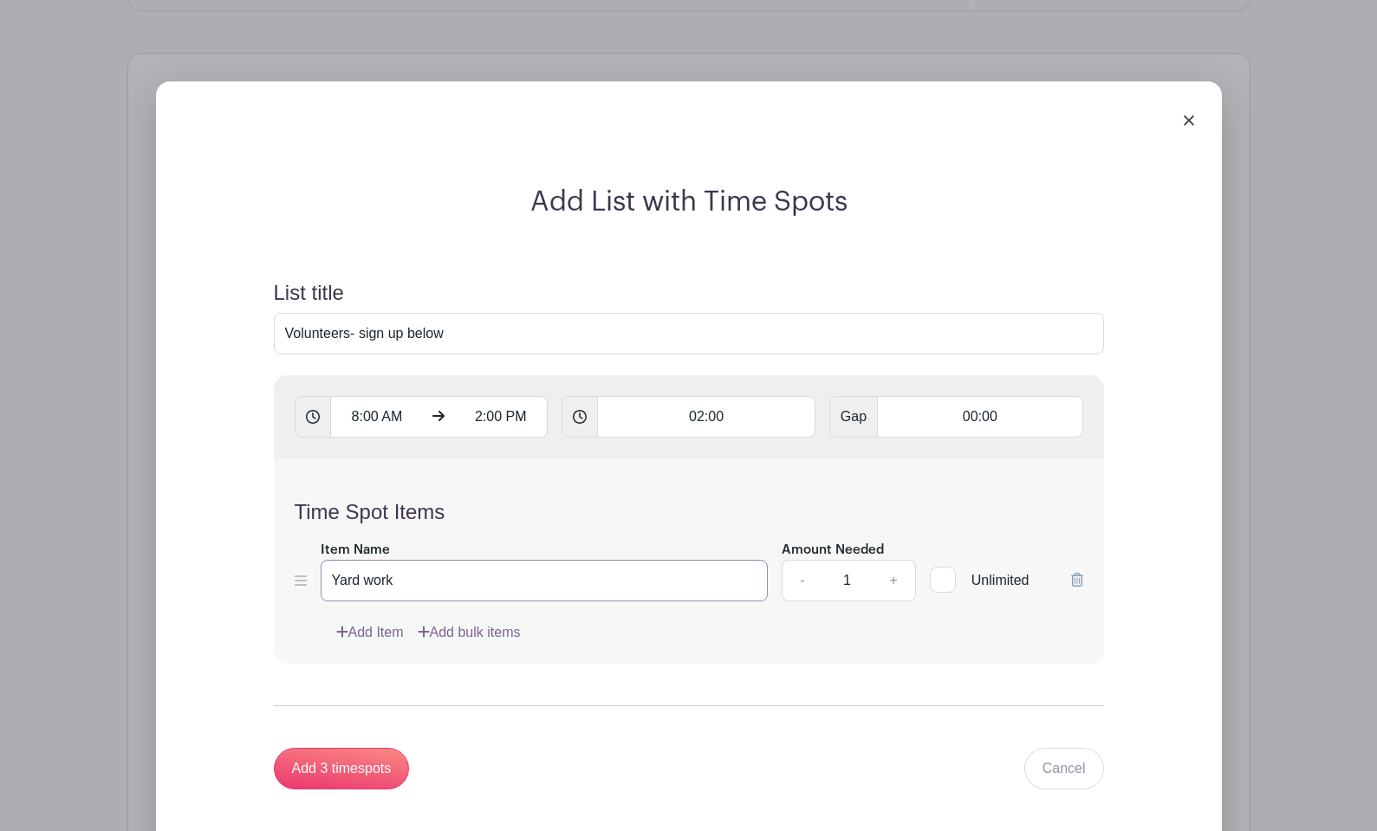
type input "Yard work"
click at [386, 629] on link "Add Item" at bounding box center [370, 632] width 68 height 21
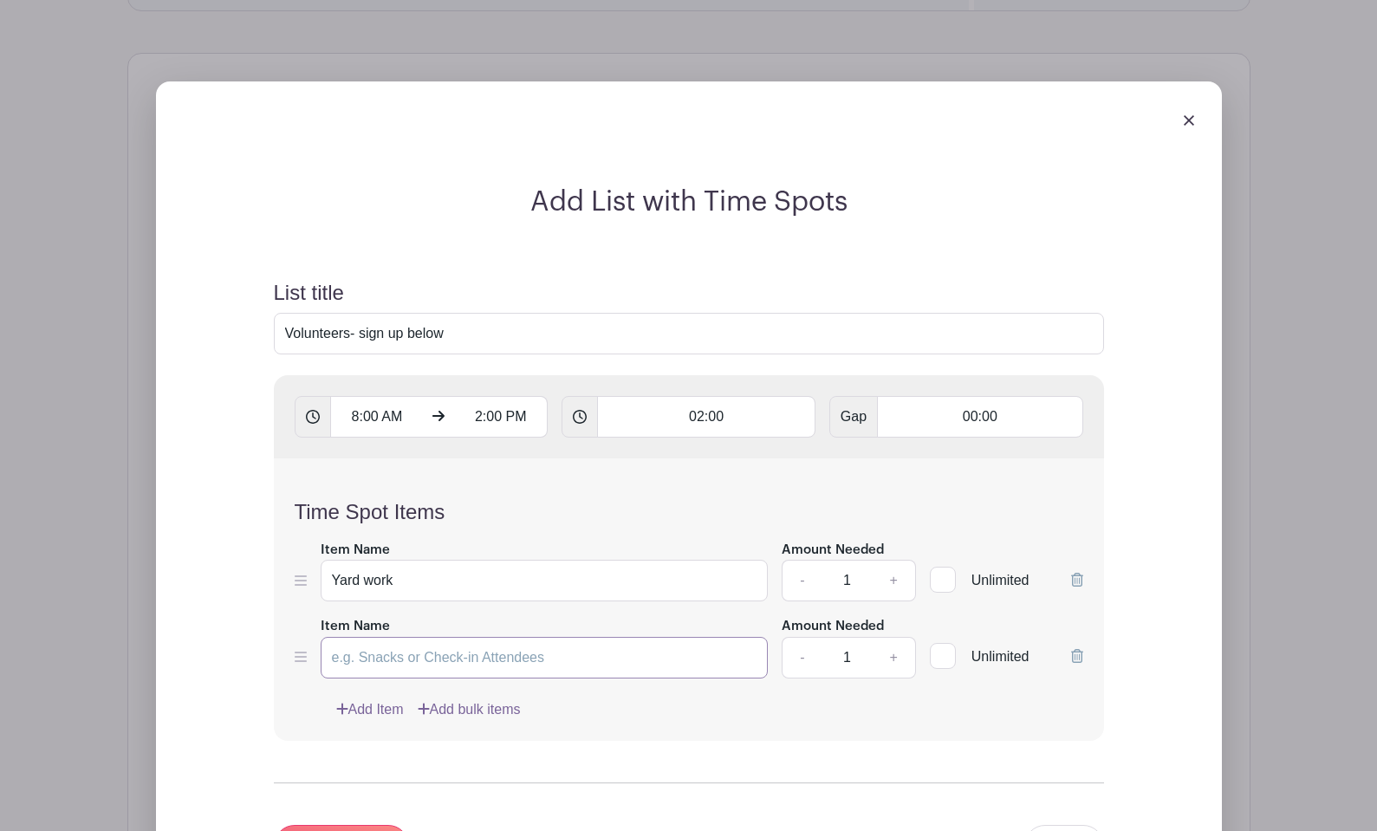
click at [366, 661] on input "Item Name" at bounding box center [545, 658] width 448 height 42
type input "Kitchen"
click at [327, 711] on turbo-frame "Add Item Add bulk items" at bounding box center [689, 709] width 788 height 21
click at [345, 710] on icon at bounding box center [342, 709] width 12 height 14
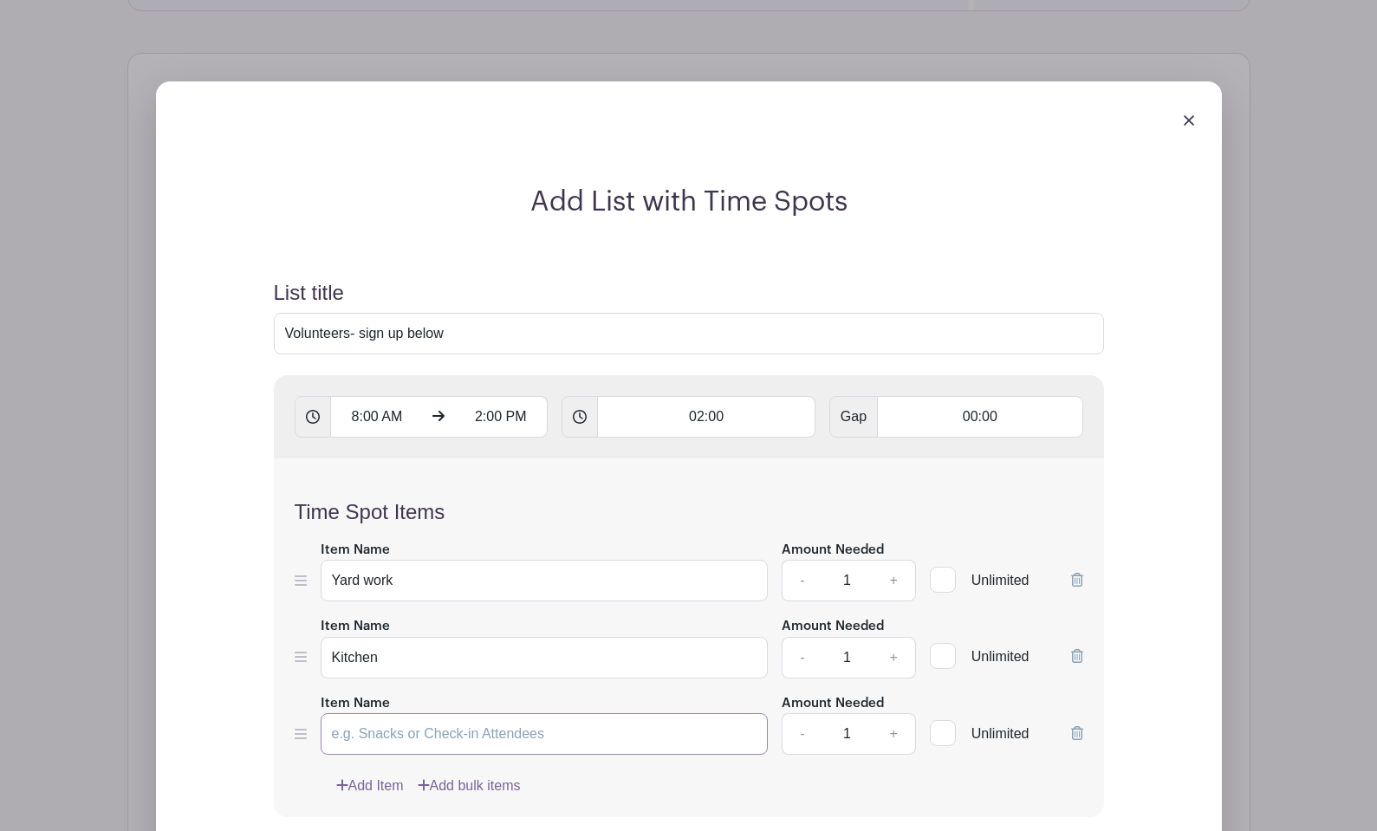
click at [336, 734] on input "Item Name" at bounding box center [545, 734] width 448 height 42
type input "s"
type input "Shampoo carpet"
click at [361, 777] on link "Add Item" at bounding box center [370, 785] width 68 height 21
click at [356, 804] on input "Item Name" at bounding box center [545, 811] width 448 height 42
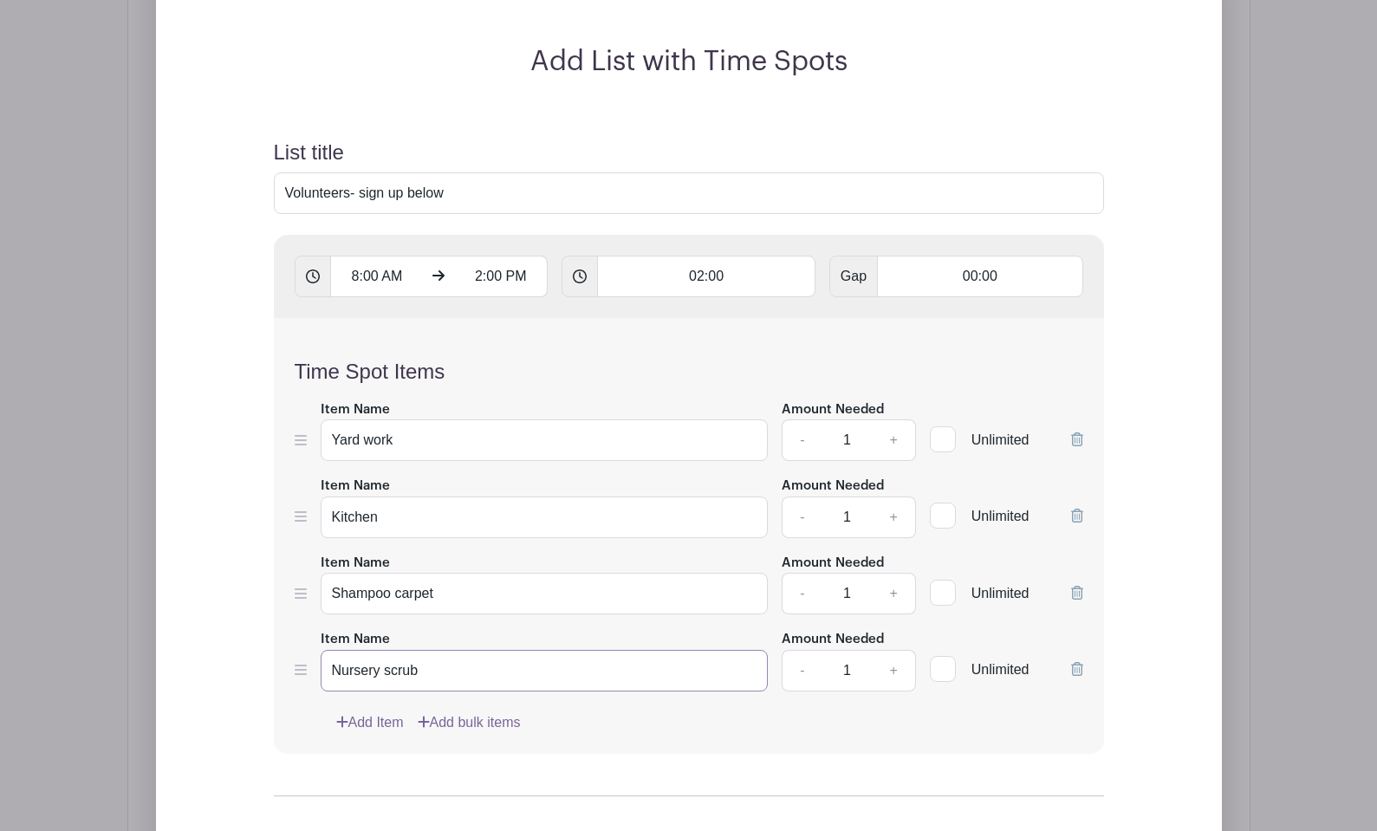
scroll to position [1396, 0]
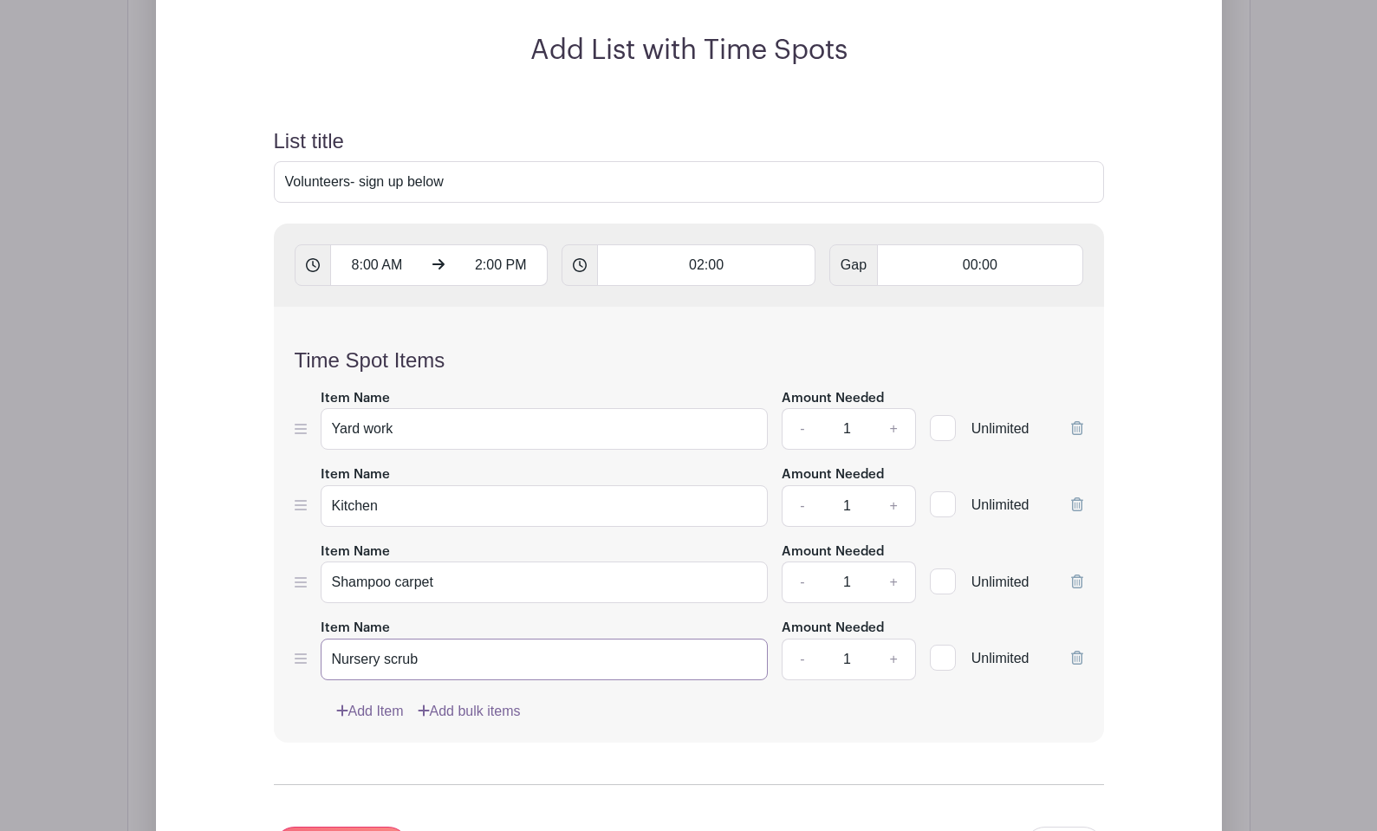
click at [449, 660] on input "Nursery scrub" at bounding box center [545, 659] width 448 height 42
type input "Nursery scrub"
click at [893, 431] on link "+" at bounding box center [893, 429] width 43 height 42
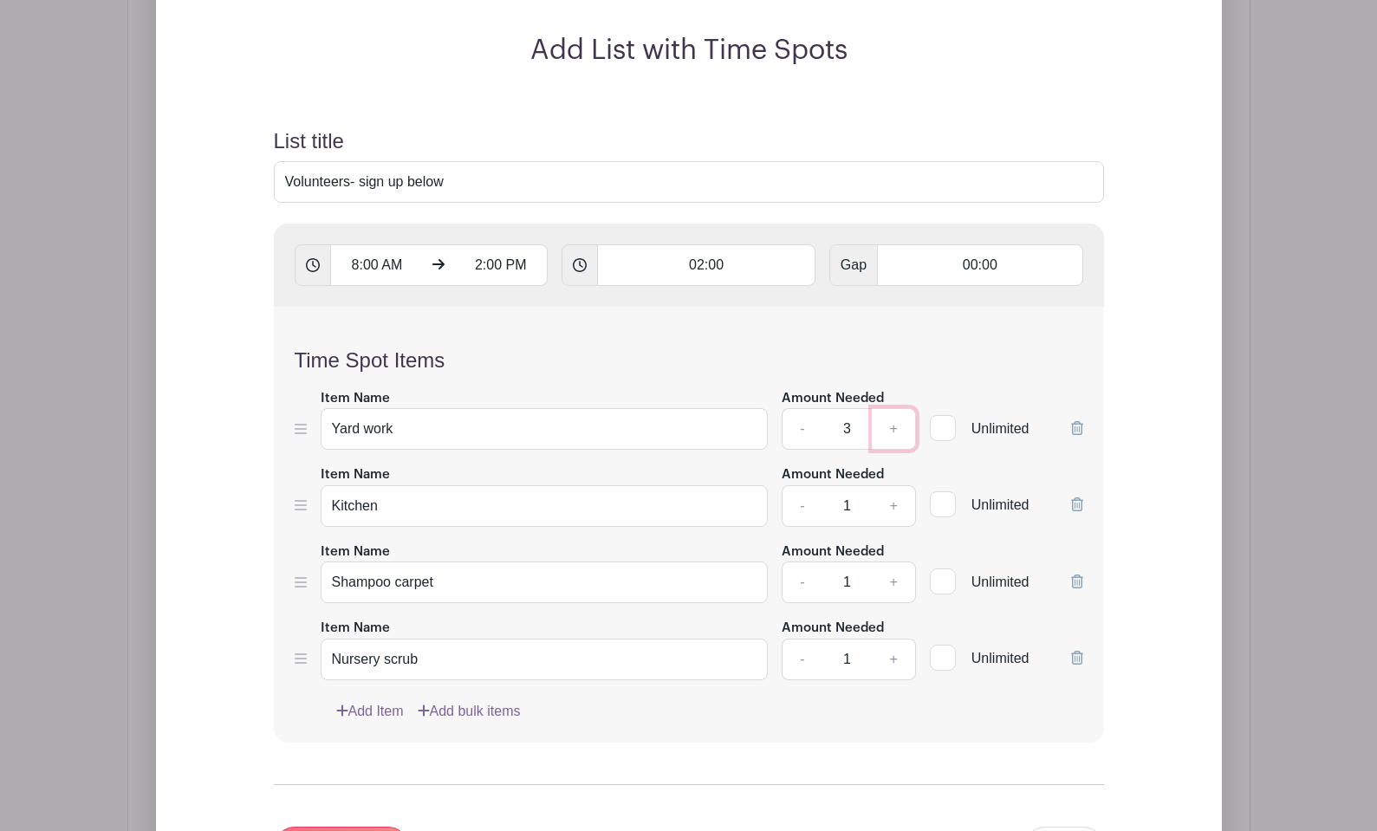
type input "4"
click at [895, 504] on link "+" at bounding box center [893, 506] width 43 height 42
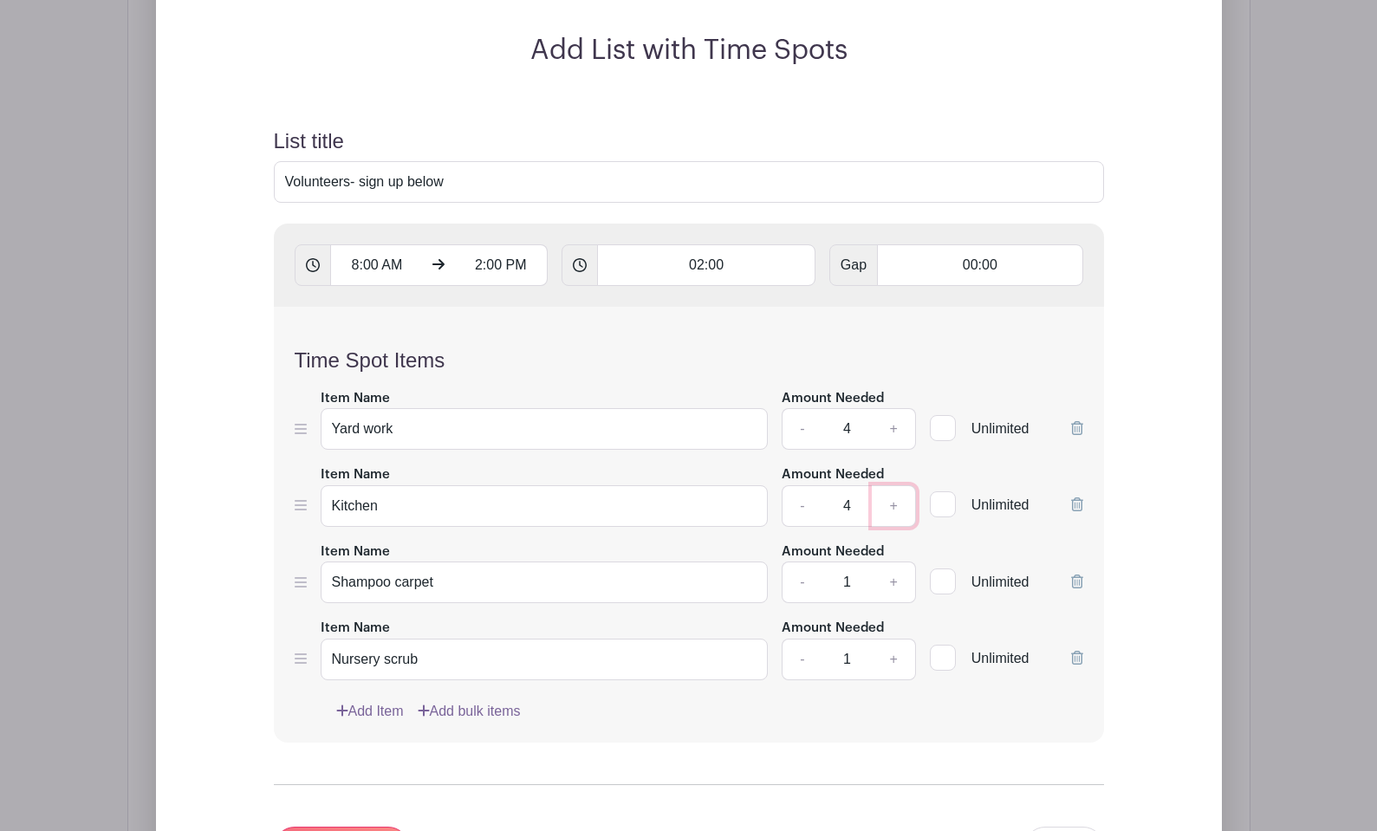
type input "5"
click at [893, 580] on link "+" at bounding box center [893, 582] width 43 height 42
type input "2"
click at [891, 657] on link "+" at bounding box center [893, 659] width 43 height 42
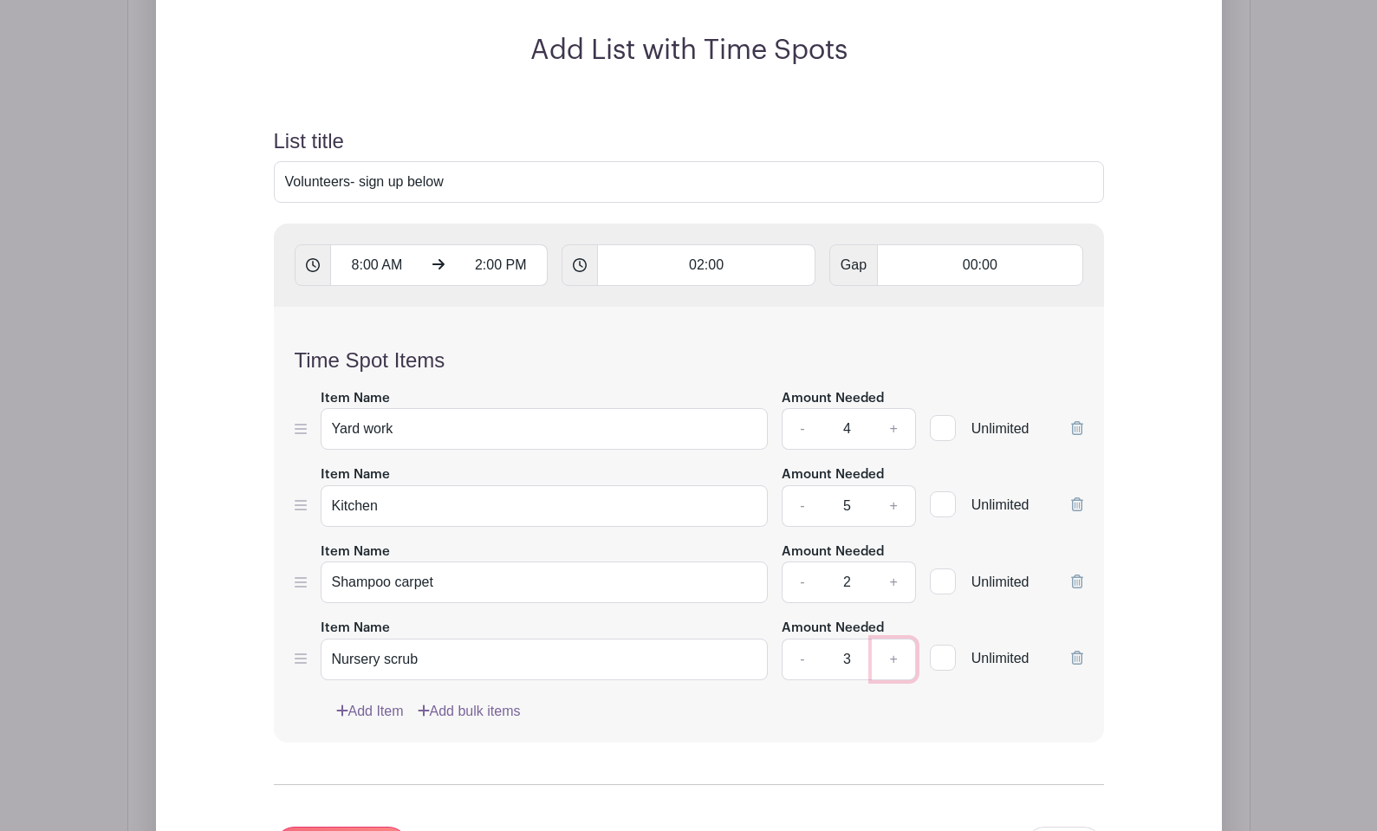
click at [891, 657] on link "+" at bounding box center [893, 659] width 43 height 42
type input "6"
click at [787, 695] on div "Time Spot Items Item Name Yard work Amount Needed - 4 + Unlimited Item Name Kit…" at bounding box center [689, 525] width 830 height 436
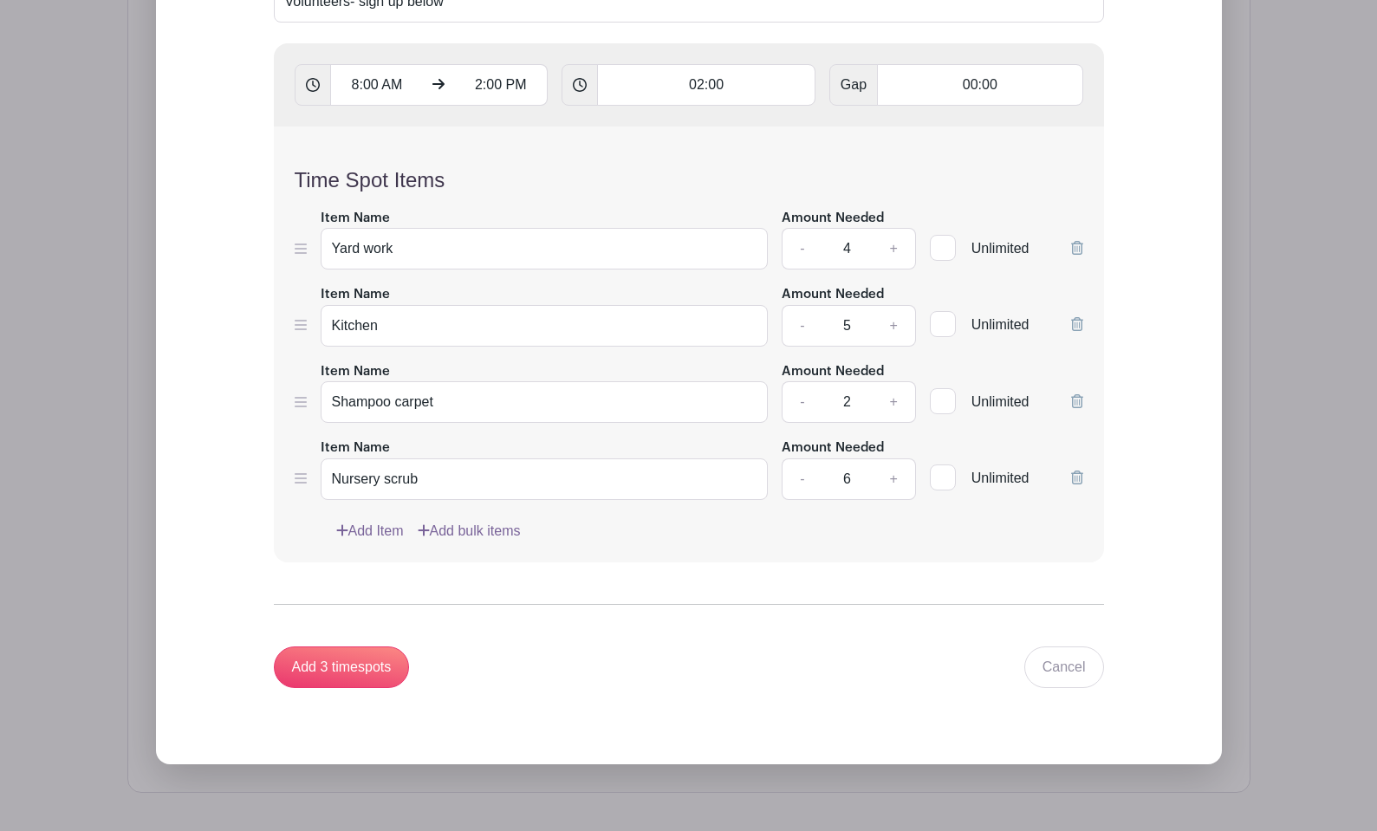
scroll to position [1588, 0]
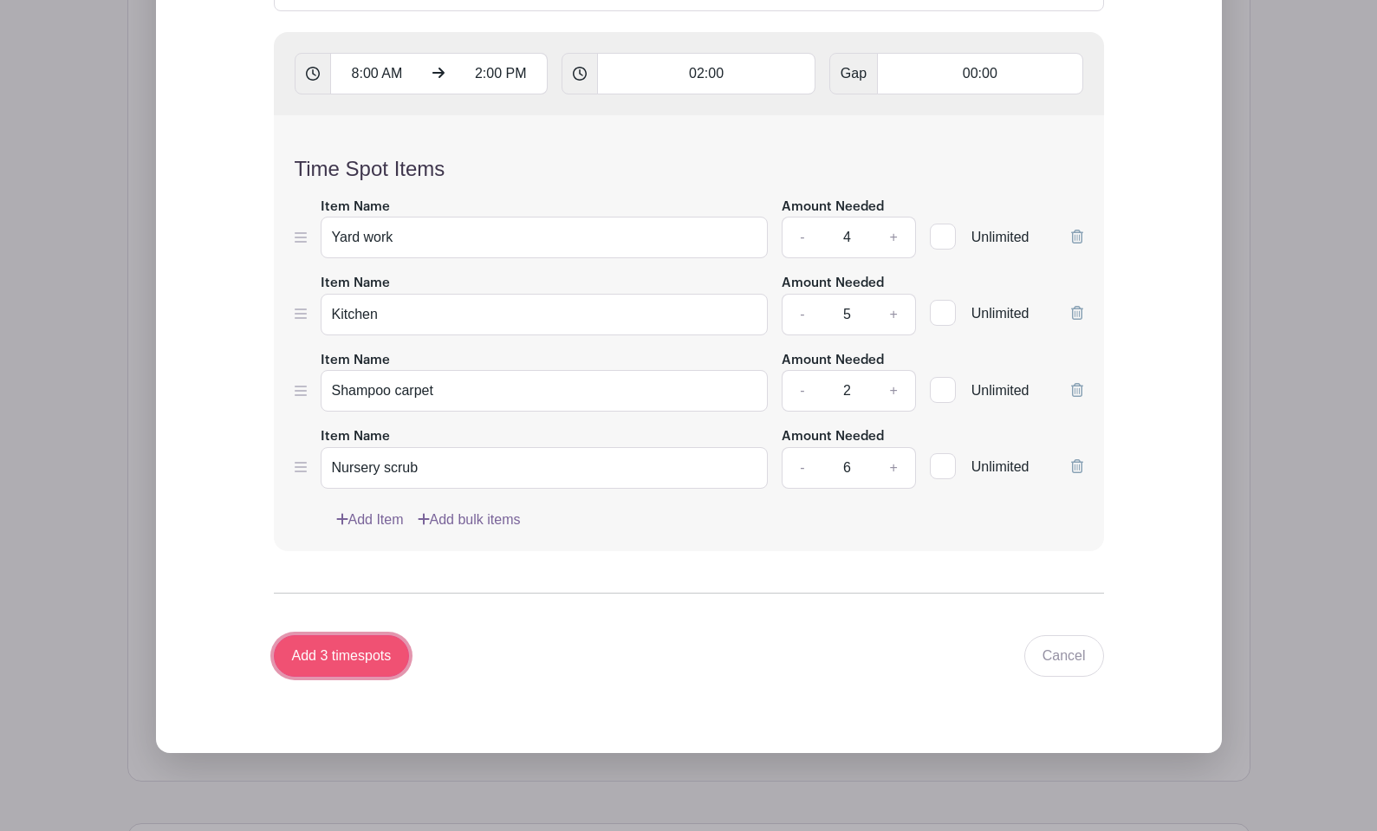
click at [328, 654] on input "Add 3 timespots" at bounding box center [342, 656] width 136 height 42
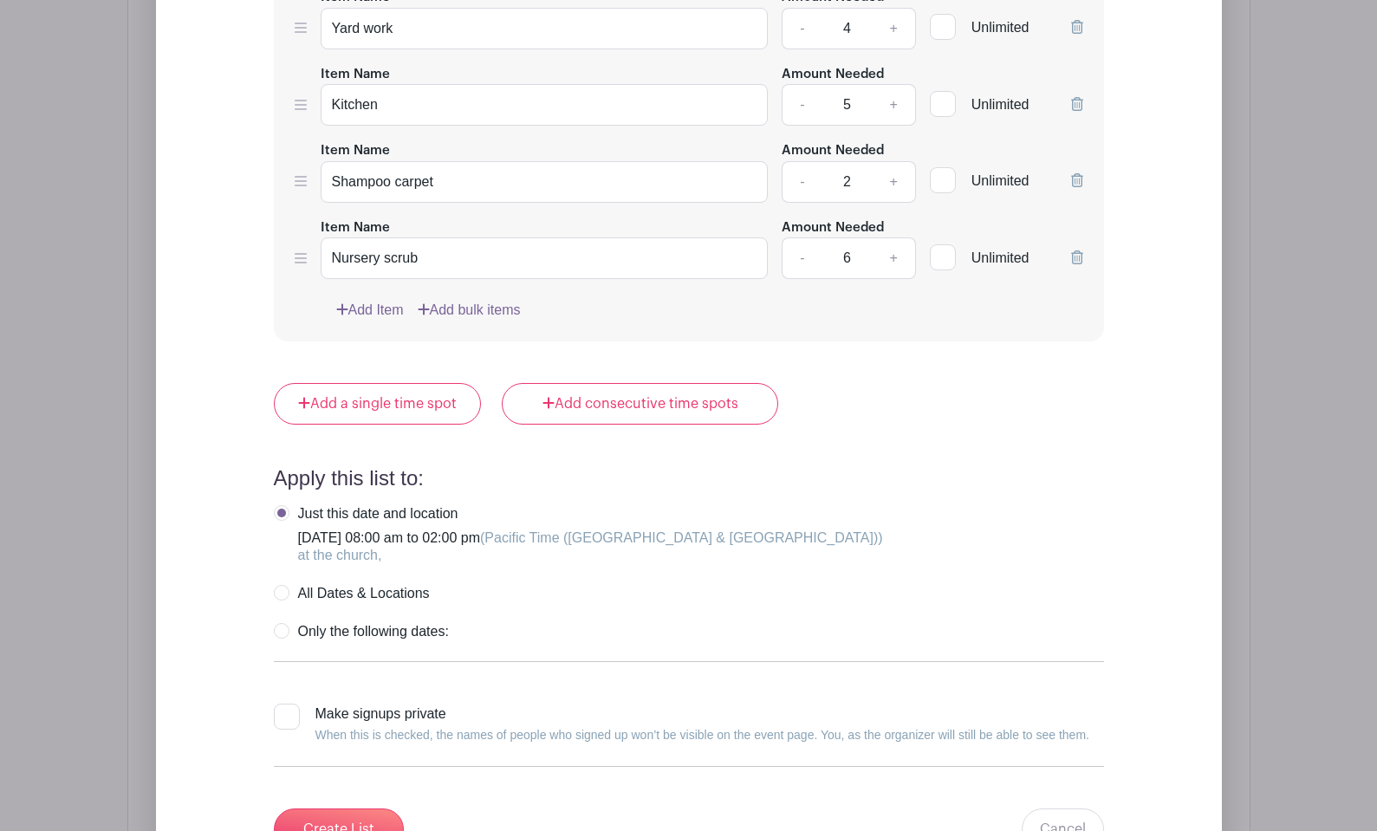
scroll to position [2936, 0]
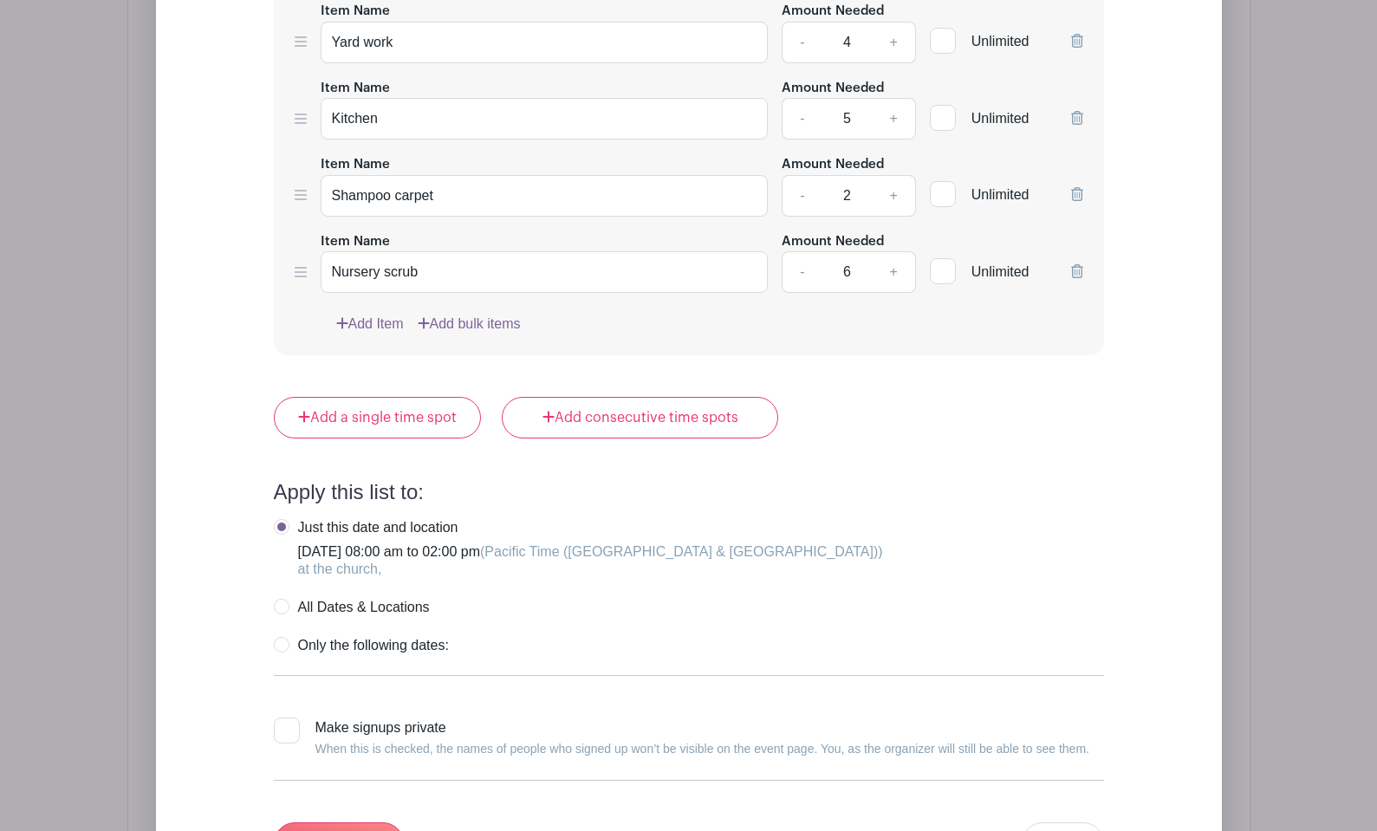
click at [277, 599] on label "All Dates & Locations" at bounding box center [352, 607] width 156 height 17
radio input "true"
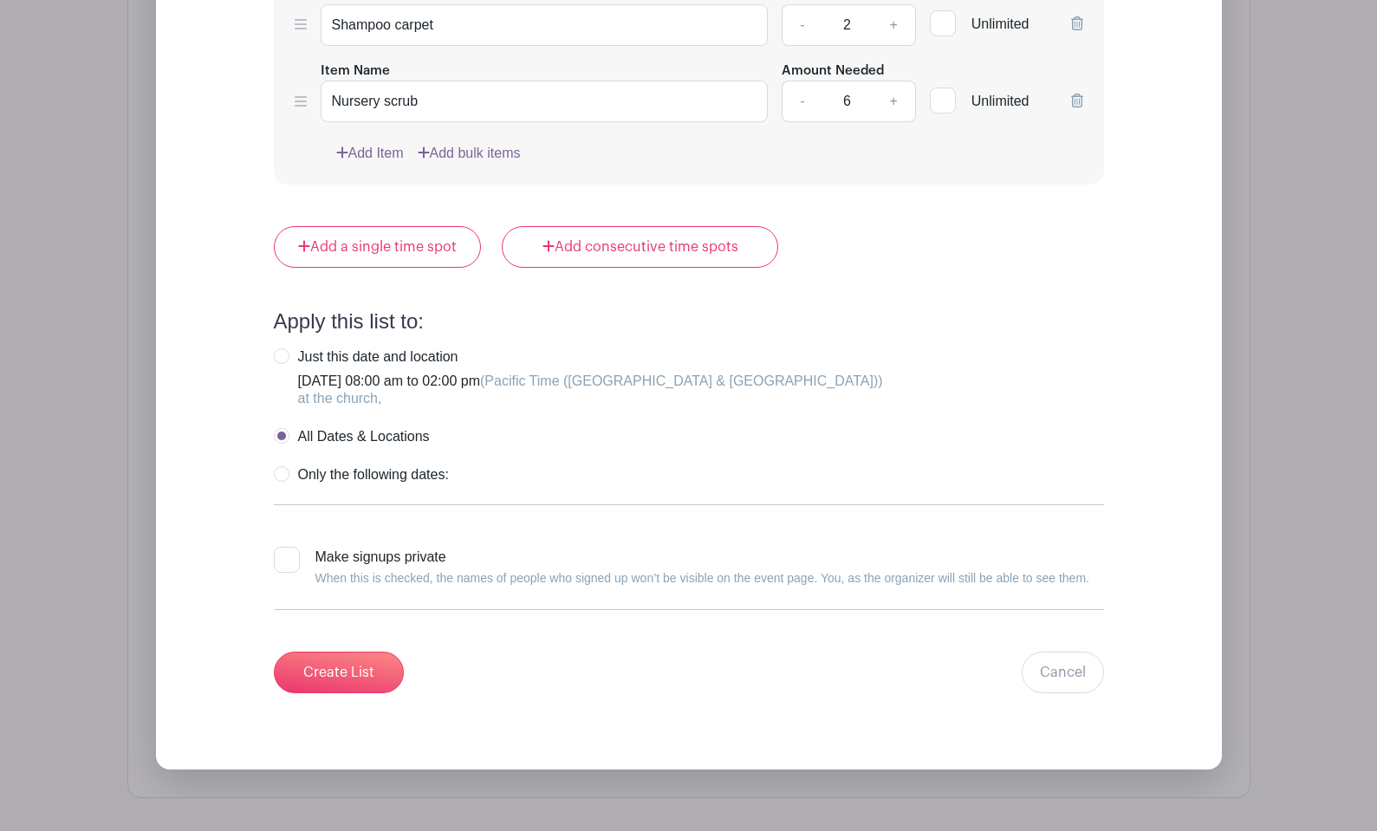
scroll to position [3100, 0]
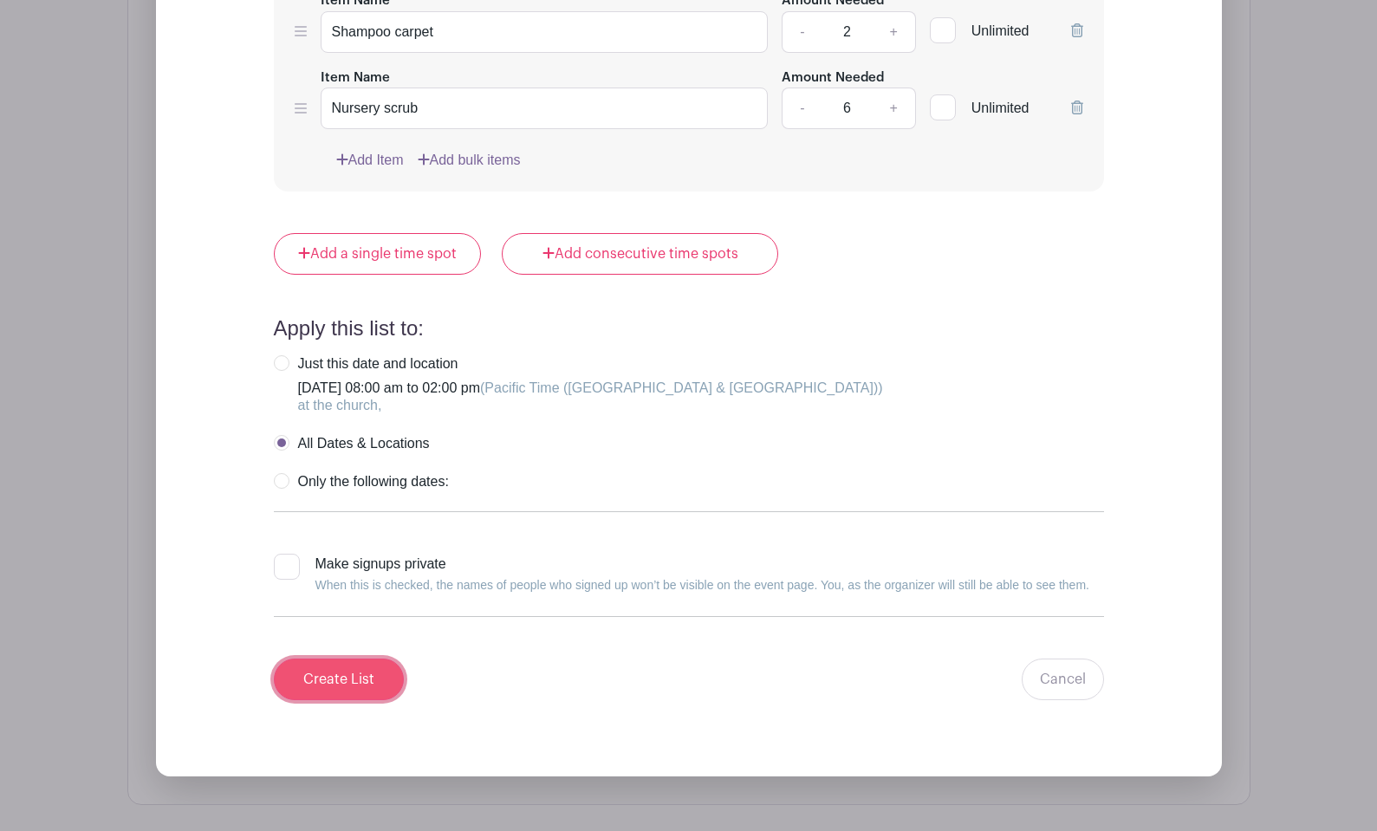
click at [317, 677] on input "Create List" at bounding box center [339, 679] width 130 height 42
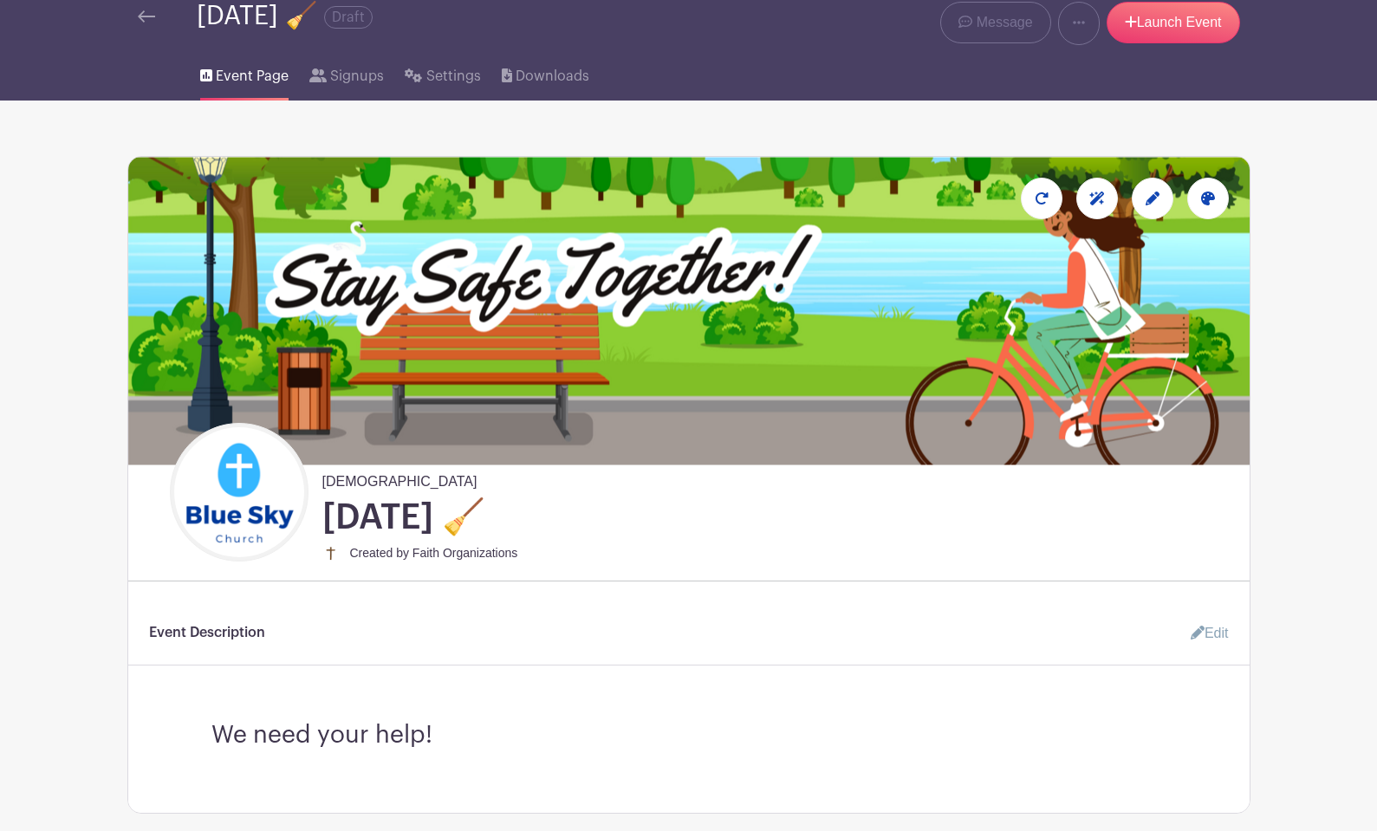
scroll to position [0, 0]
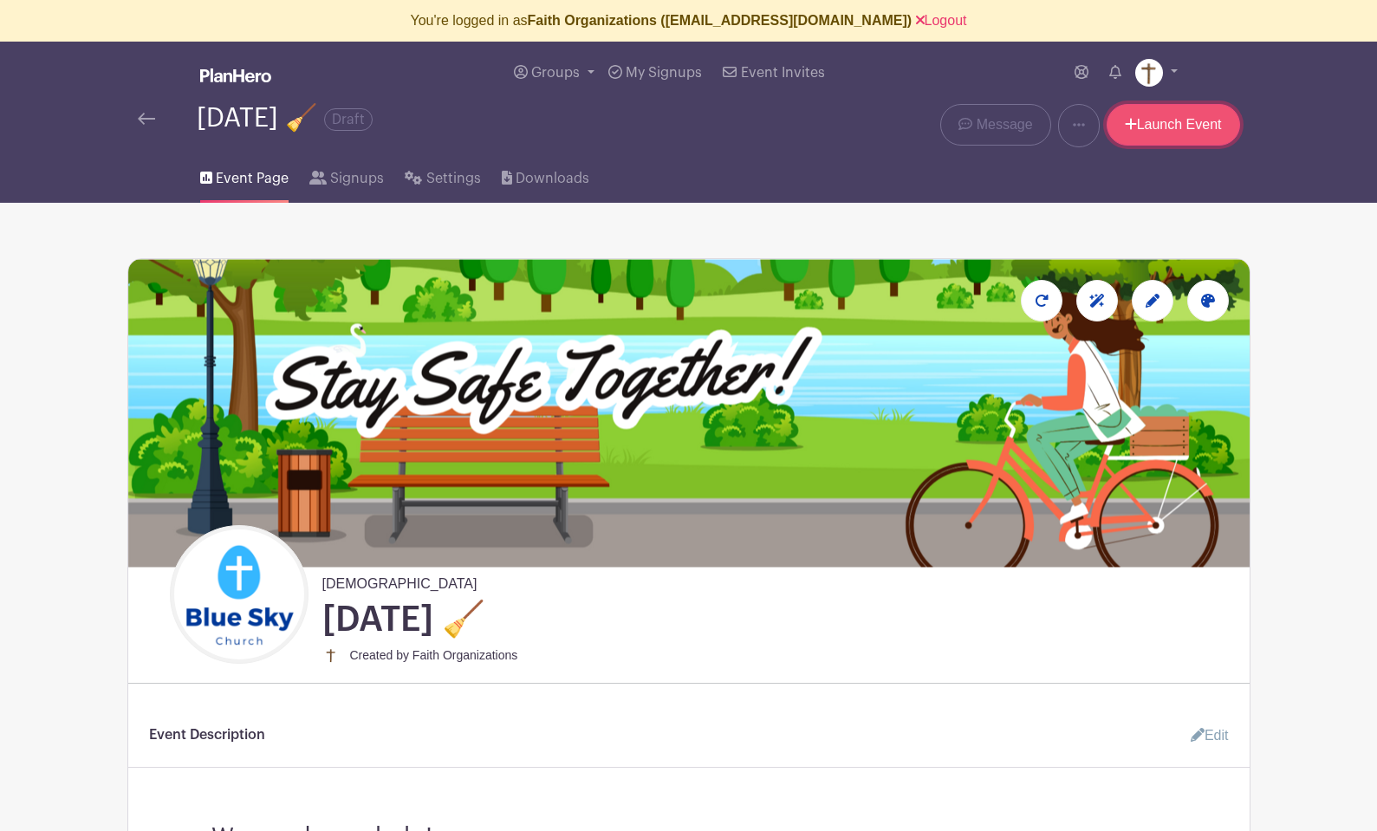
click at [1148, 125] on link "Launch Event" at bounding box center [1172, 125] width 133 height 42
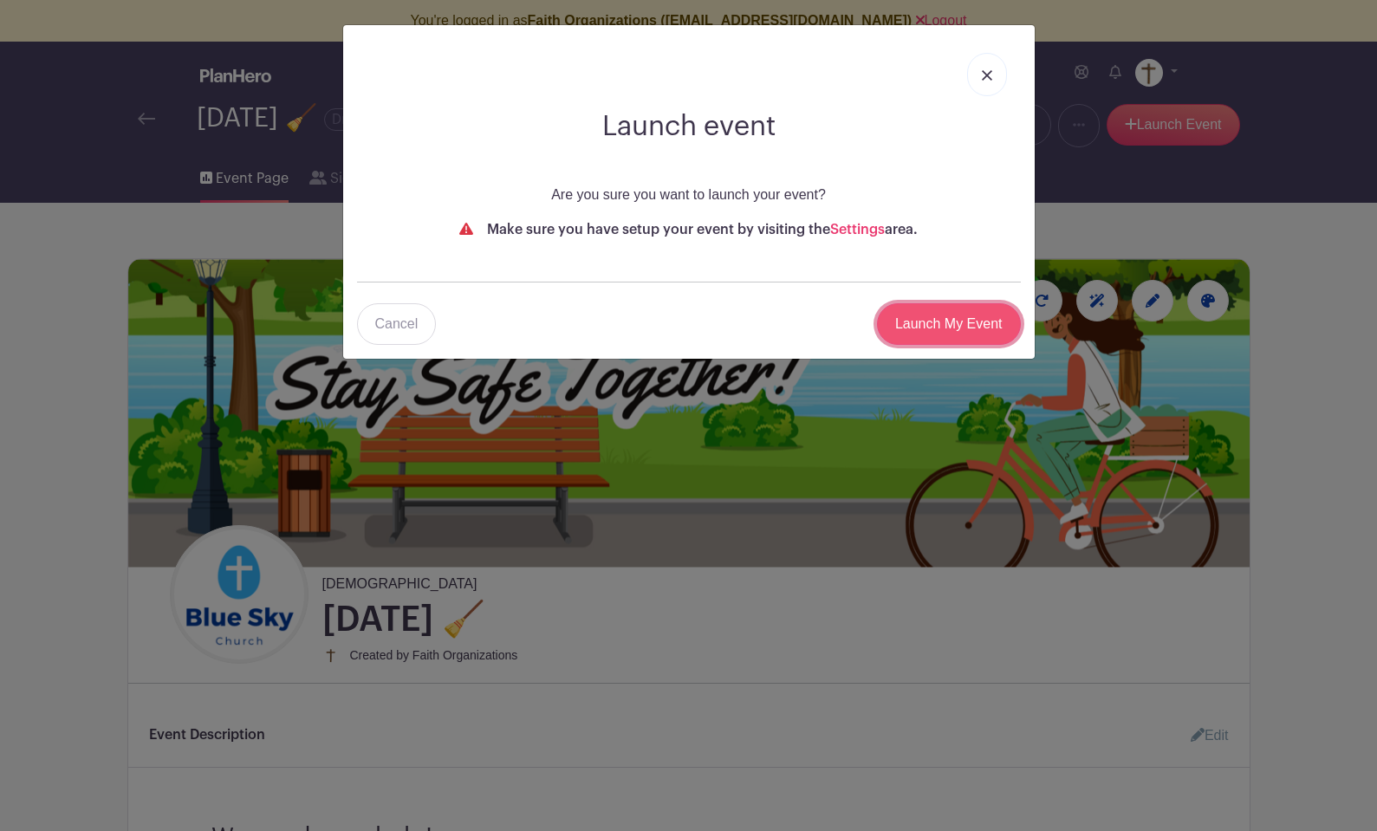
click at [927, 324] on input "Launch My Event" at bounding box center [949, 324] width 144 height 42
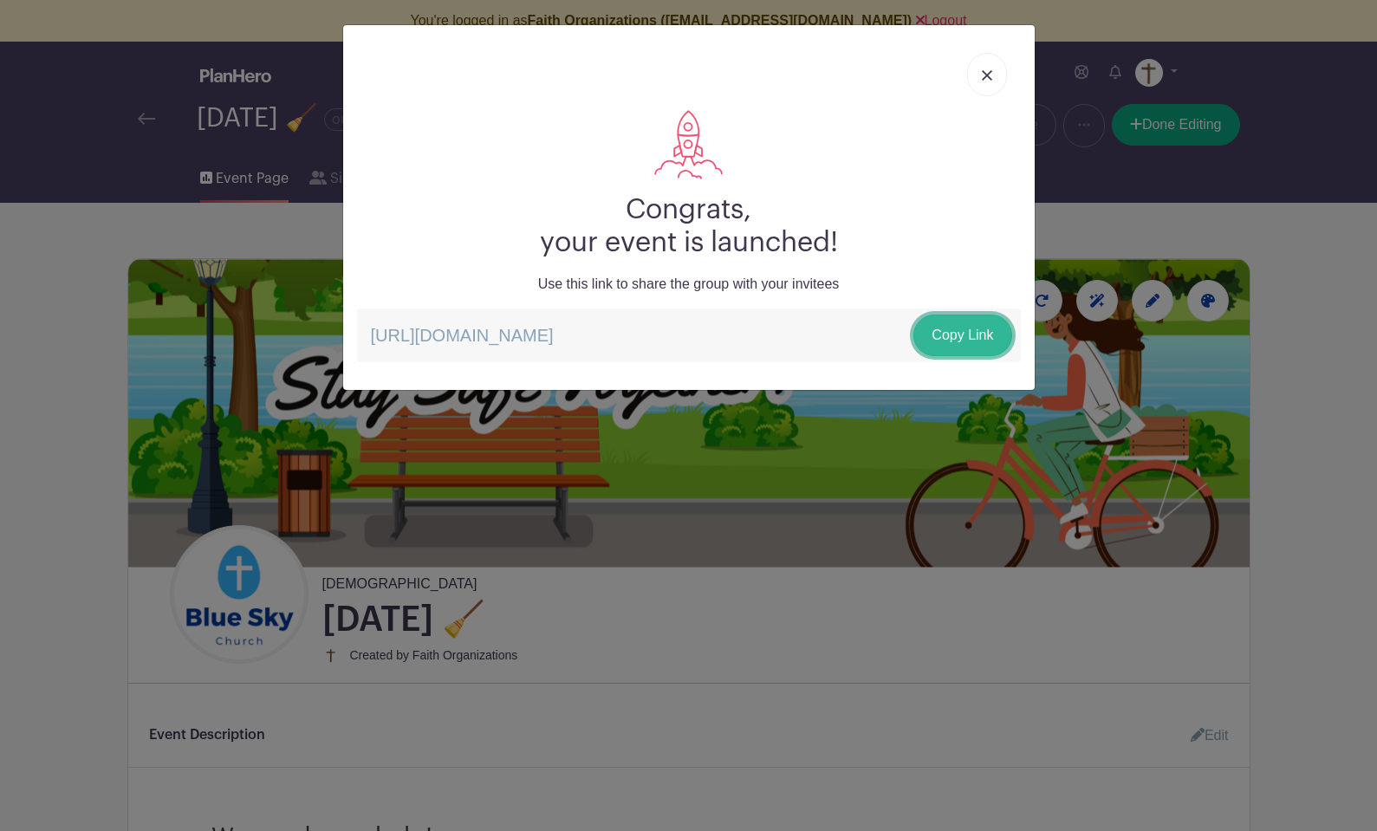
click at [942, 334] on link "Copy Link" at bounding box center [962, 335] width 98 height 42
click at [982, 71] on img at bounding box center [987, 75] width 10 height 10
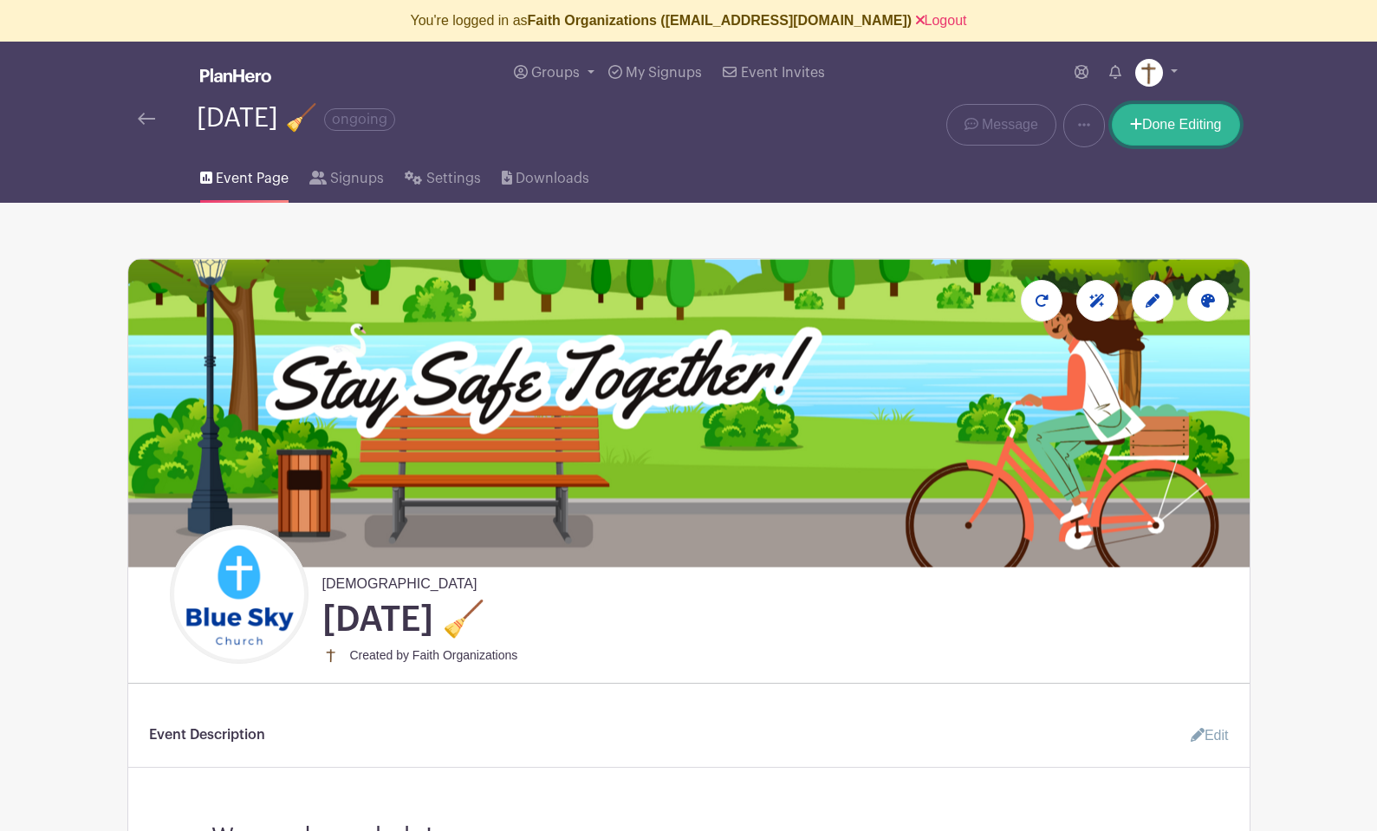
click at [1160, 126] on link "Done Editing" at bounding box center [1175, 125] width 128 height 42
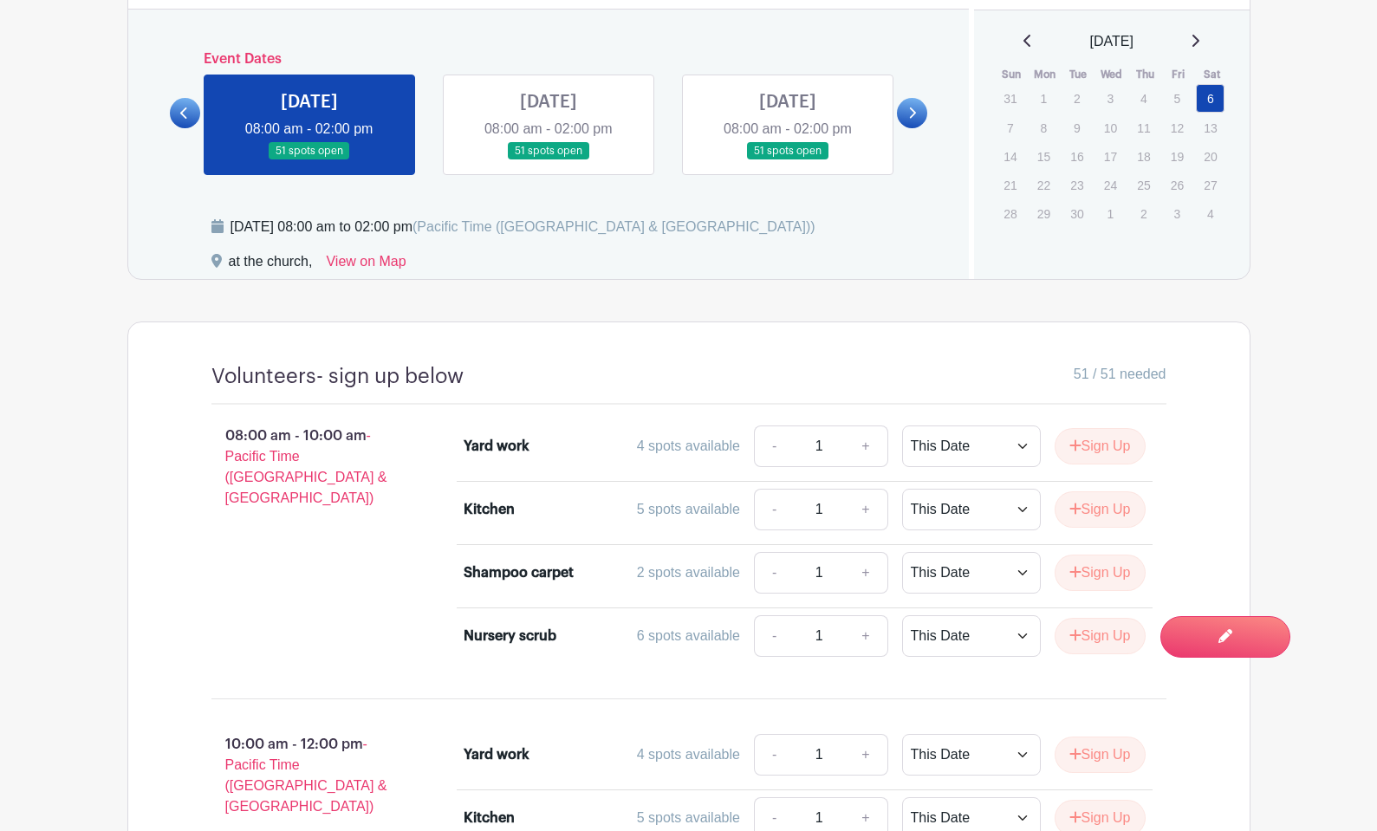
scroll to position [936, 0]
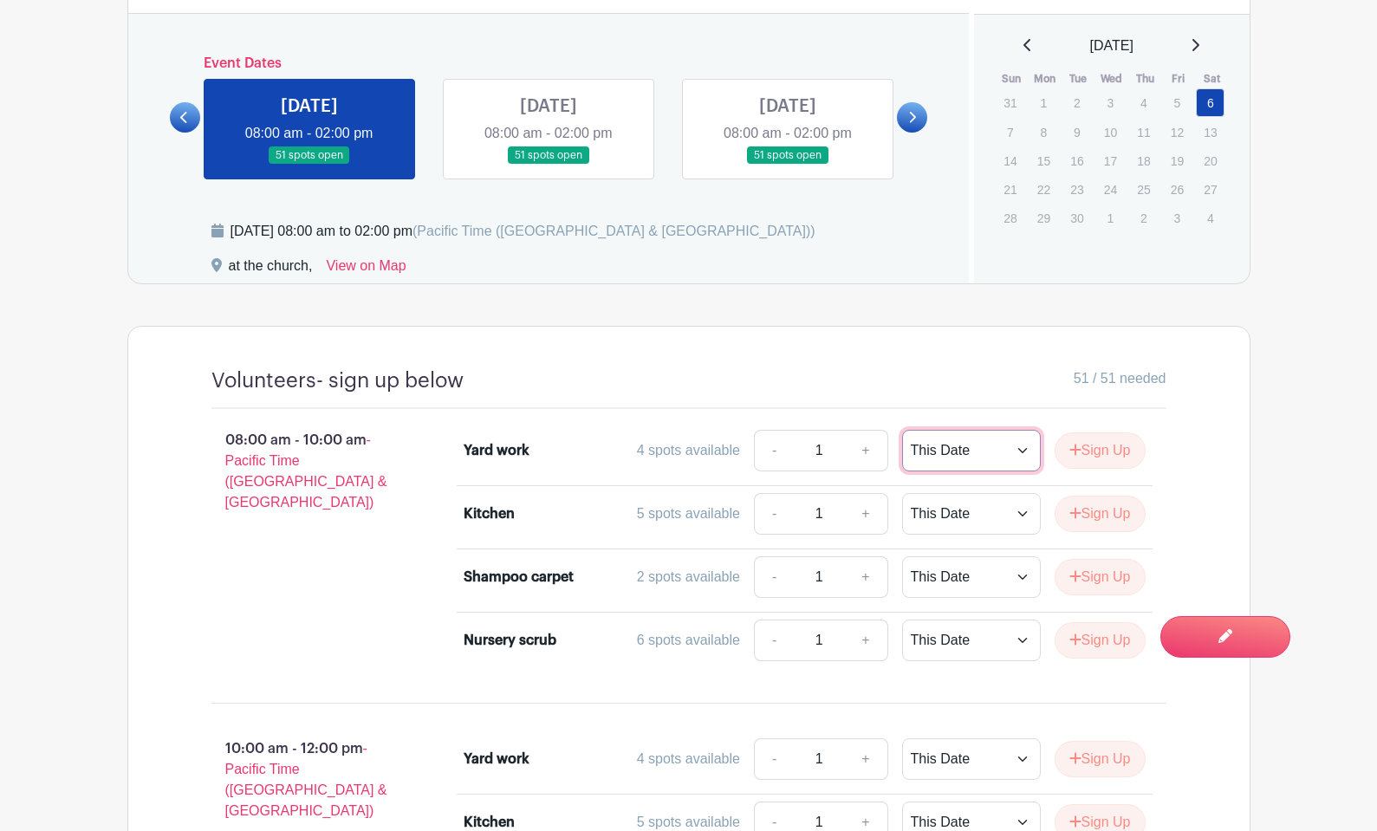
click at [930, 452] on select "This Date Select Dates" at bounding box center [971, 451] width 139 height 42
select select "select_dates"
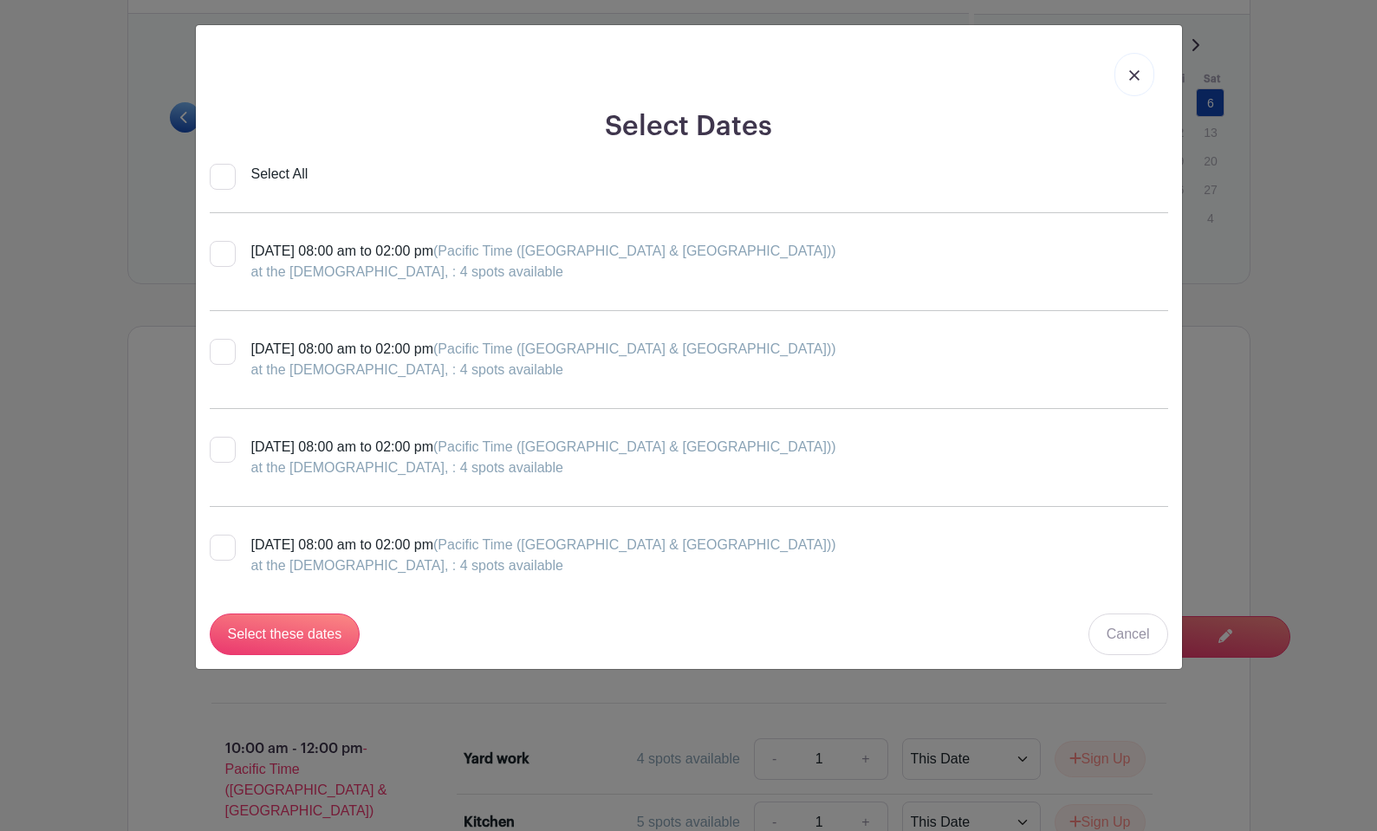
click at [223, 175] on input "Select All" at bounding box center [223, 177] width 26 height 26
checkbox input "true"
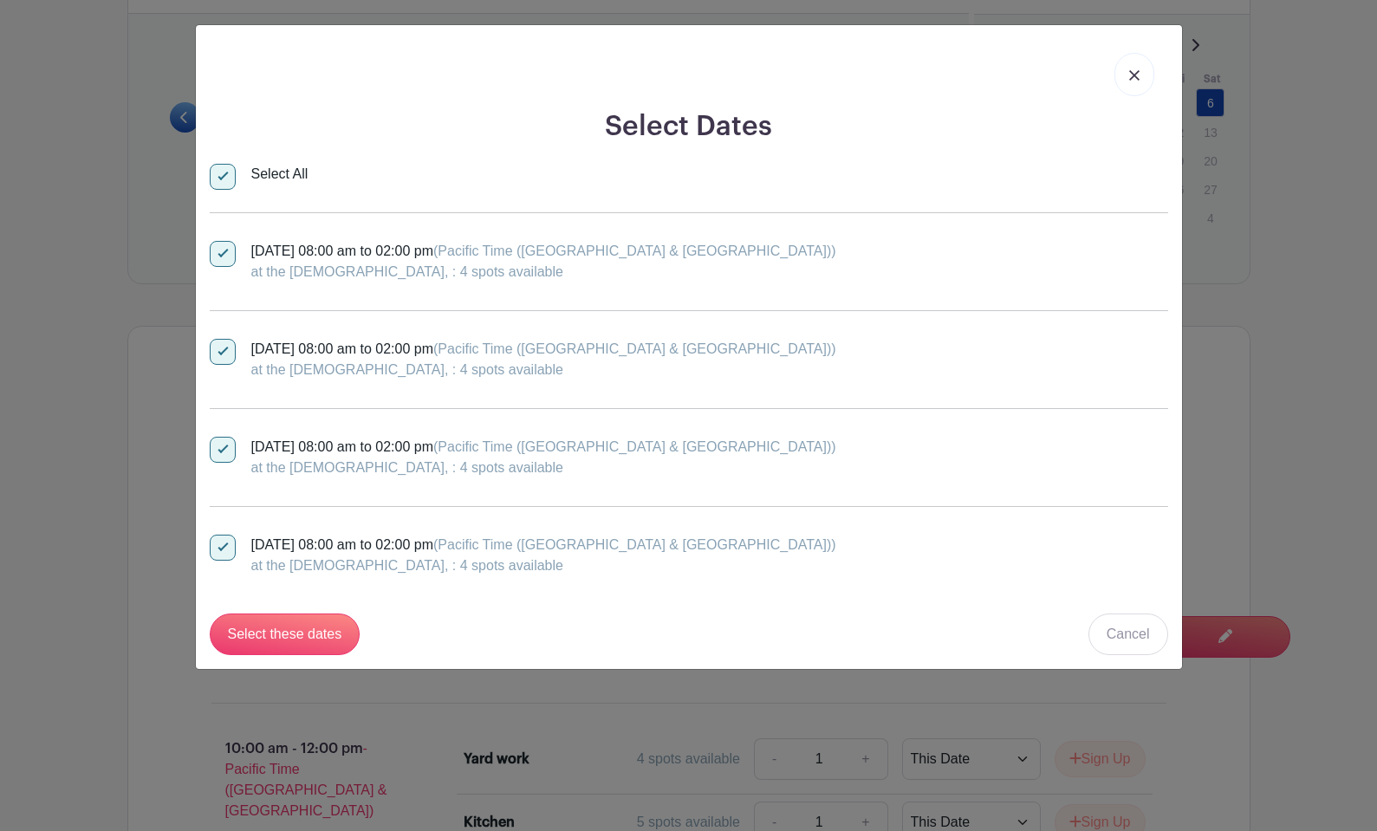
checkbox input "true"
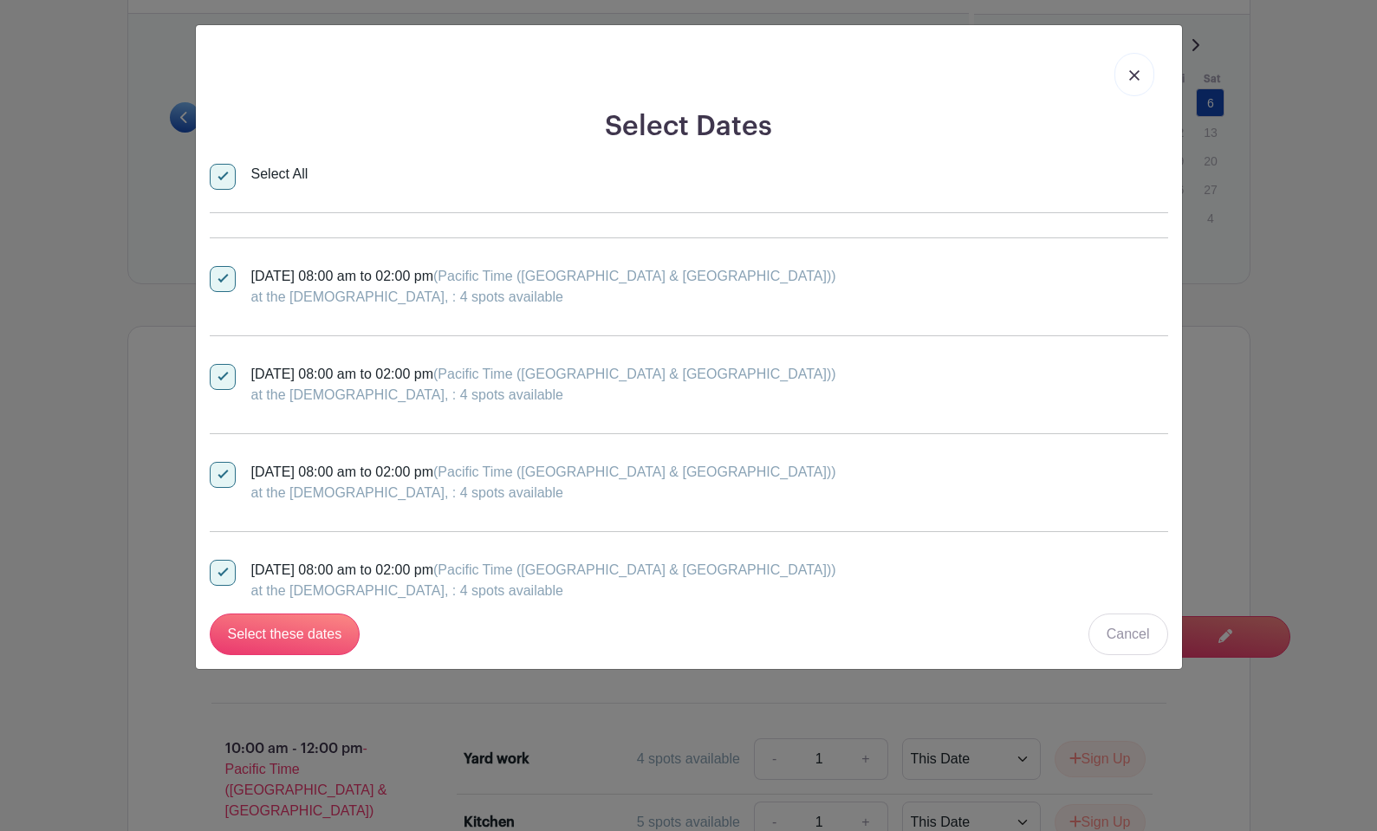
scroll to position [75, 0]
click at [277, 630] on input "Select these dates" at bounding box center [285, 634] width 151 height 42
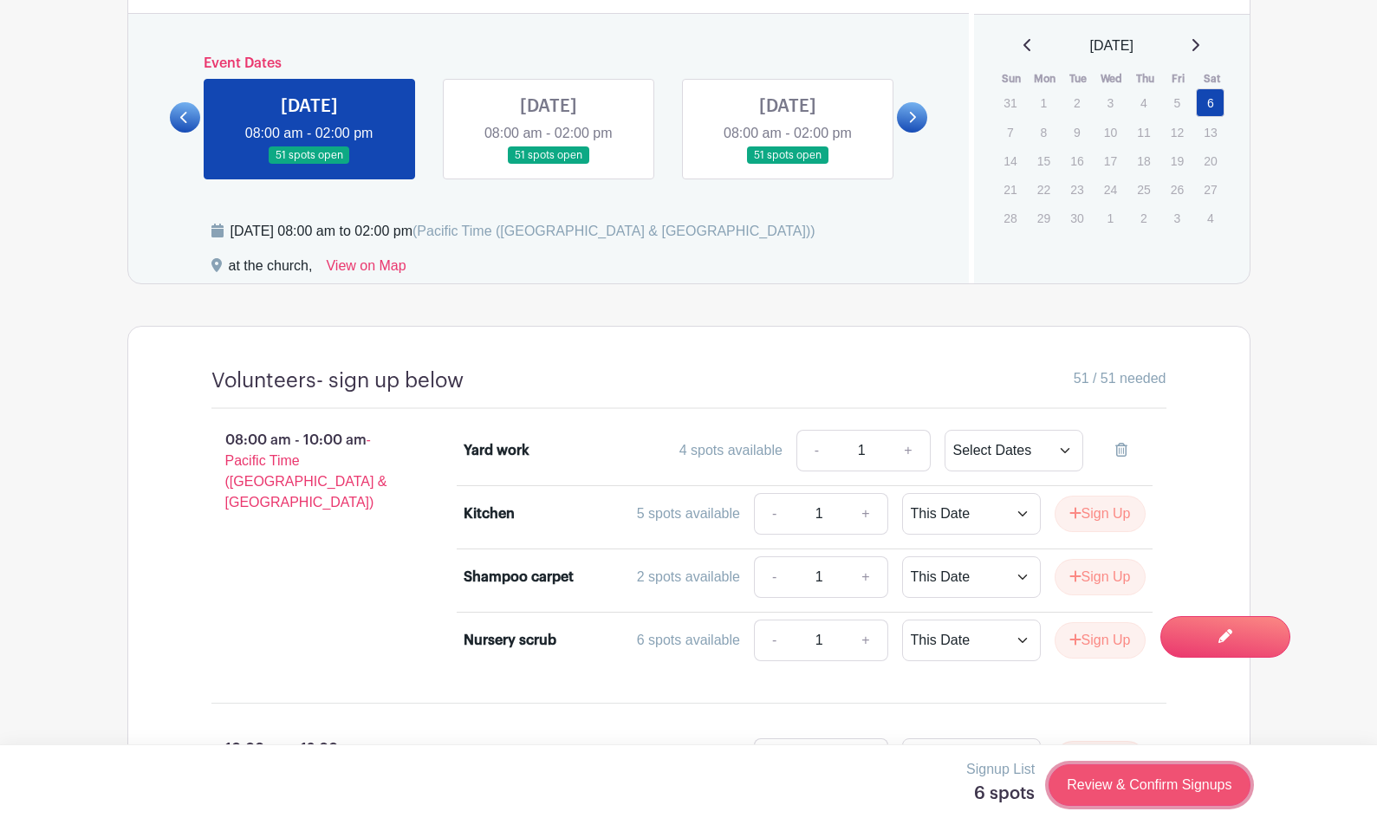
click at [1161, 787] on link "Review & Confirm Signups" at bounding box center [1148, 785] width 201 height 42
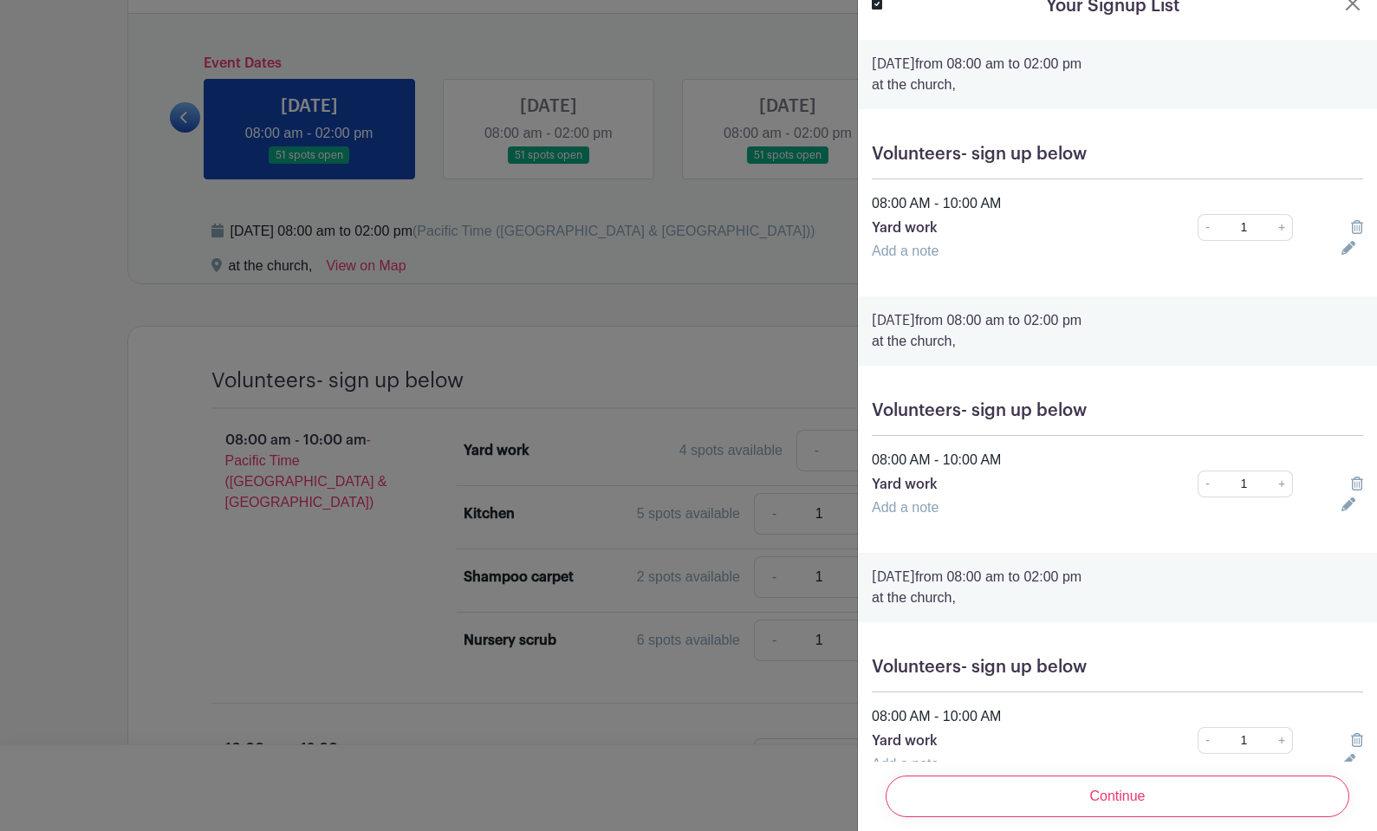
scroll to position [0, 0]
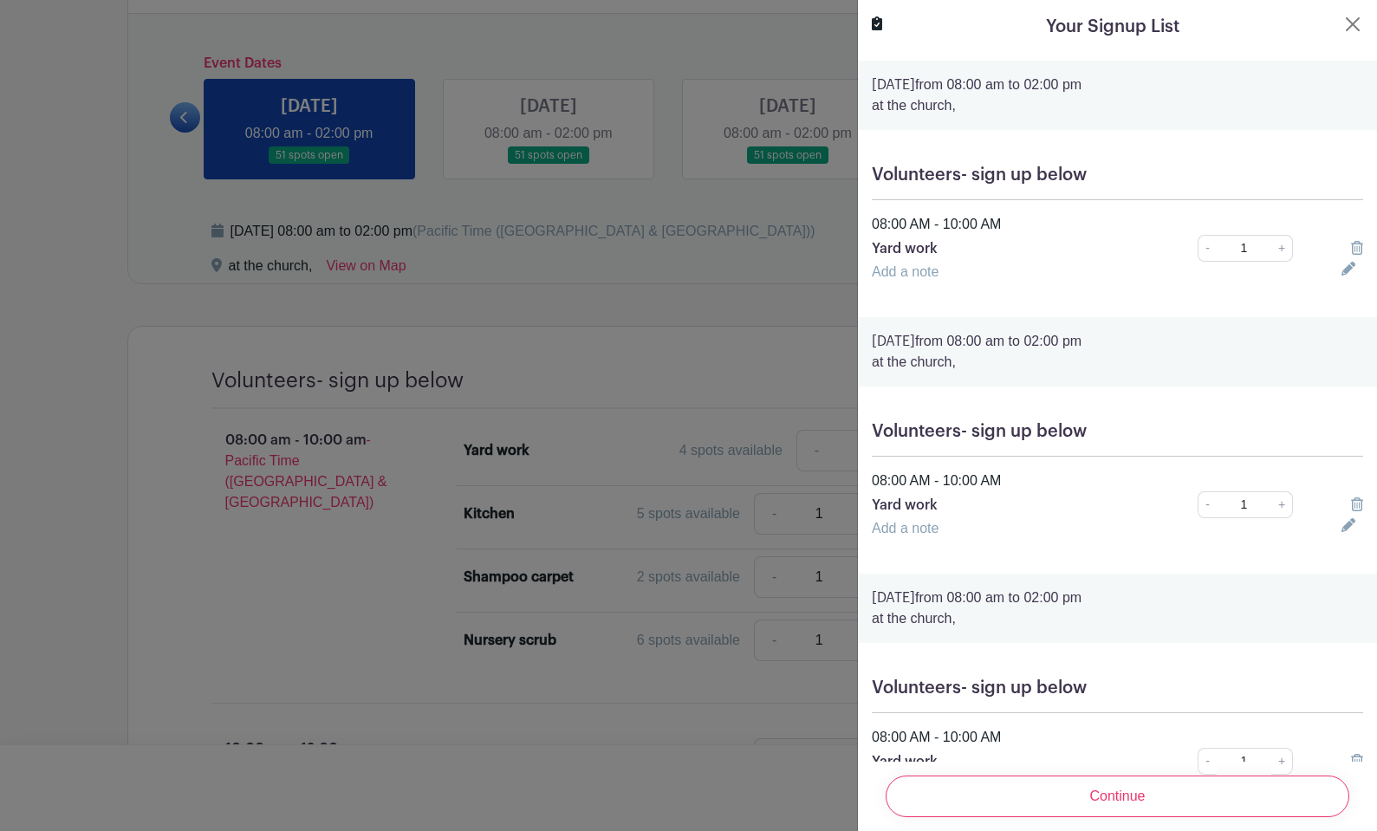
click at [1358, 243] on icon at bounding box center [1357, 248] width 12 height 14
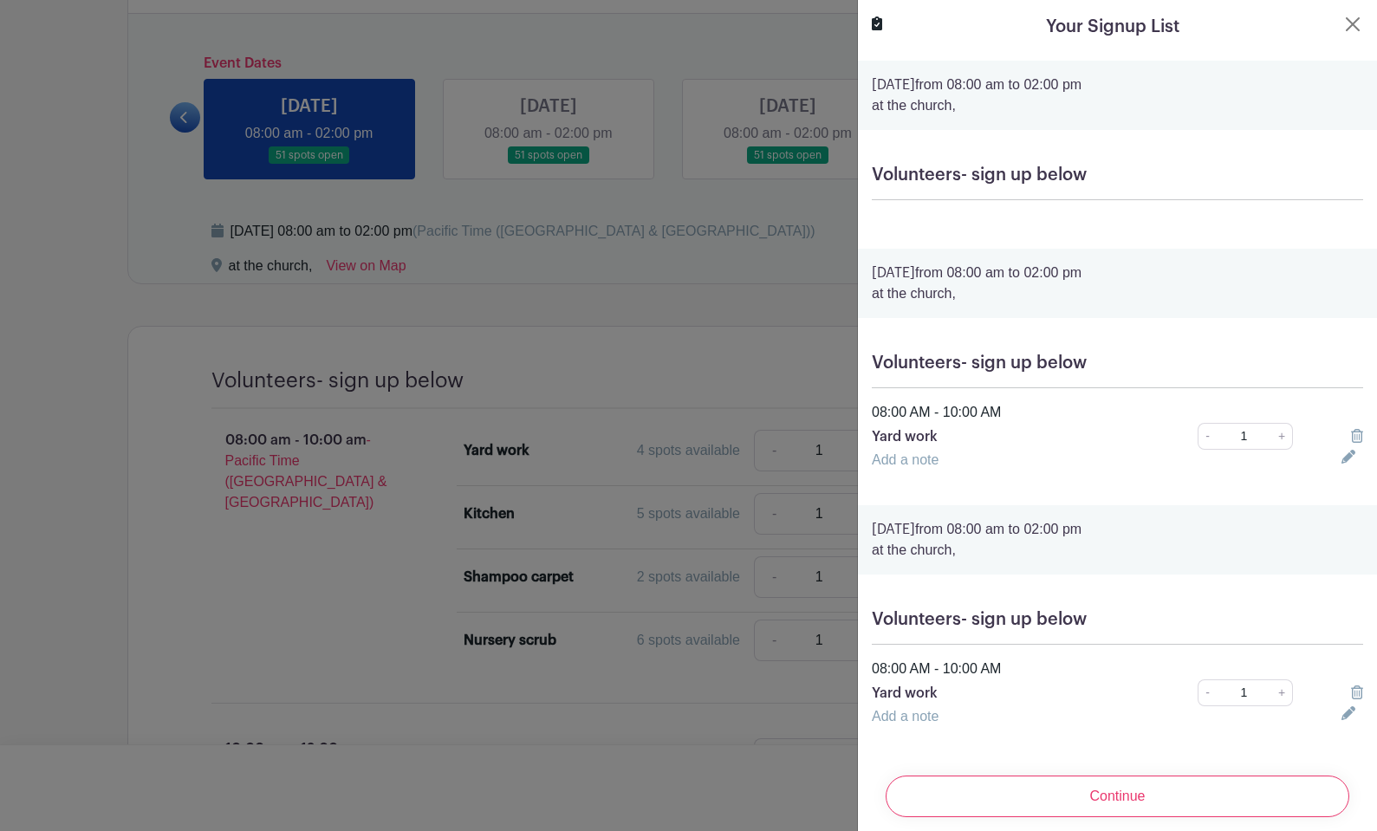
click at [1357, 429] on icon at bounding box center [1357, 436] width 12 height 14
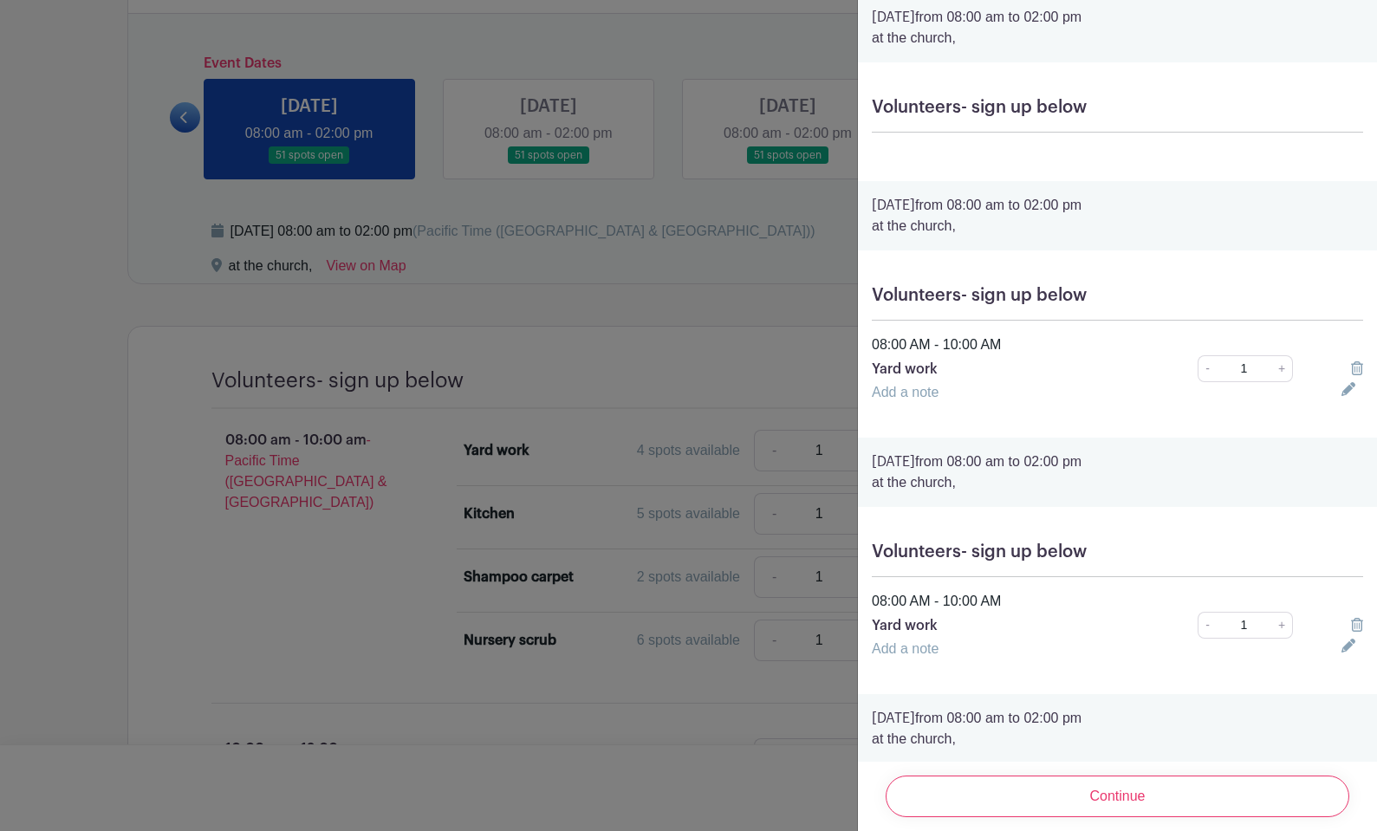
scroll to position [265, 0]
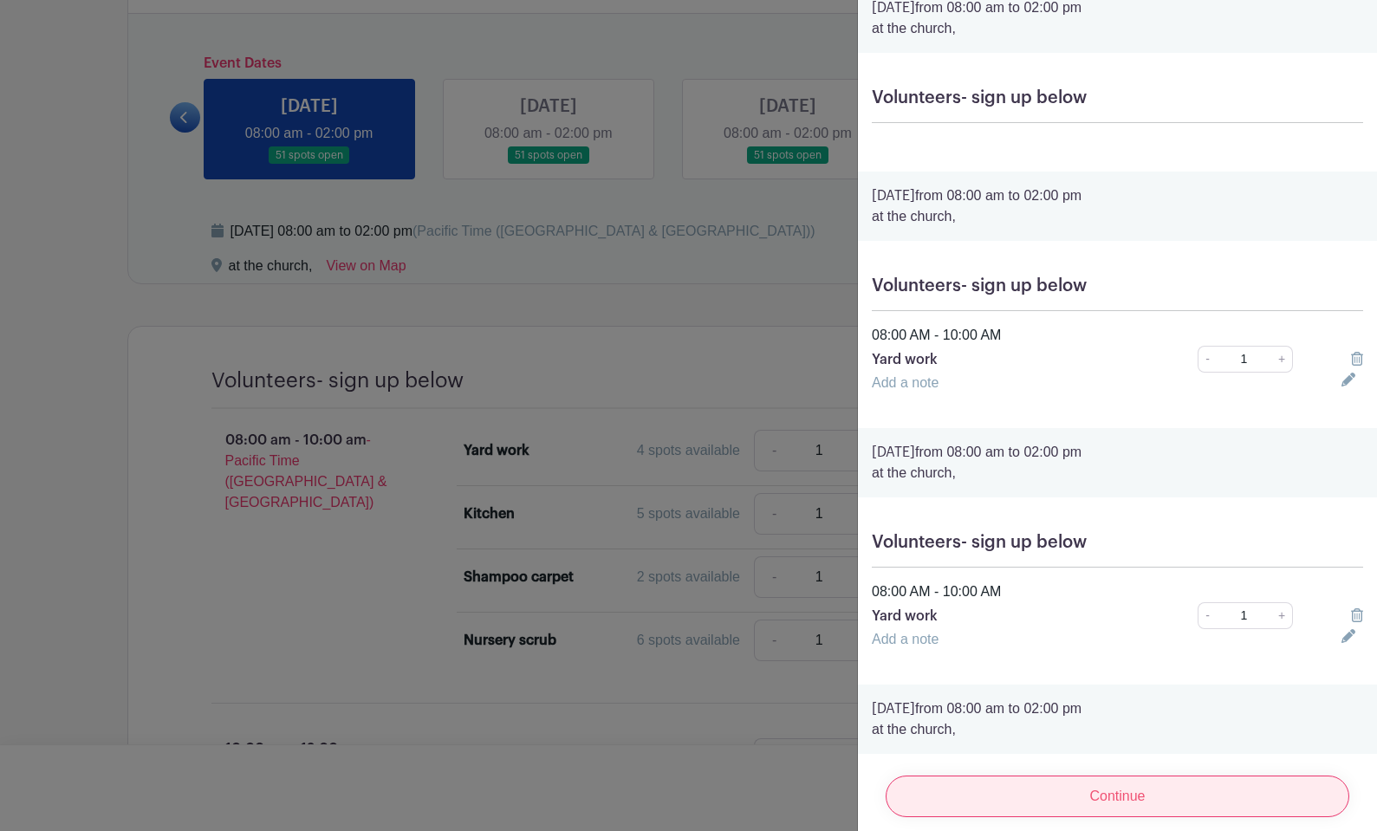
click at [1103, 792] on input "Continue" at bounding box center [1116, 796] width 463 height 42
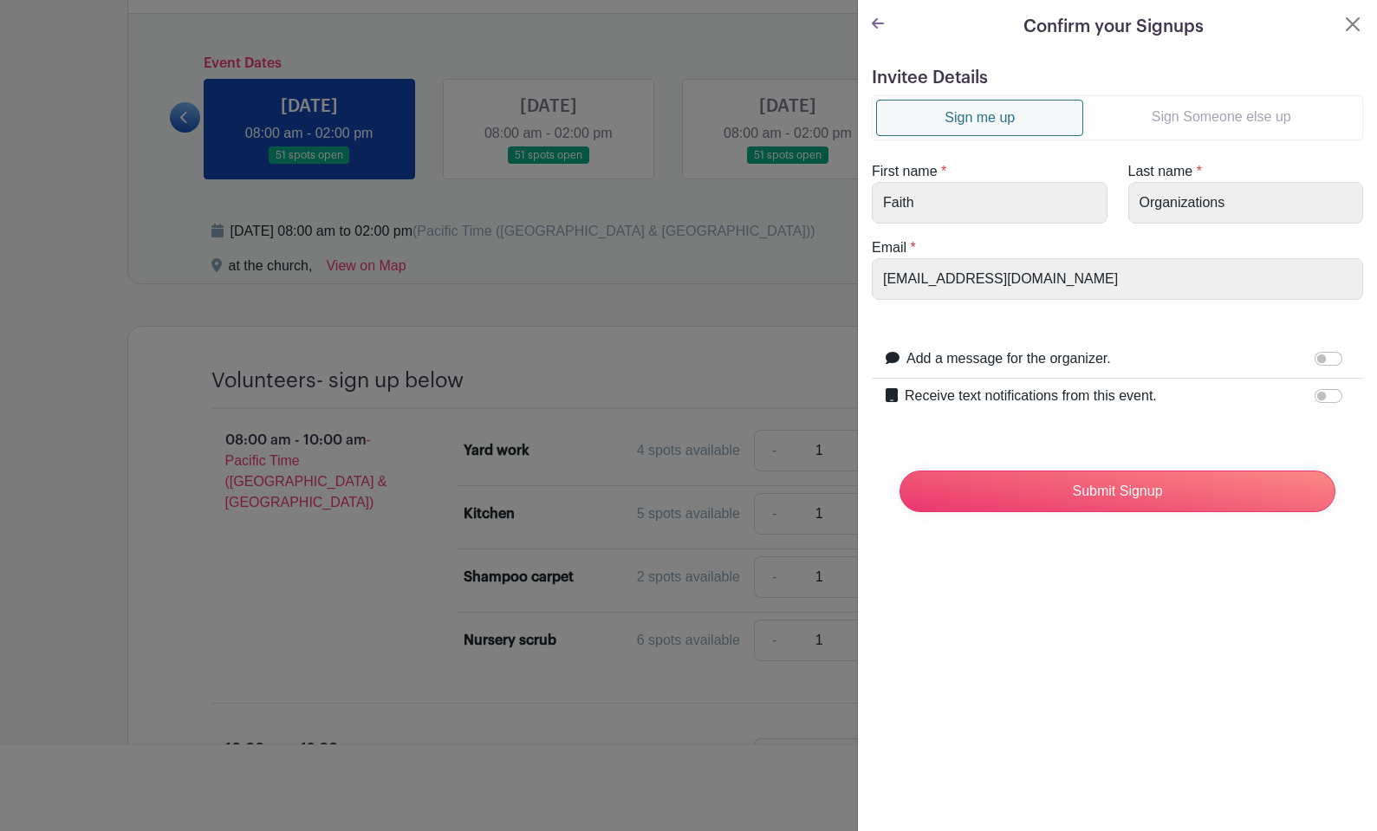
click at [1232, 103] on link "Sign Someone else up" at bounding box center [1220, 117] width 275 height 35
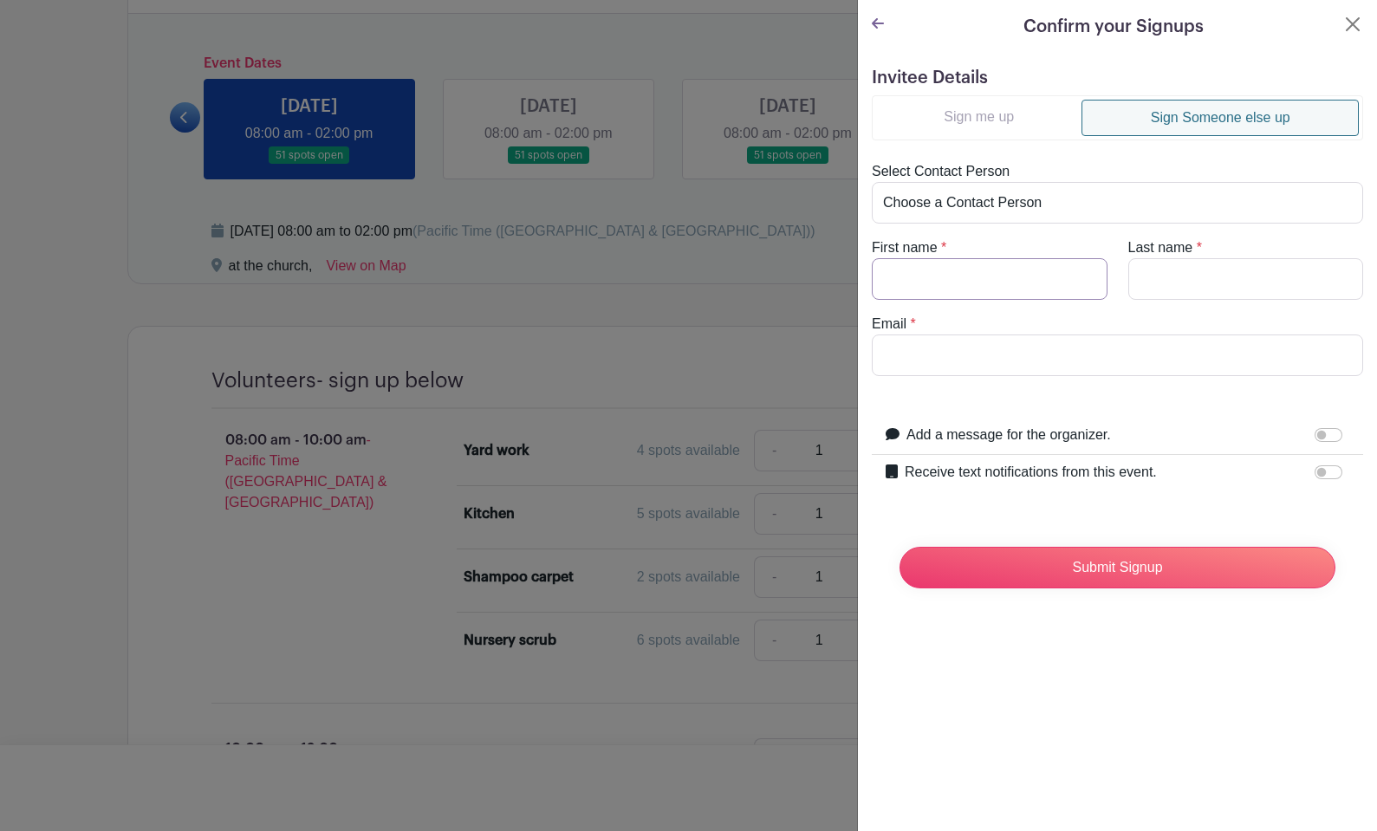
click at [963, 275] on input "First name" at bounding box center [990, 279] width 236 height 42
type input "E"
type input "Raymond"
type input "Escolara"
click at [967, 352] on input "Email" at bounding box center [1117, 355] width 491 height 42
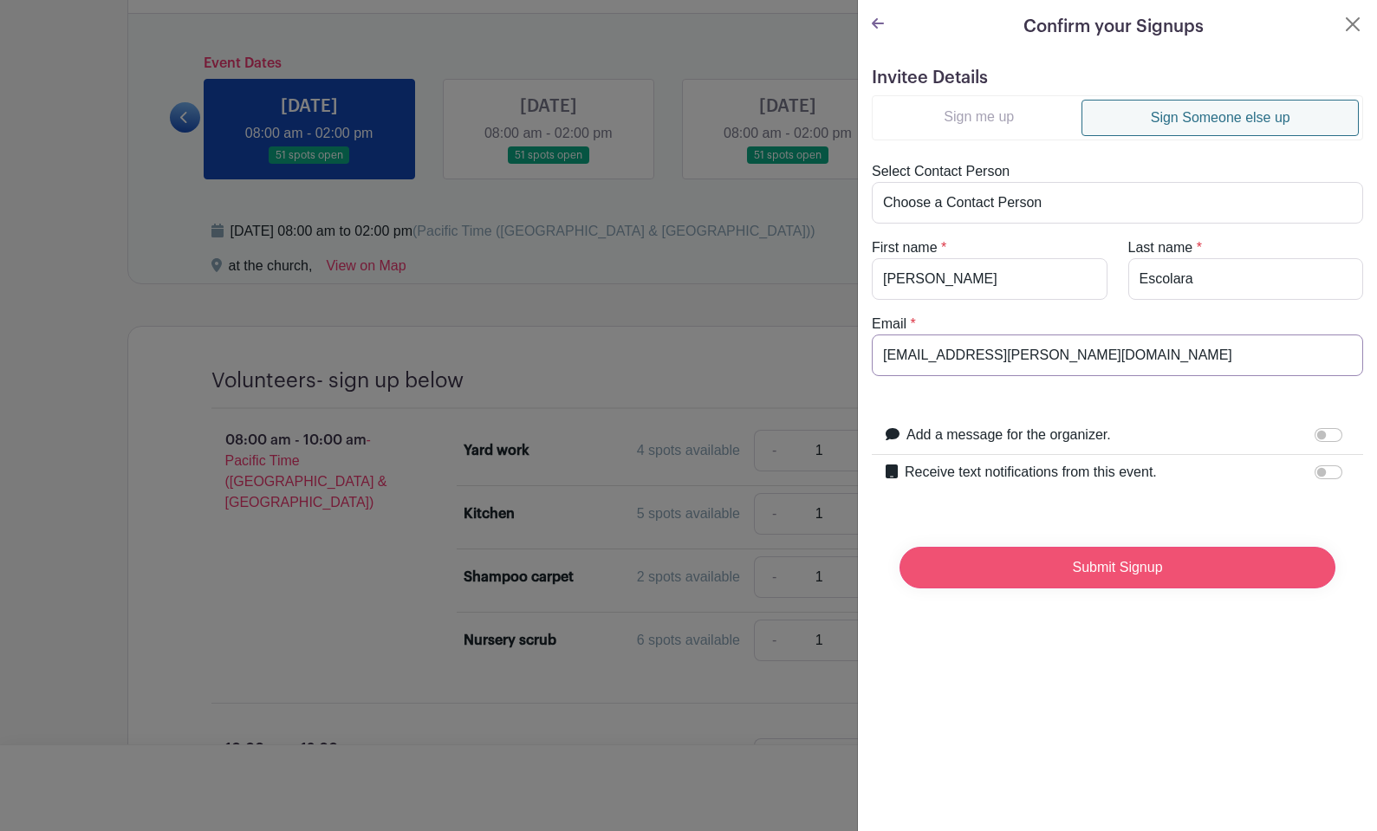
type input "jpfarrell77+raymond@gmail.com"
click at [1061, 571] on input "Submit Signup" at bounding box center [1117, 568] width 436 height 42
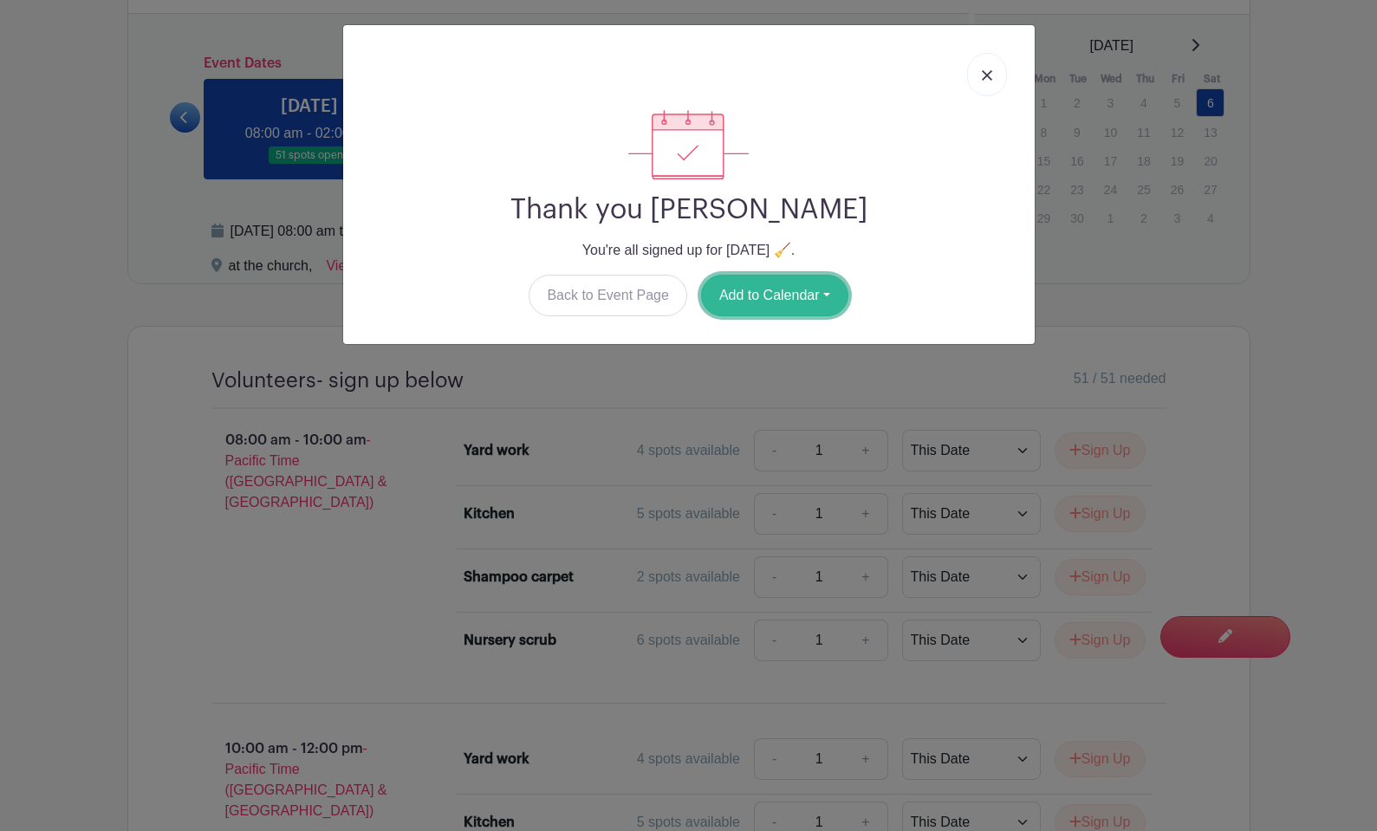
click at [772, 300] on button "Add to Calendar" at bounding box center [774, 296] width 147 height 42
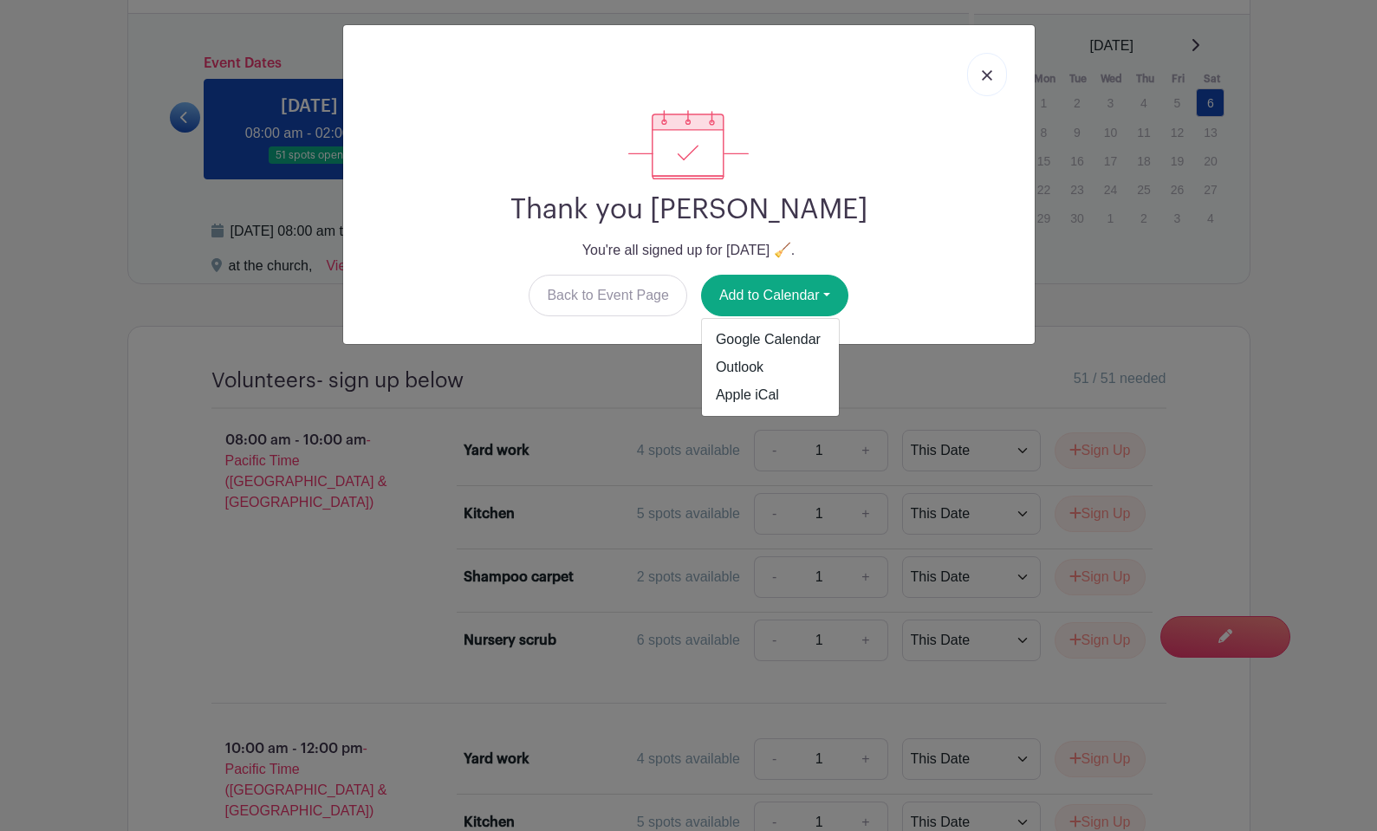
click at [982, 77] on img at bounding box center [987, 75] width 10 height 10
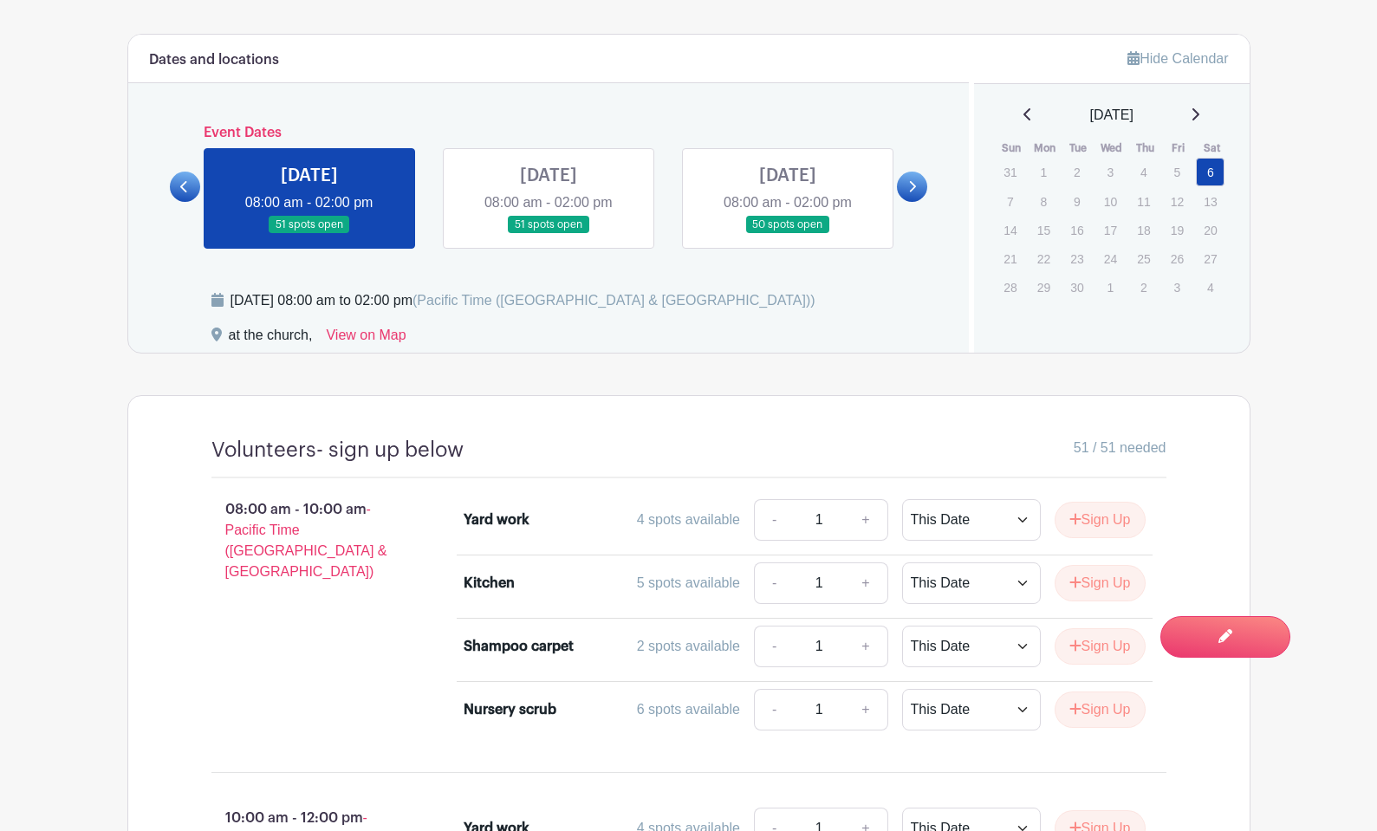
scroll to position [716, 0]
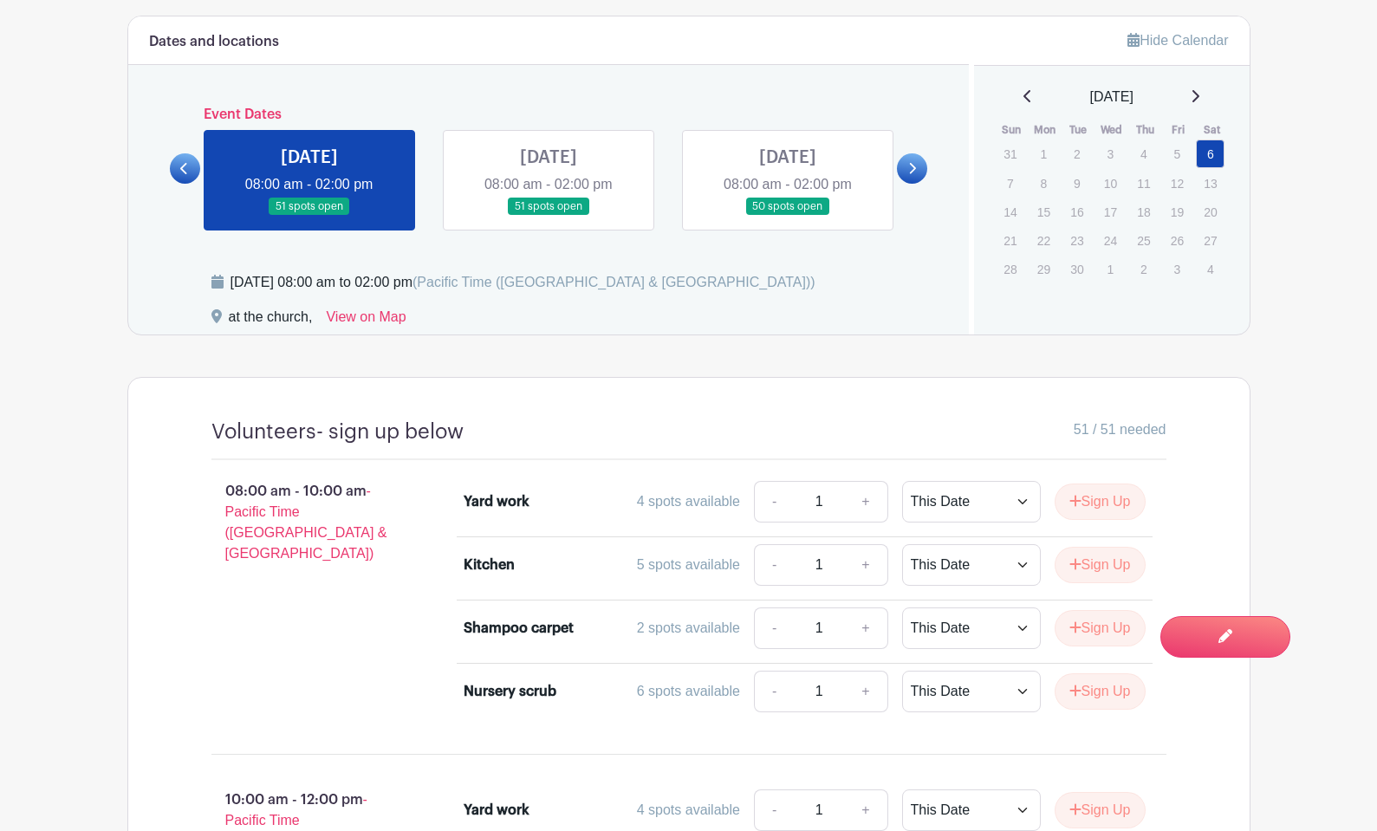
scroll to position [881, 0]
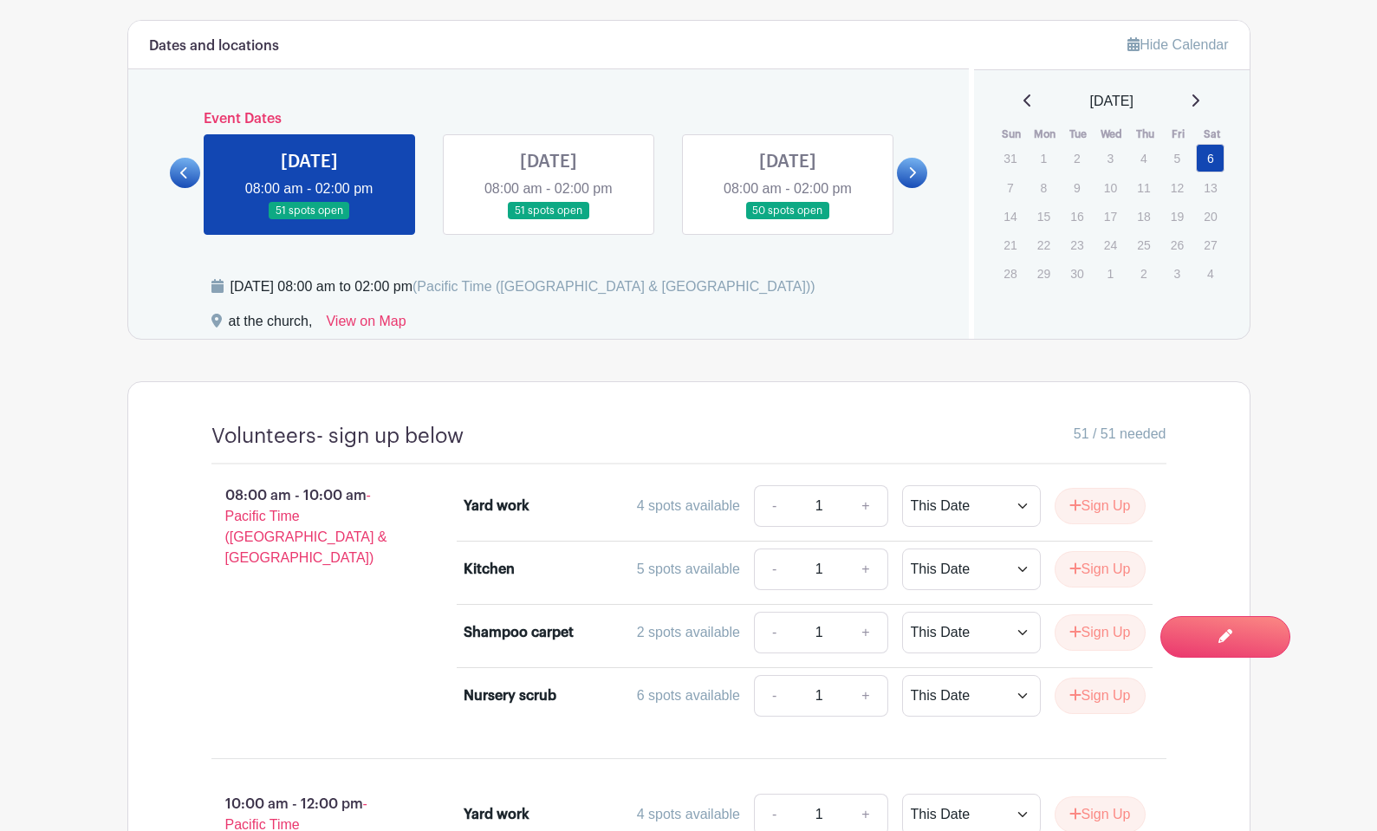
click at [548, 220] on link at bounding box center [548, 220] width 0 height 0
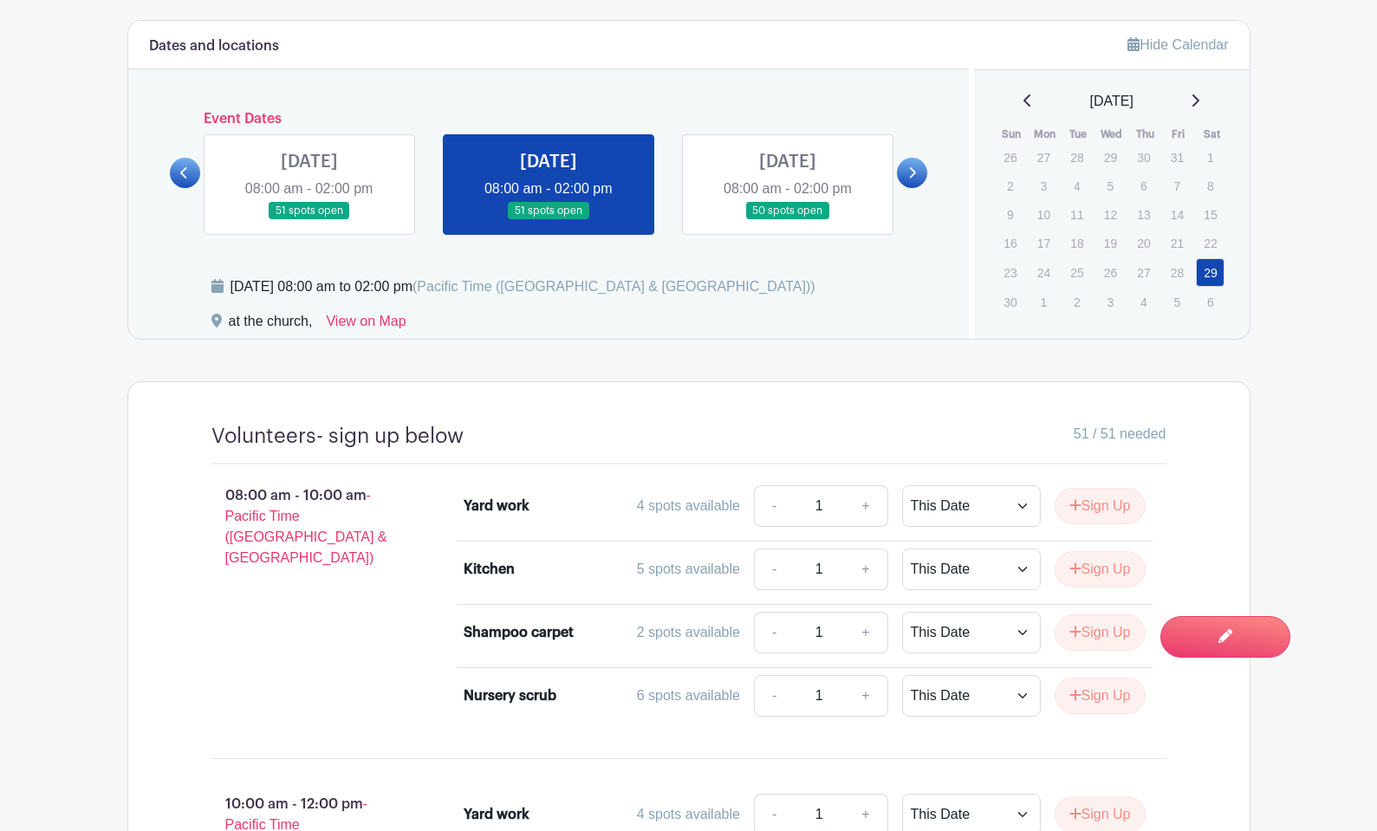
click at [787, 220] on link at bounding box center [787, 220] width 0 height 0
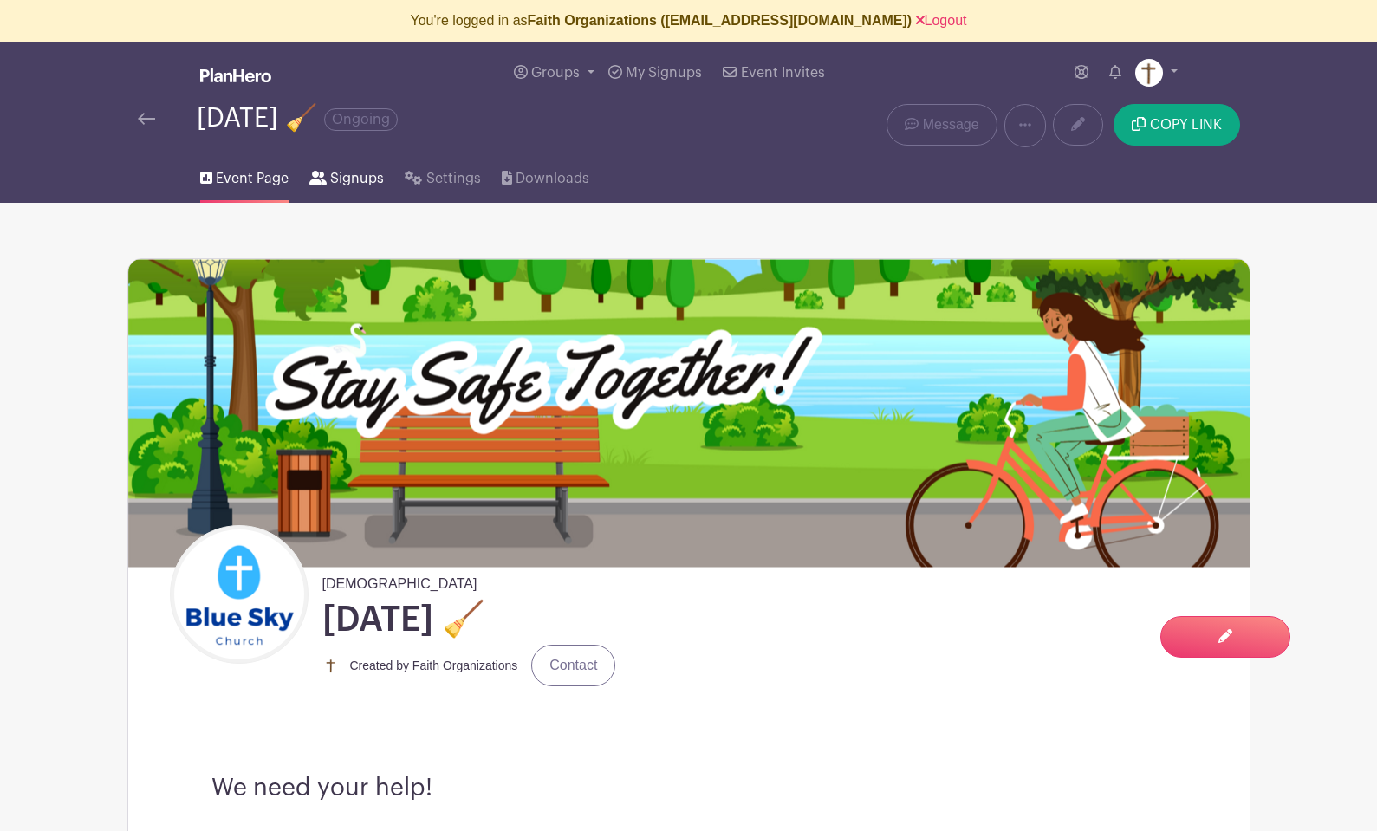
click at [344, 178] on span "Signups" at bounding box center [357, 178] width 54 height 21
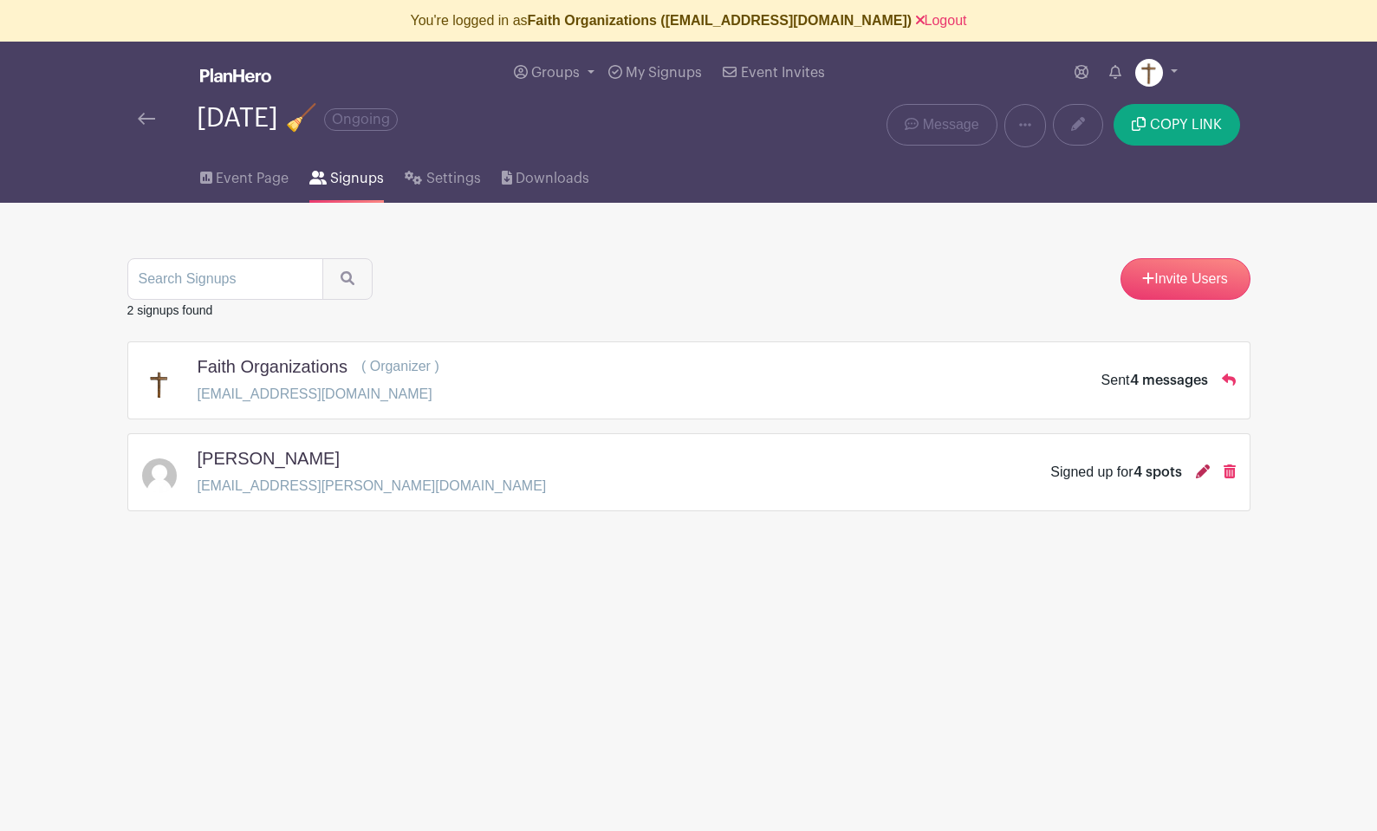
click at [1200, 474] on icon at bounding box center [1203, 471] width 14 height 14
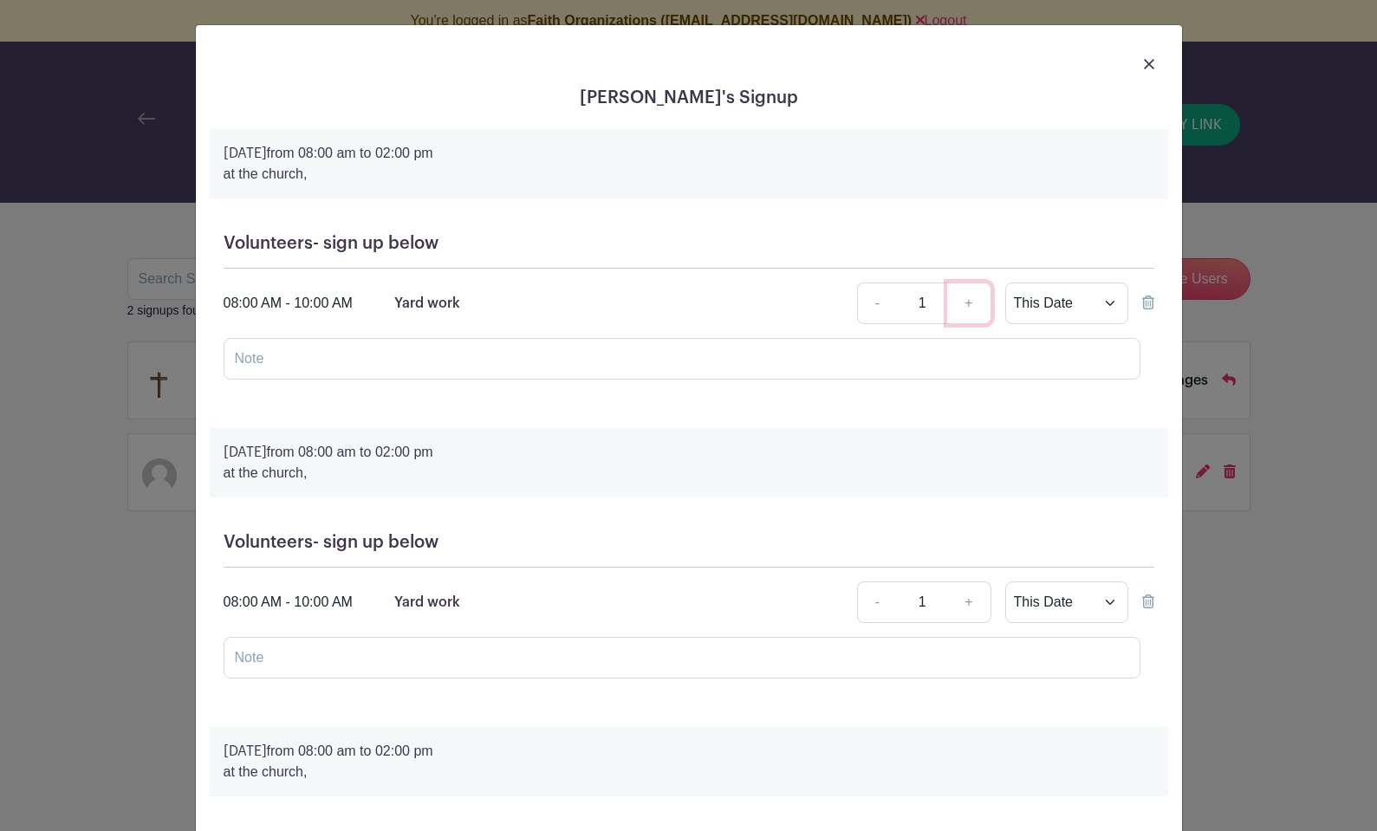
click at [969, 301] on link "+" at bounding box center [968, 303] width 43 height 42
type input "2"
click at [786, 353] on input "text" at bounding box center [682, 359] width 917 height 42
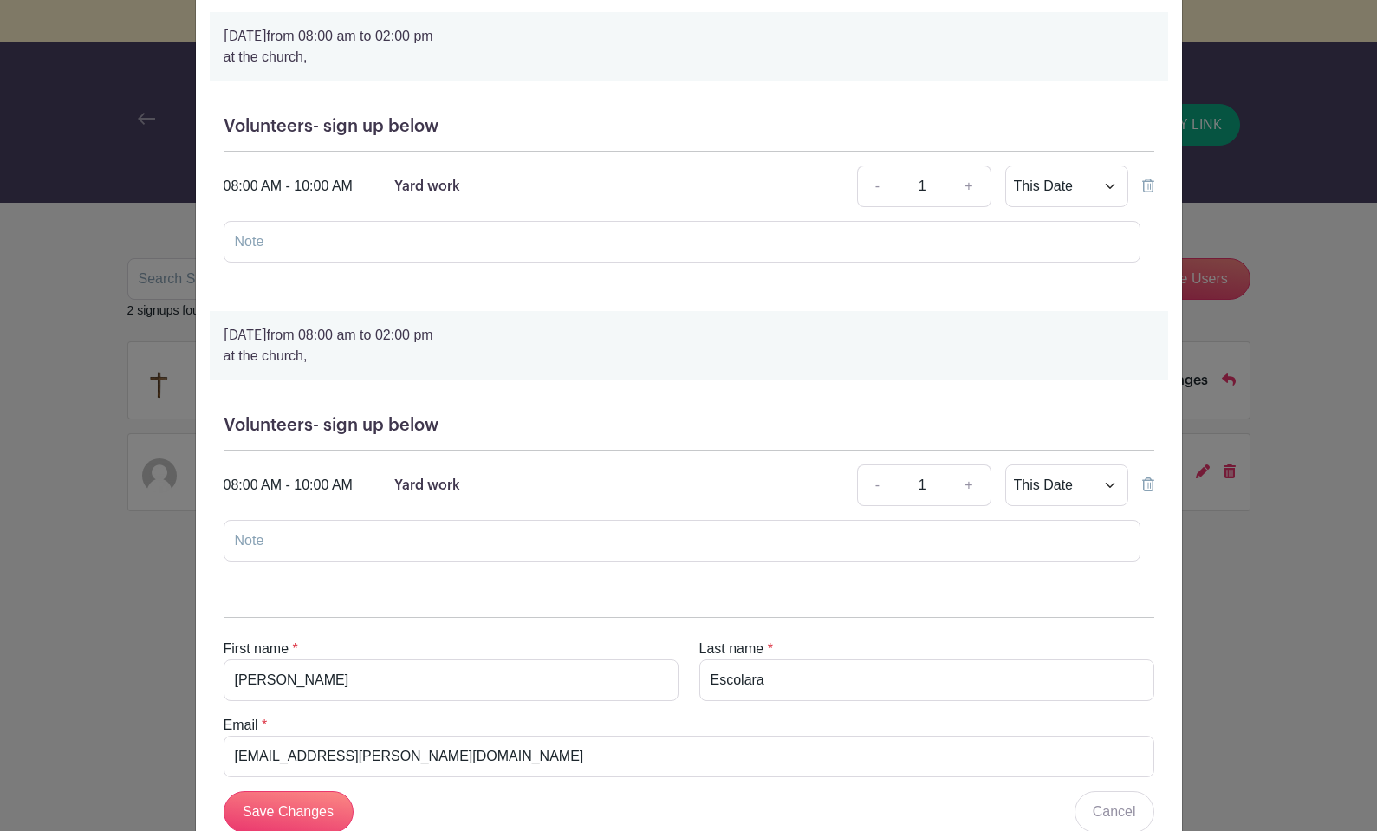
scroll to position [841, 0]
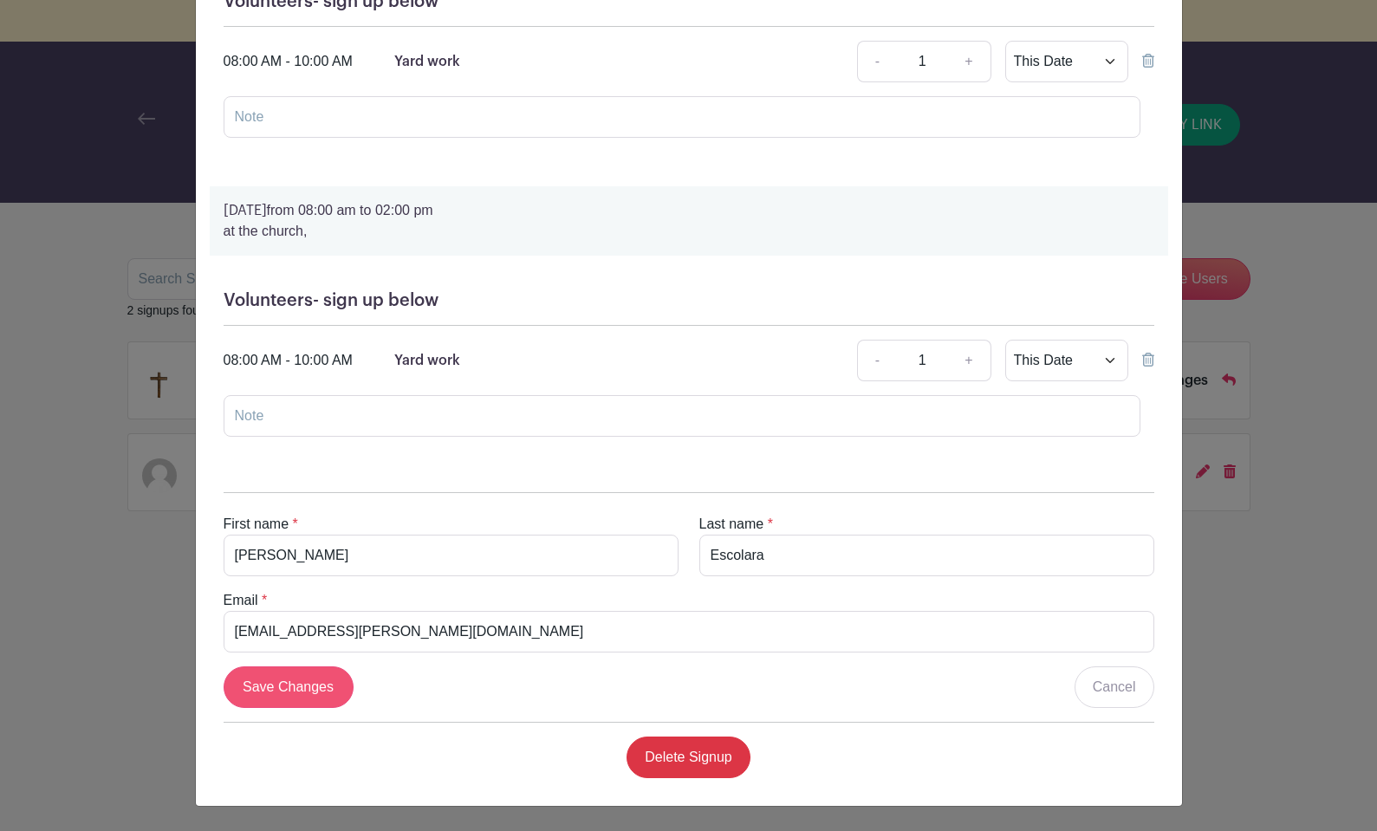
type input "Raymond and his son Teddy"
click at [270, 674] on input "Save Changes" at bounding box center [289, 687] width 130 height 42
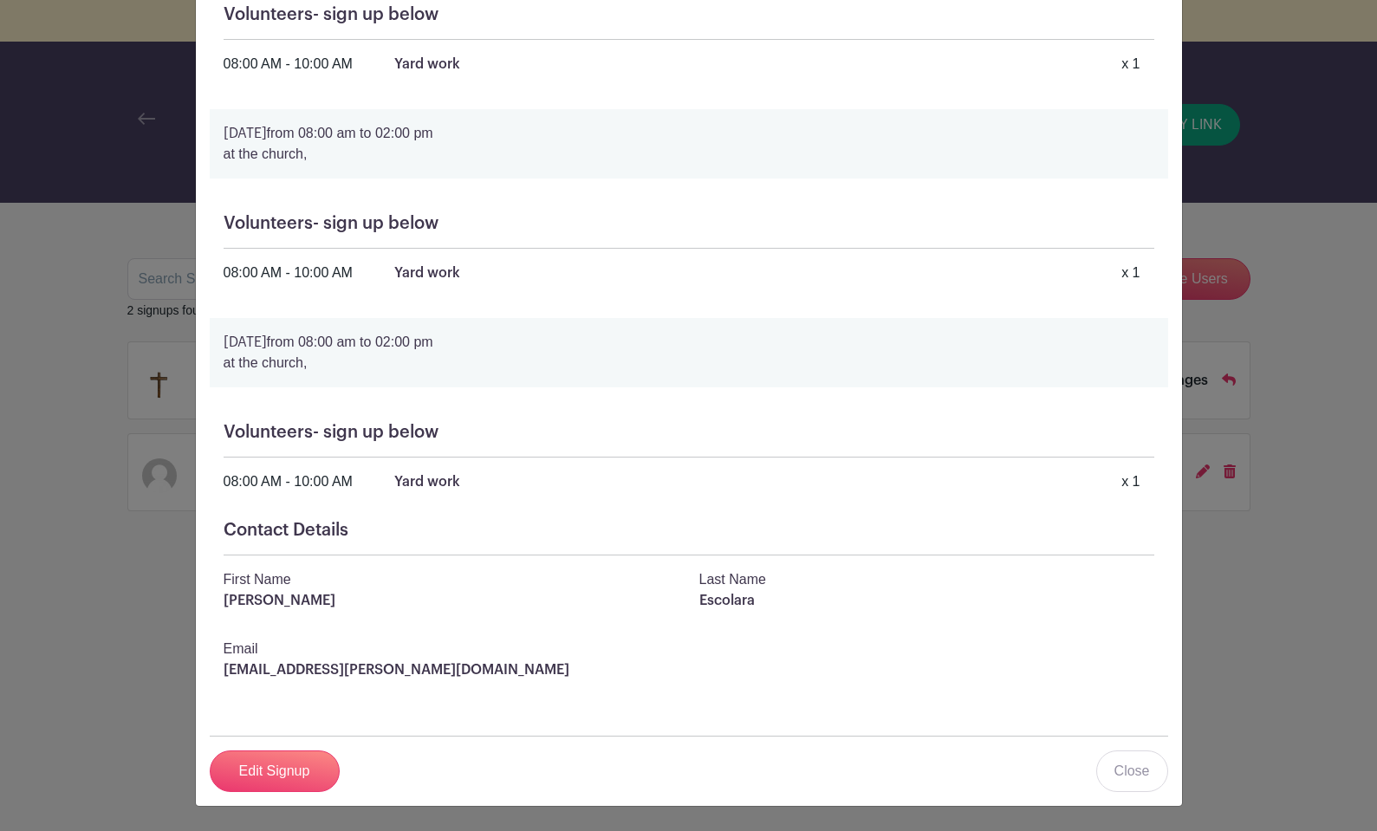
scroll to position [481, 0]
click at [1124, 767] on link "Close" at bounding box center [1132, 771] width 72 height 42
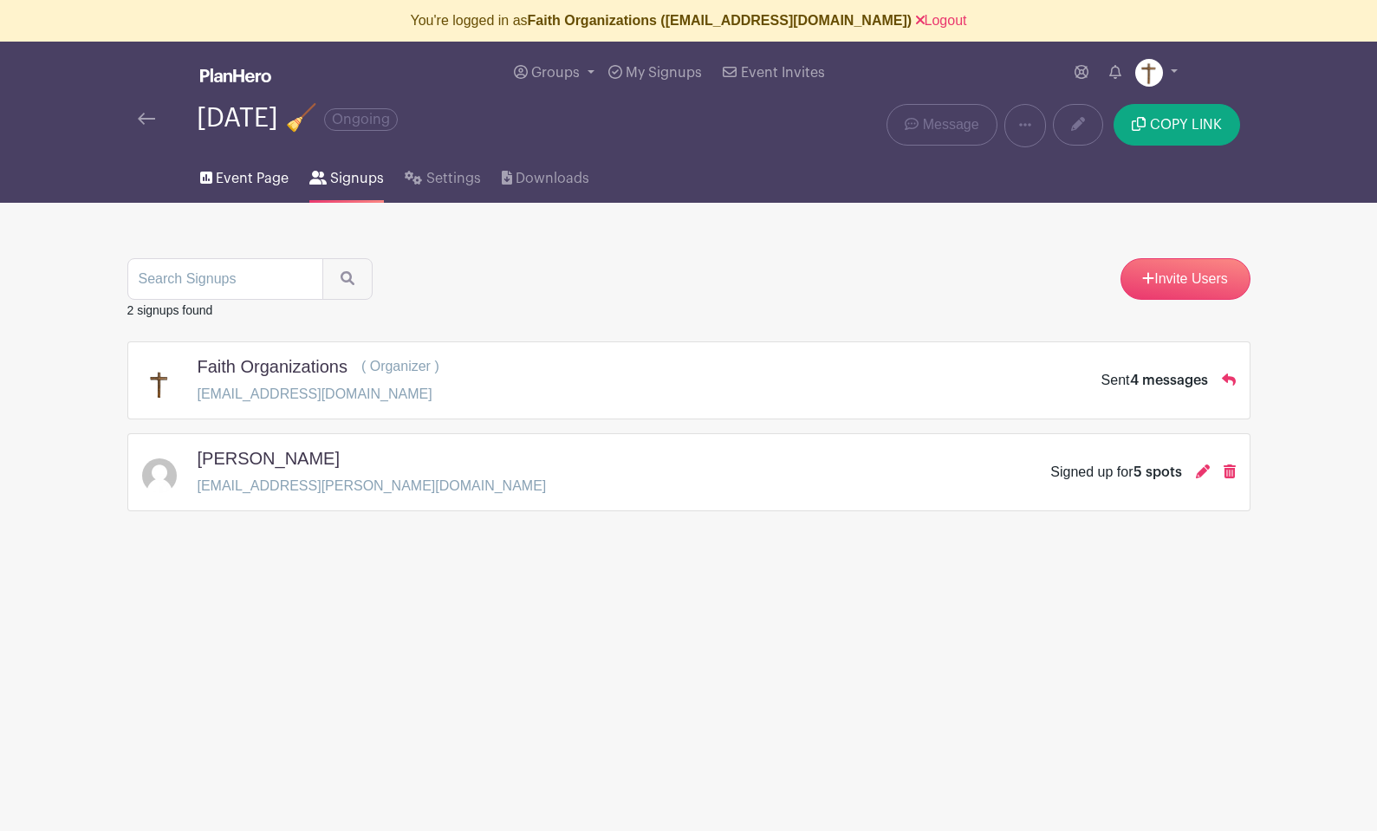
click at [235, 176] on span "Event Page" at bounding box center [252, 178] width 73 height 21
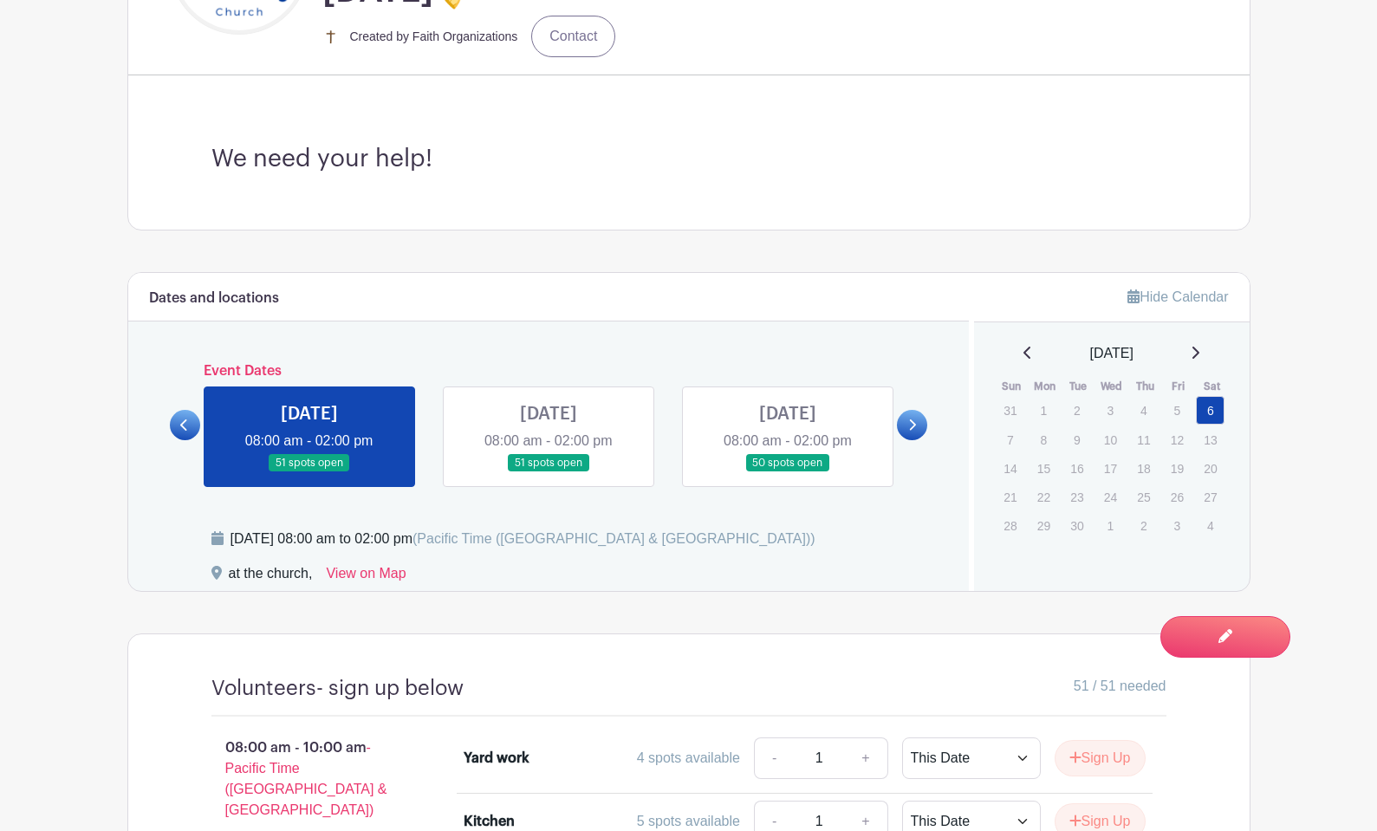
scroll to position [676, 0]
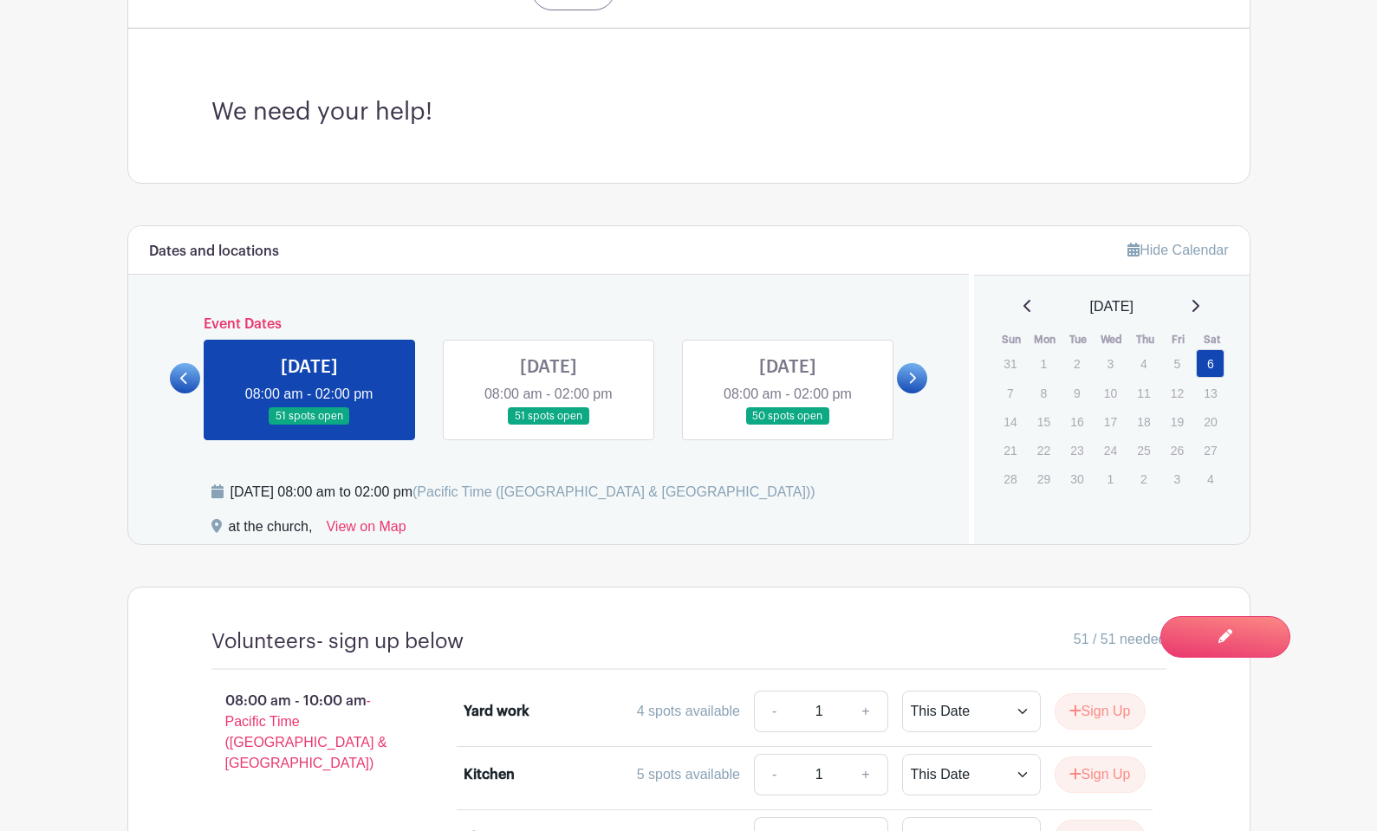
click at [787, 425] on link at bounding box center [787, 425] width 0 height 0
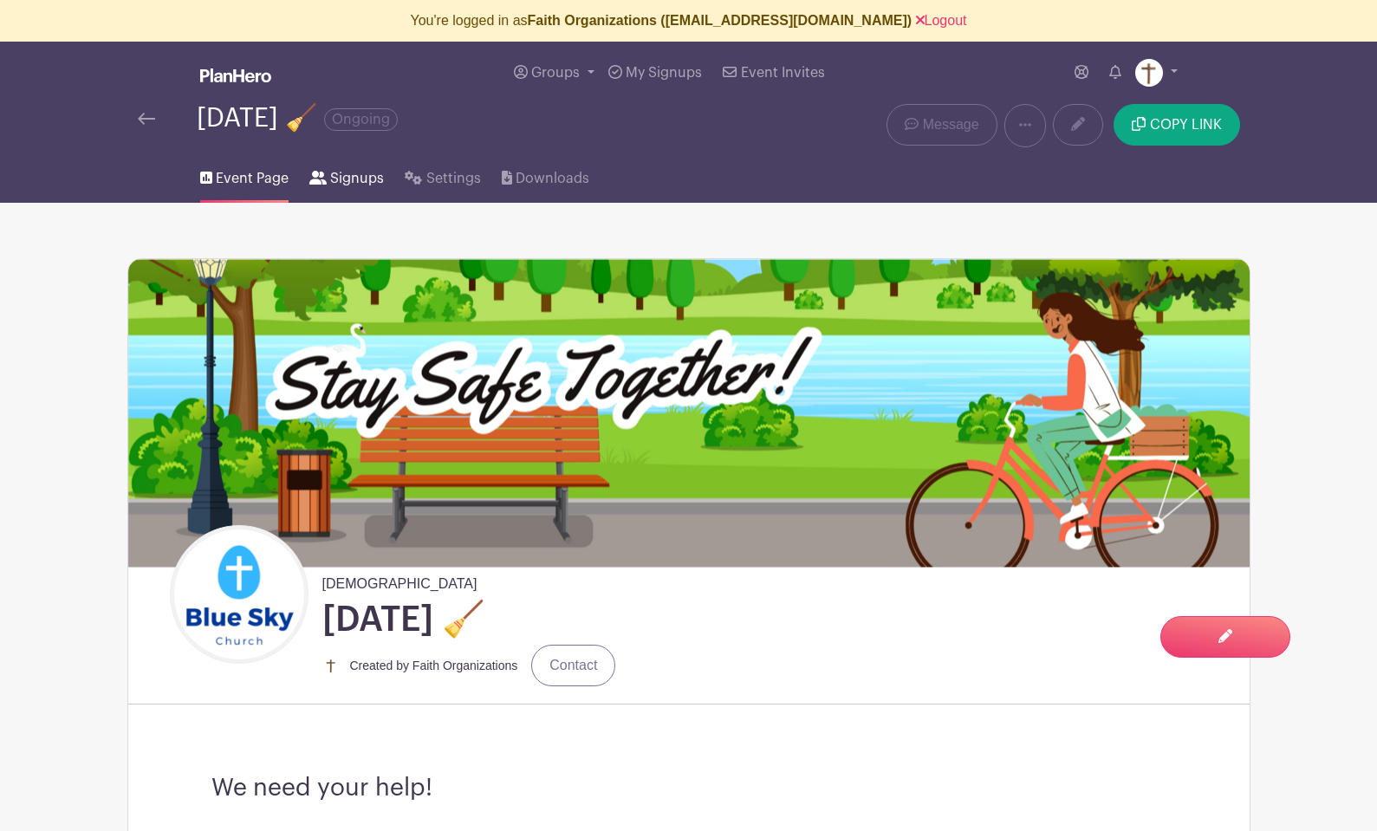
click at [350, 183] on span "Signups" at bounding box center [357, 178] width 54 height 21
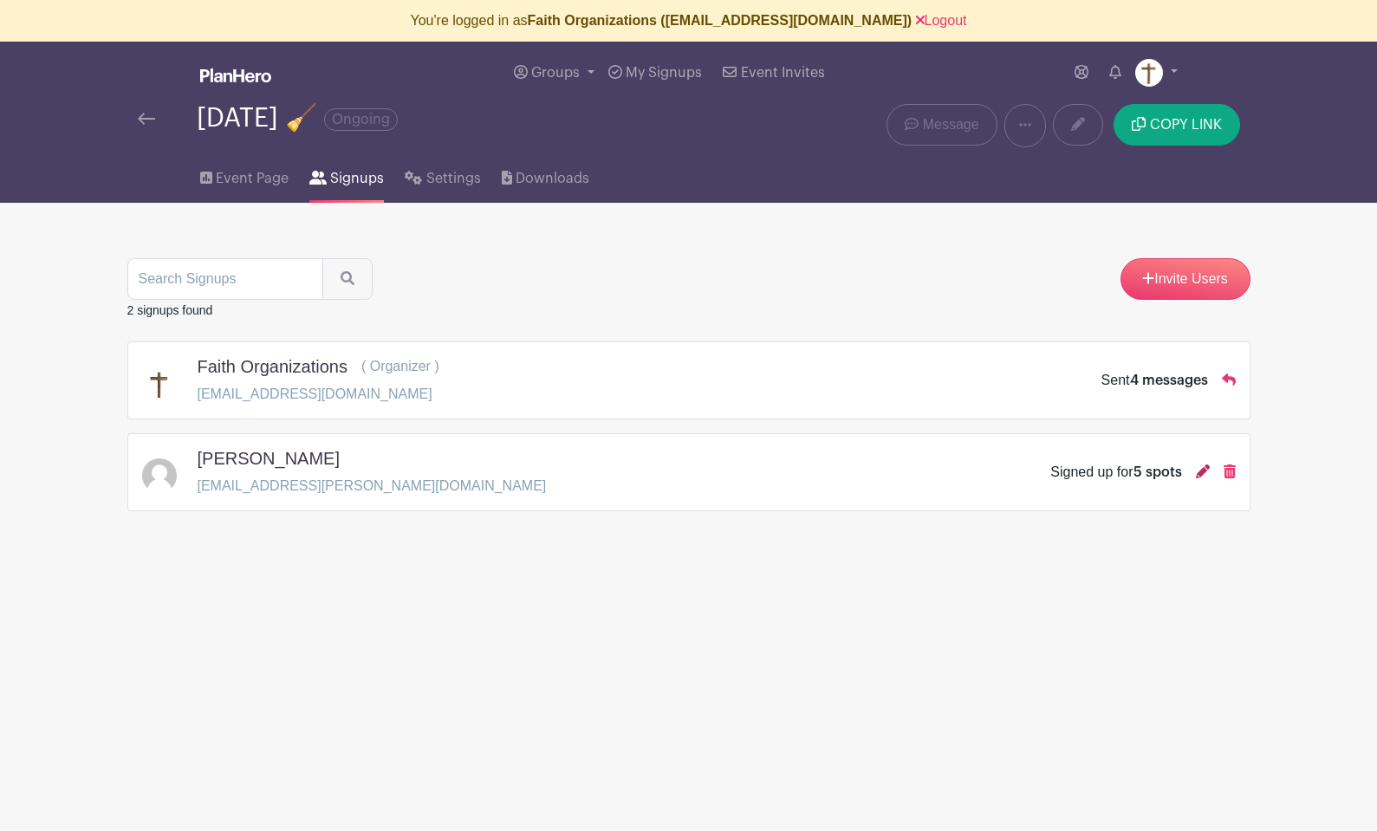
click at [1199, 474] on icon at bounding box center [1203, 471] width 14 height 14
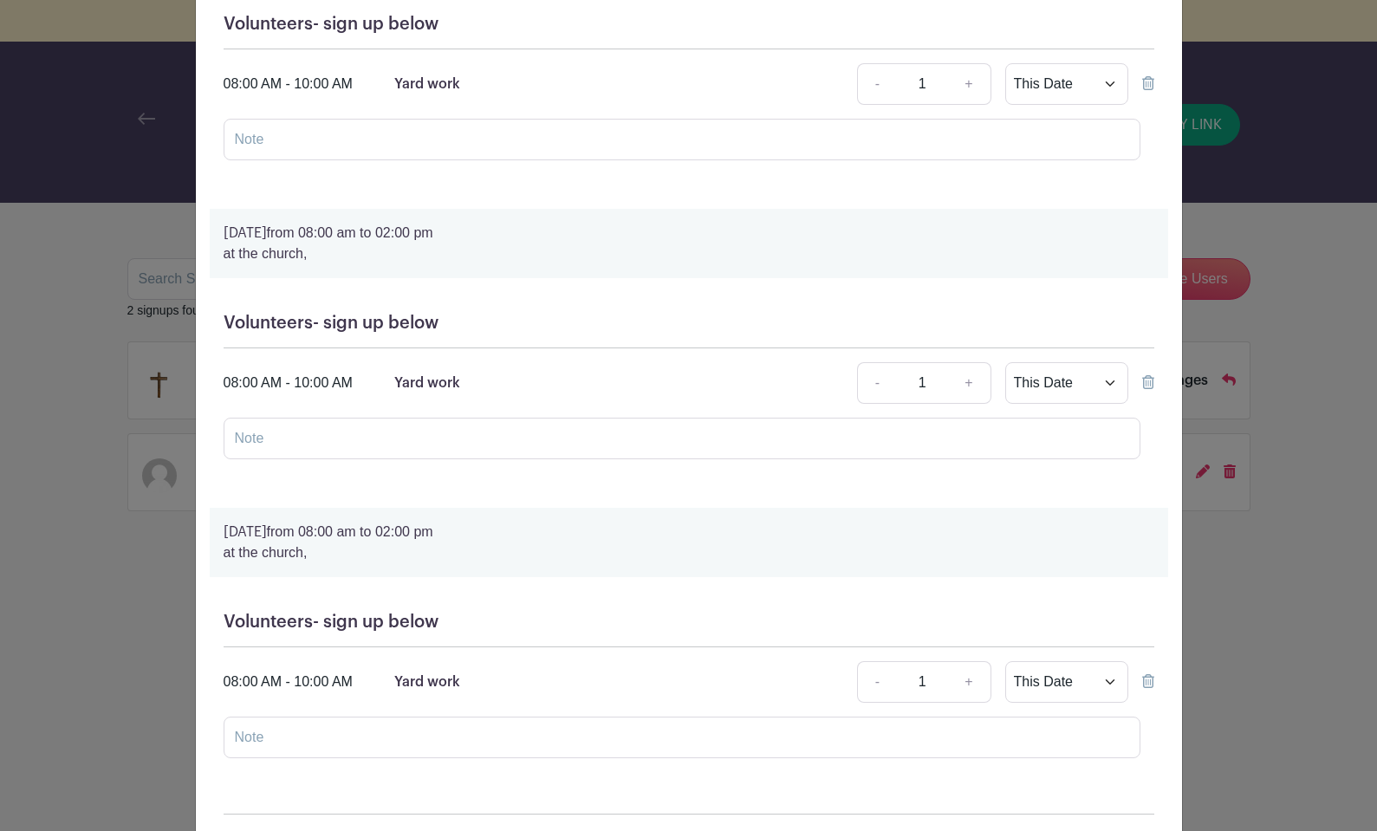
scroll to position [841, 0]
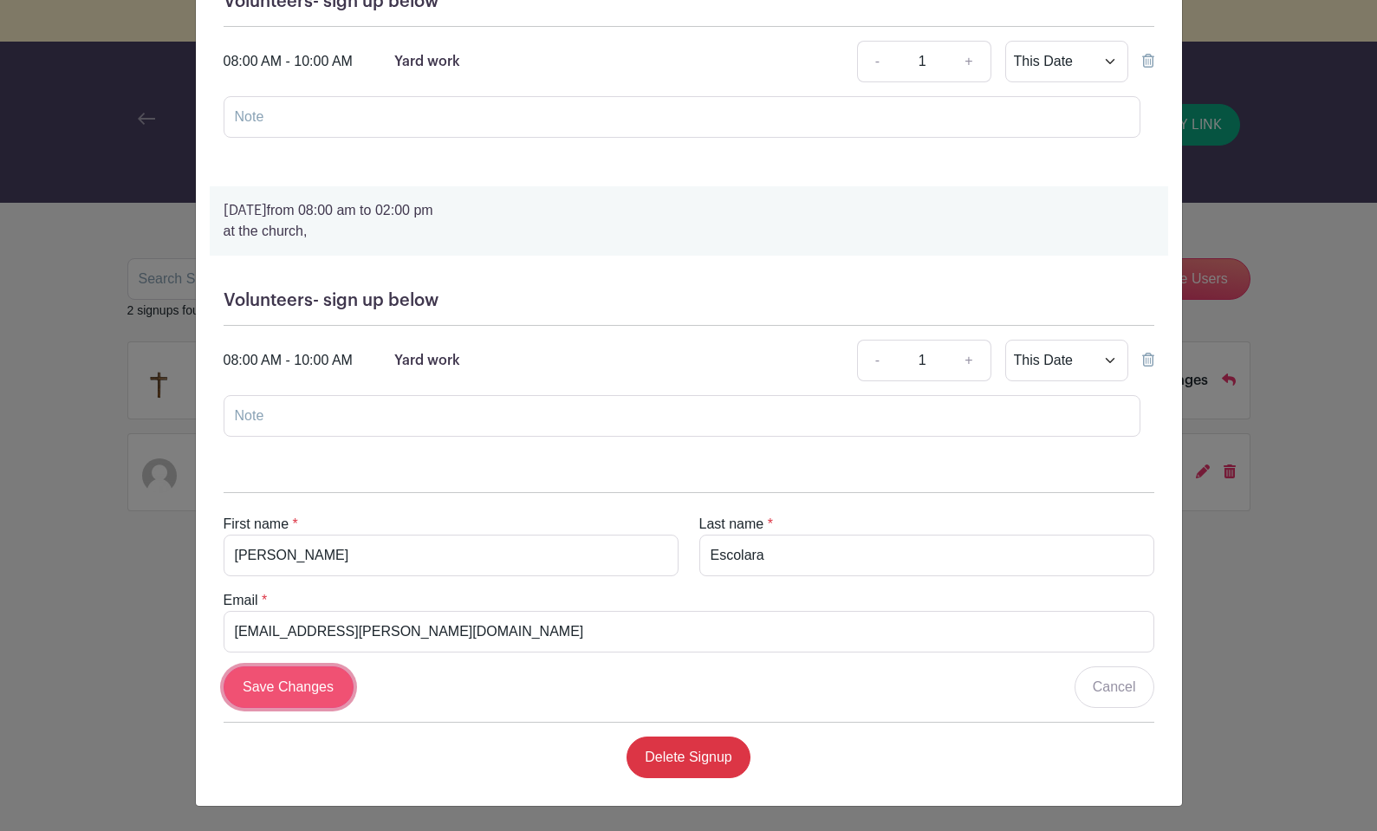
click at [263, 700] on input "Save Changes" at bounding box center [289, 687] width 130 height 42
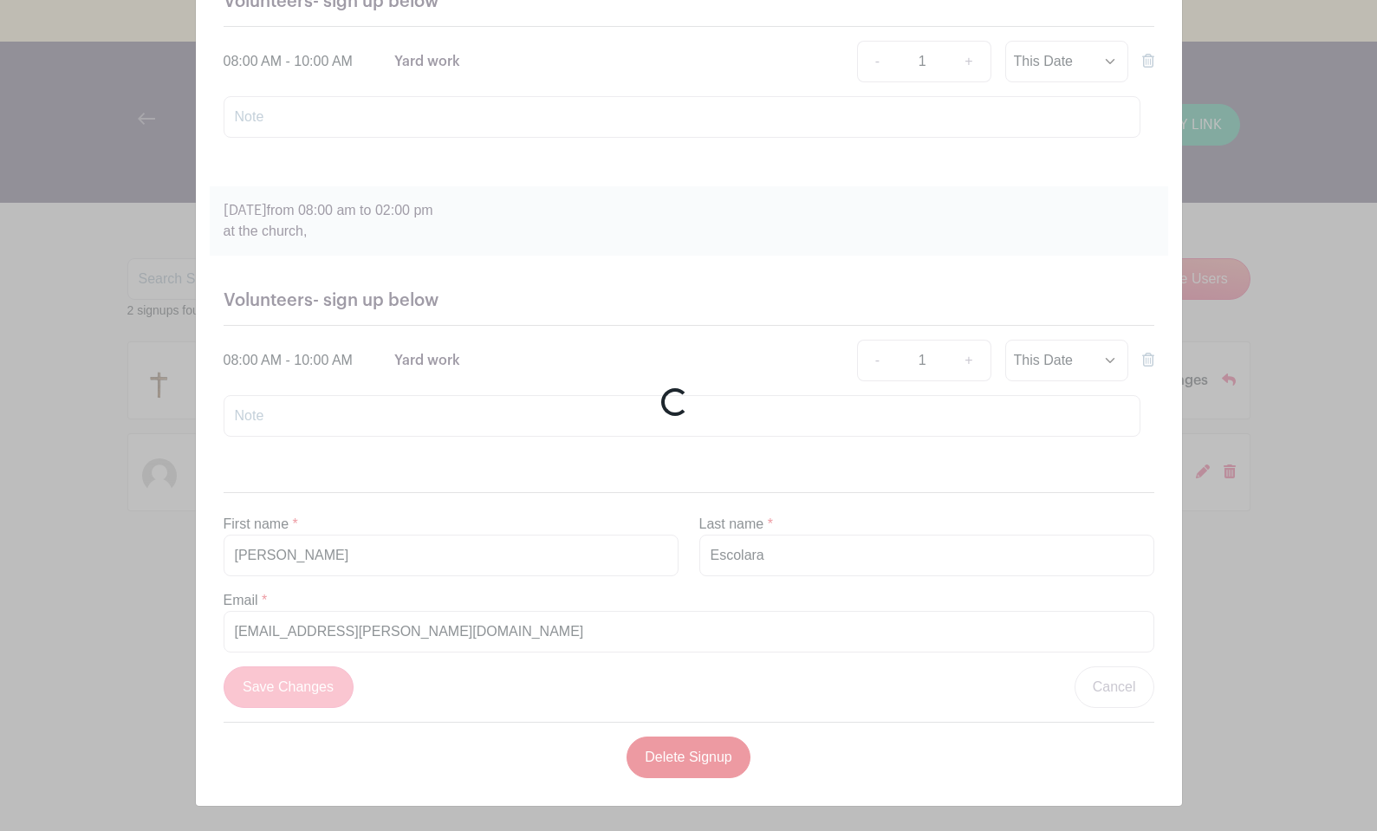
scroll to position [481, 0]
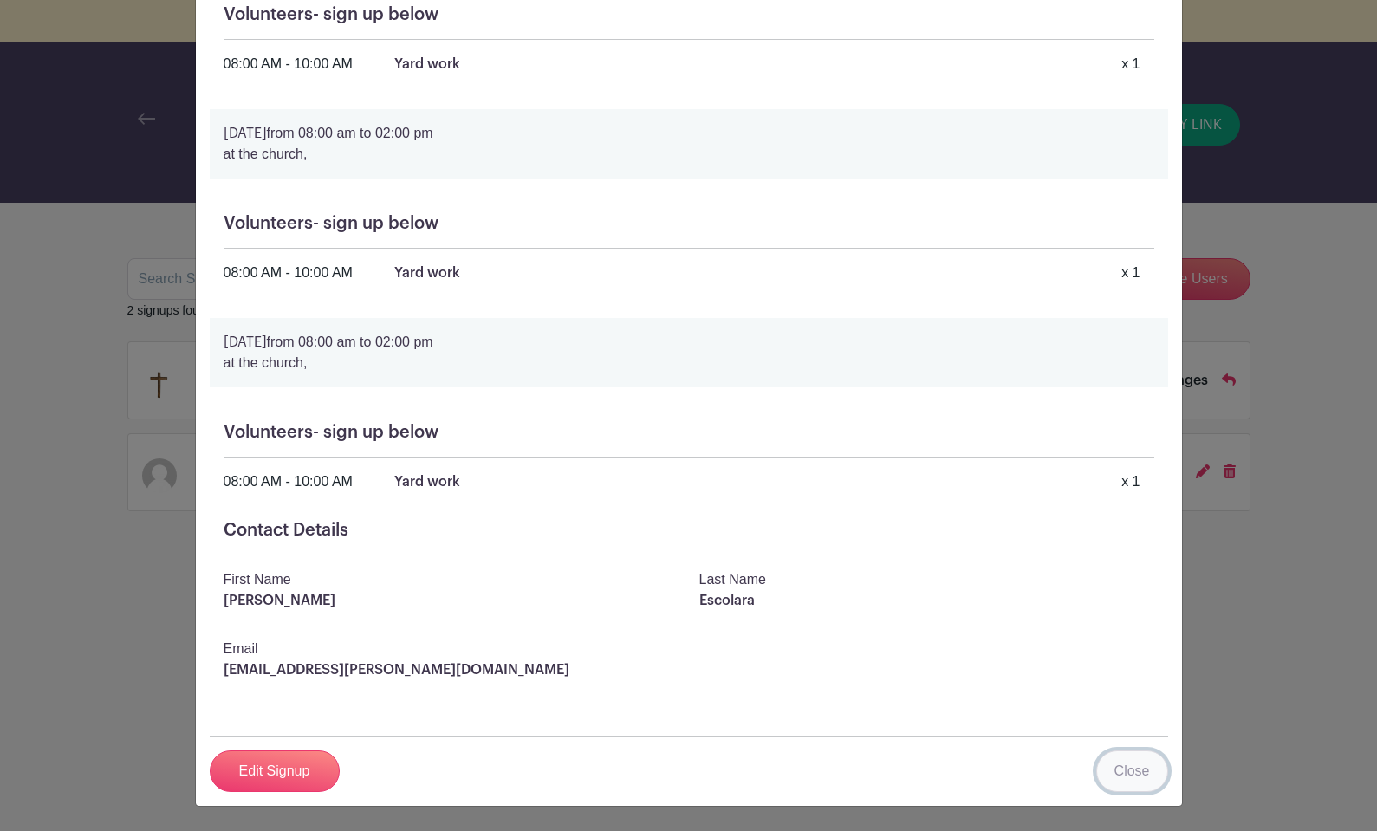
click at [1123, 767] on link "Close" at bounding box center [1132, 771] width 72 height 42
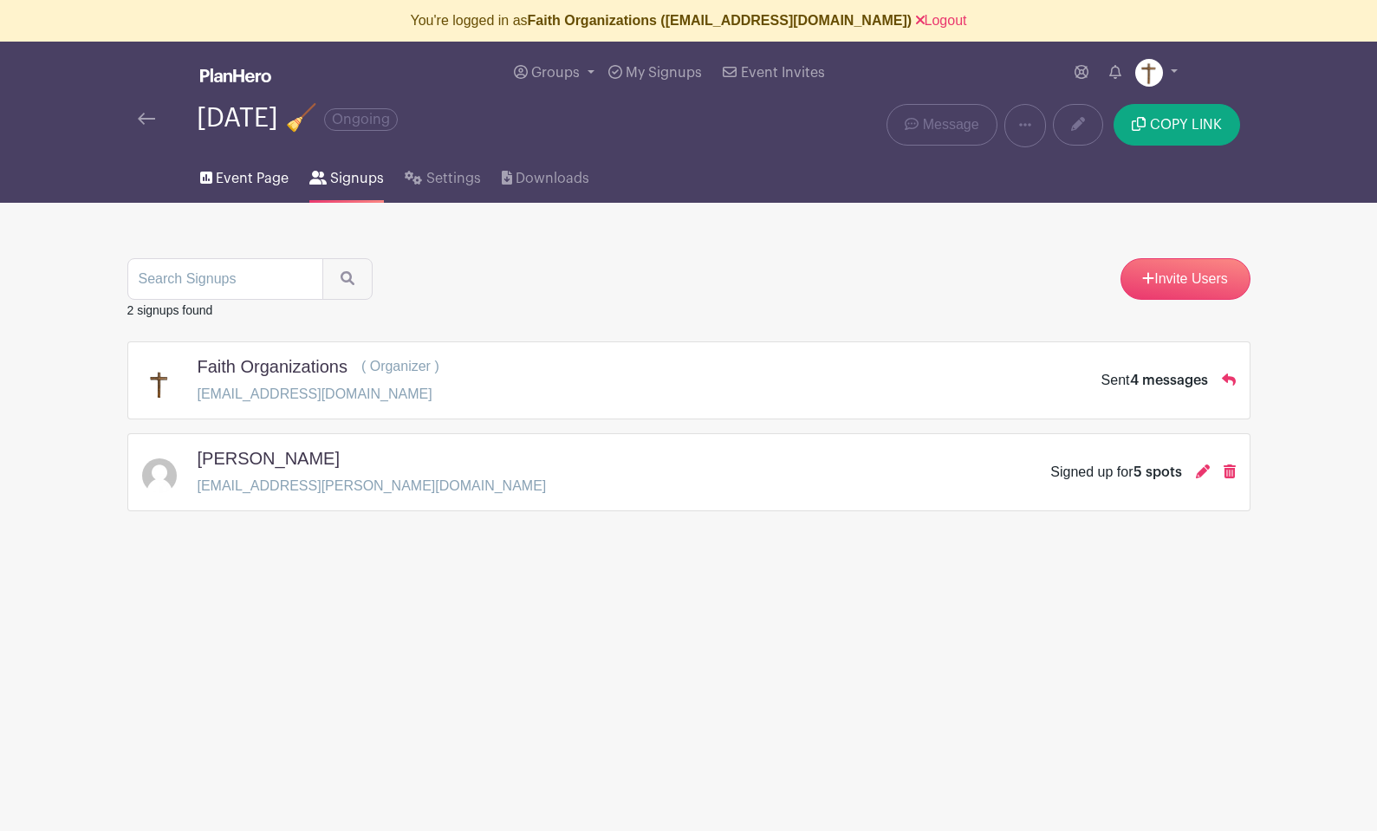
click at [236, 180] on span "Event Page" at bounding box center [252, 178] width 73 height 21
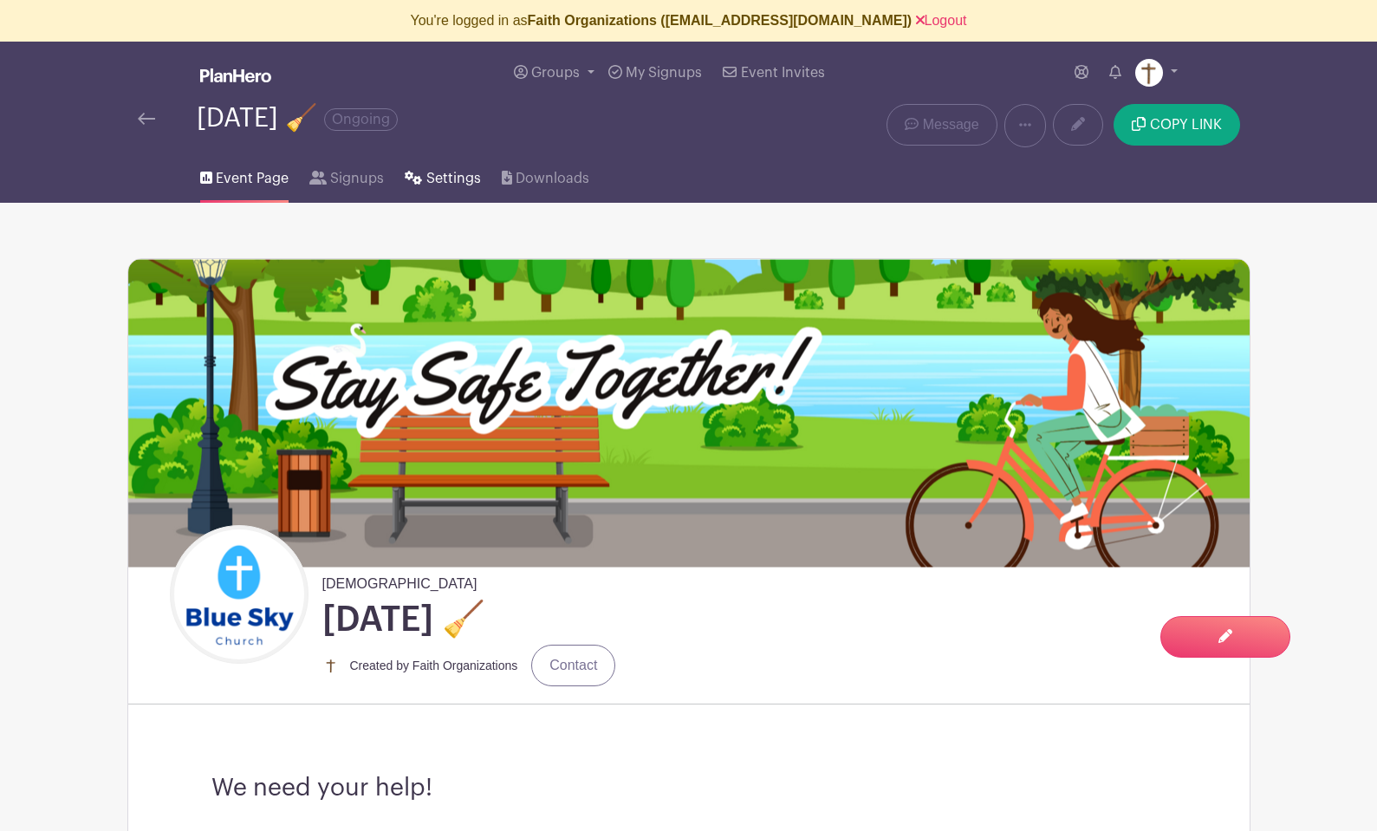
click at [447, 176] on span "Settings" at bounding box center [453, 178] width 55 height 21
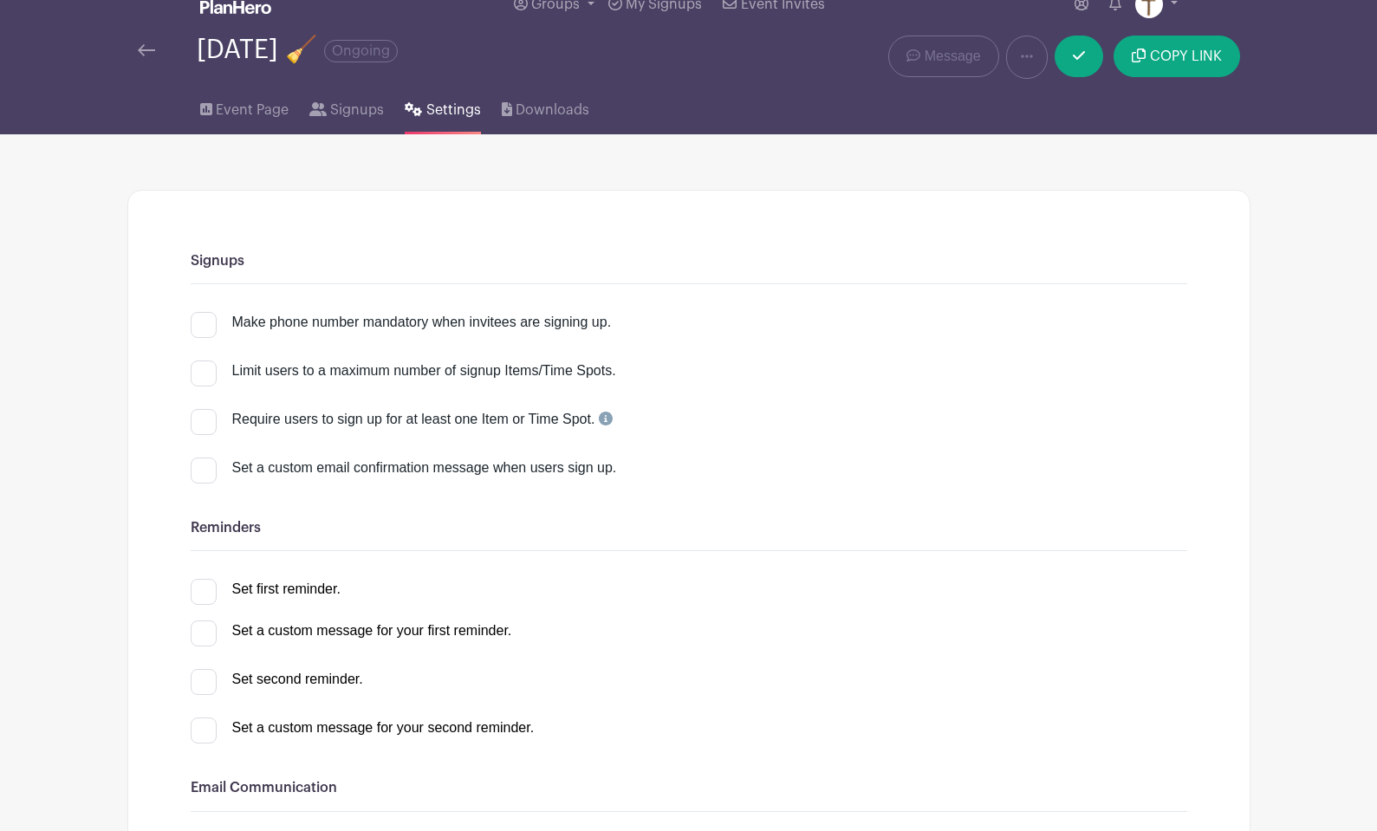
scroll to position [72, 0]
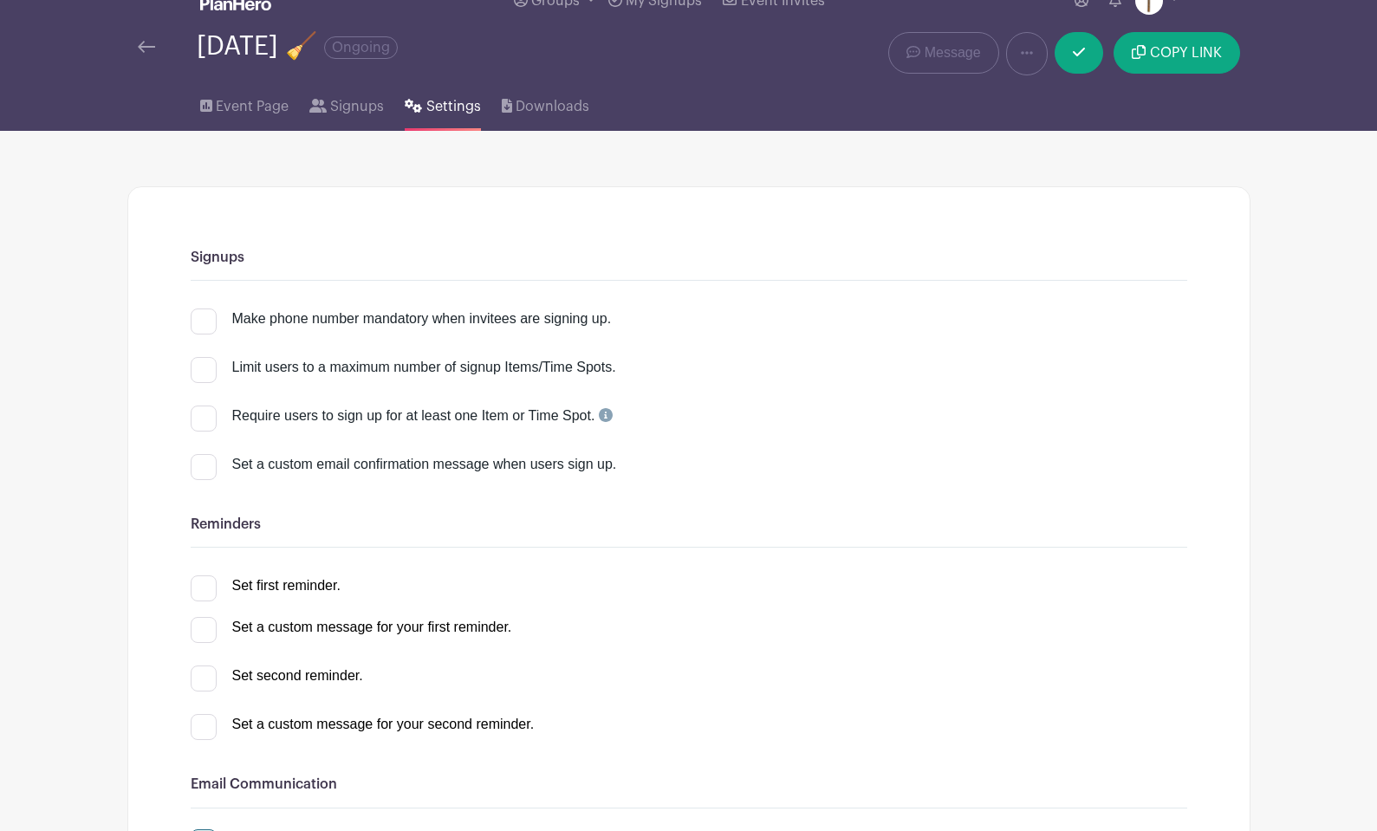
click at [205, 320] on div at bounding box center [204, 321] width 26 height 26
click at [202, 320] on input "Make phone number mandatory when invitees are signing up." at bounding box center [196, 313] width 11 height 11
click at [206, 324] on div at bounding box center [204, 321] width 26 height 26
click at [202, 320] on input "Make phone number mandatory when invitees are signing up." at bounding box center [196, 313] width 11 height 11
checkbox input "false"
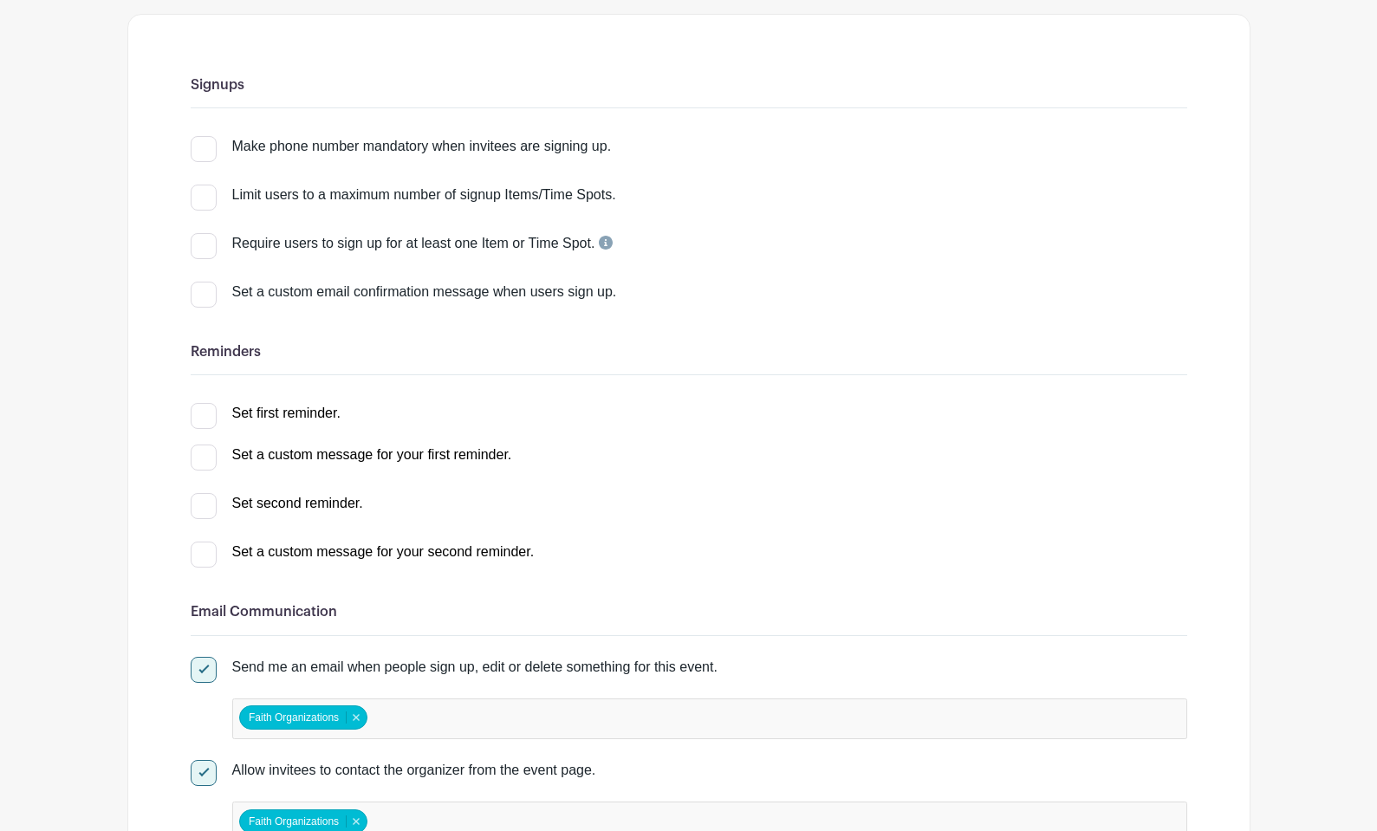
scroll to position [278, 0]
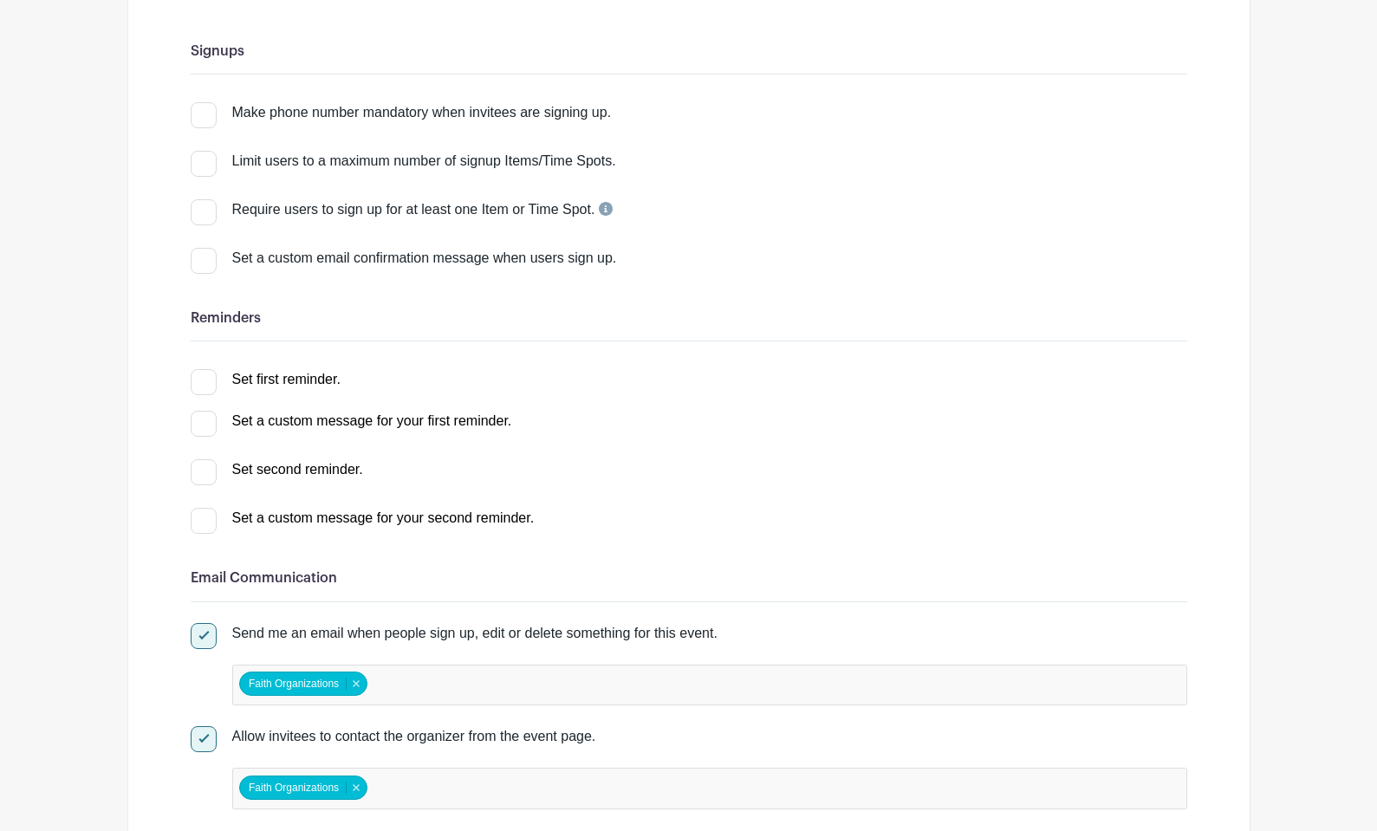
click at [205, 386] on div at bounding box center [204, 382] width 26 height 26
click at [202, 380] on input "Set first reminder." at bounding box center [196, 374] width 11 height 11
checkbox input "true"
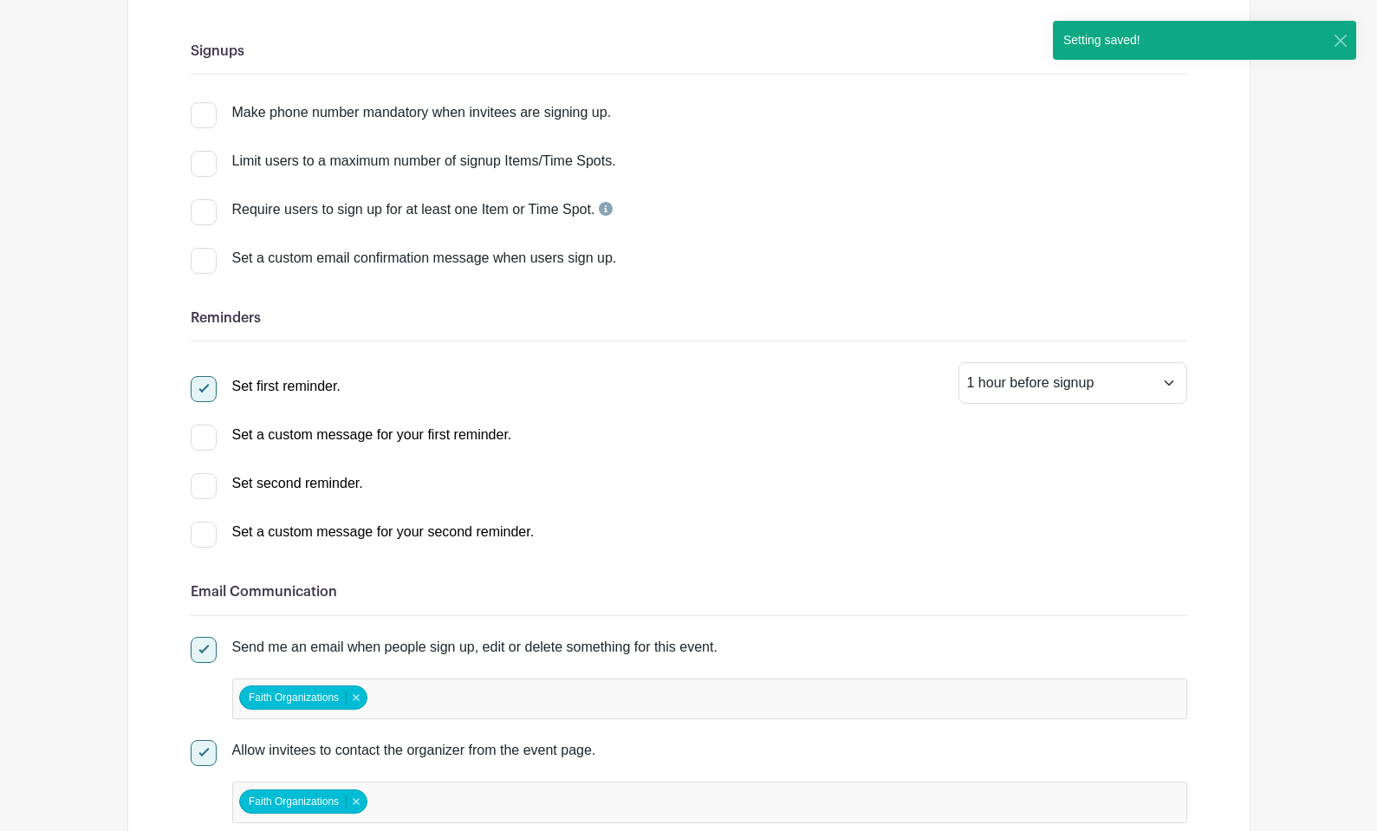
click at [193, 484] on input "Set second reminder." at bounding box center [196, 478] width 11 height 11
select select "2"
checkbox input "true"
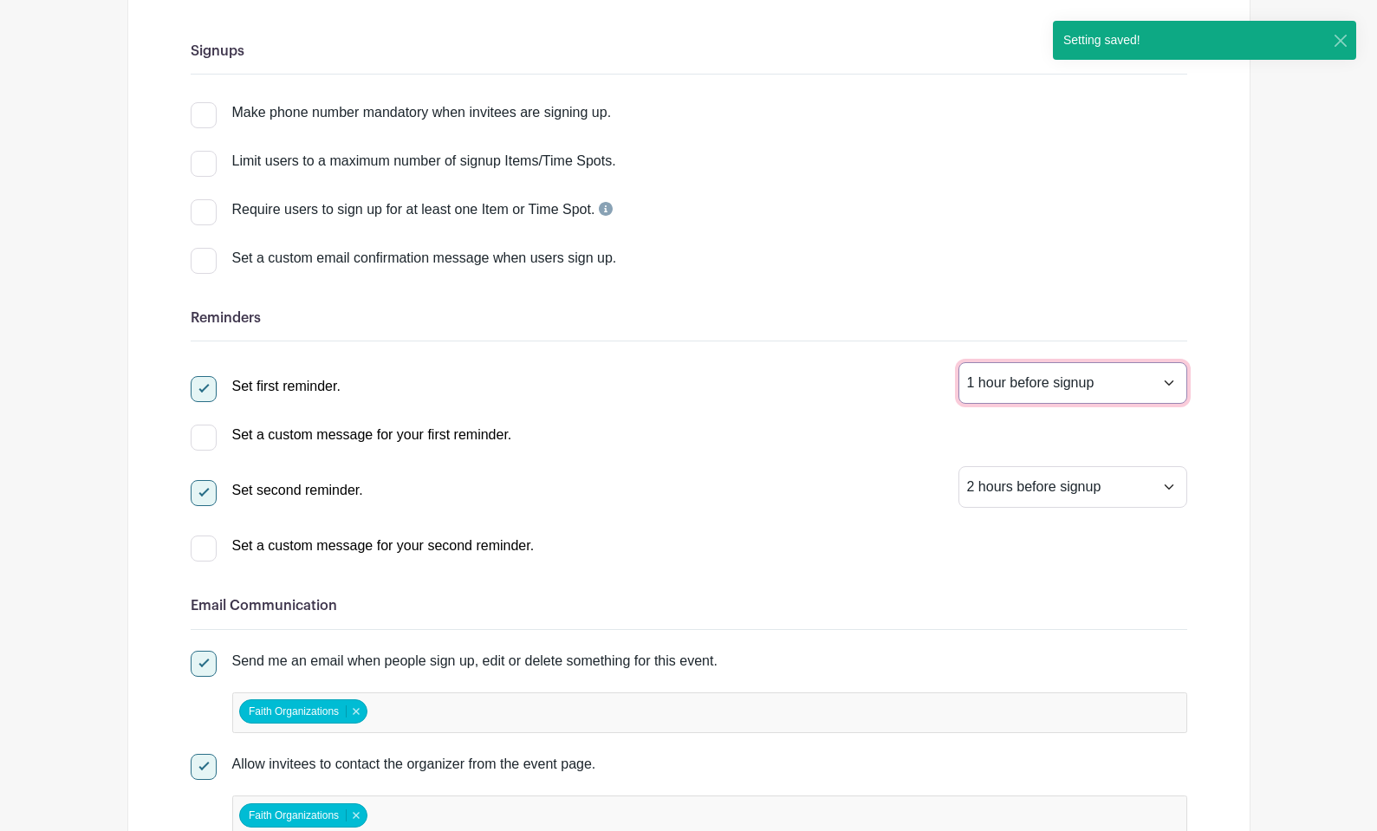
click at [997, 395] on select "1 hour before signup 2 hours before signup 3 hours before signup 4 hours before…" at bounding box center [1072, 383] width 229 height 42
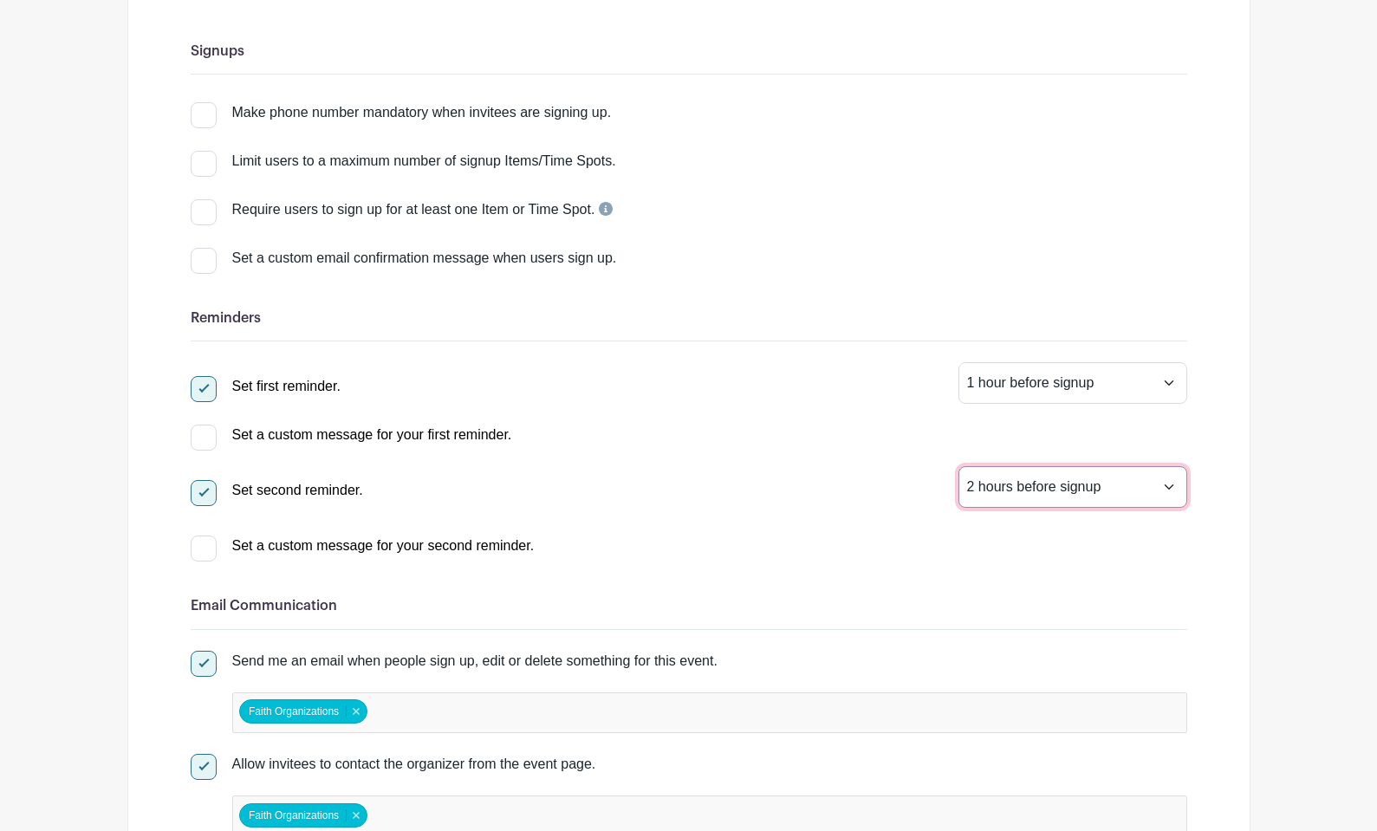
click at [976, 490] on select "1 hour before signup 2 hours before signup 3 hours before signup 4 hours before…" at bounding box center [1072, 487] width 229 height 42
select select "24"
click at [999, 382] on select "1 hour before signup 2 hours before signup 3 hours before signup 4 hours before…" at bounding box center [1072, 383] width 229 height 42
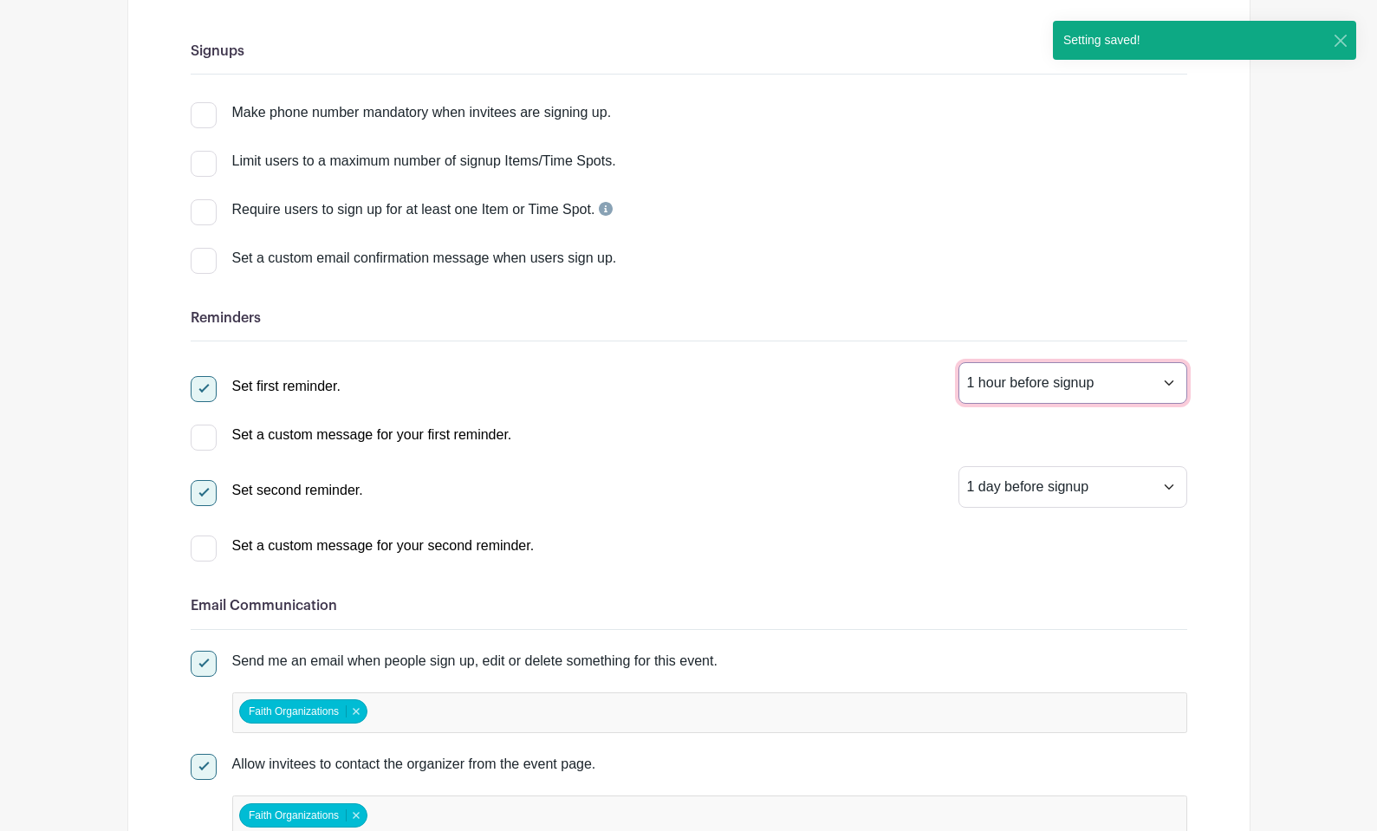
select select "2"
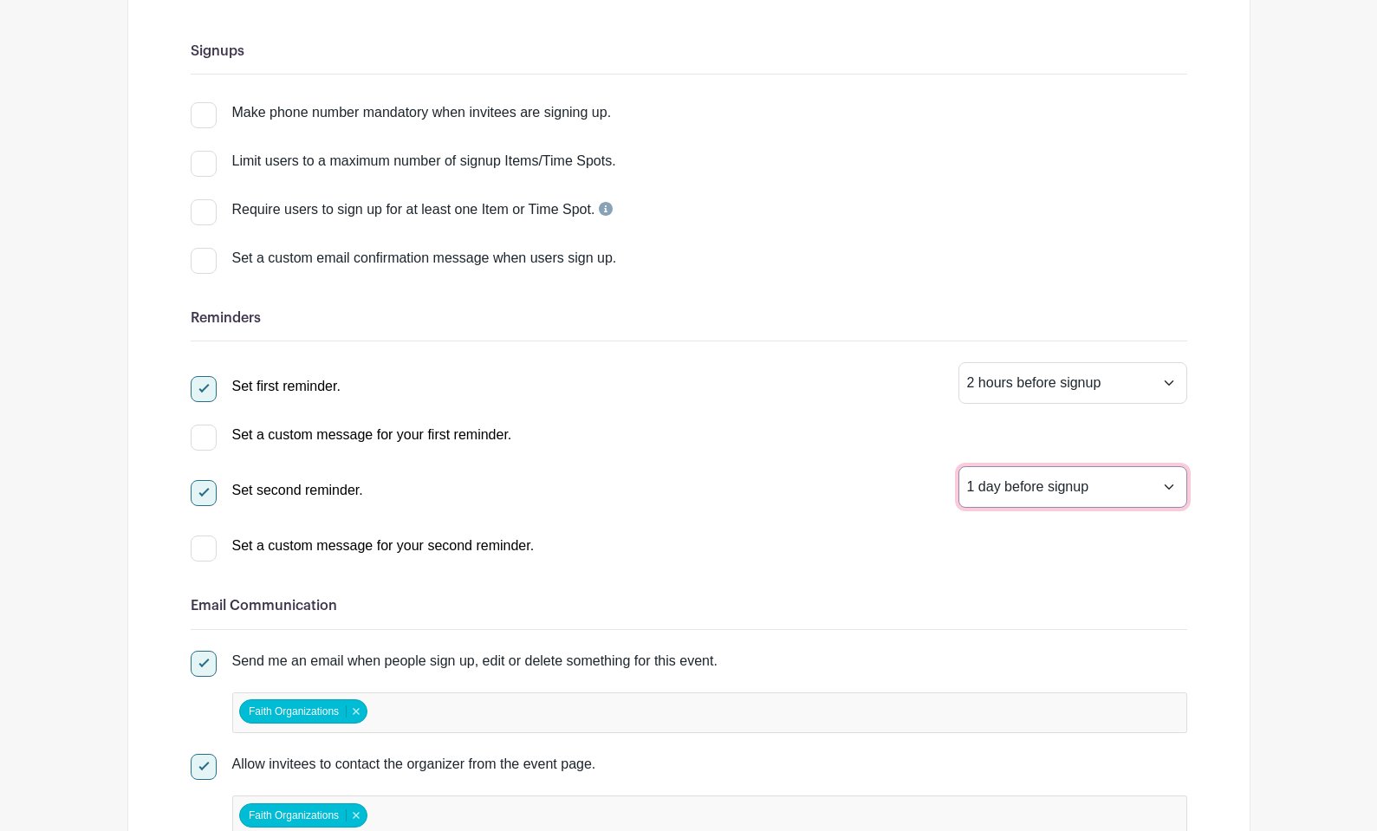
click at [983, 498] on select "1 hour before signup 2 hours before signup 3 hours before signup 4 hours before…" at bounding box center [1072, 487] width 229 height 42
select select "48"
click at [209, 437] on div at bounding box center [204, 437] width 26 height 26
click at [202, 436] on input "Set a custom message for your first reminder." at bounding box center [196, 429] width 11 height 11
checkbox input "true"
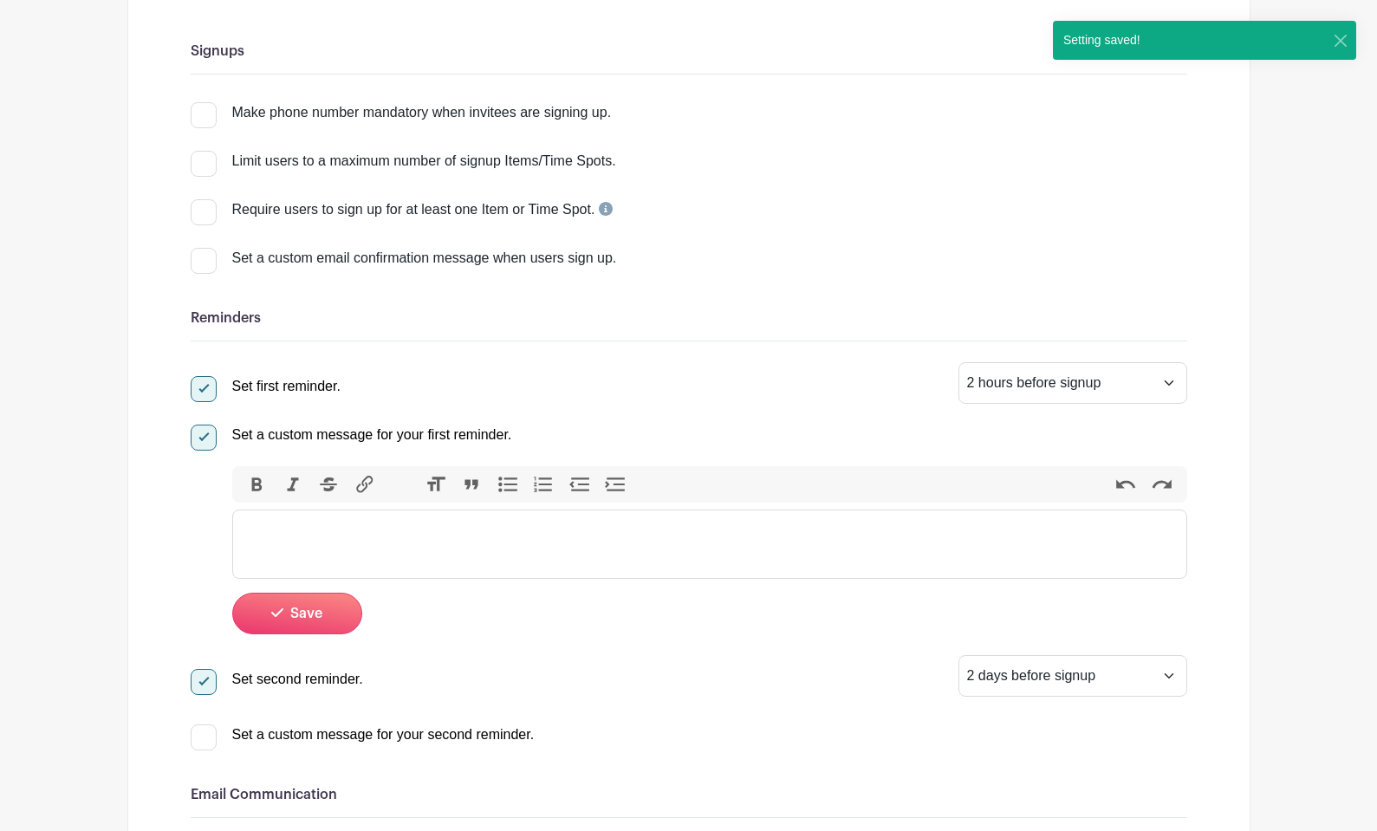
click at [204, 438] on div at bounding box center [204, 437] width 26 height 26
click at [202, 436] on input "Set a custom message for your first reminder." at bounding box center [196, 429] width 11 height 11
checkbox input "false"
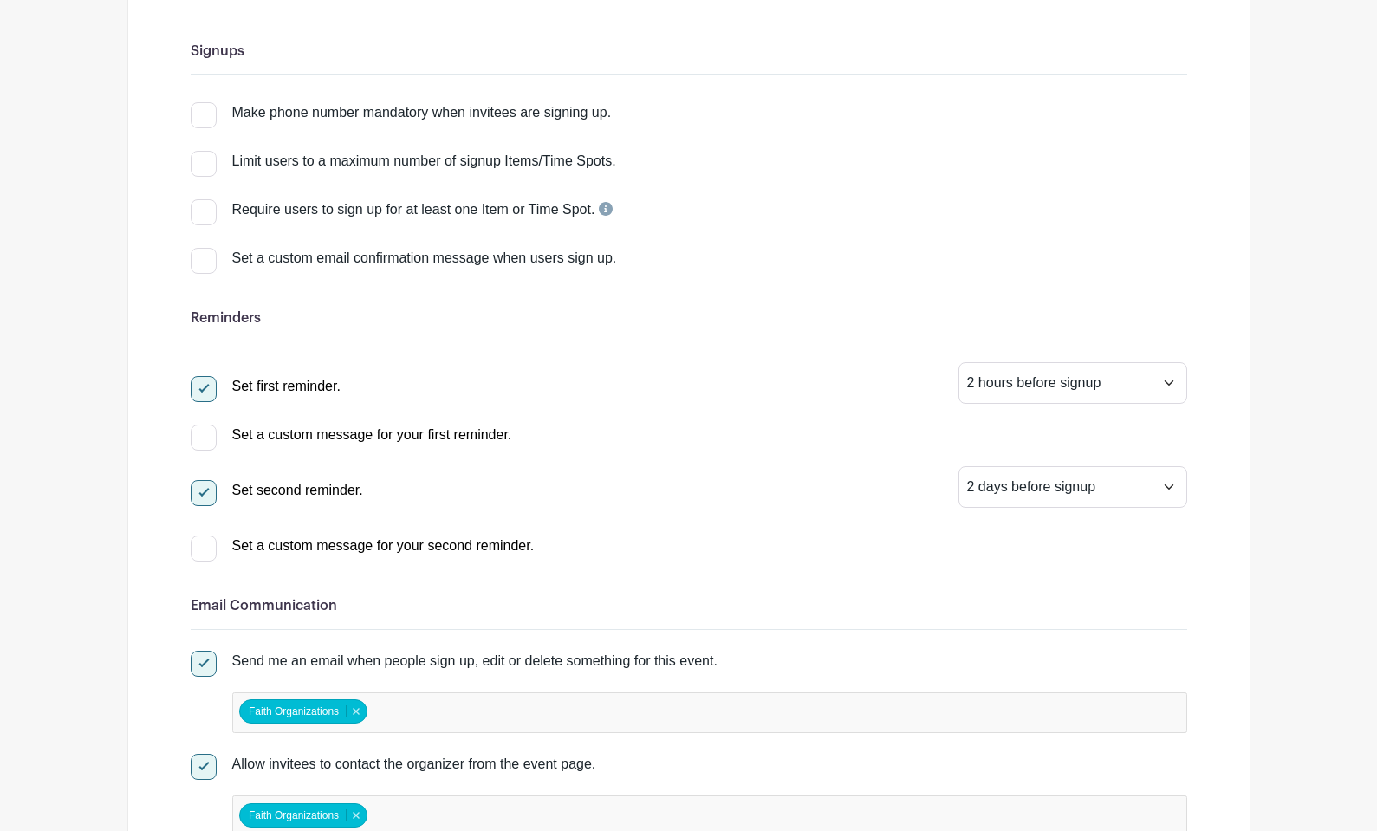
click at [203, 546] on div at bounding box center [204, 548] width 26 height 26
click at [202, 546] on input "Set a custom message for your second reminder." at bounding box center [196, 540] width 11 height 11
checkbox input "true"
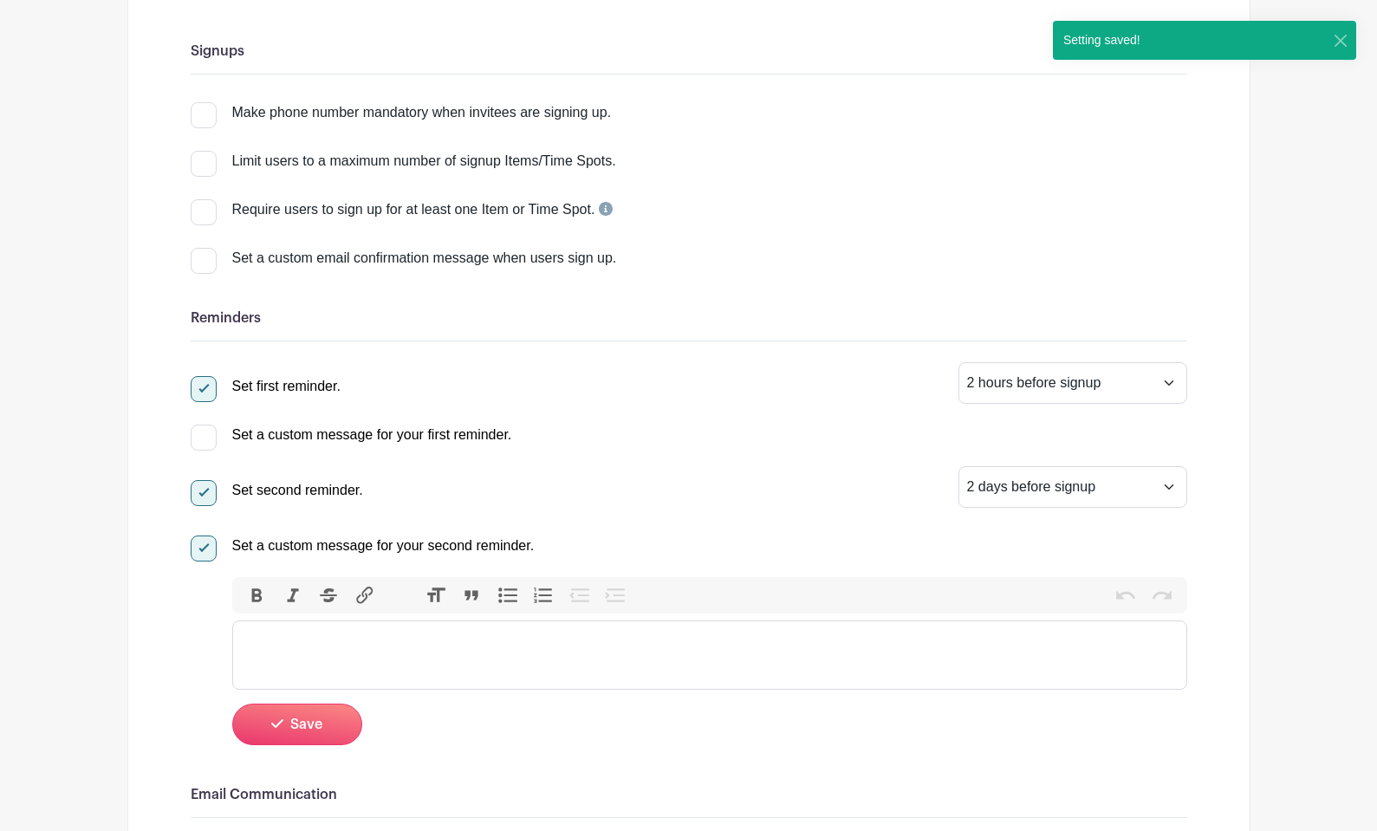
click at [292, 639] on trix-editor at bounding box center [709, 654] width 955 height 69
type trix-editor "<div>Hey -&nbsp;</div>"
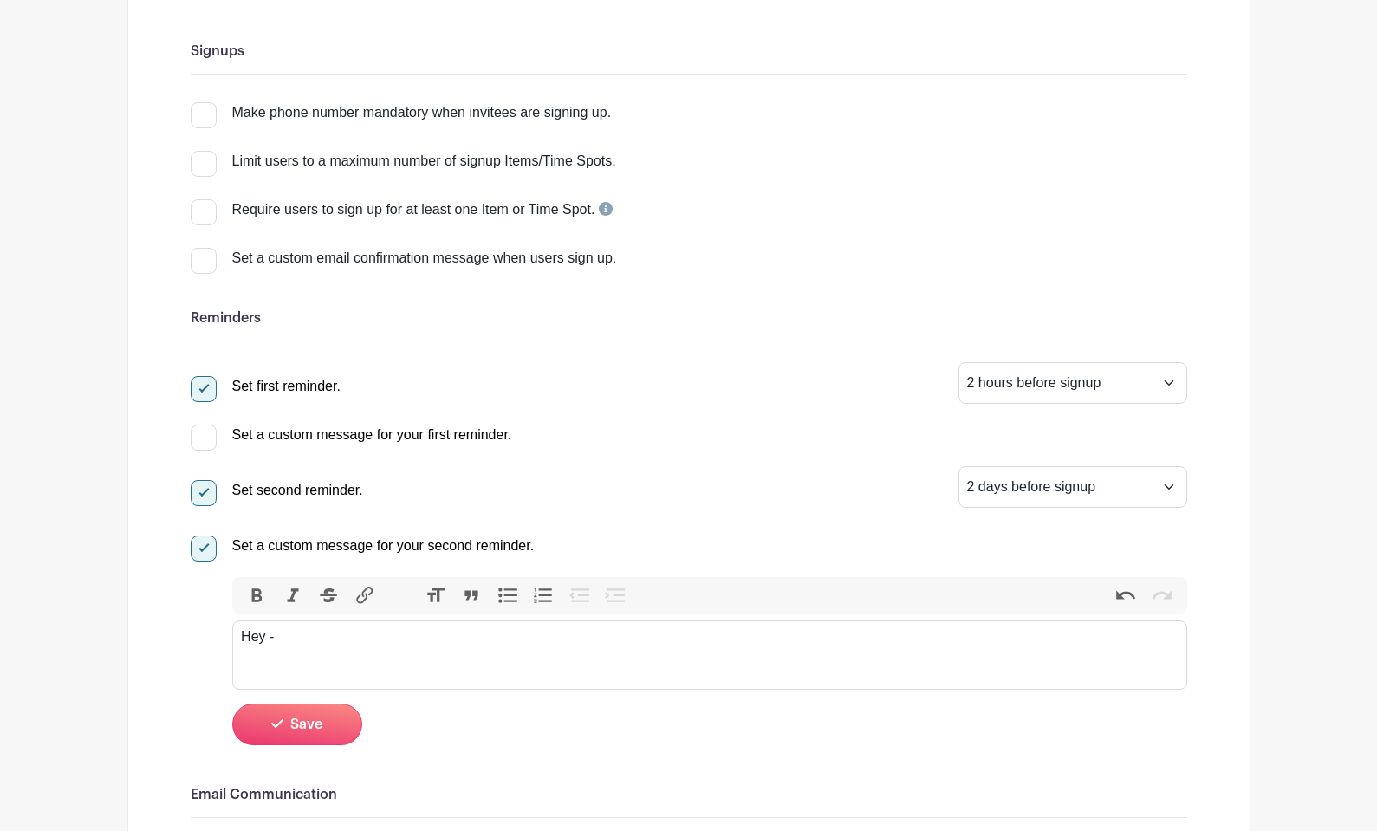
drag, startPoint x: 278, startPoint y: 646, endPoint x: 214, endPoint y: 640, distance: 64.4
click at [214, 640] on div "Set a custom message for your second reminder. Bold Italic Strikethrough Link H…" at bounding box center [689, 636] width 996 height 217
click at [200, 632] on div "Set a custom message for your second reminder. Bold Italic Strikethrough Link H…" at bounding box center [689, 636] width 996 height 217
click at [201, 549] on div at bounding box center [204, 548] width 26 height 26
click at [201, 547] on input "Set a custom message for your second reminder." at bounding box center [196, 540] width 11 height 11
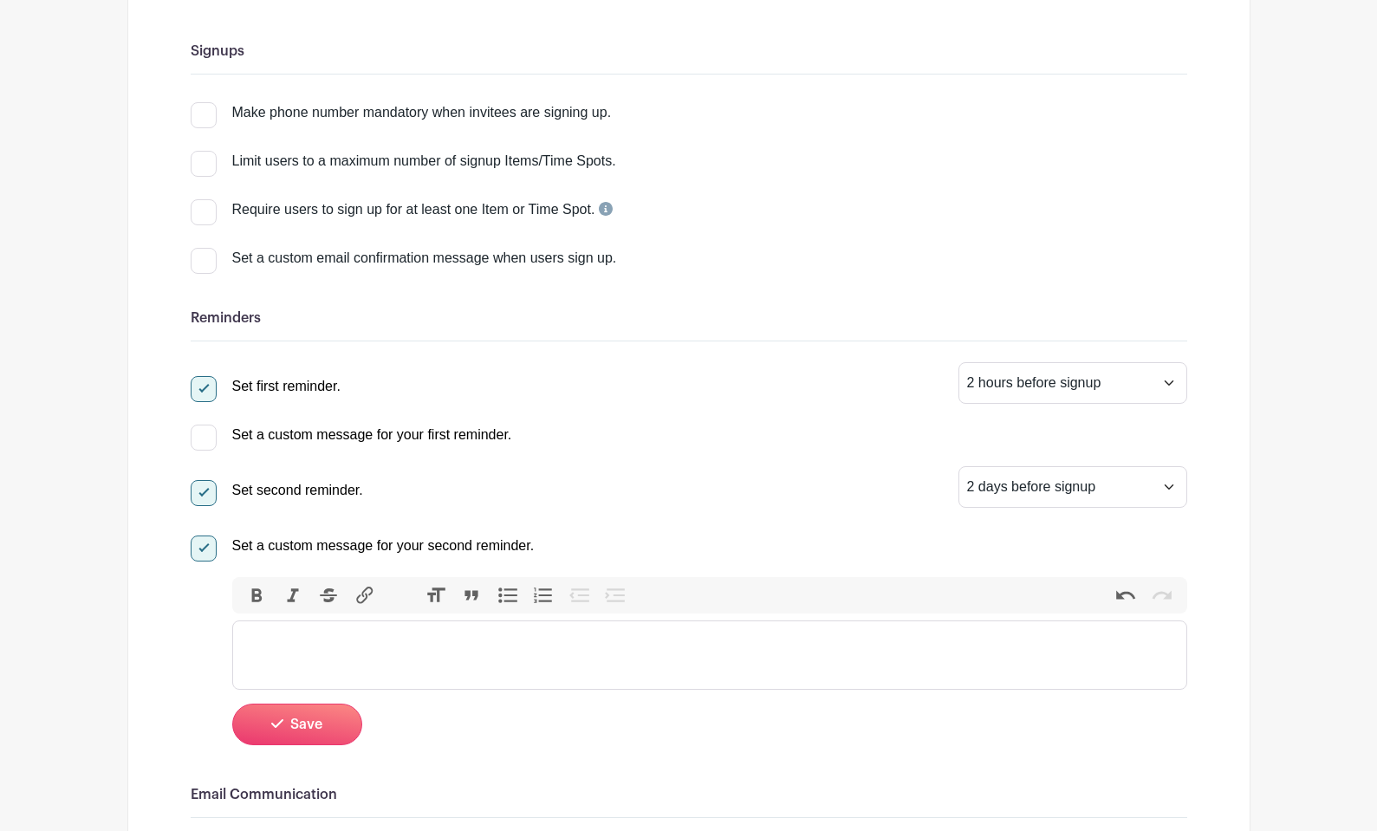
checkbox input "false"
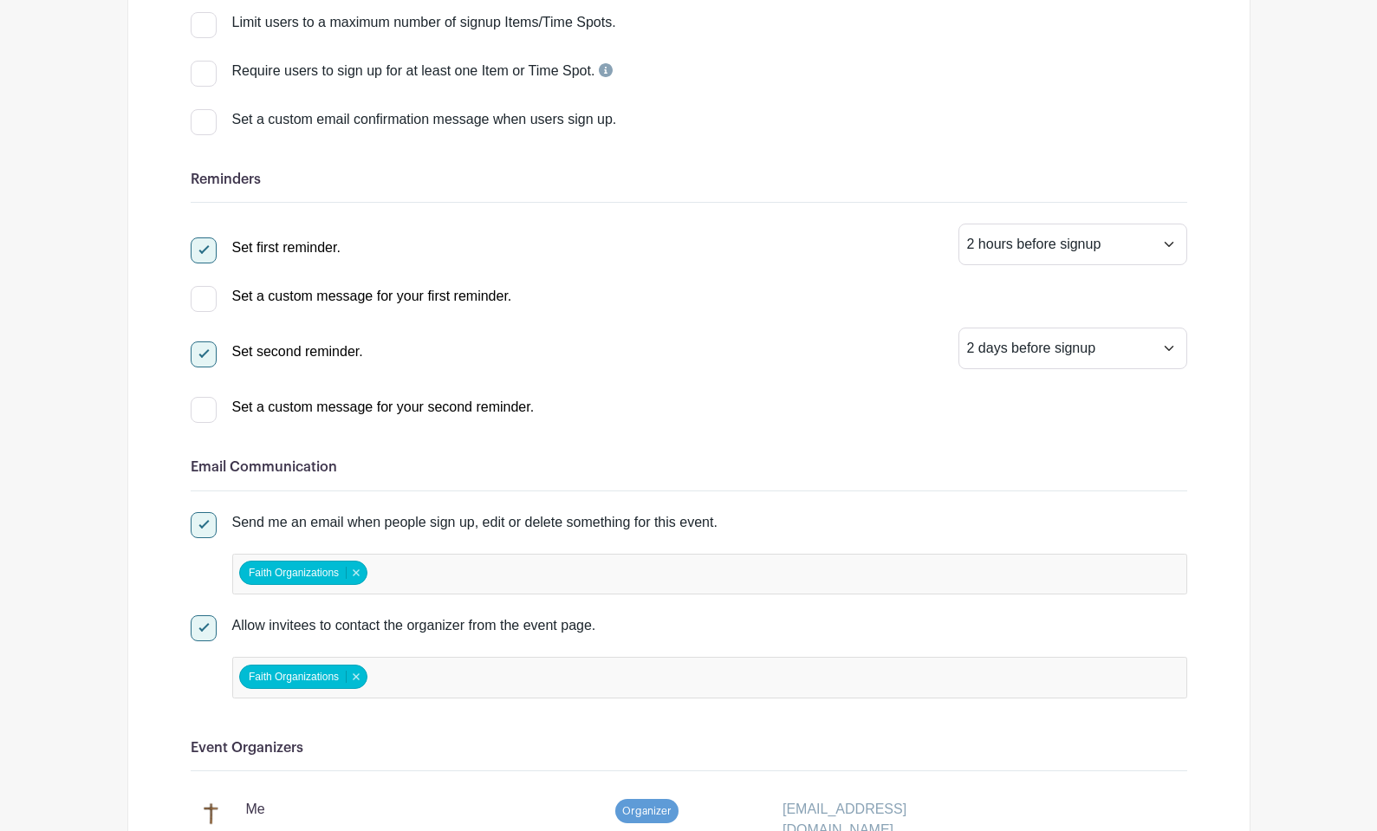
scroll to position [0, 0]
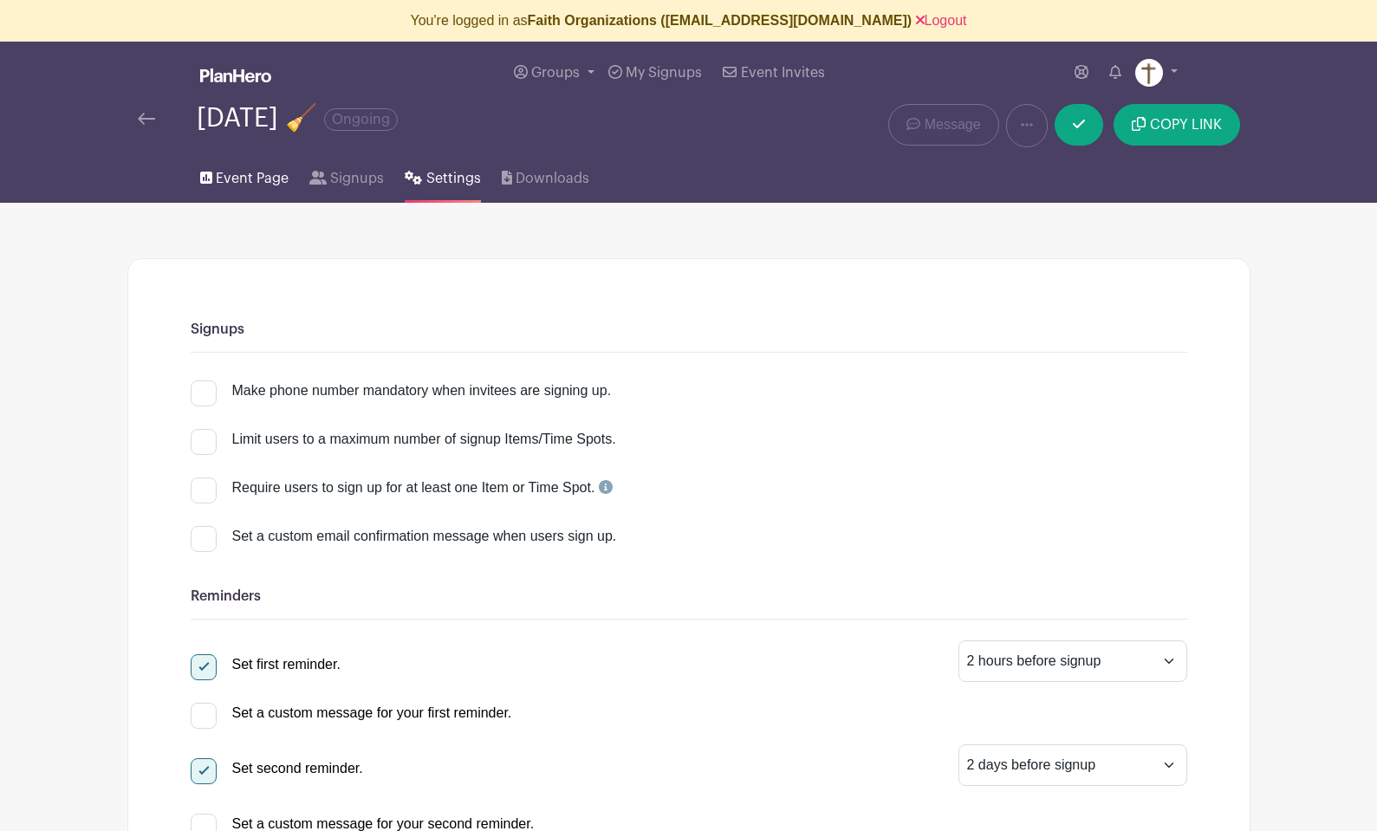
click at [237, 179] on span "Event Page" at bounding box center [252, 178] width 73 height 21
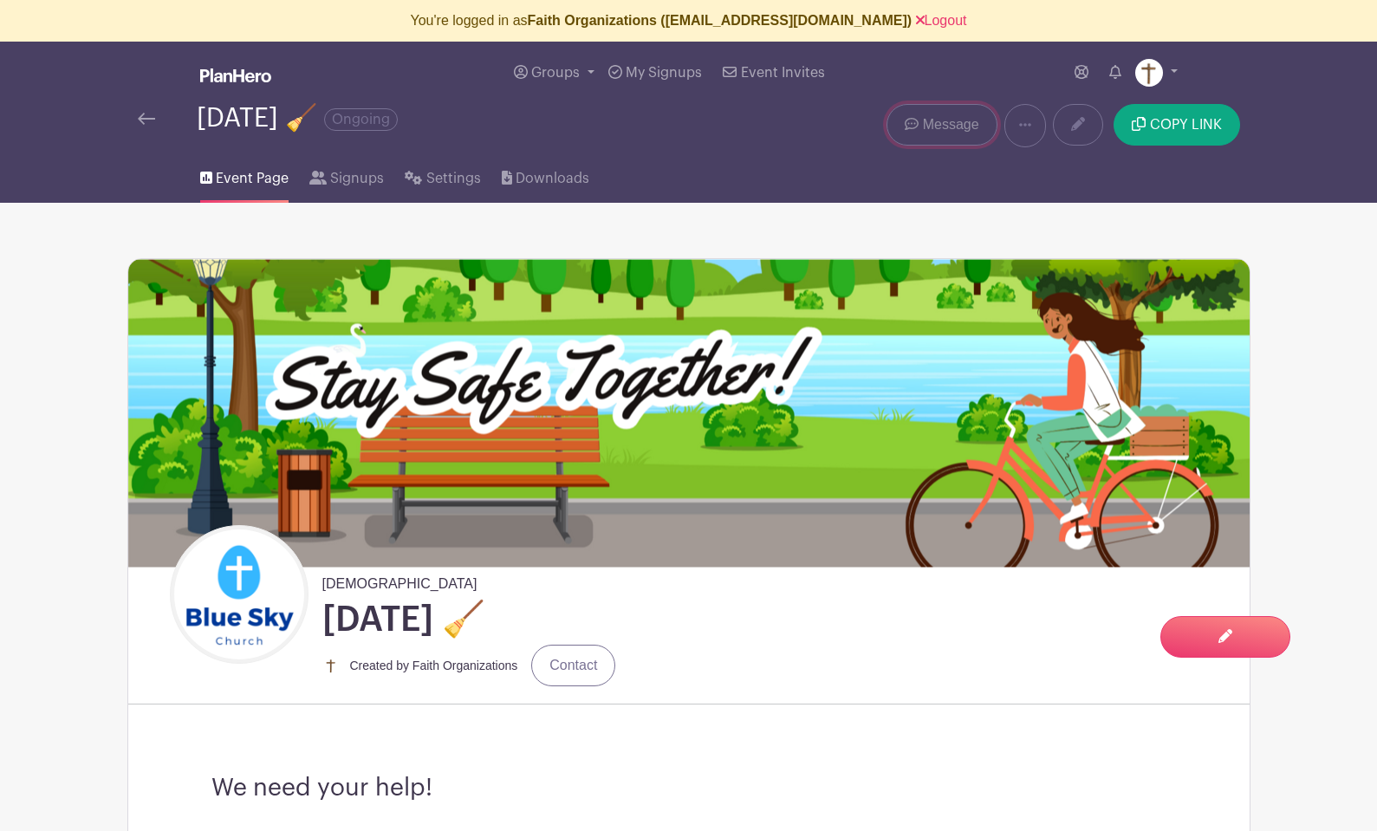
click at [953, 126] on span "Message" at bounding box center [951, 124] width 56 height 21
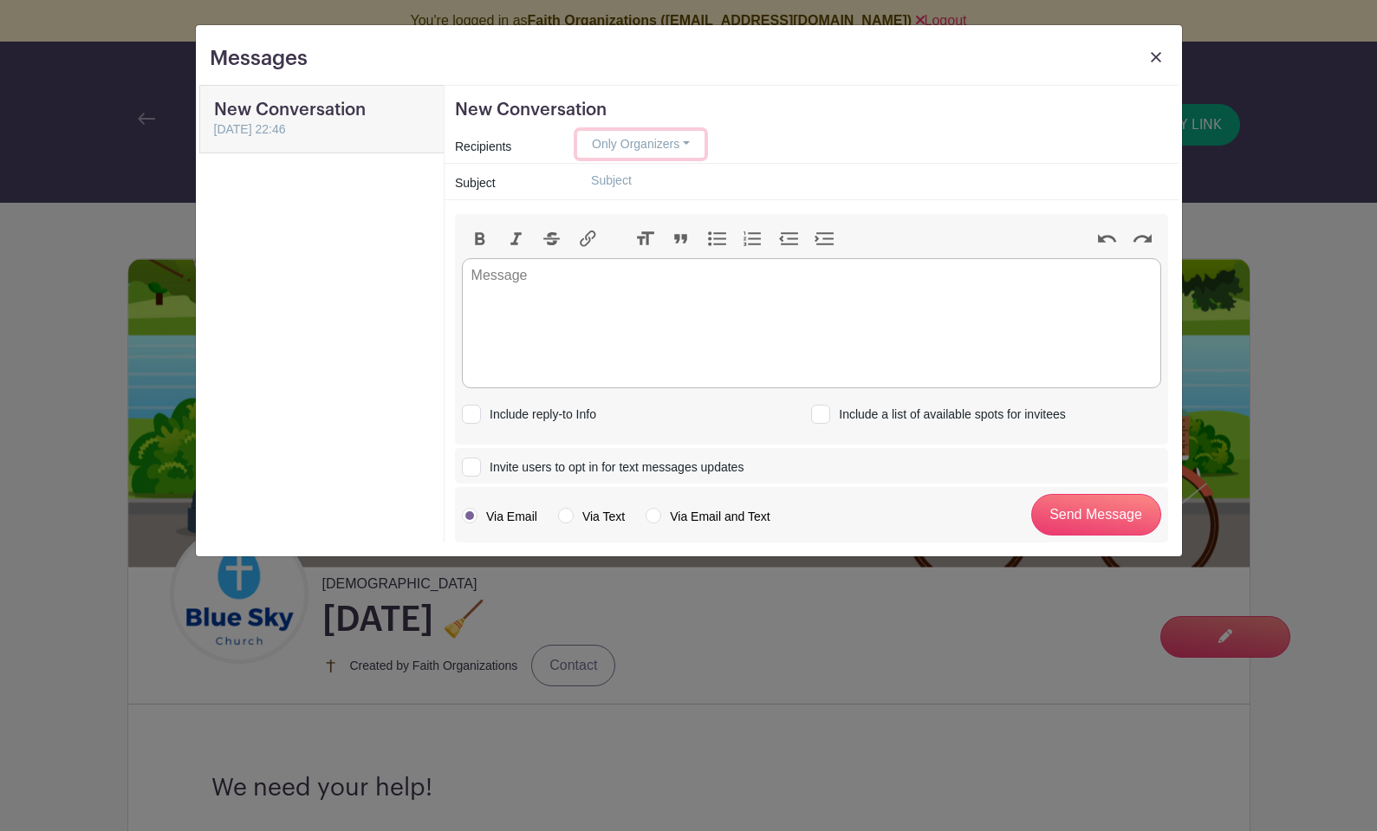
click at [658, 146] on button "Only Organizers" at bounding box center [640, 144] width 127 height 27
click at [660, 146] on button "Only Organizers" at bounding box center [640, 144] width 127 height 27
click at [601, 150] on button "Only Organizers" at bounding box center [640, 144] width 127 height 27
click at [603, 253] on link "Anyone who has signed up" at bounding box center [664, 255] width 173 height 25
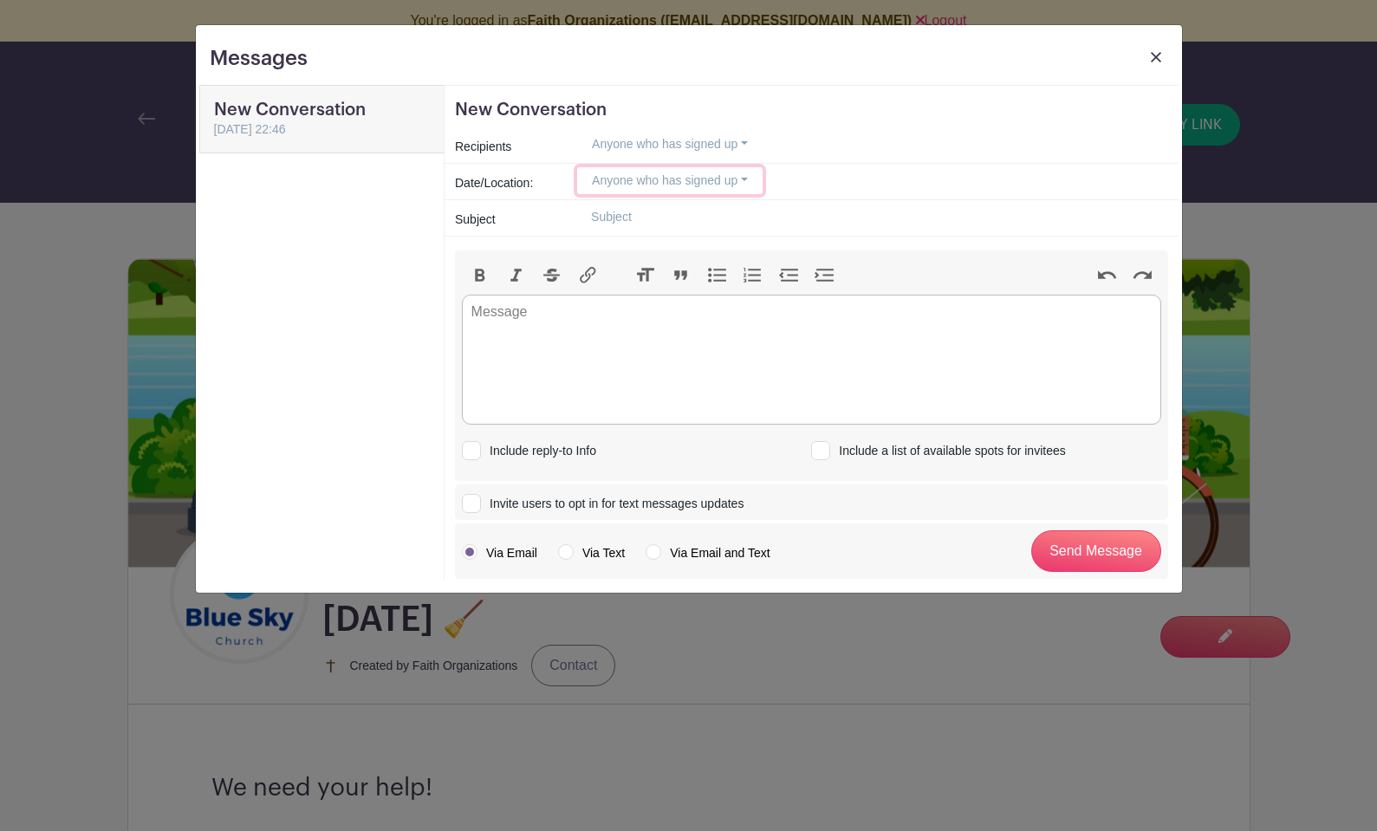
click at [665, 180] on button "Anyone who has signed up" at bounding box center [669, 180] width 185 height 27
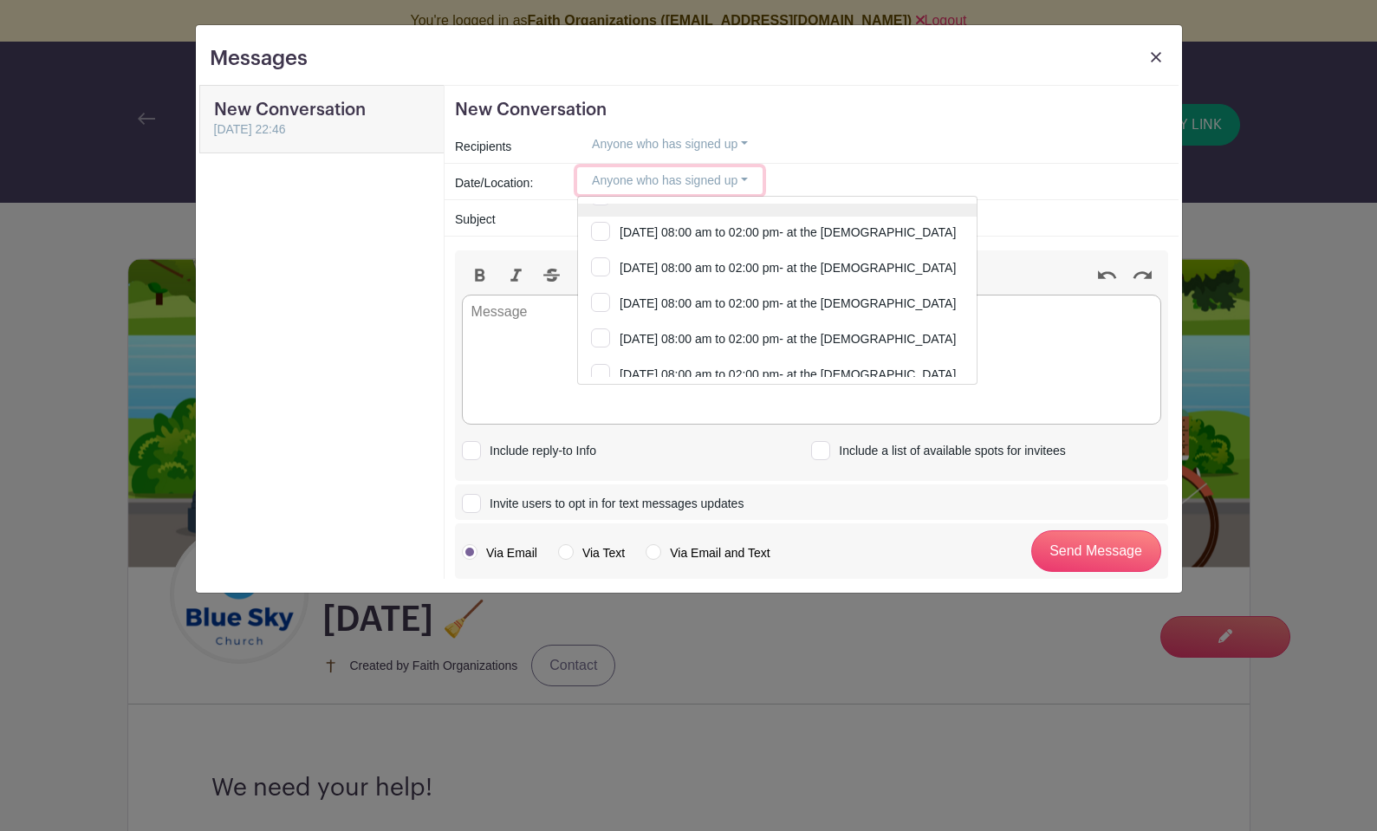
scroll to position [85, 0]
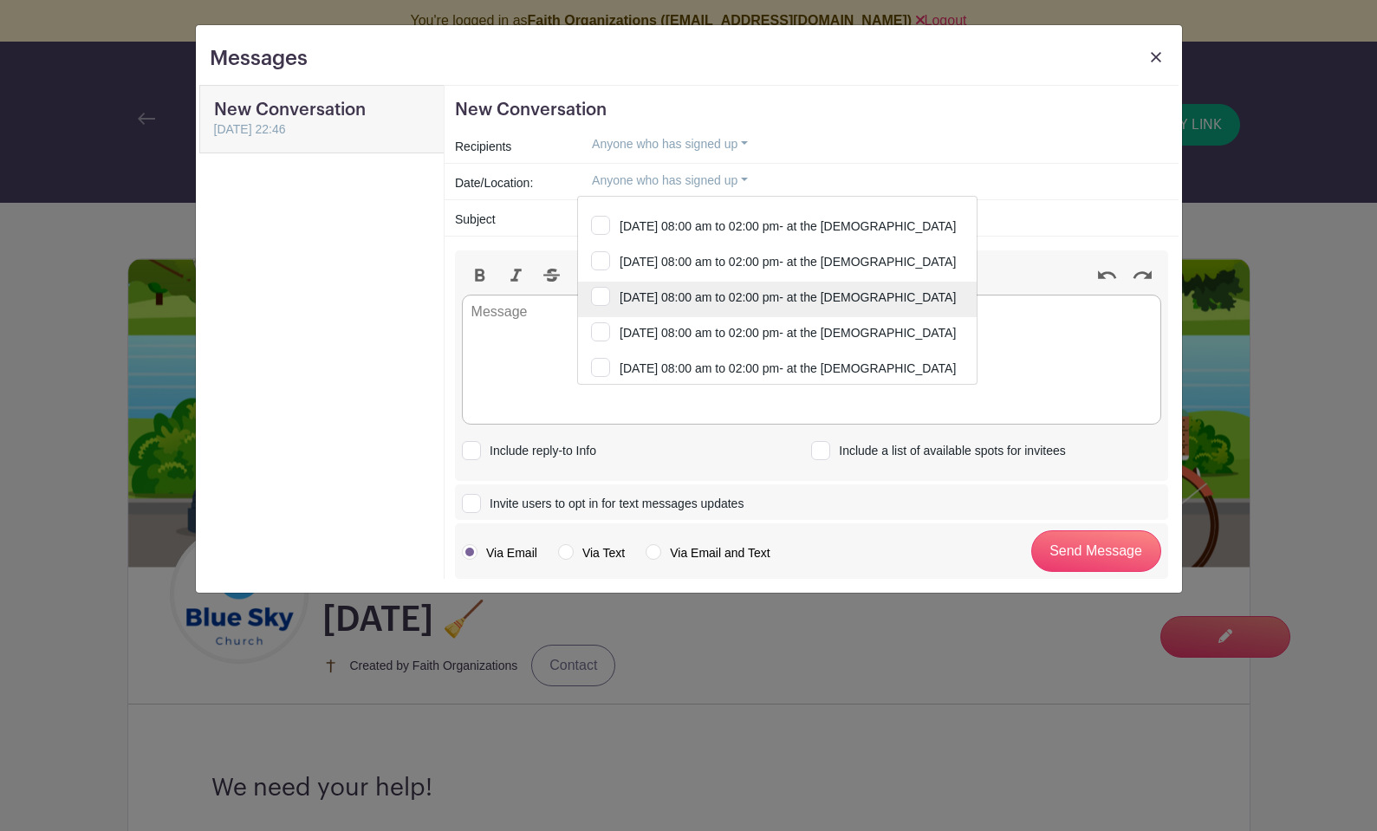
click at [599, 294] on input "Saturday, May 16, 2026 at 08:00 am to 02:00 pm- at the church" at bounding box center [777, 301] width 399 height 38
checkbox input "true"
click at [523, 332] on trix-editor at bounding box center [811, 360] width 699 height 130
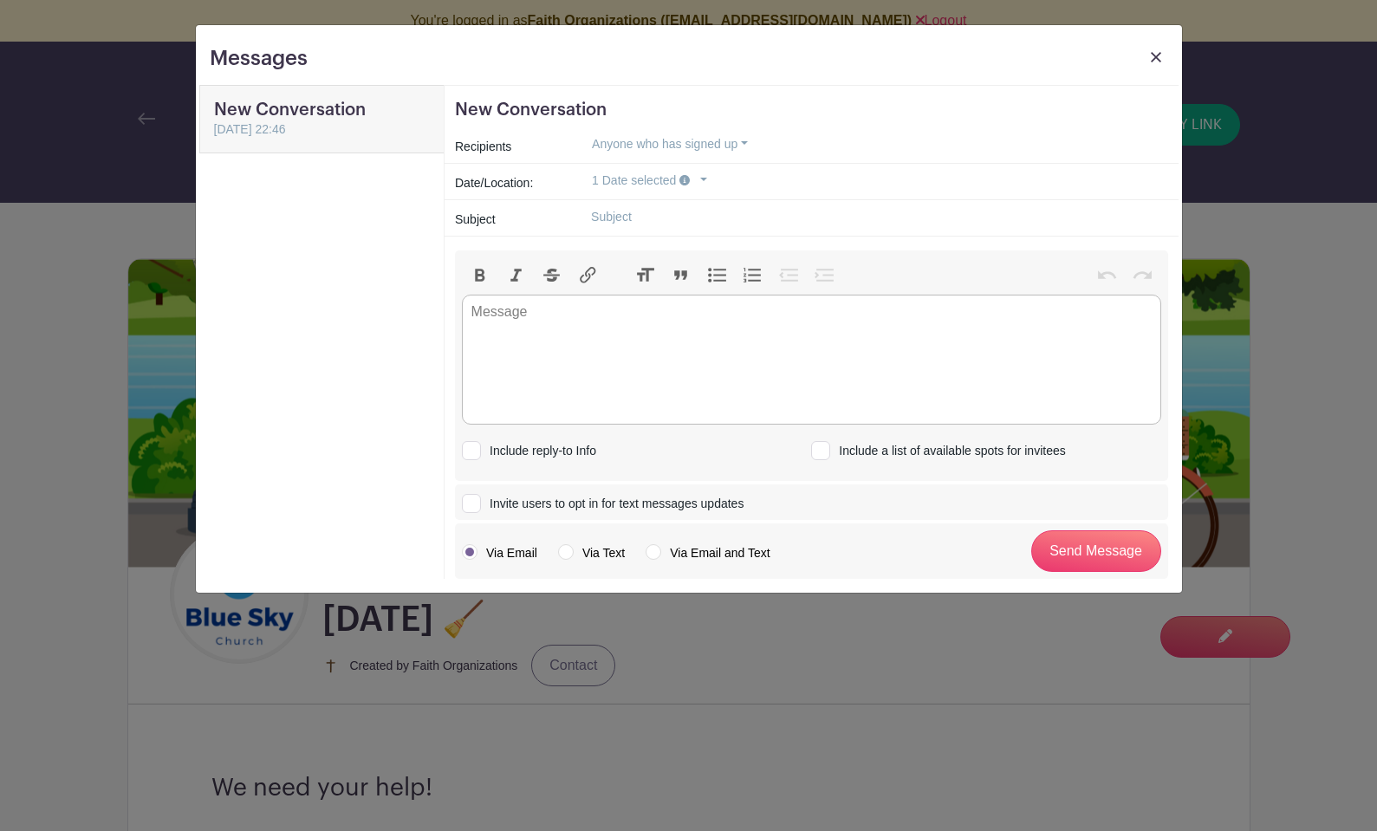
click at [554, 211] on div "Subject" at bounding box center [505, 219] width 122 height 25
click at [593, 215] on input "text" at bounding box center [872, 217] width 590 height 27
type input "Freeway Construction"
click at [530, 324] on trix-editor at bounding box center [811, 360] width 699 height 130
type trix-editor "<div>Hey - heads up --&nbsp;</div>"
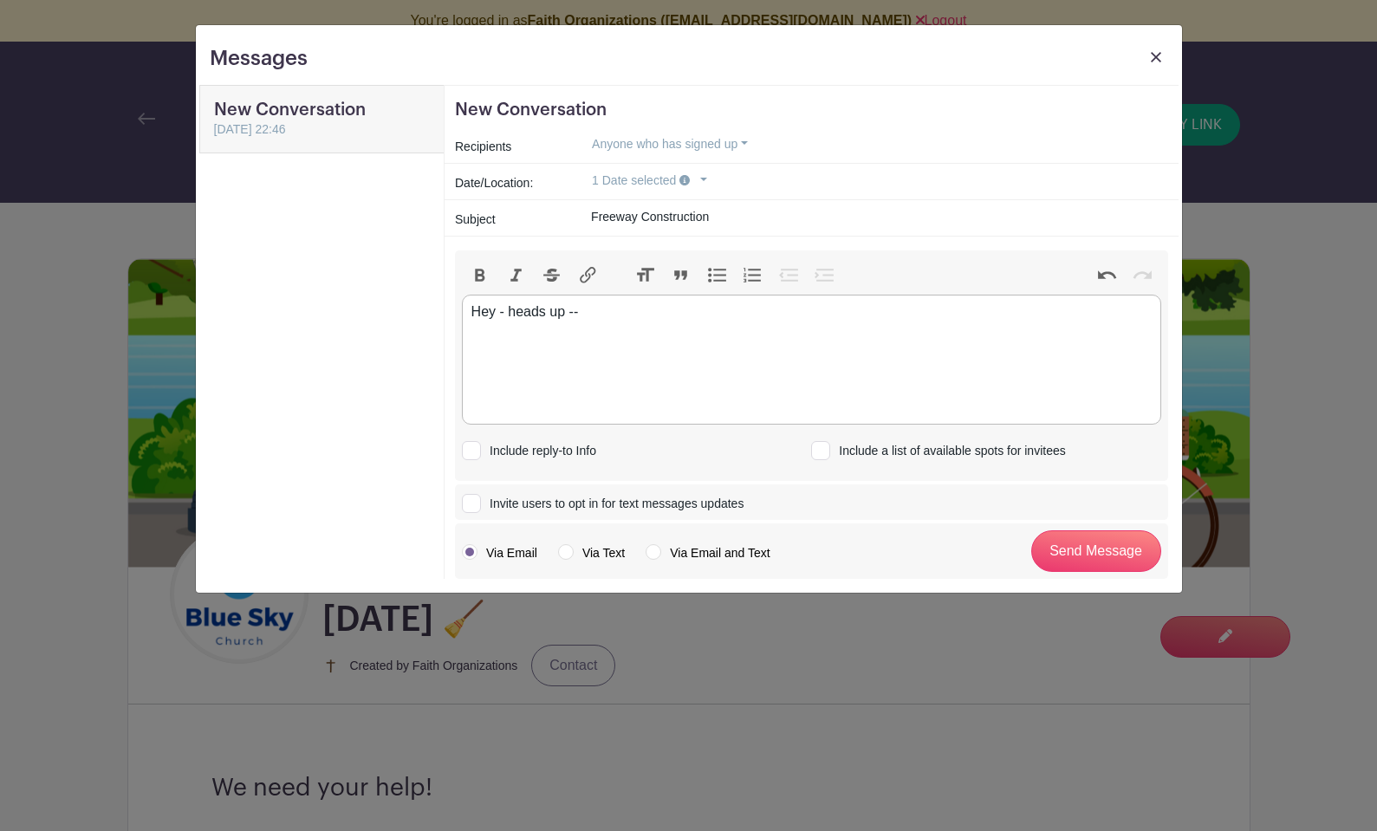
click at [652, 554] on label "Via Email and Text" at bounding box center [707, 552] width 124 height 17
radio input "true"
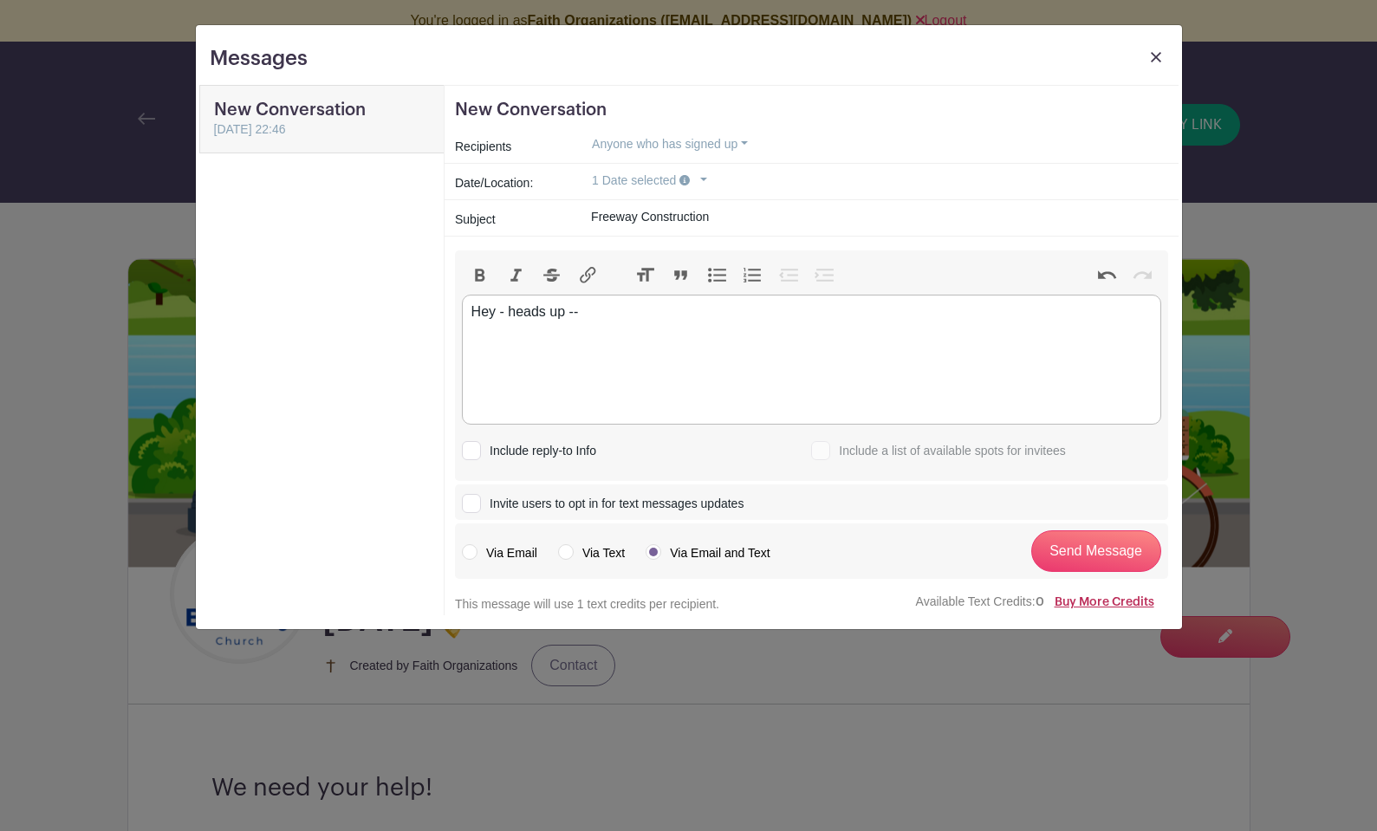
click at [1081, 605] on link "Buy More Credits" at bounding box center [1104, 602] width 100 height 12
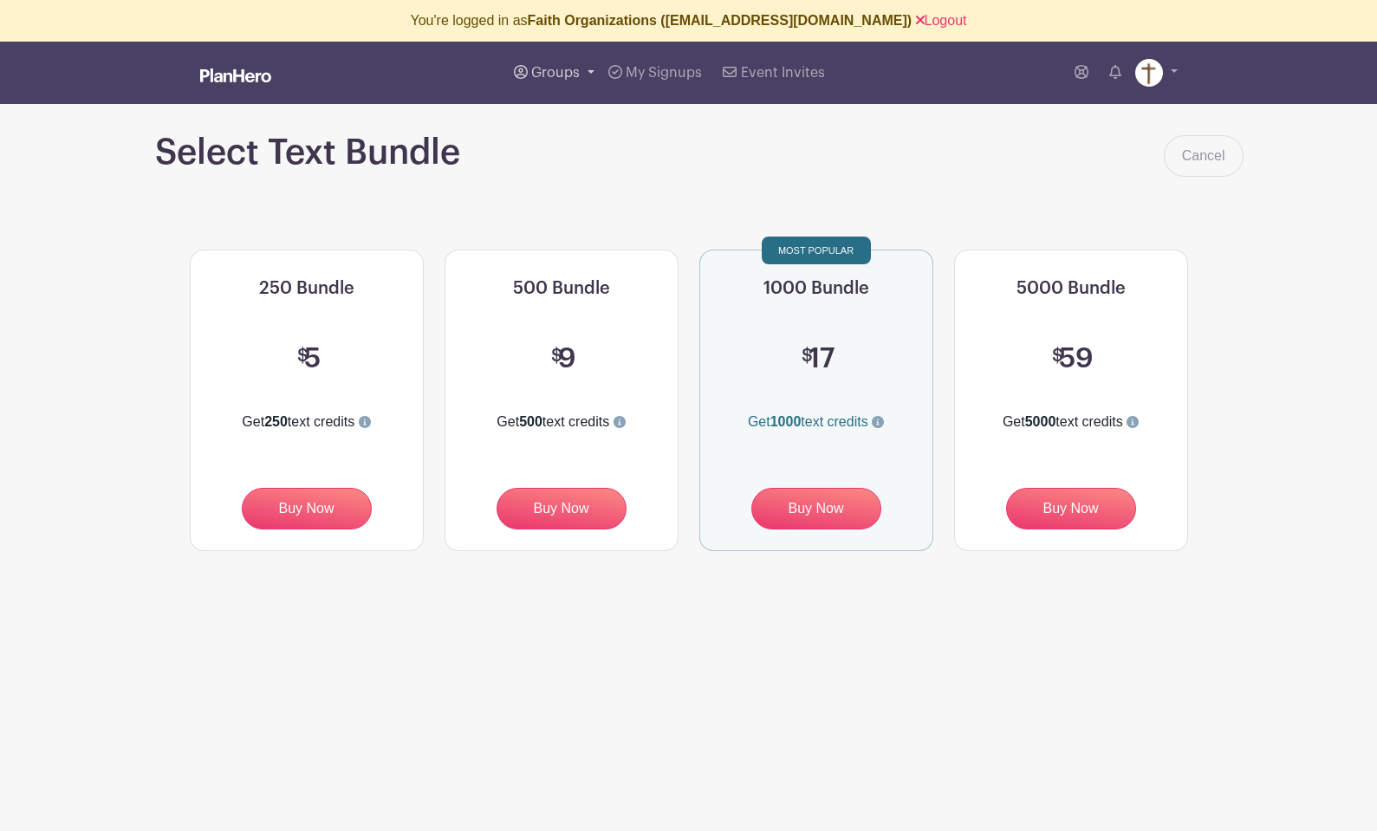
click at [543, 75] on span "Groups" at bounding box center [555, 73] width 49 height 14
click at [598, 164] on span "[DEMOGRAPHIC_DATA]" at bounding box center [625, 169] width 152 height 20
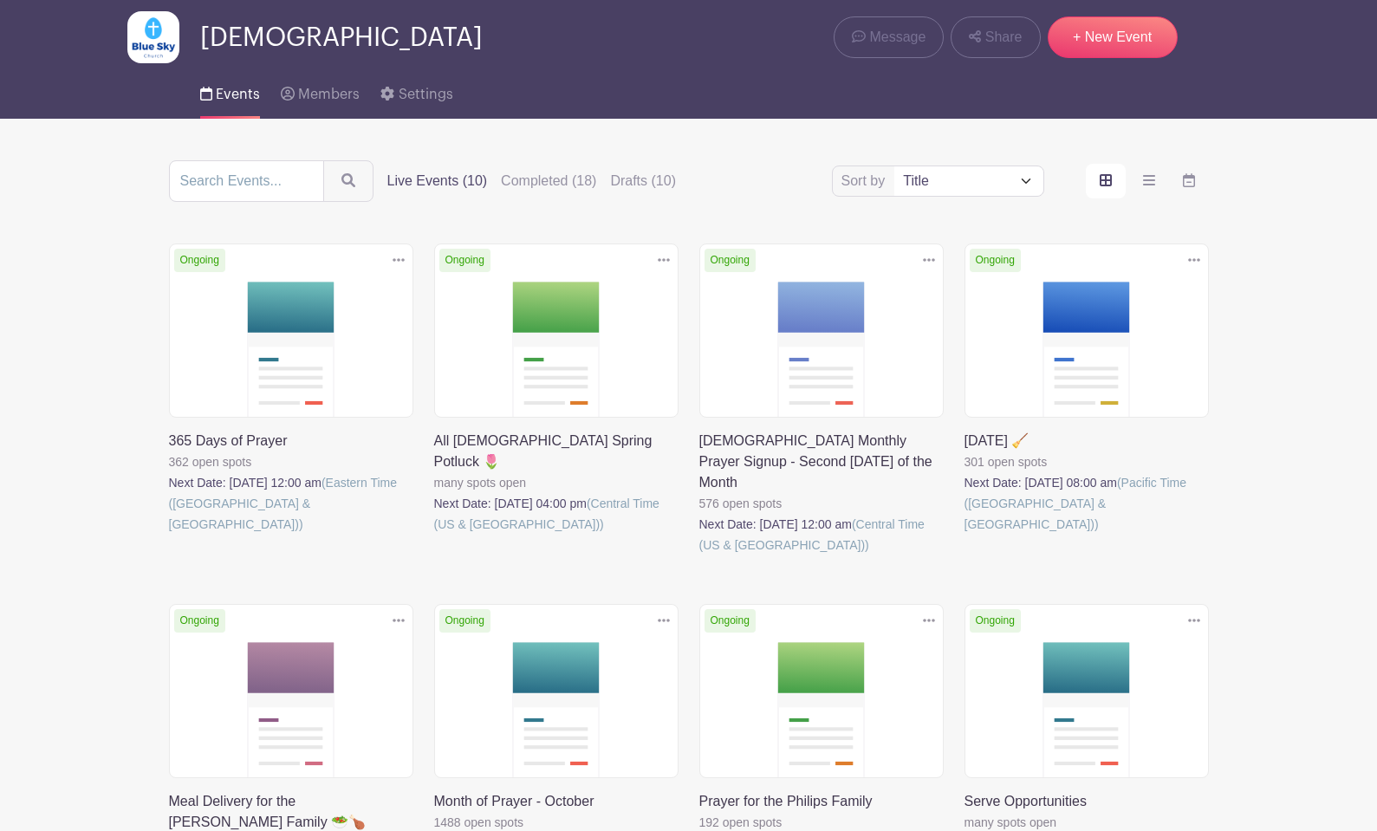
scroll to position [29, 0]
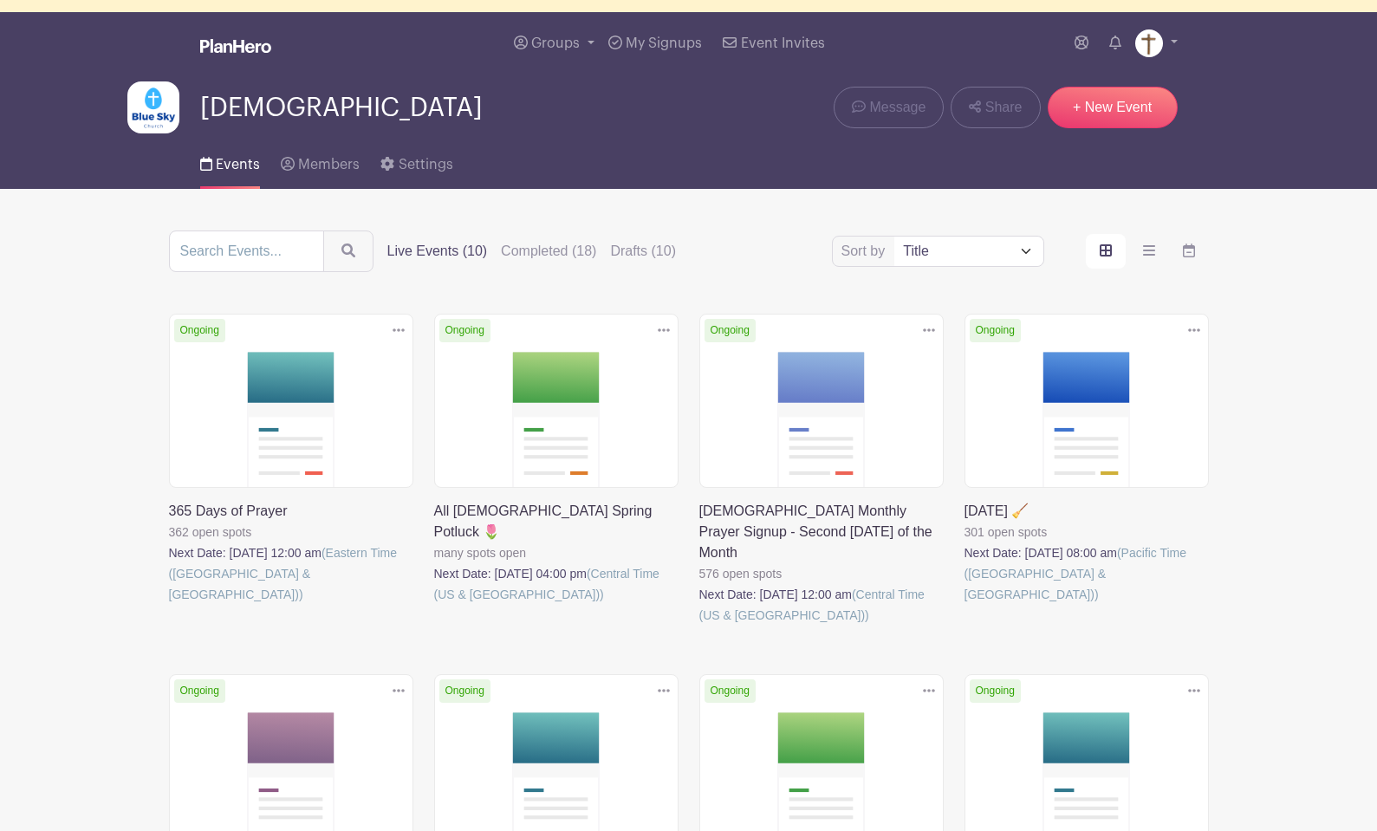
click at [964, 605] on link at bounding box center [964, 605] width 0 height 0
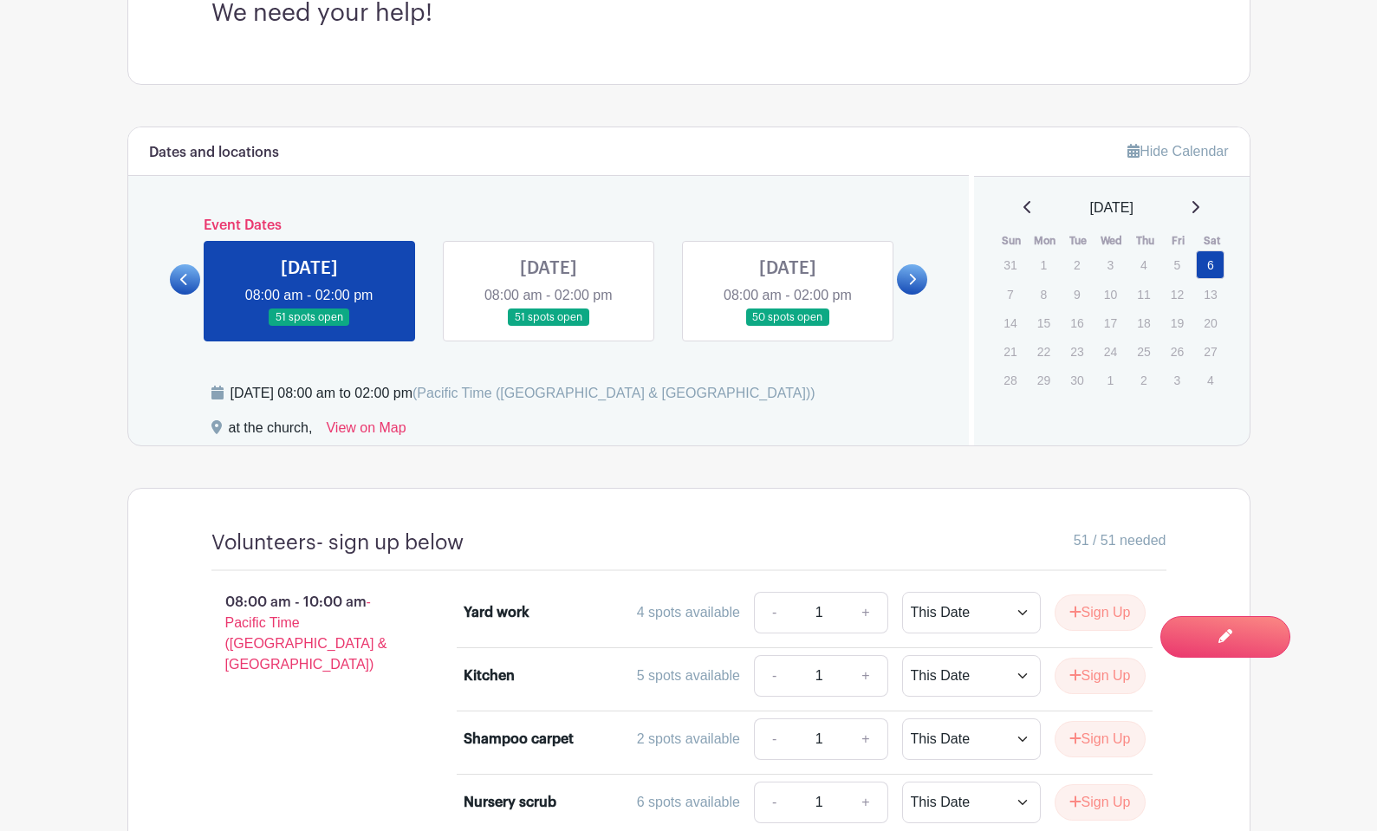
scroll to position [794, 0]
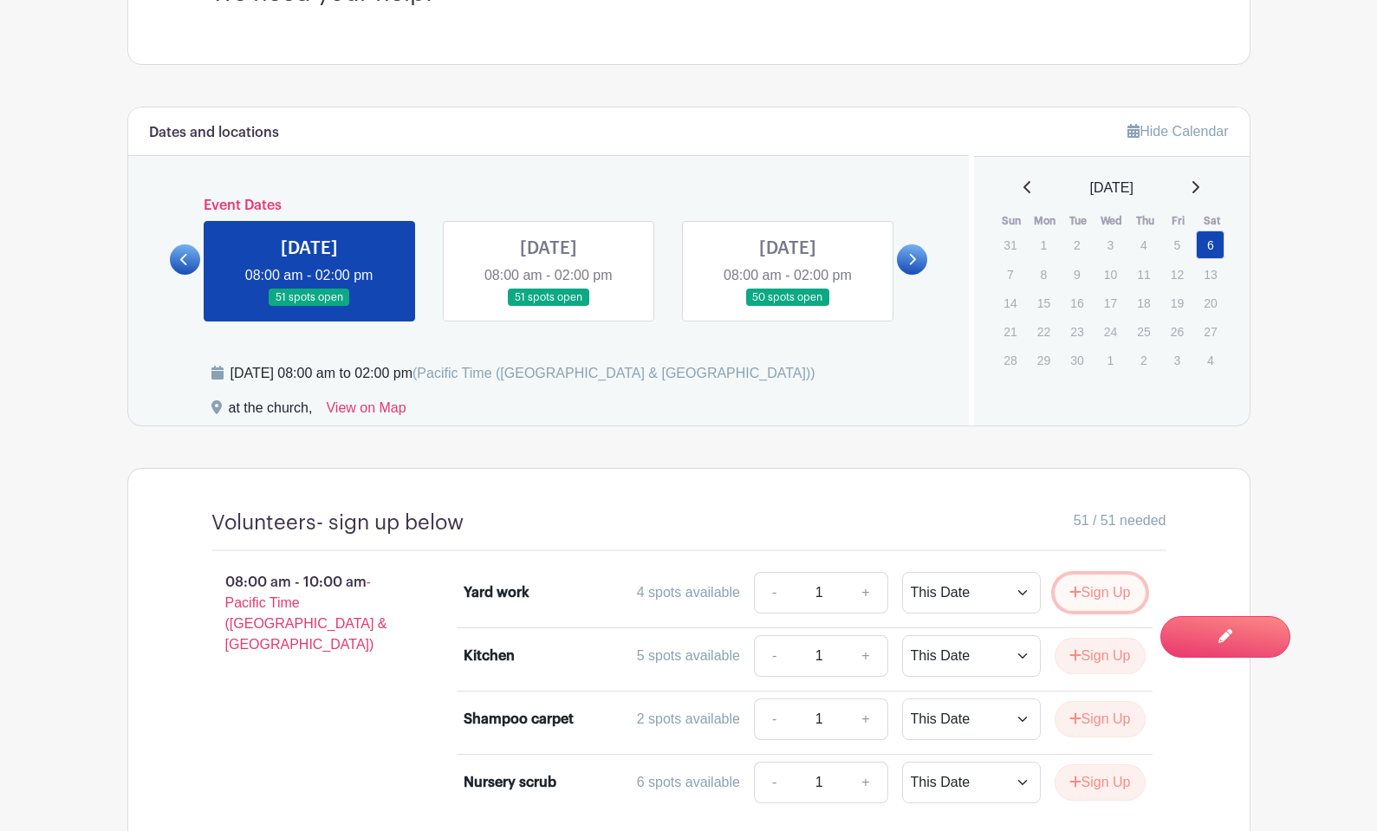
click at [1097, 601] on button "Sign Up" at bounding box center [1099, 592] width 91 height 36
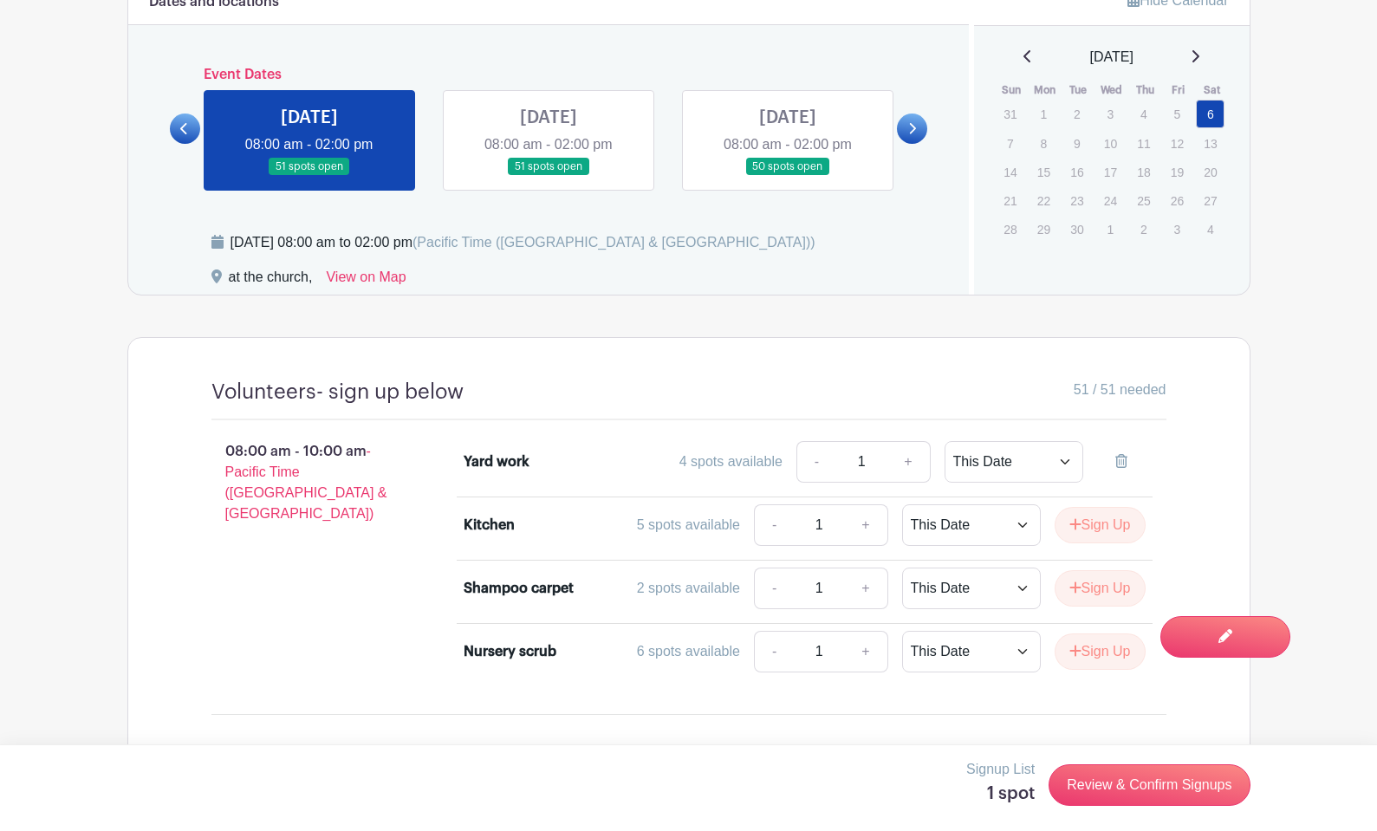
scroll to position [1042, 0]
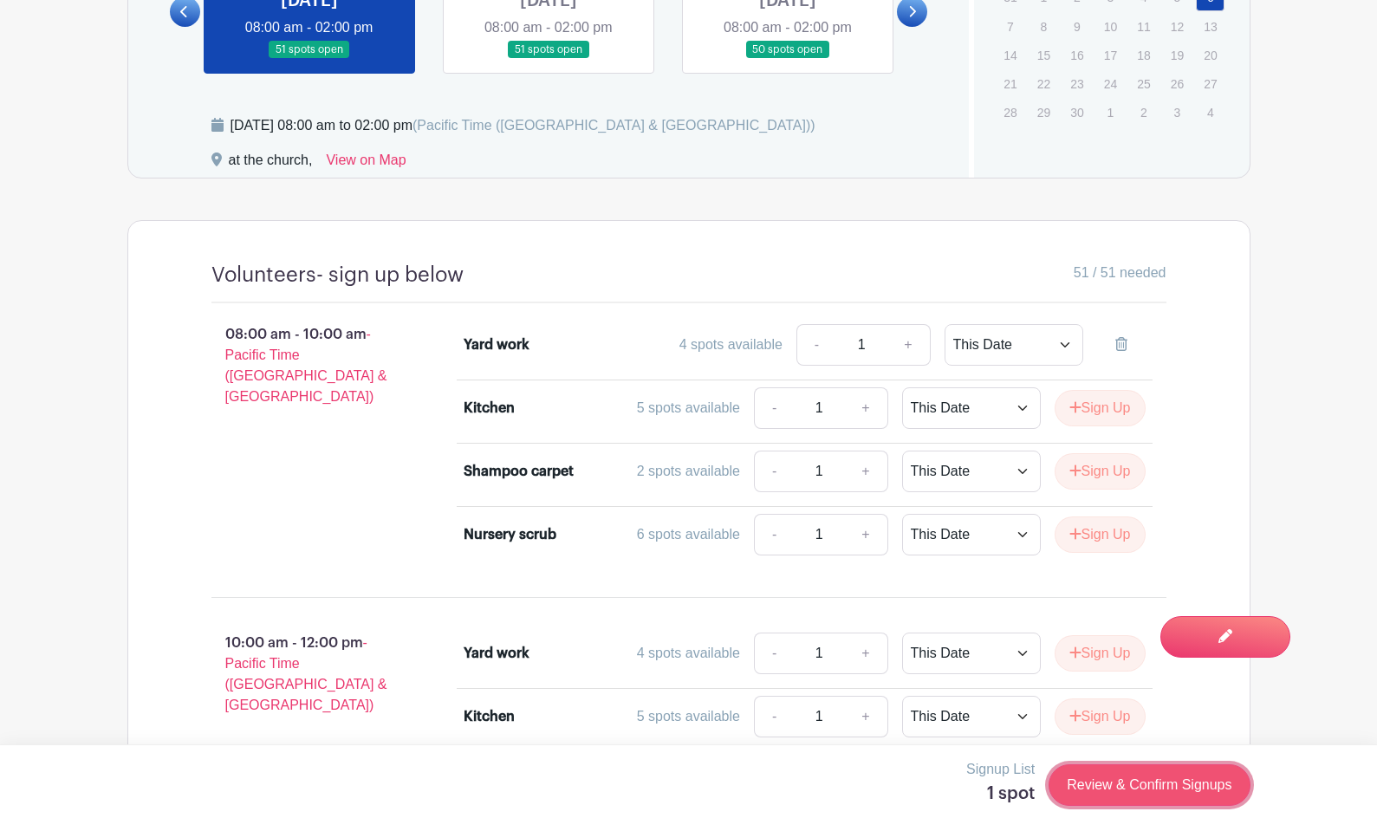
click at [1126, 788] on link "Review & Confirm Signups" at bounding box center [1148, 785] width 201 height 42
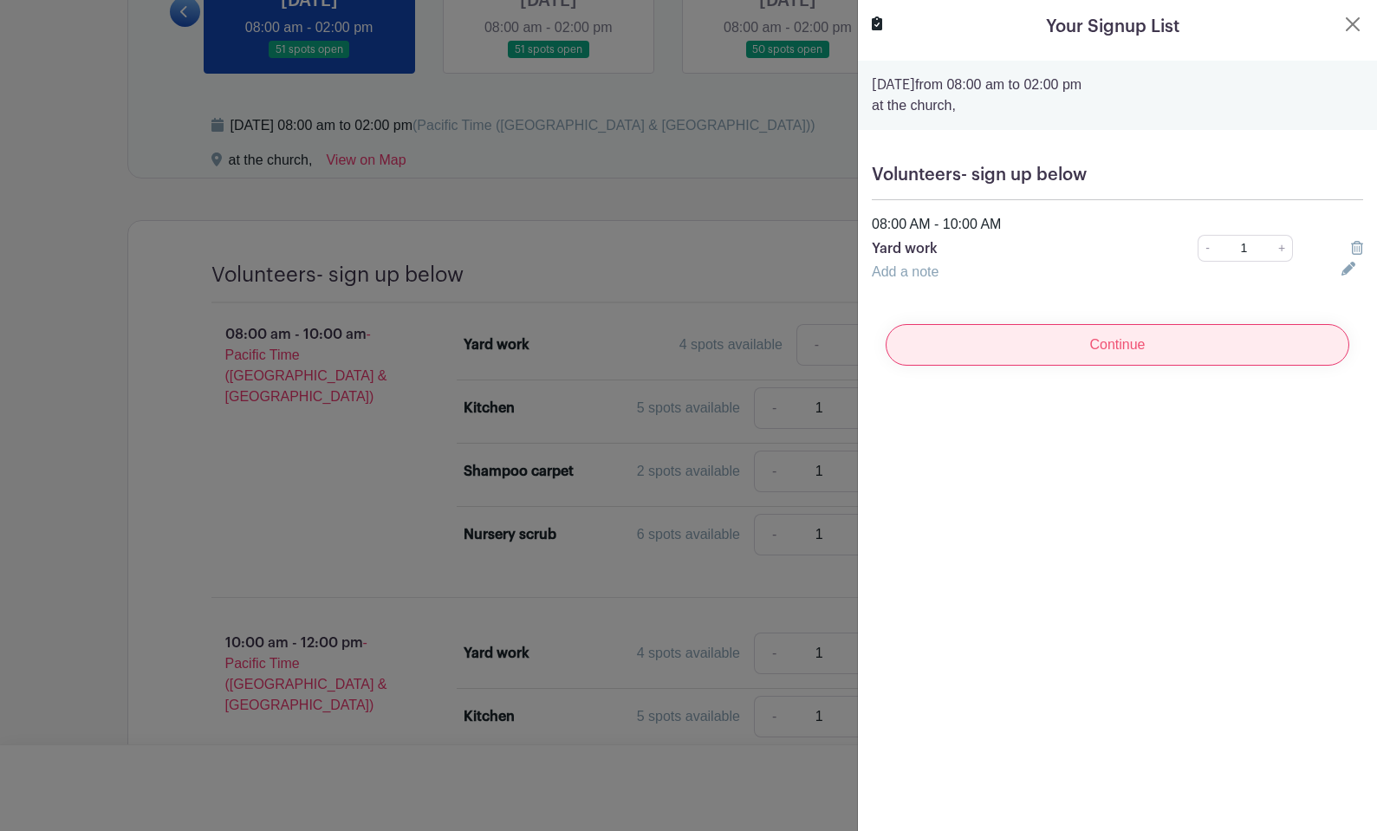
click at [1050, 351] on input "Continue" at bounding box center [1116, 345] width 463 height 42
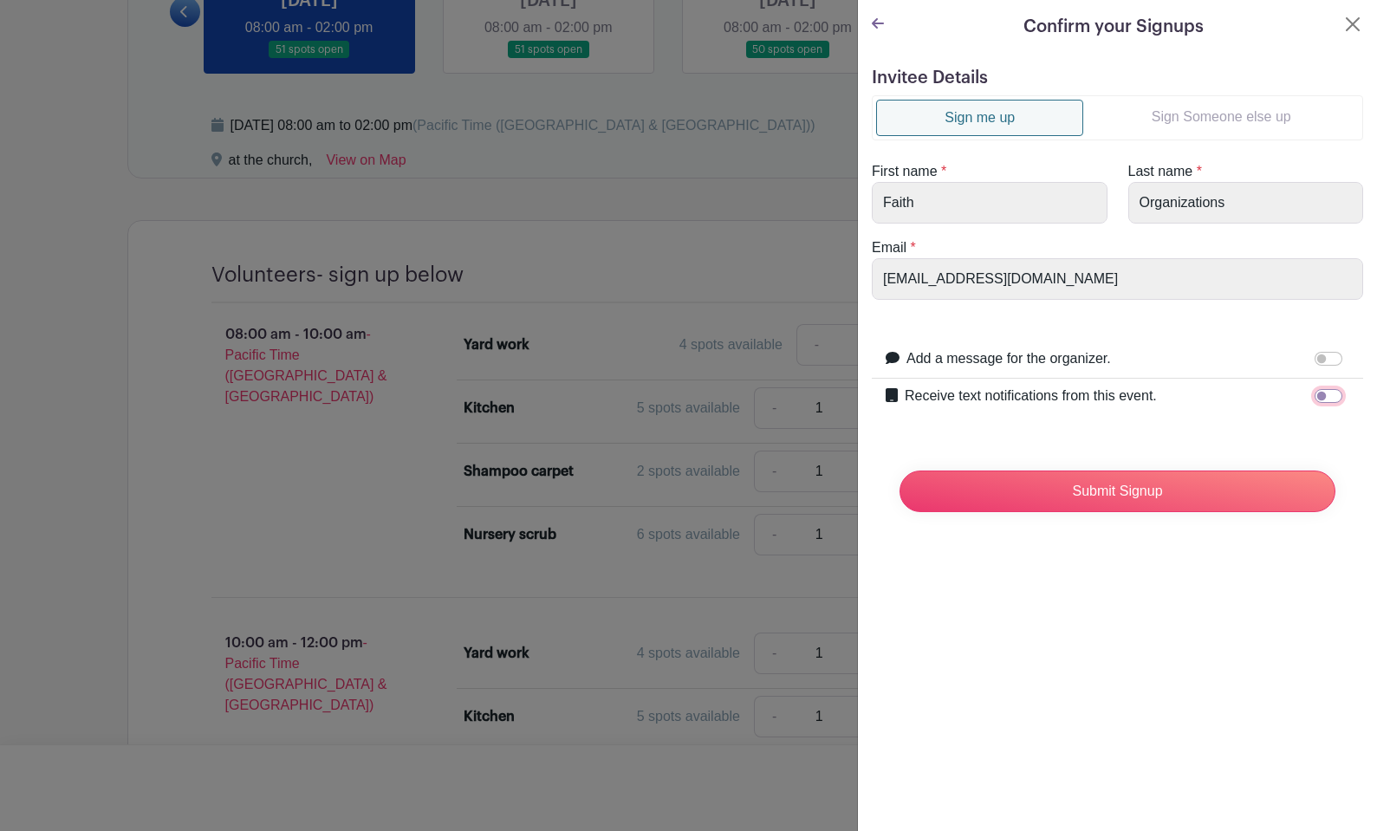
click at [1336, 399] on input "Receive text notifications from this event." at bounding box center [1328, 396] width 28 height 14
checkbox input "true"
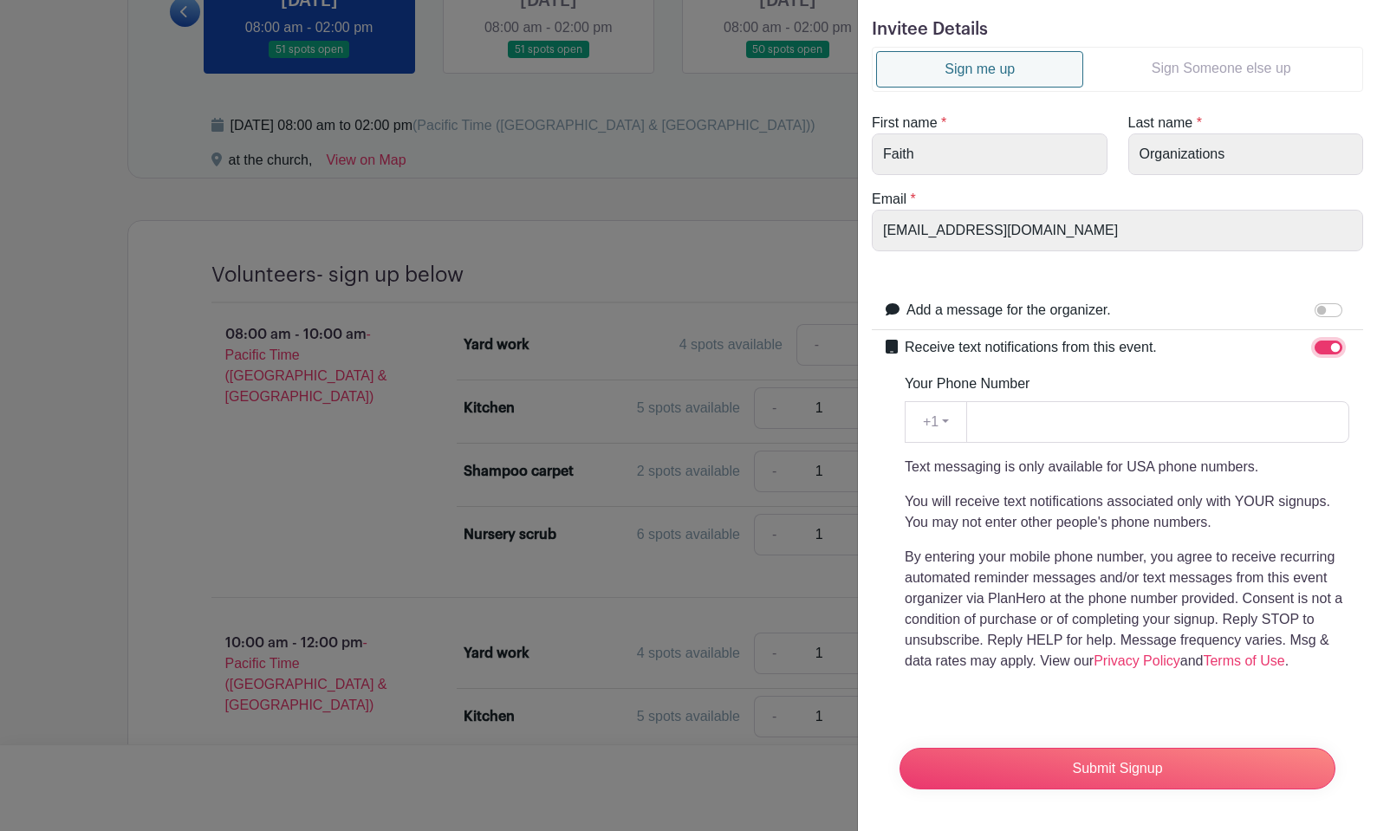
scroll to position [0, 0]
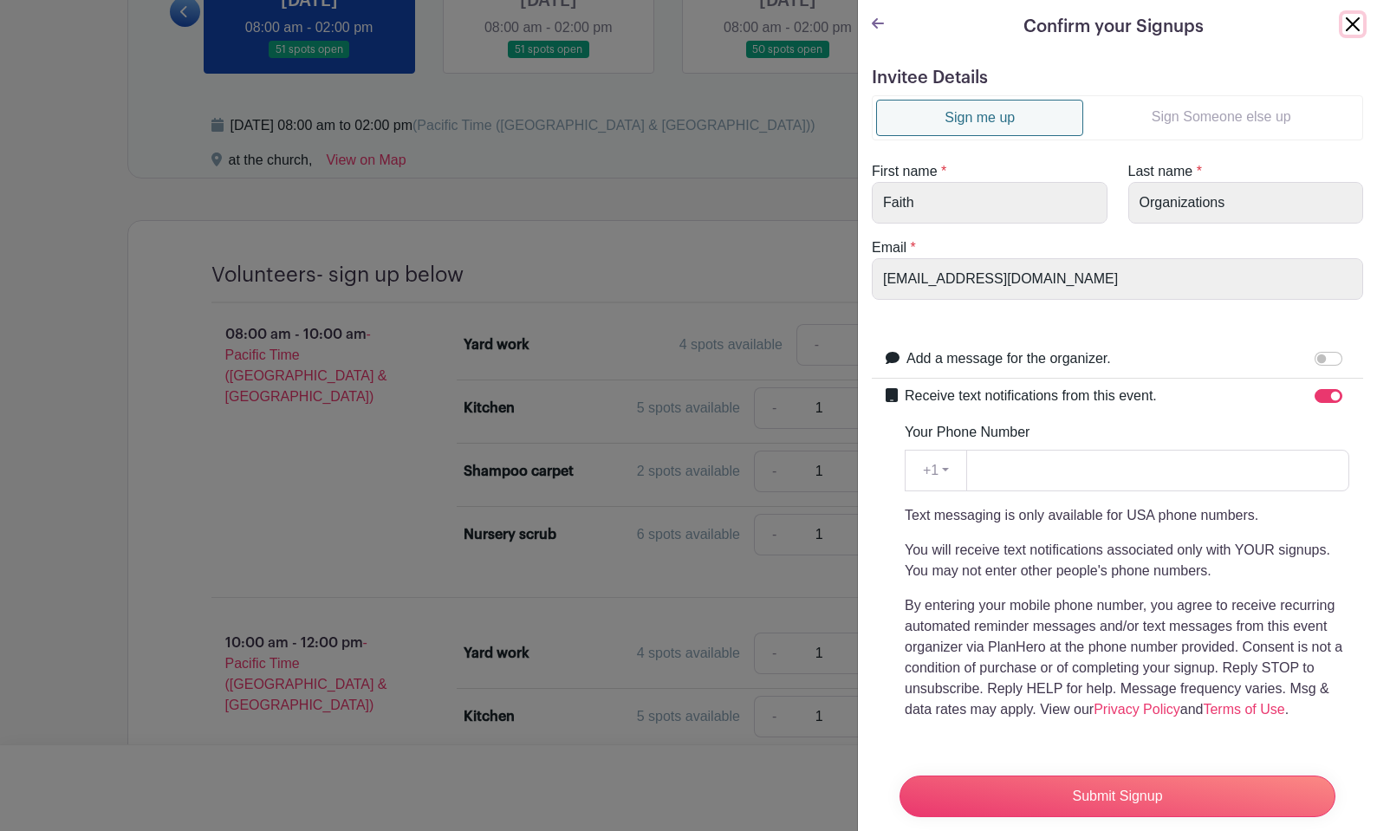
click at [1352, 18] on button "Close" at bounding box center [1352, 24] width 21 height 21
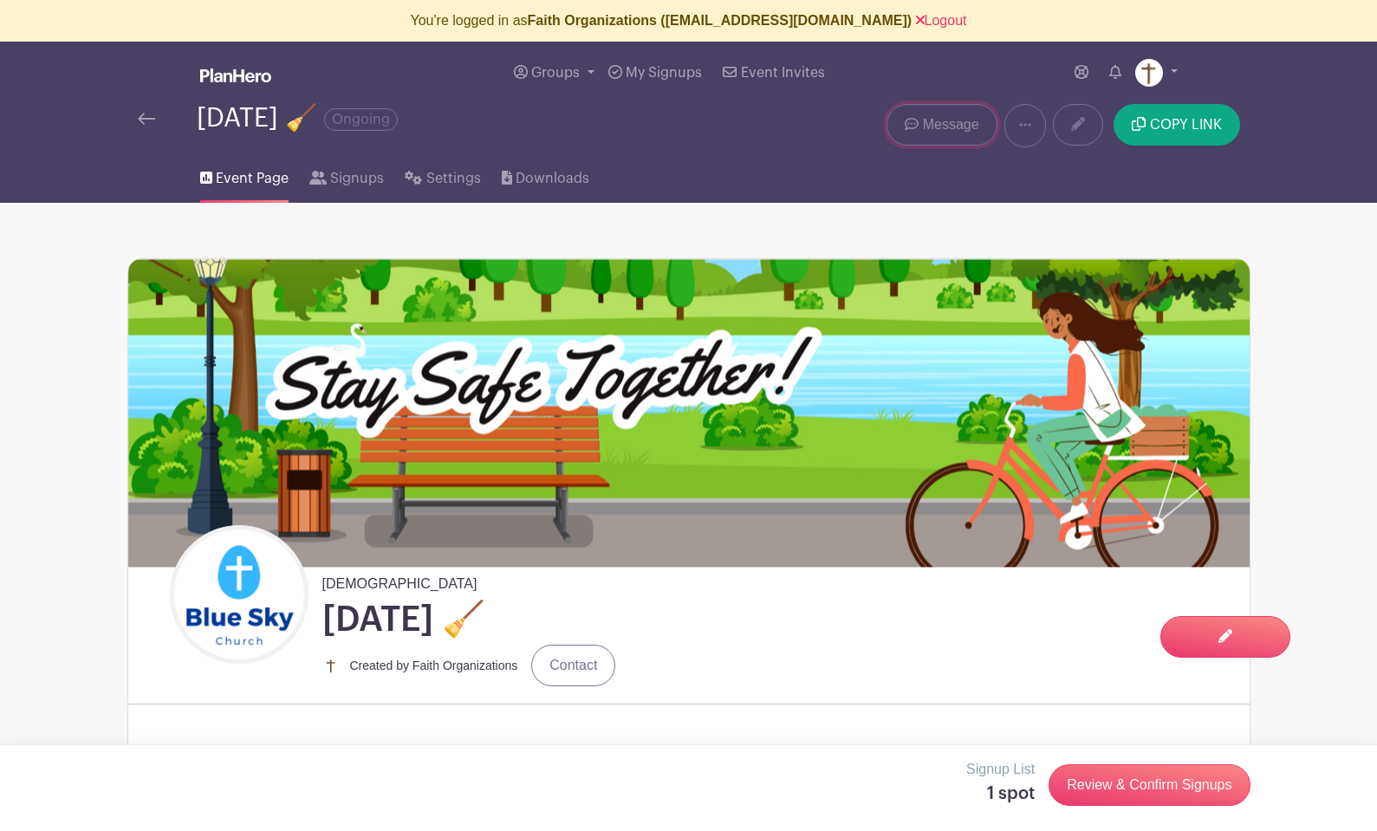
click at [962, 124] on span "Message" at bounding box center [951, 124] width 56 height 21
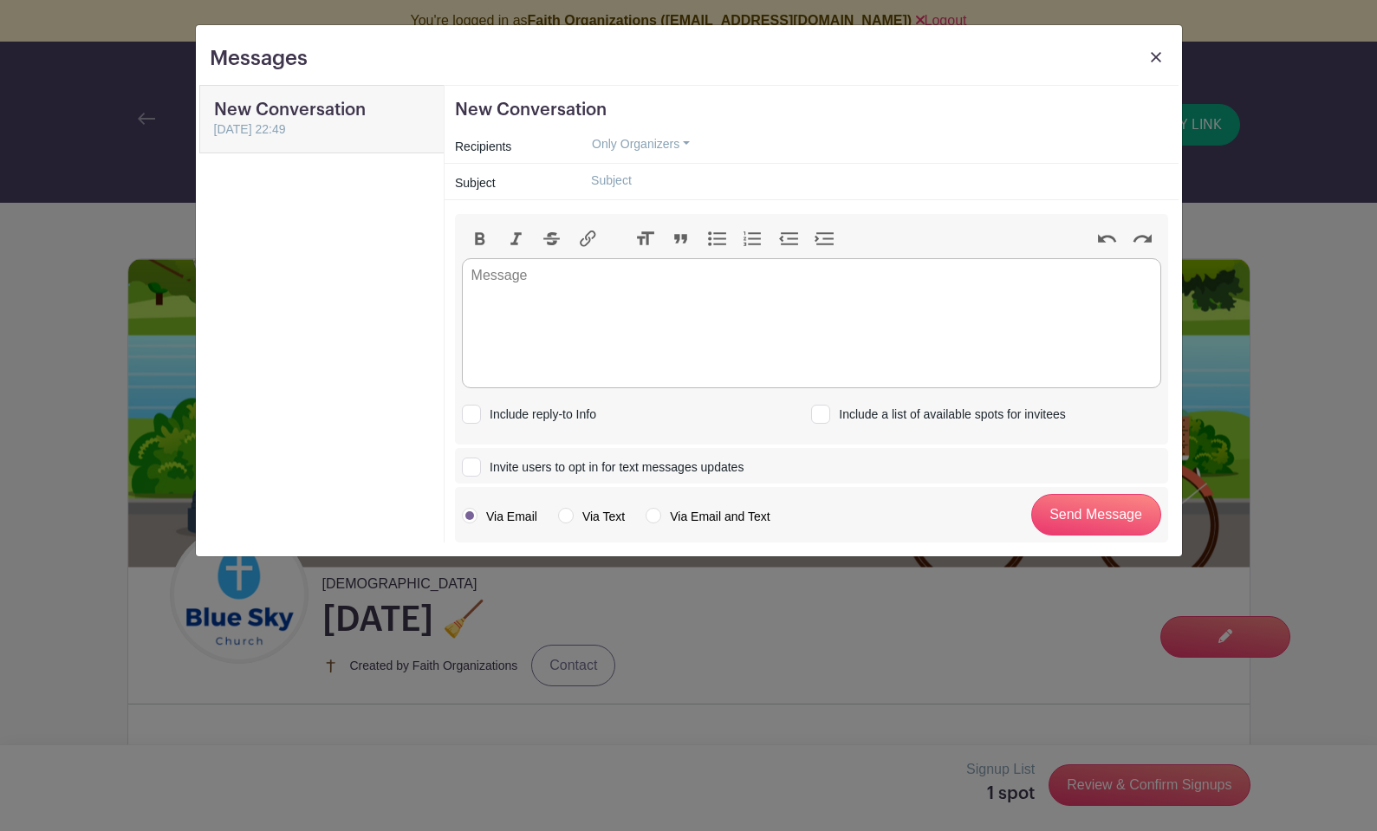
click at [657, 517] on label "Via Email and Text" at bounding box center [707, 516] width 124 height 17
radio input "true"
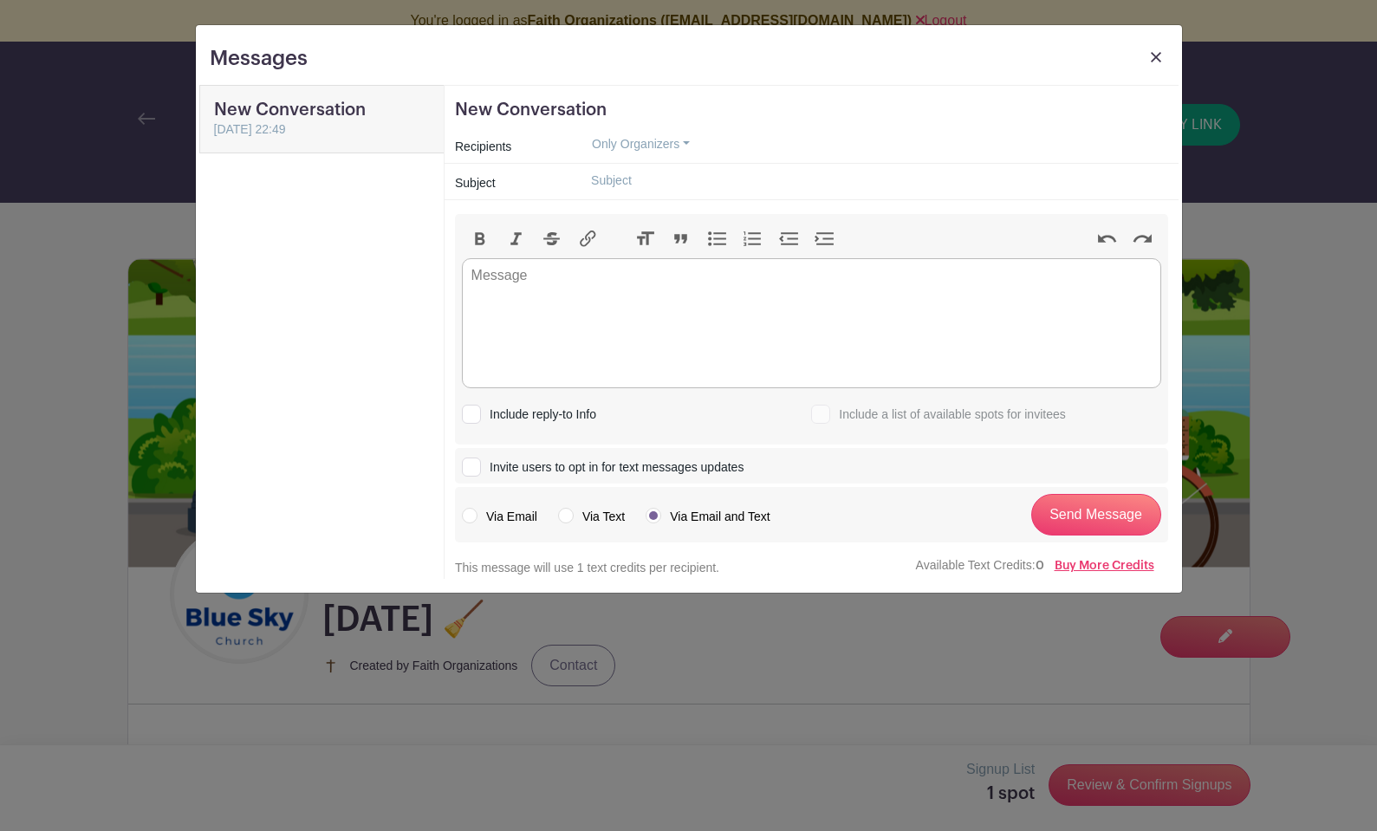
click at [470, 465] on input "Invite users to opt in for text messages updates" at bounding box center [467, 463] width 11 height 11
checkbox input "true"
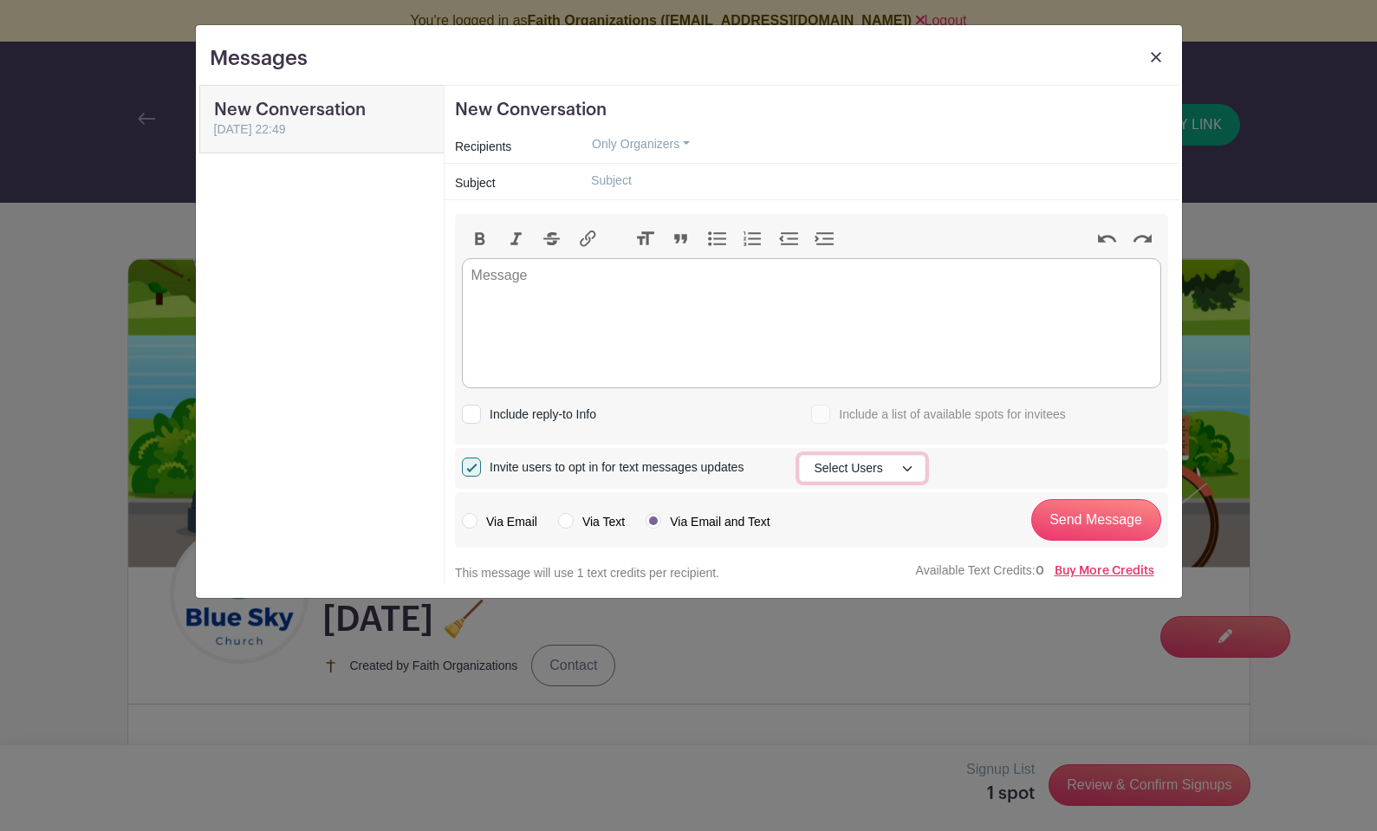
click at [867, 470] on button "Select Users" at bounding box center [862, 468] width 126 height 27
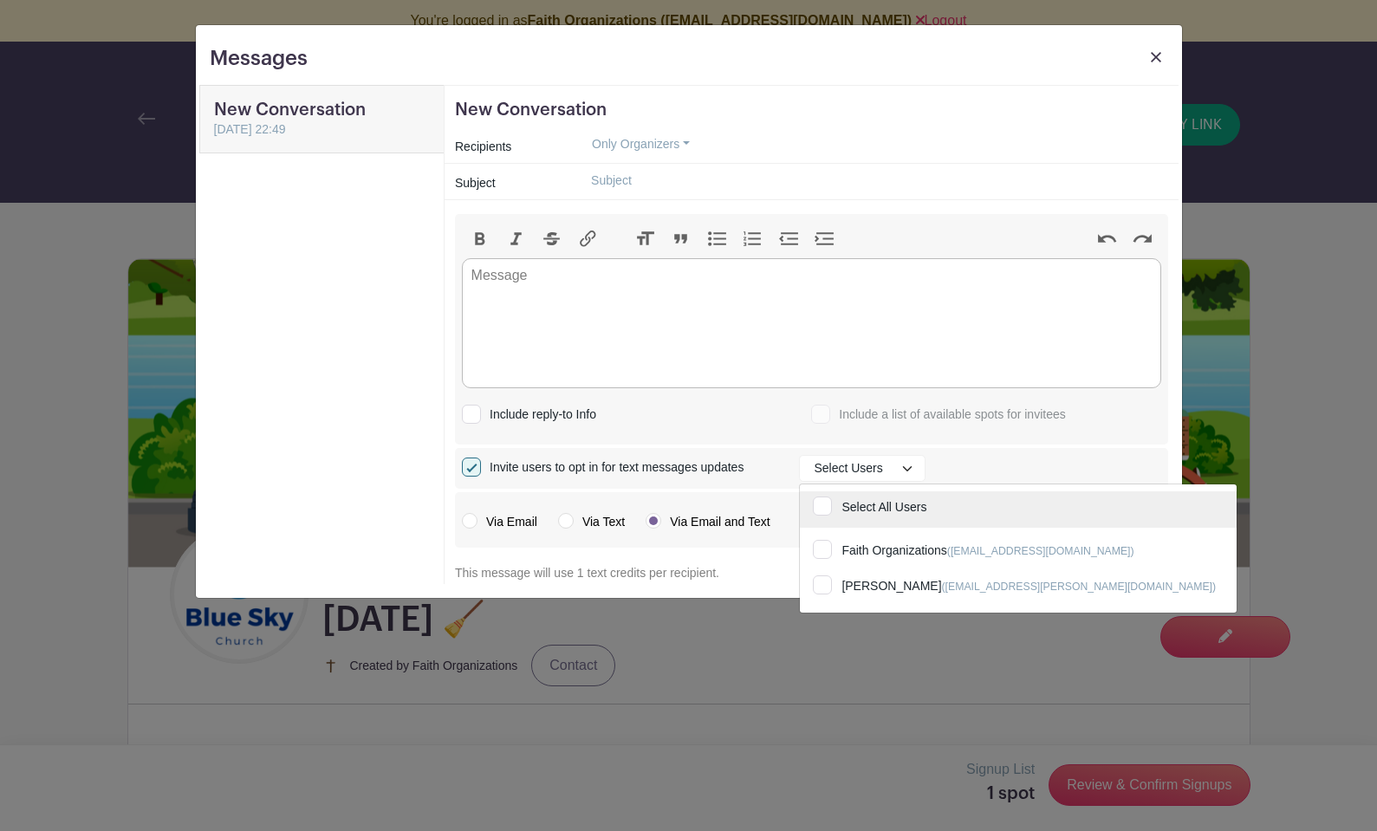
click at [825, 506] on input "Select All Users" at bounding box center [1018, 510] width 437 height 38
checkbox input "true"
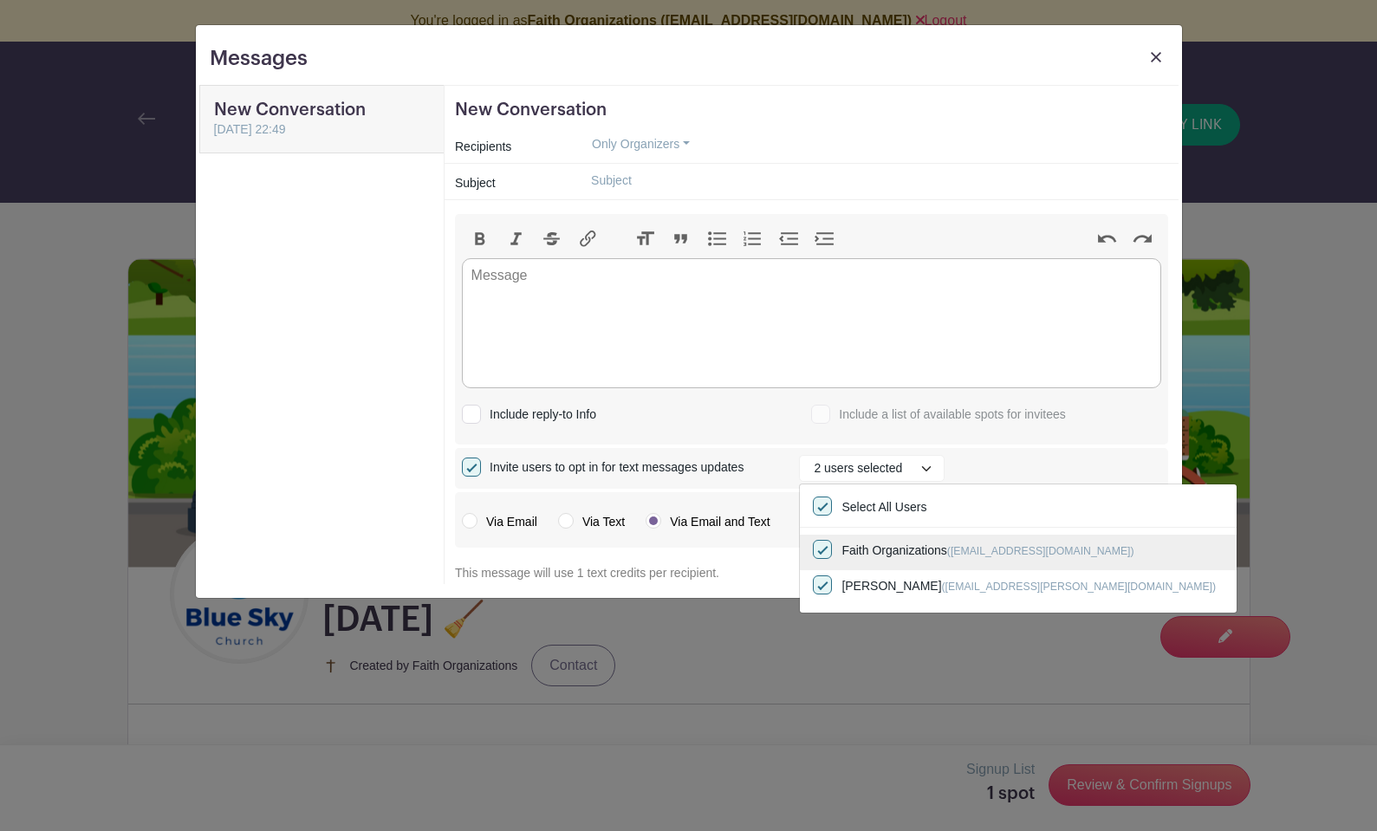
scroll to position [3, 0]
click at [804, 415] on div "Include reply-to Info" at bounding box center [636, 413] width 349 height 22
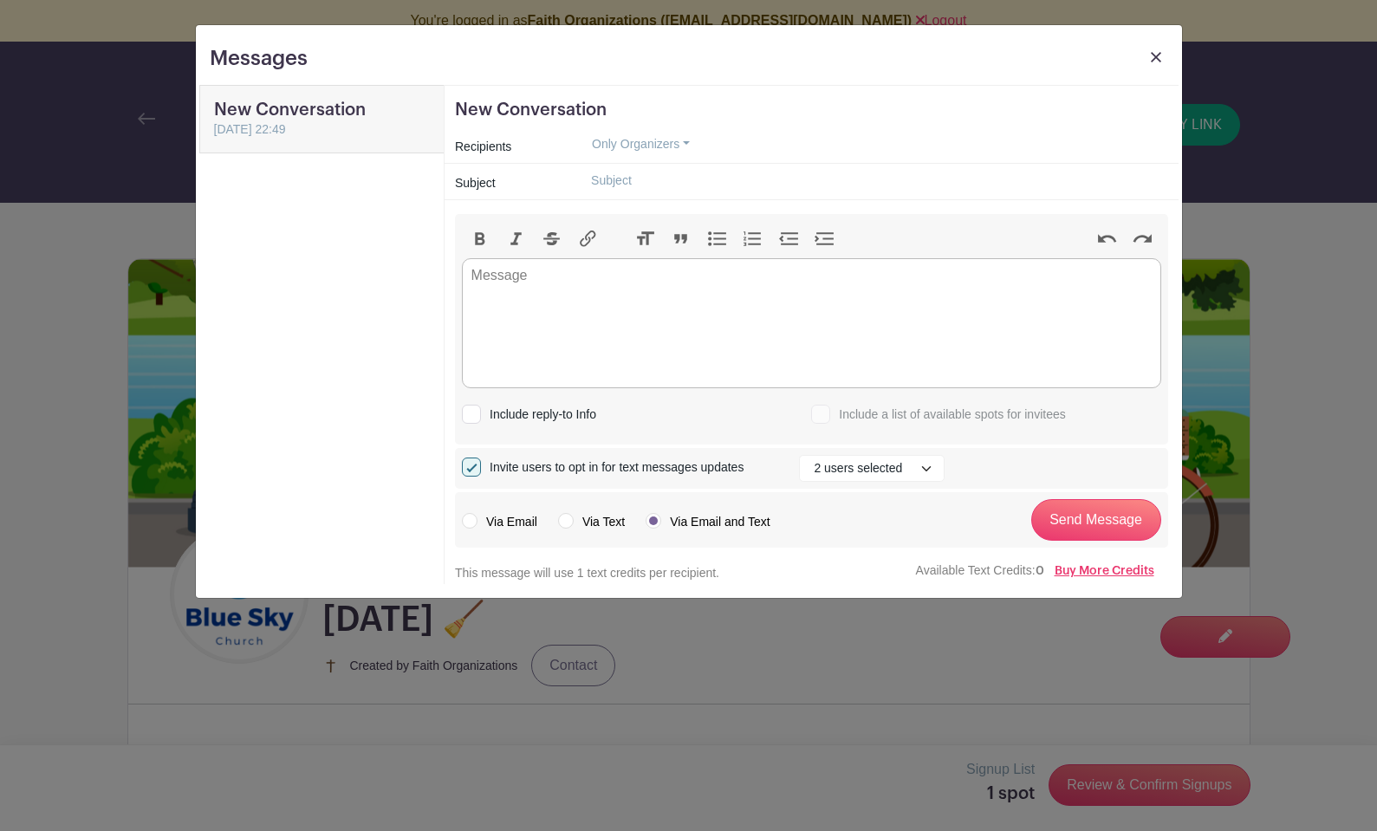
click at [1155, 55] on img at bounding box center [1155, 57] width 10 height 10
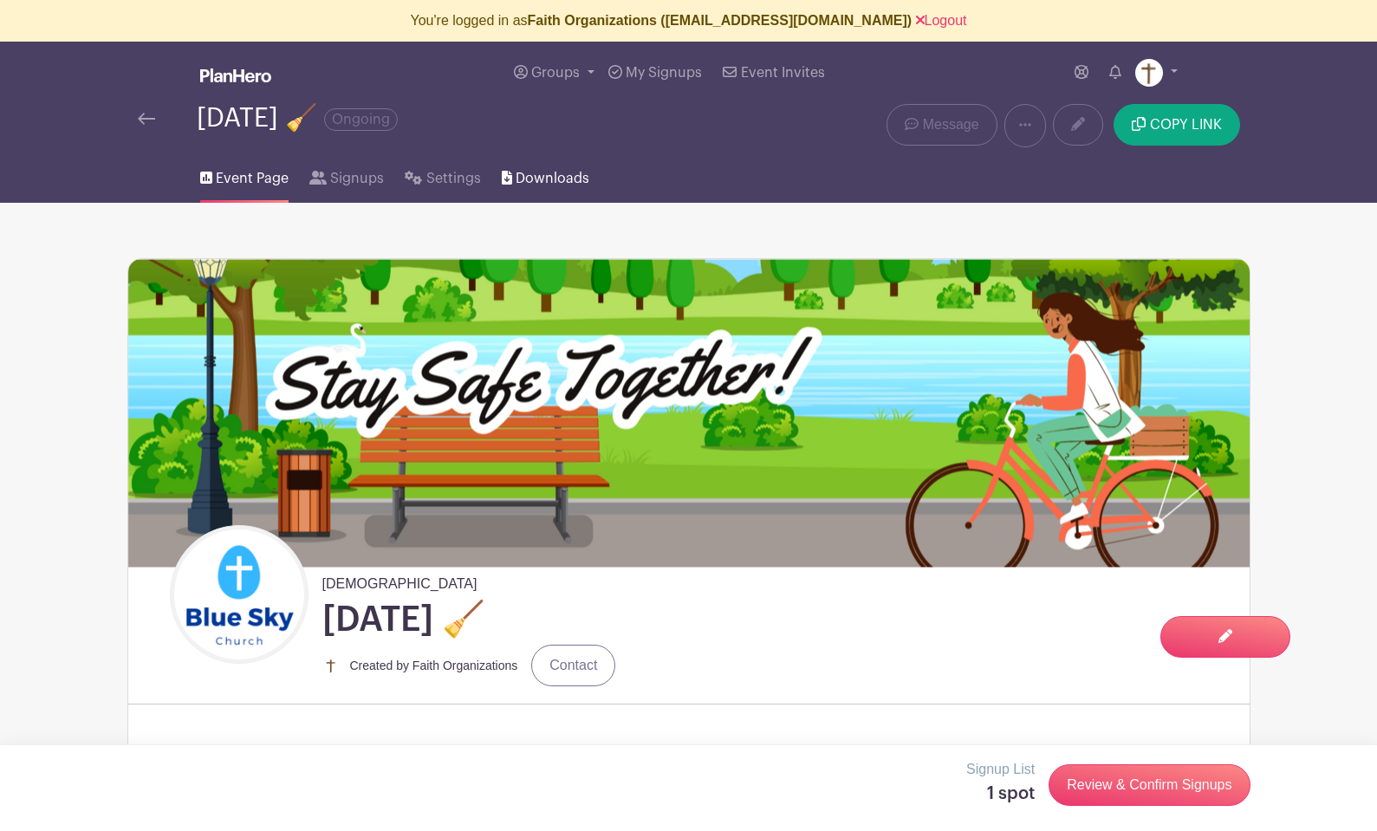
click at [541, 178] on span "Downloads" at bounding box center [552, 178] width 74 height 21
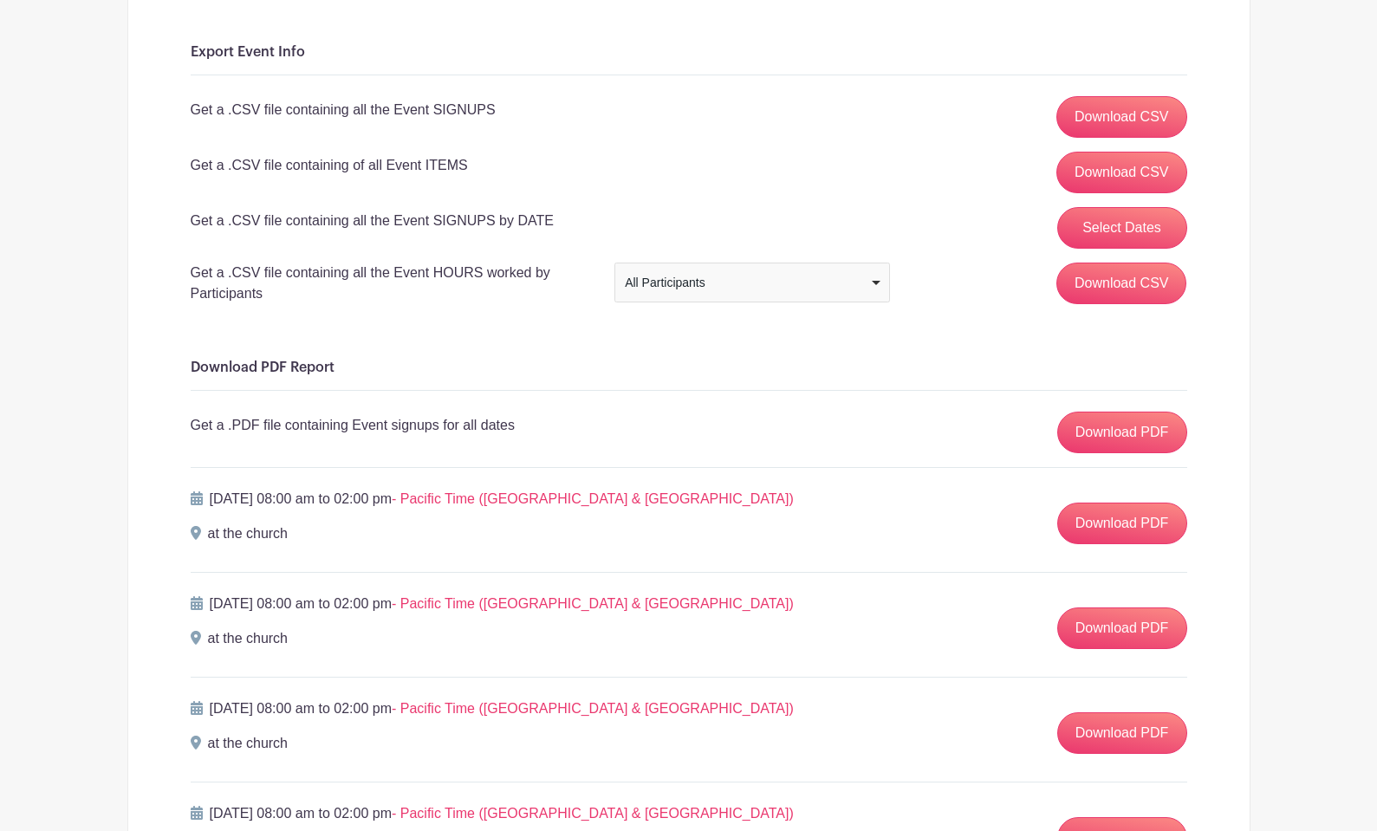
scroll to position [341, 0]
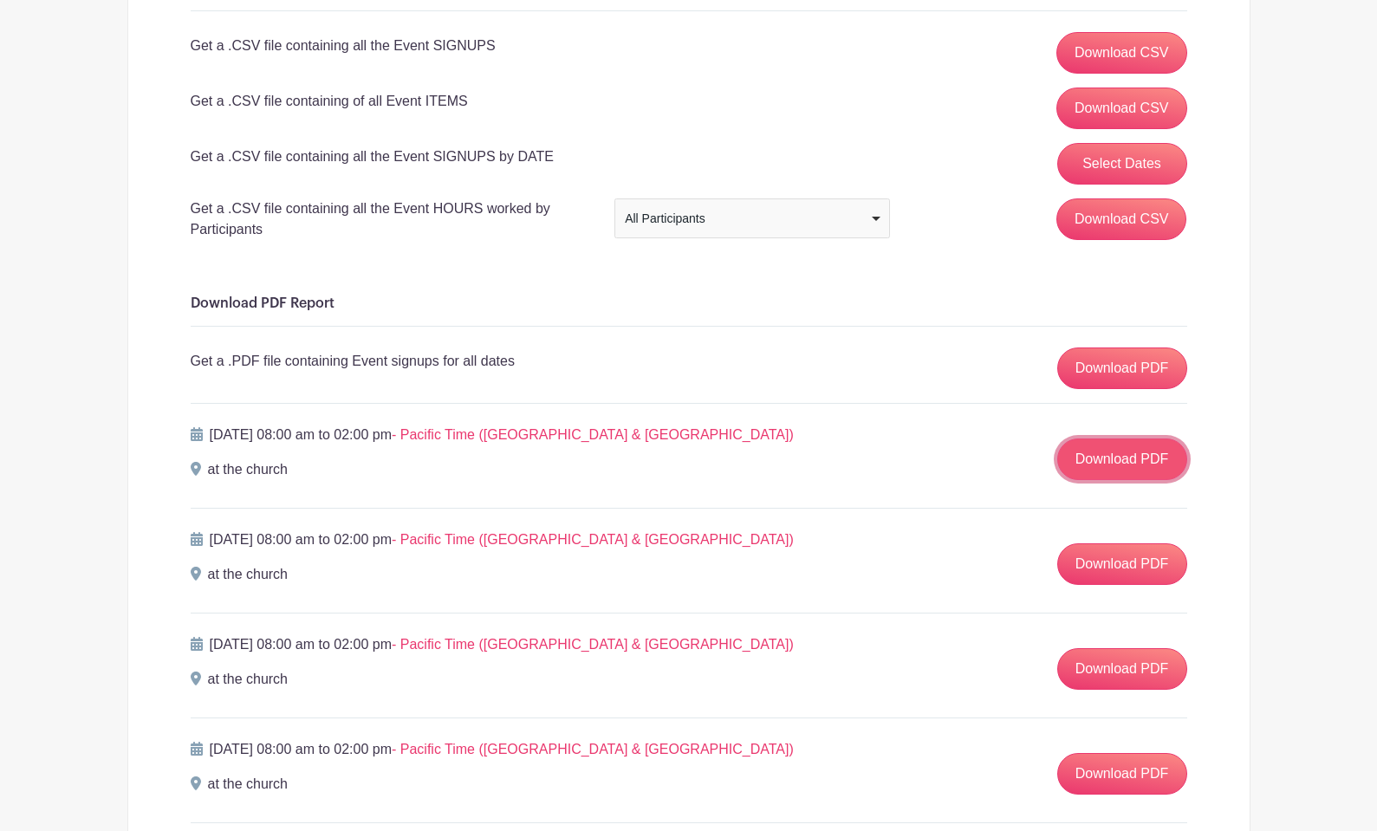
click at [1093, 471] on link "Download PDF" at bounding box center [1122, 459] width 130 height 42
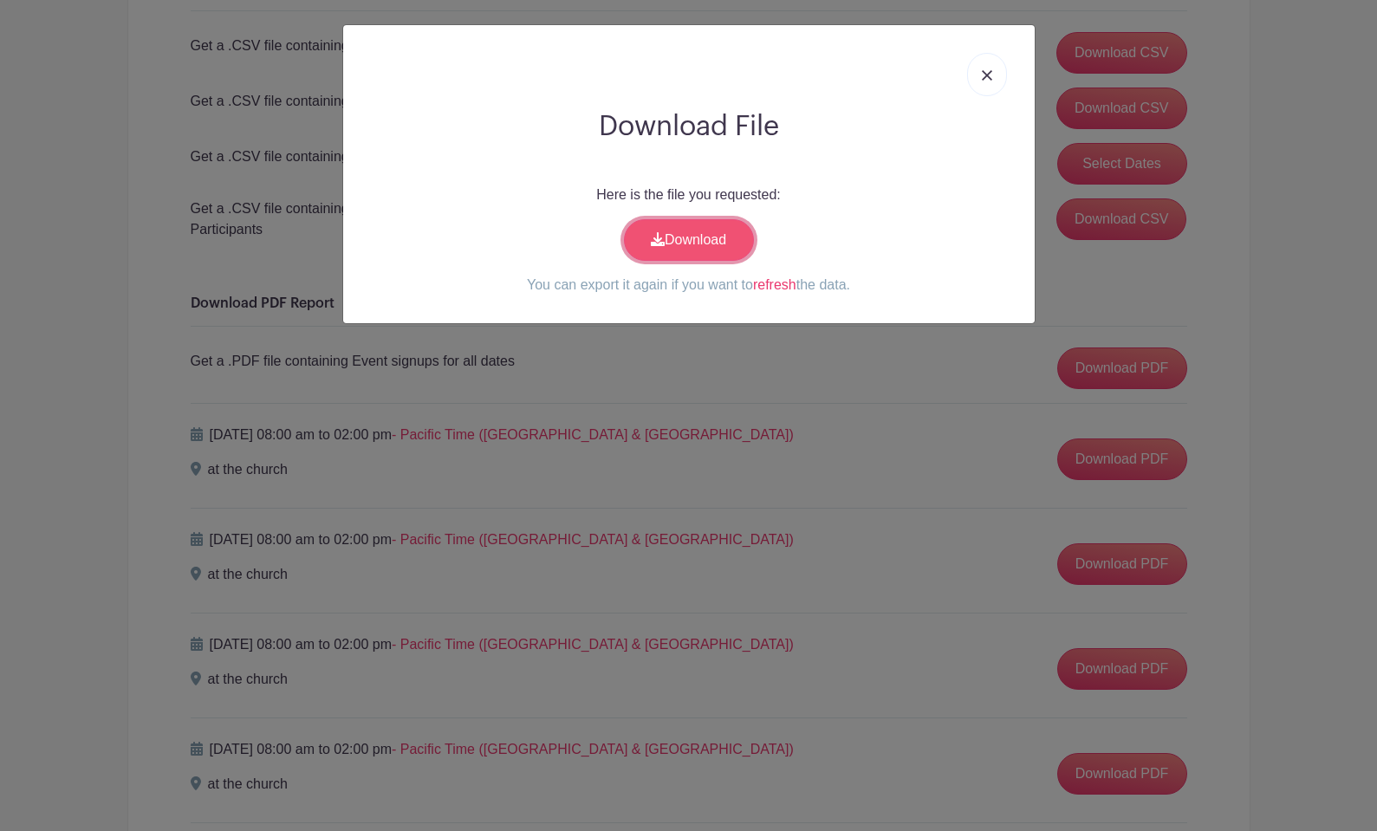
click at [682, 237] on link "Download" at bounding box center [689, 240] width 130 height 42
click at [988, 75] on img at bounding box center [987, 75] width 10 height 10
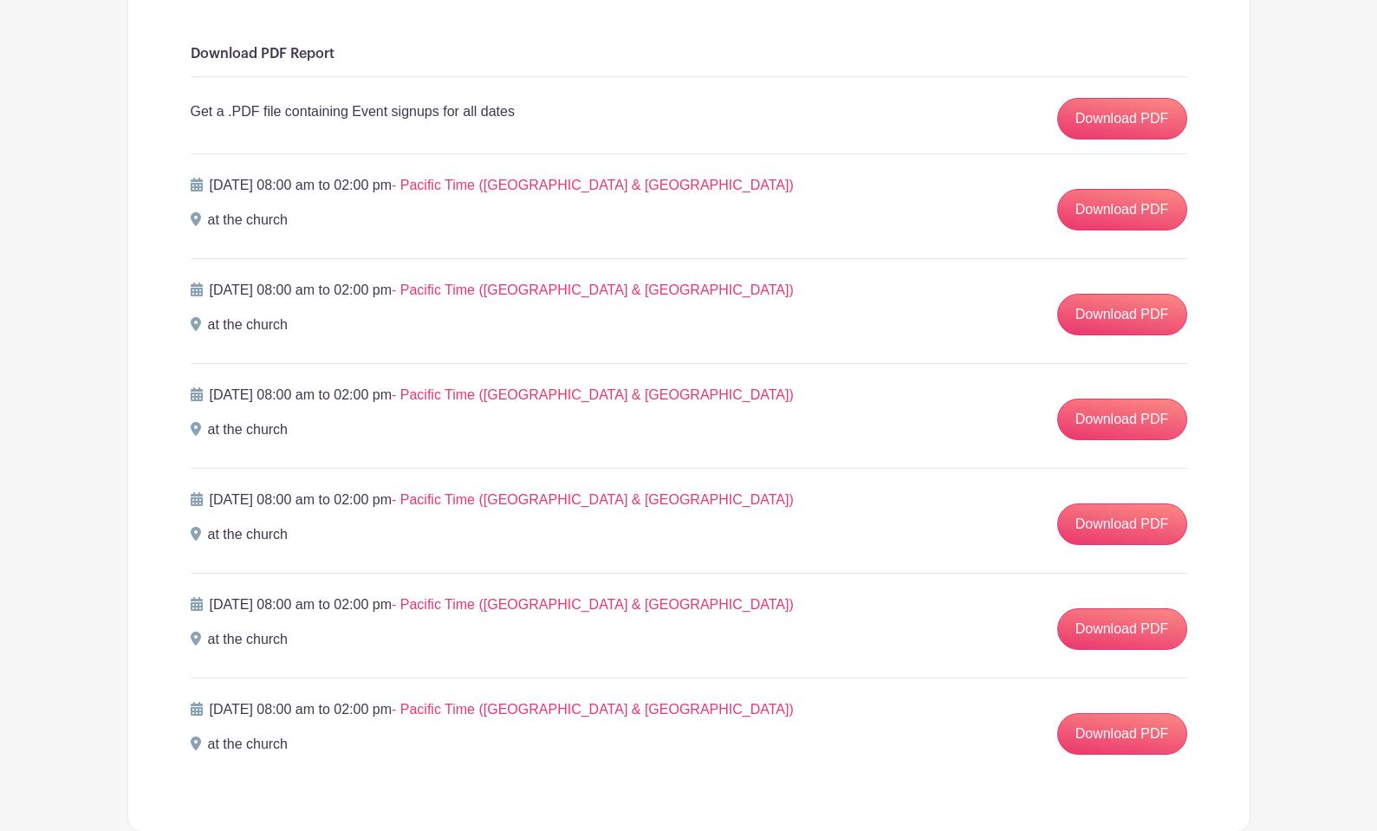
scroll to position [702, 0]
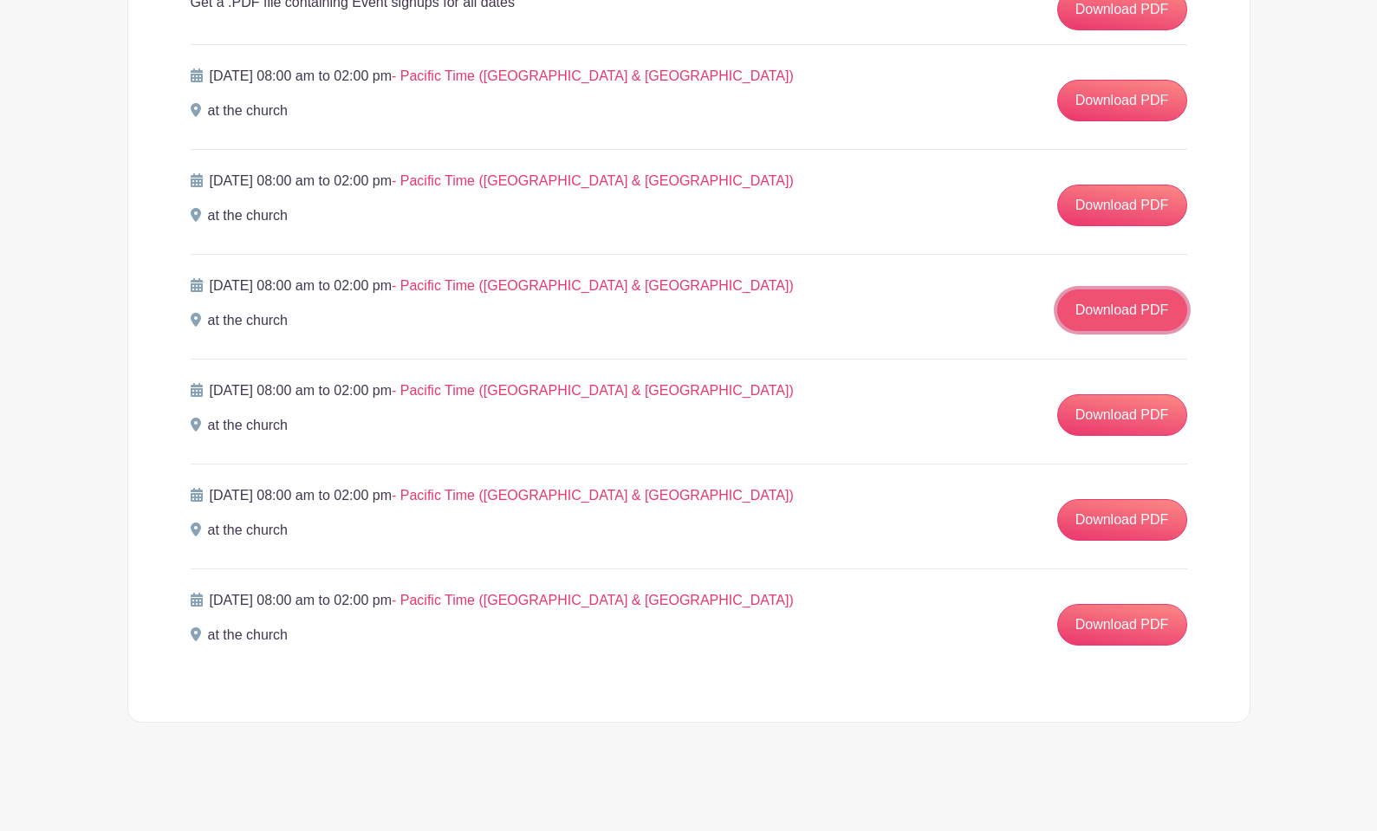
click at [1112, 306] on link "Download PDF" at bounding box center [1122, 310] width 130 height 42
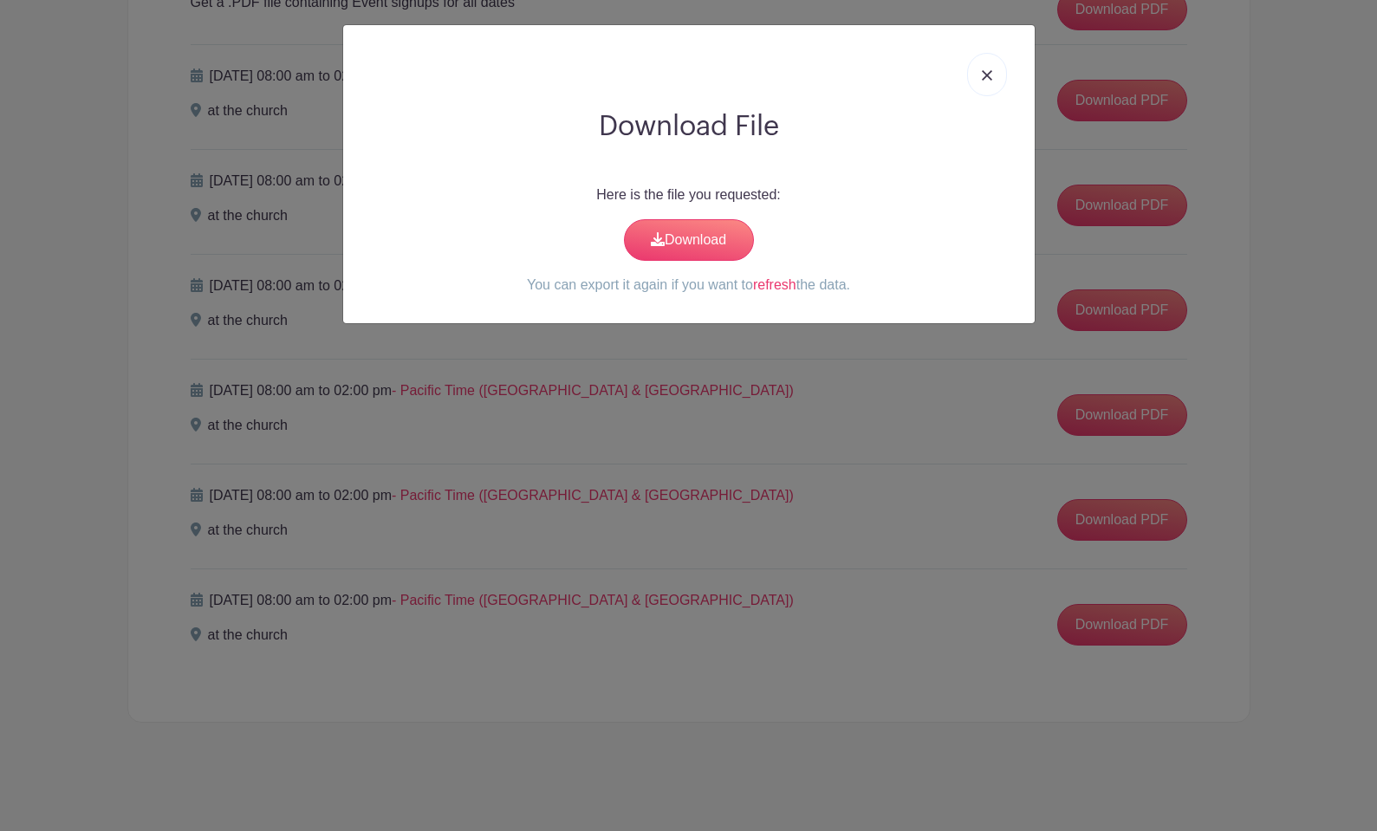
click at [764, 294] on p "You can export it again if you want to refresh the data." at bounding box center [689, 285] width 664 height 21
click at [765, 284] on link "refresh" at bounding box center [774, 284] width 43 height 15
click at [679, 242] on link "Download" at bounding box center [689, 240] width 130 height 42
click at [983, 70] on img at bounding box center [987, 75] width 10 height 10
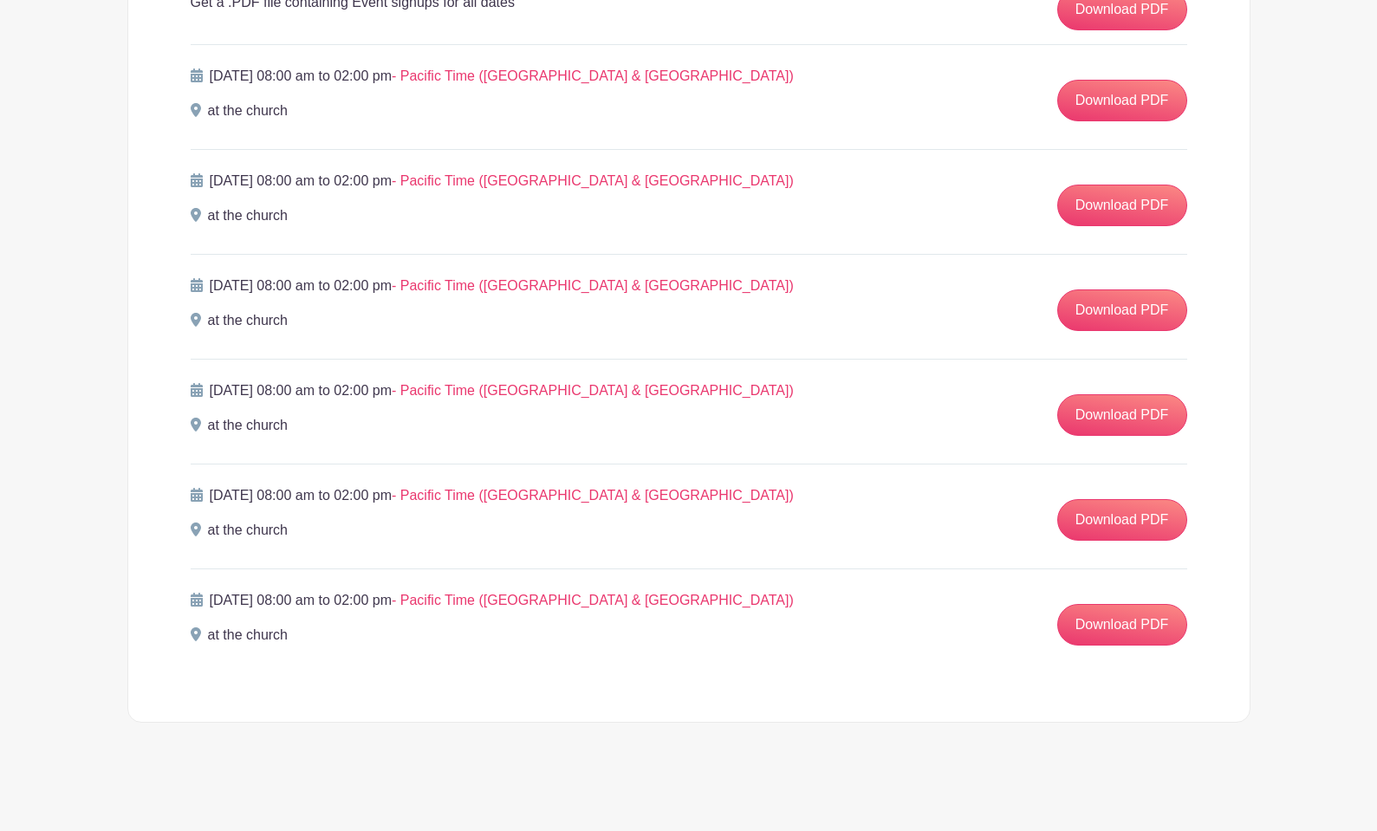
scroll to position [0, 0]
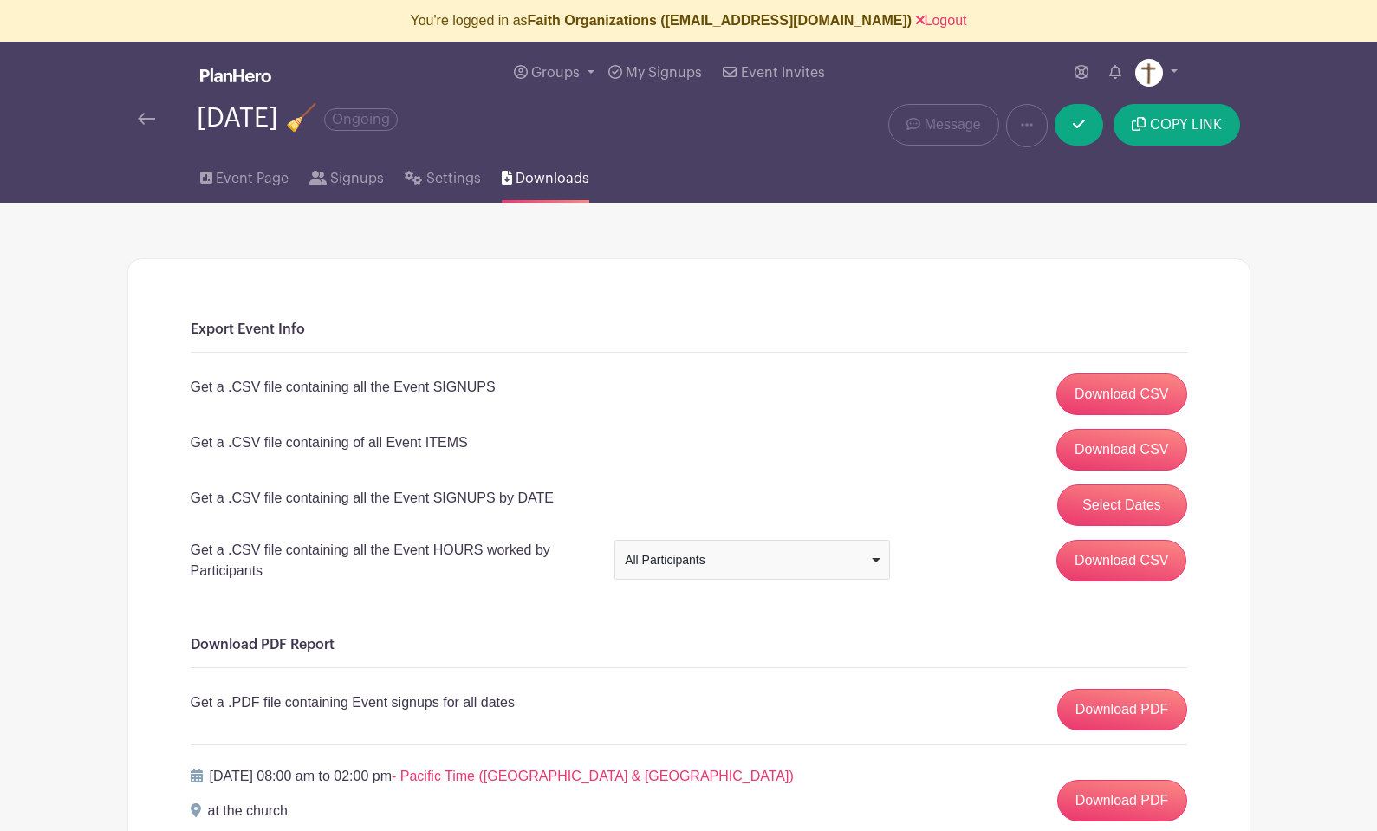
click at [148, 123] on img at bounding box center [146, 119] width 17 height 12
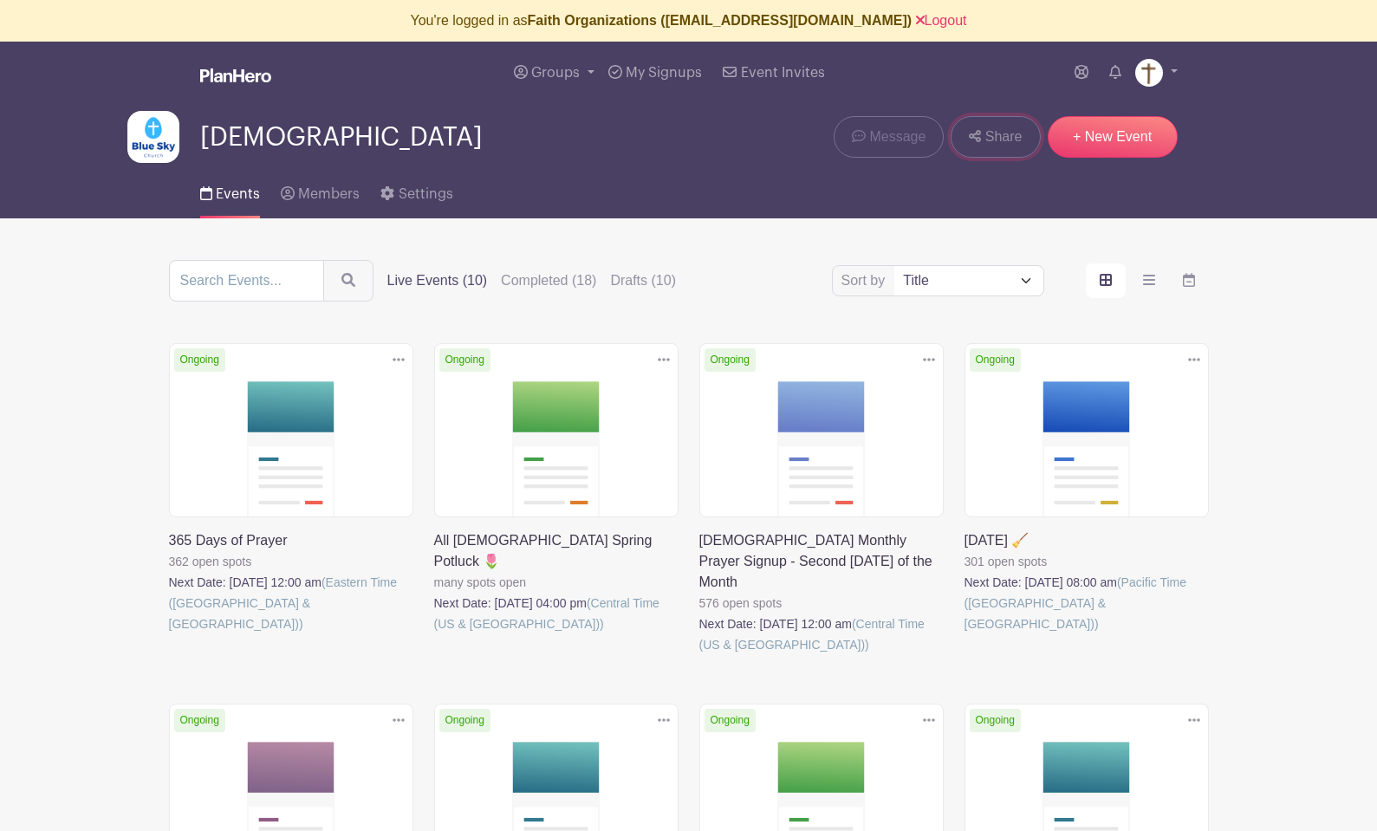
click at [1001, 133] on span "Share" at bounding box center [1003, 136] width 37 height 21
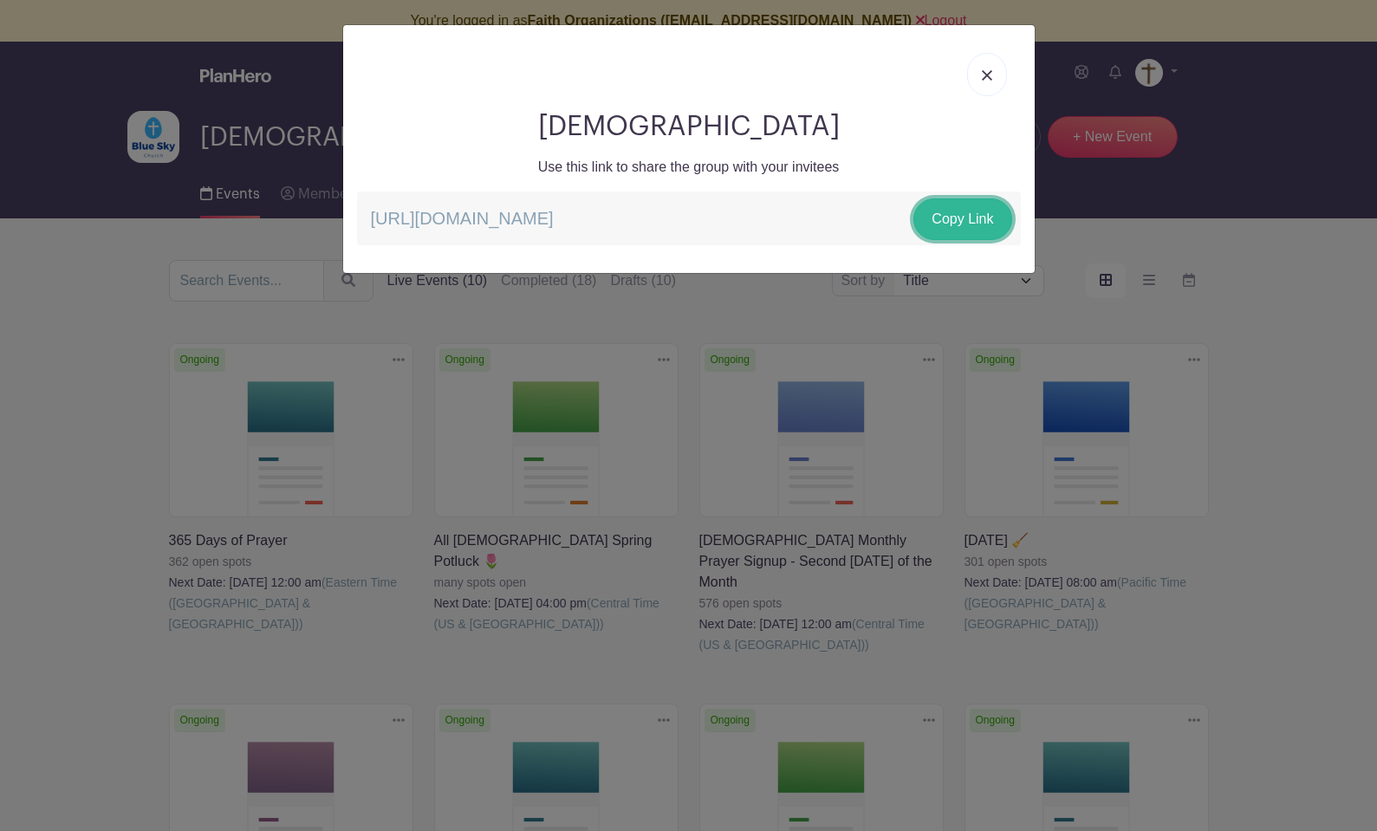
click at [951, 221] on link "Copy Link" at bounding box center [962, 219] width 98 height 42
click at [982, 70] on img at bounding box center [987, 75] width 10 height 10
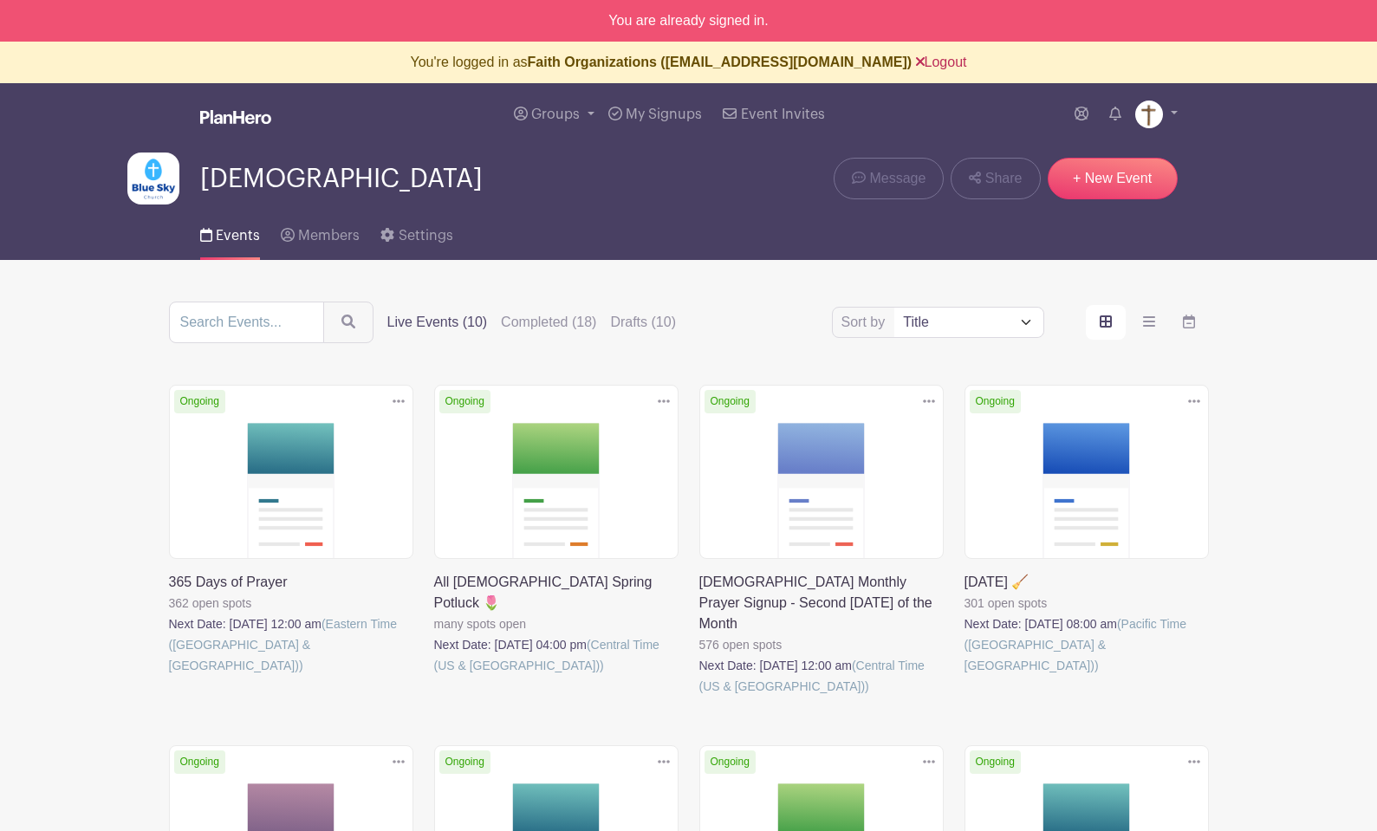
click at [925, 62] on link "Logout" at bounding box center [941, 62] width 51 height 15
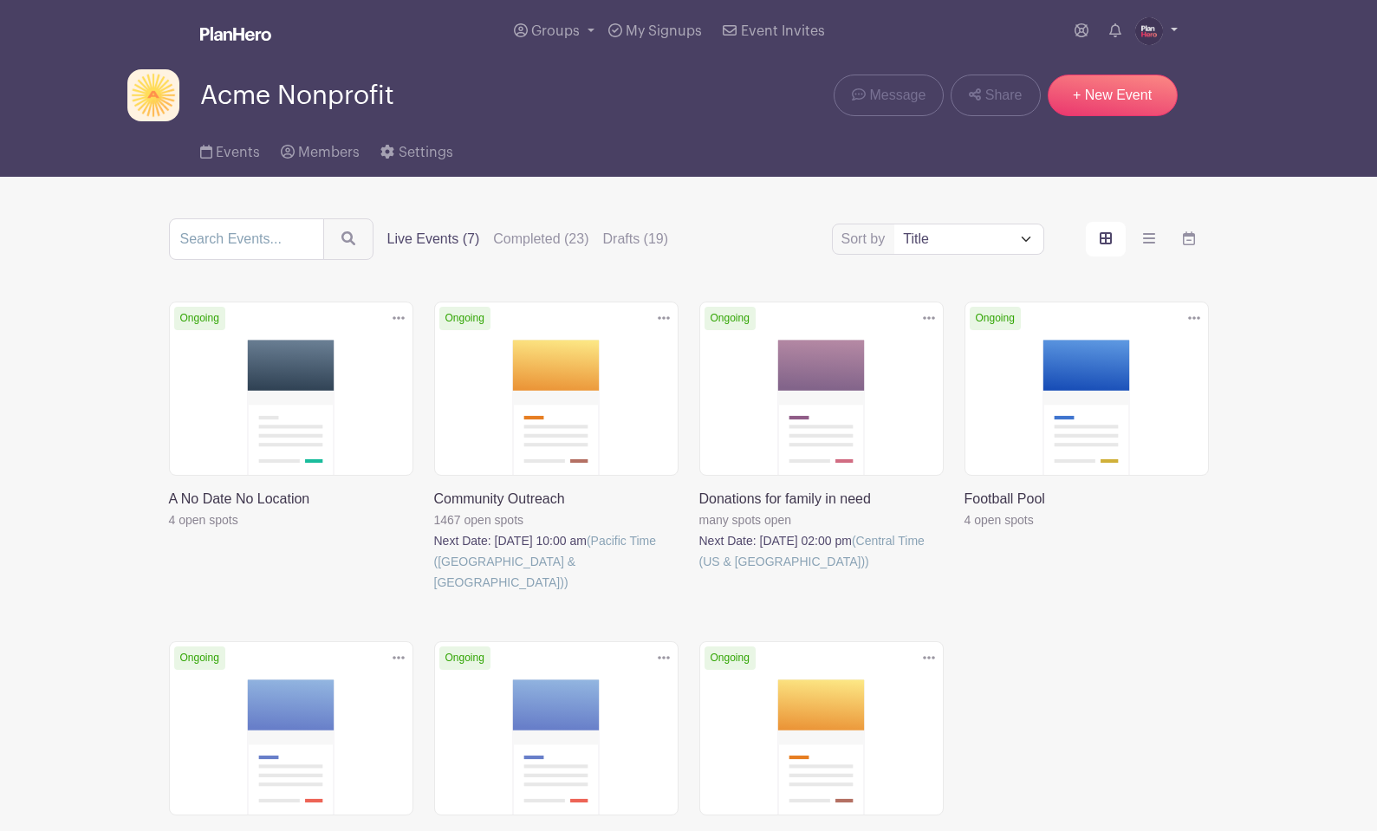
click at [1149, 32] on img at bounding box center [1149, 31] width 28 height 28
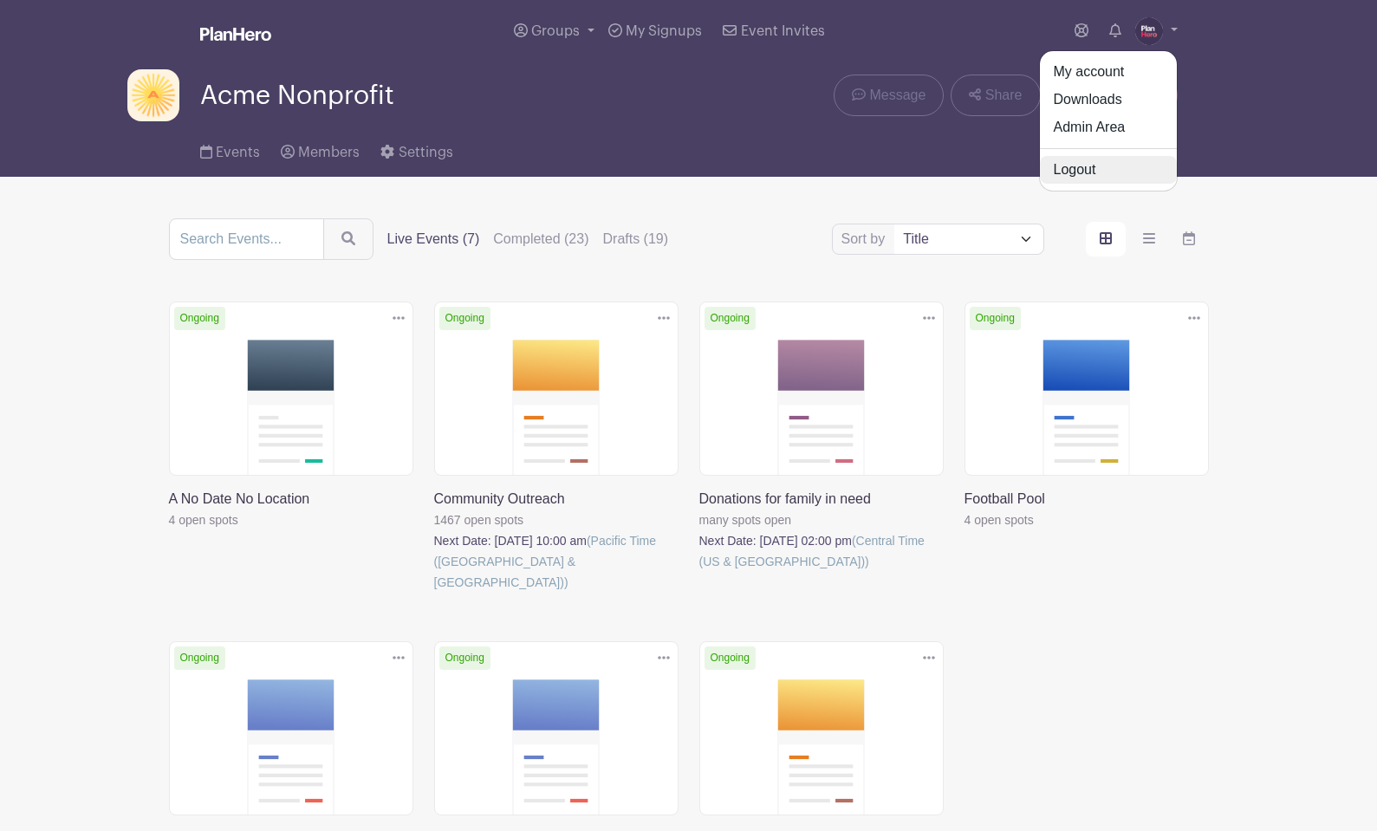
click at [1090, 171] on link "Logout" at bounding box center [1108, 170] width 137 height 28
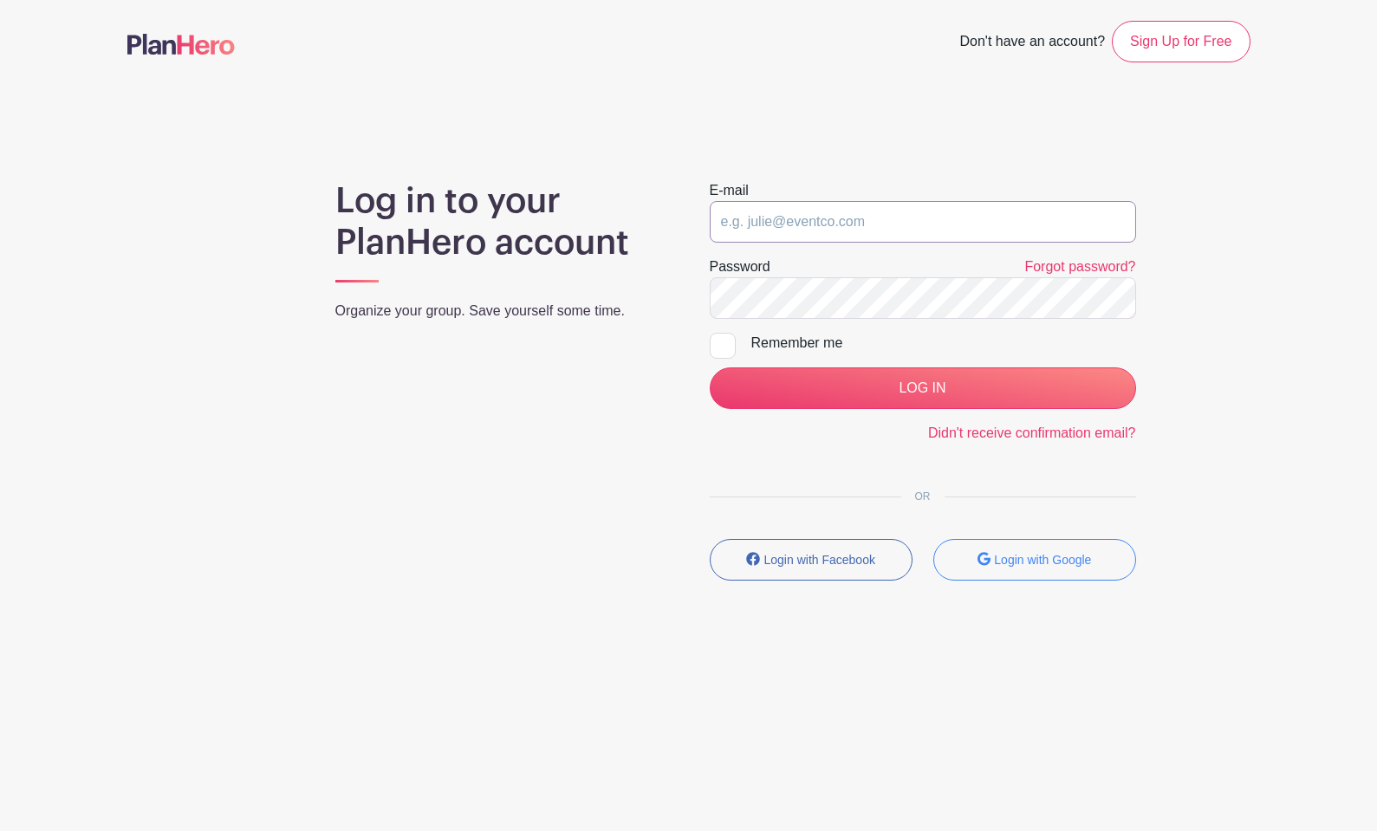
type input "jpfarrell77+sailor@gmail.com"
click at [1191, 33] on link "Sign Up for Free" at bounding box center [1180, 42] width 138 height 42
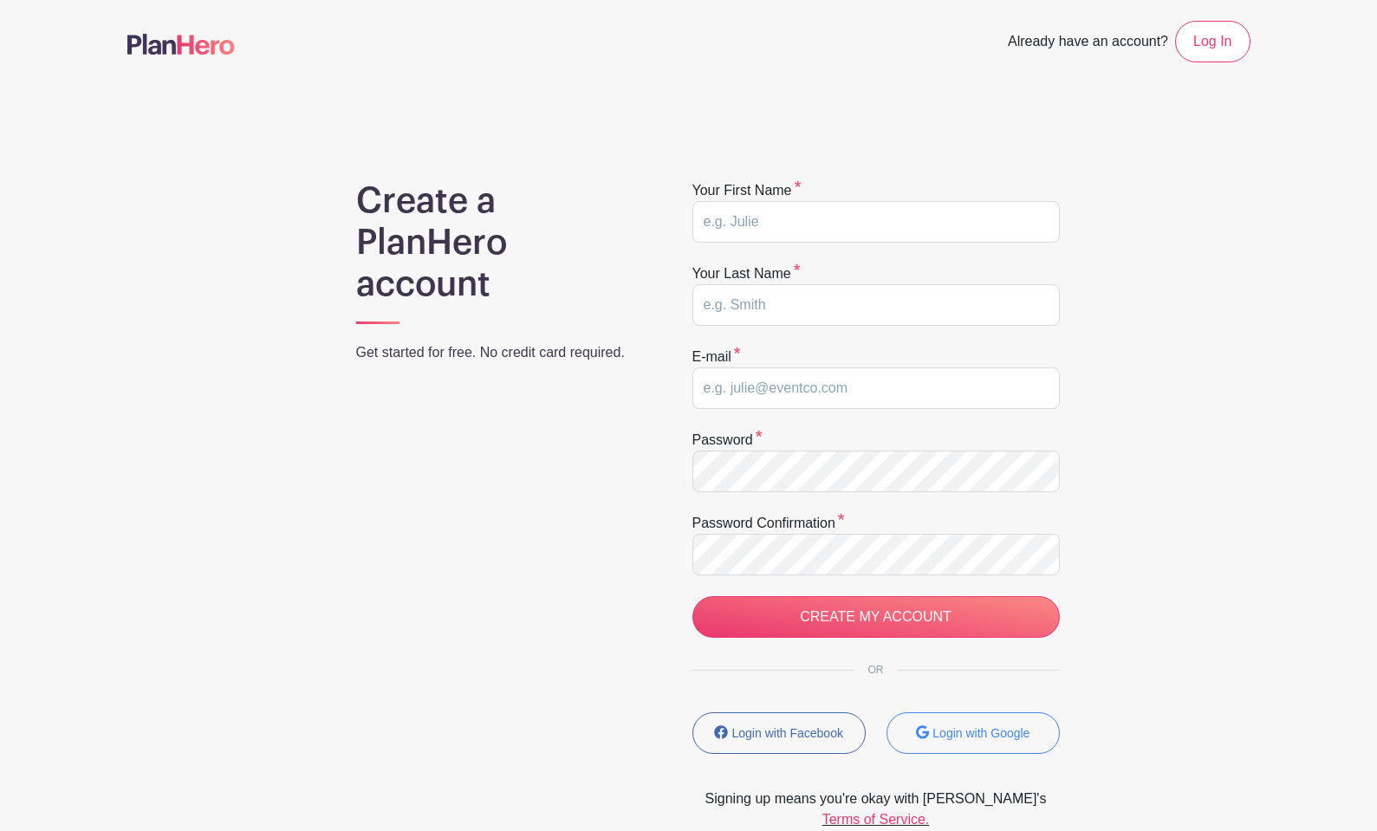
type input "jpfarrell77+sailor@gmail.com"
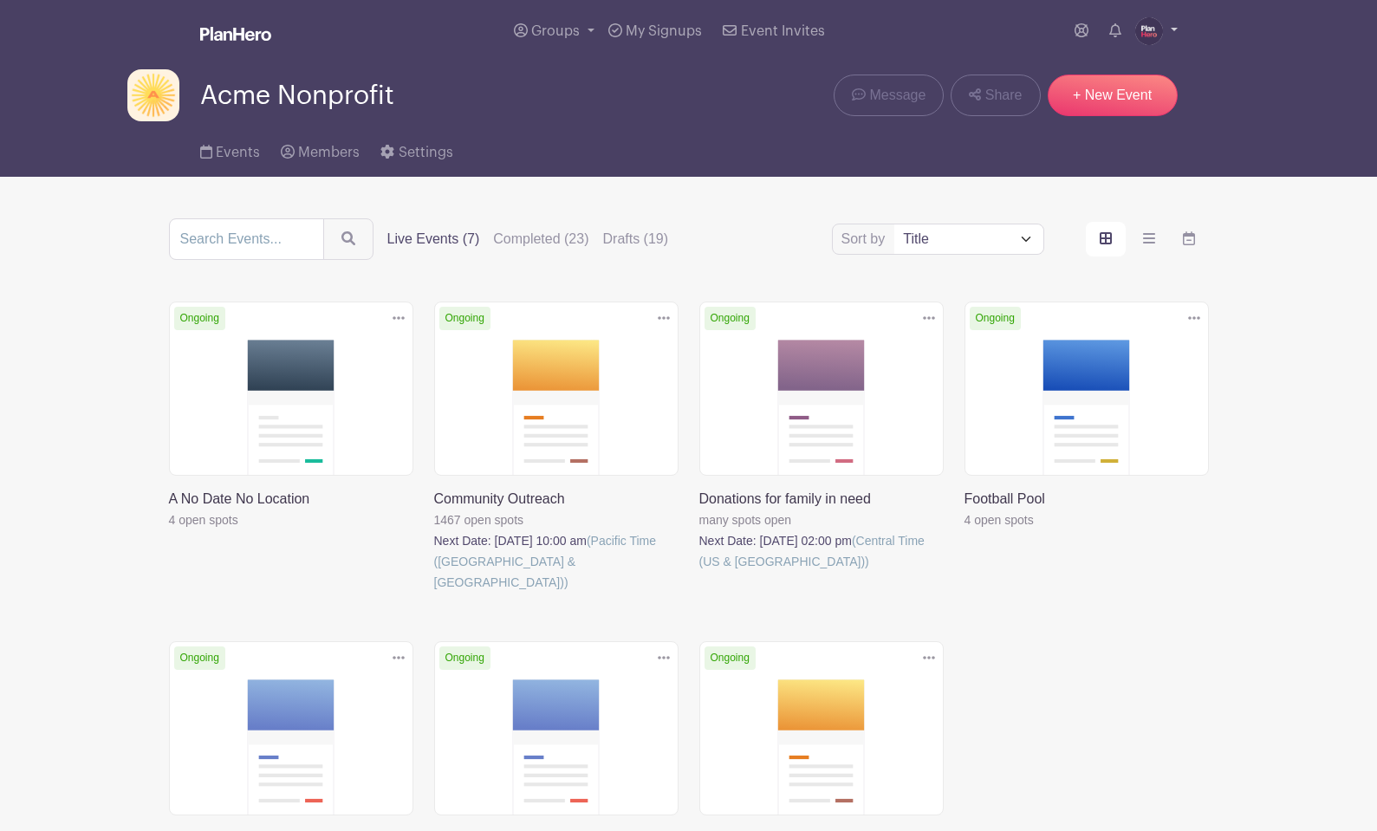
click at [1157, 35] on img at bounding box center [1149, 31] width 28 height 28
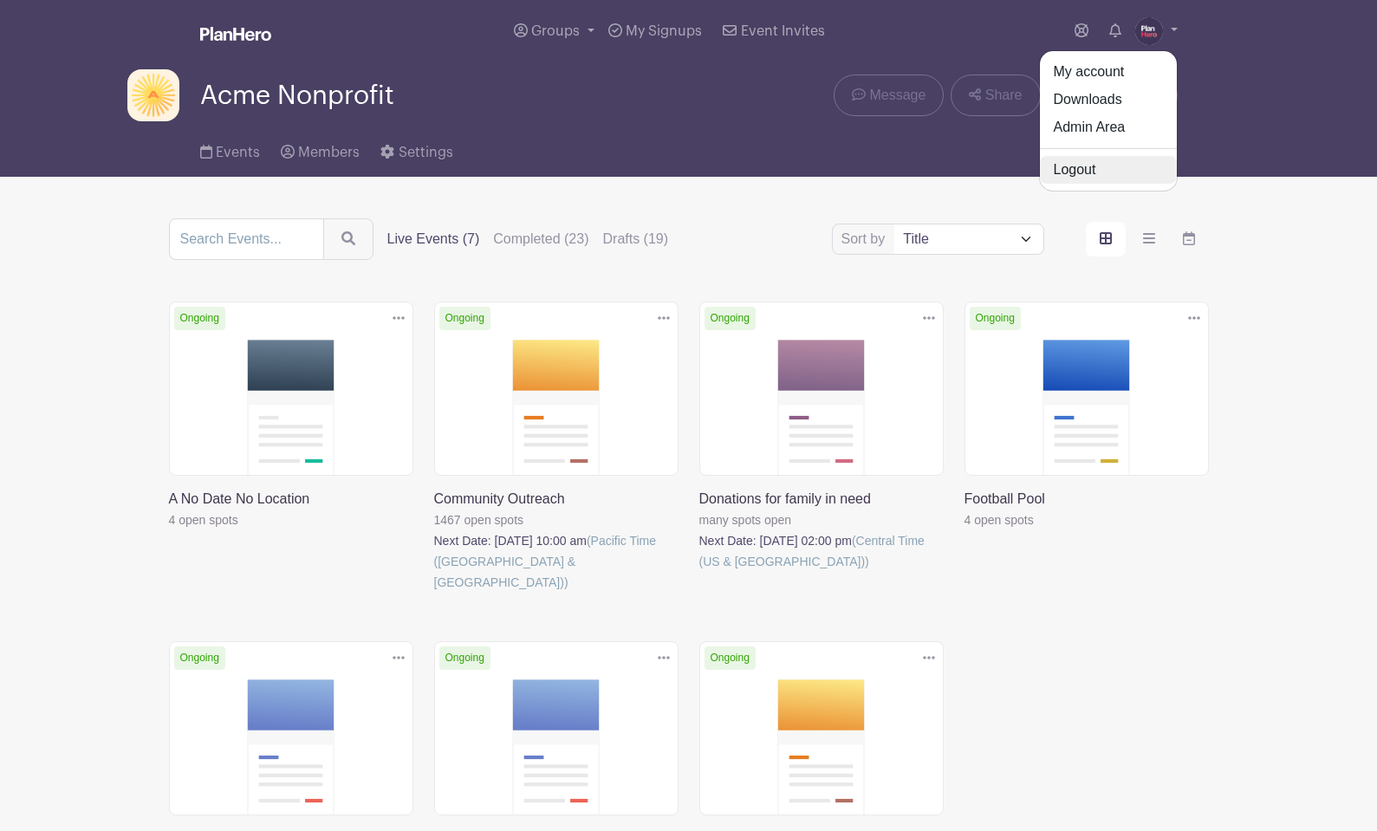
click at [1092, 172] on link "Logout" at bounding box center [1108, 170] width 137 height 28
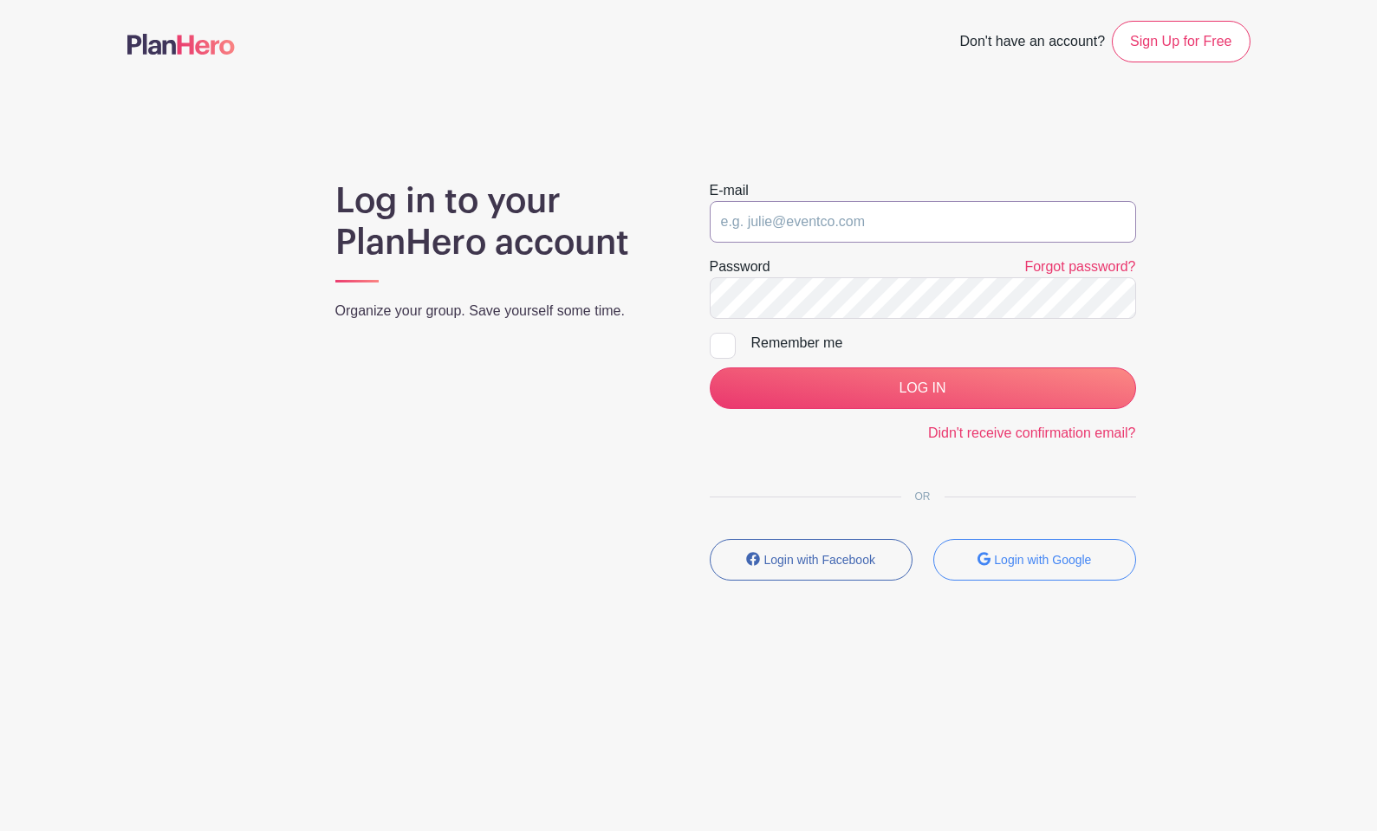
type input "jpfarrell77+sailor@gmail.com"
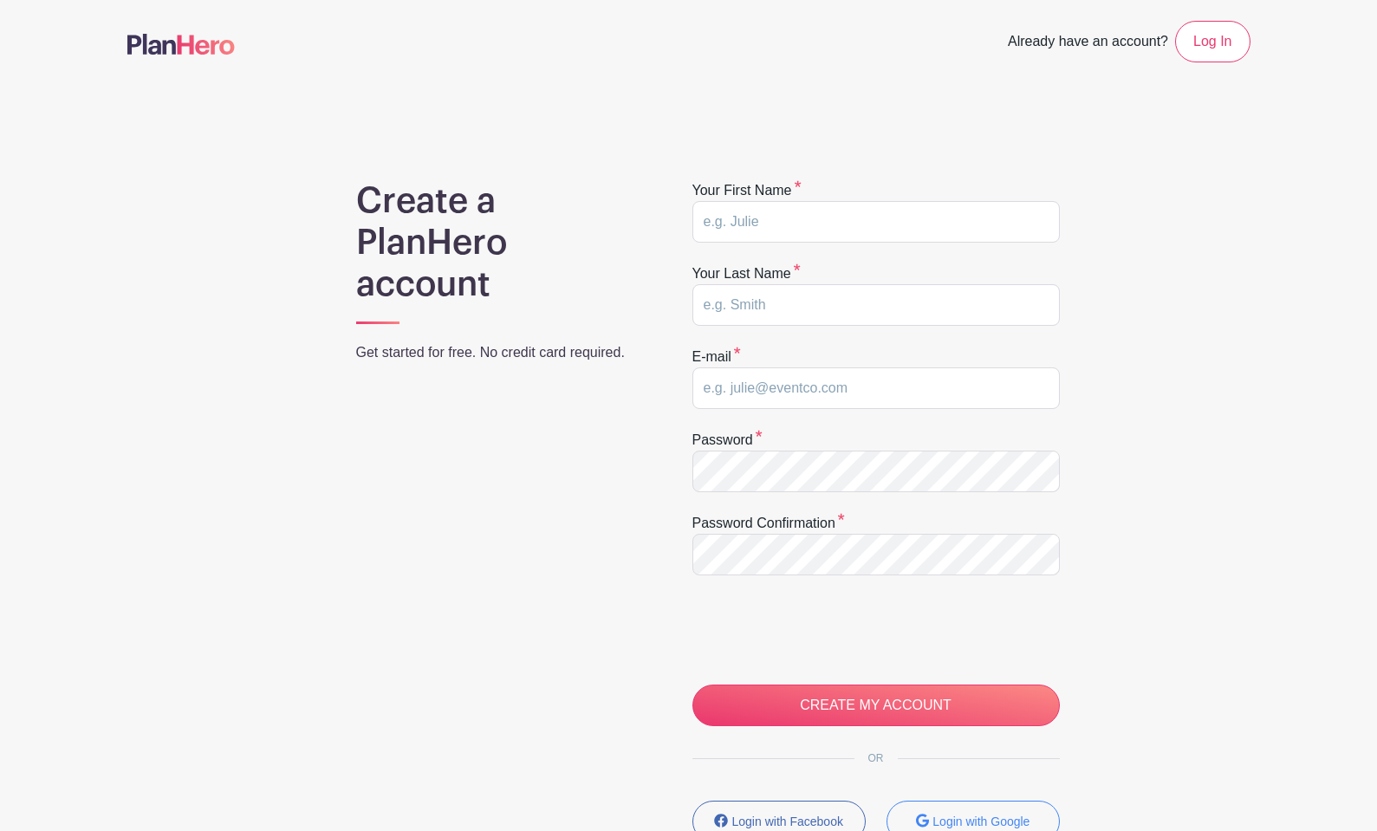
type input "[EMAIL_ADDRESS][DOMAIN_NAME]"
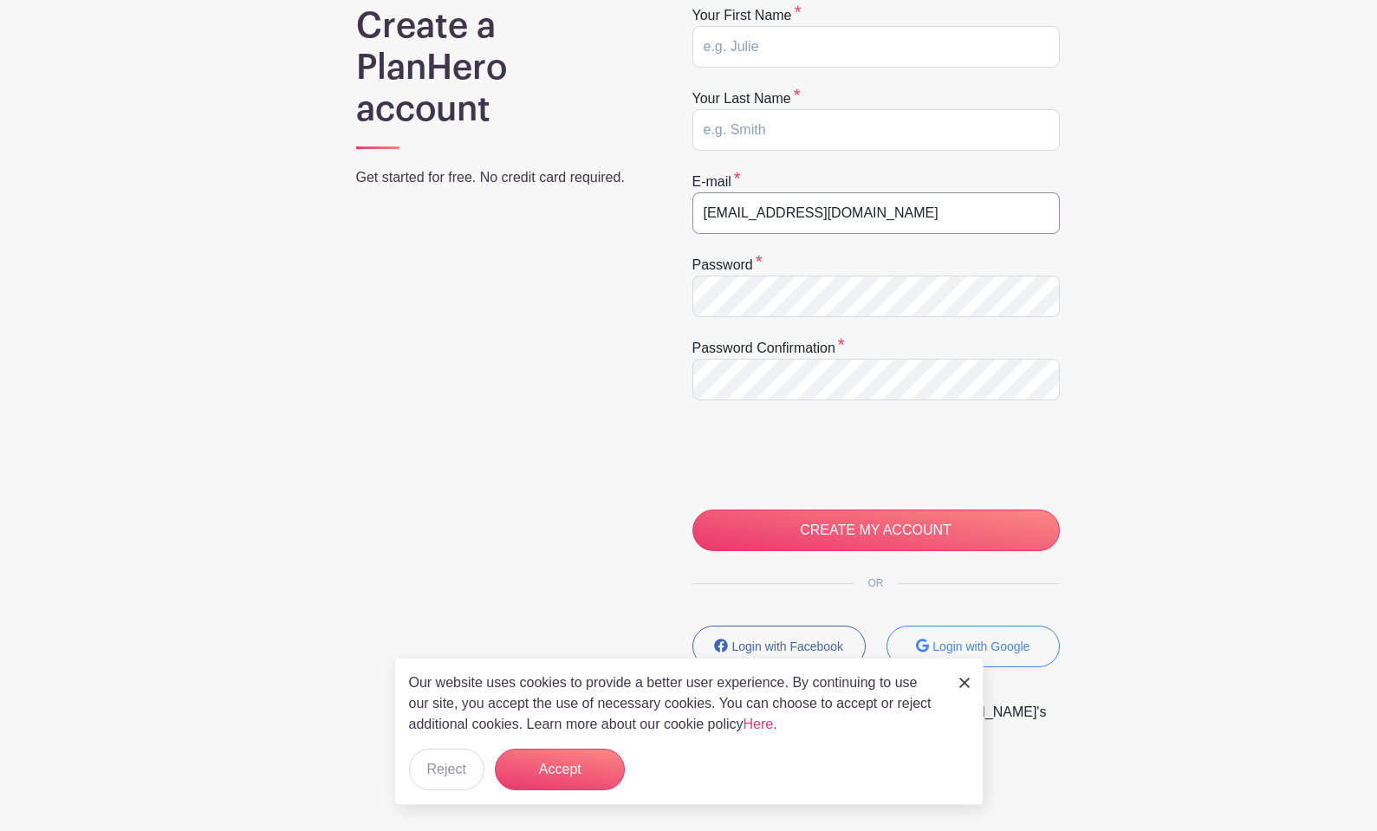
scroll to position [196, 0]
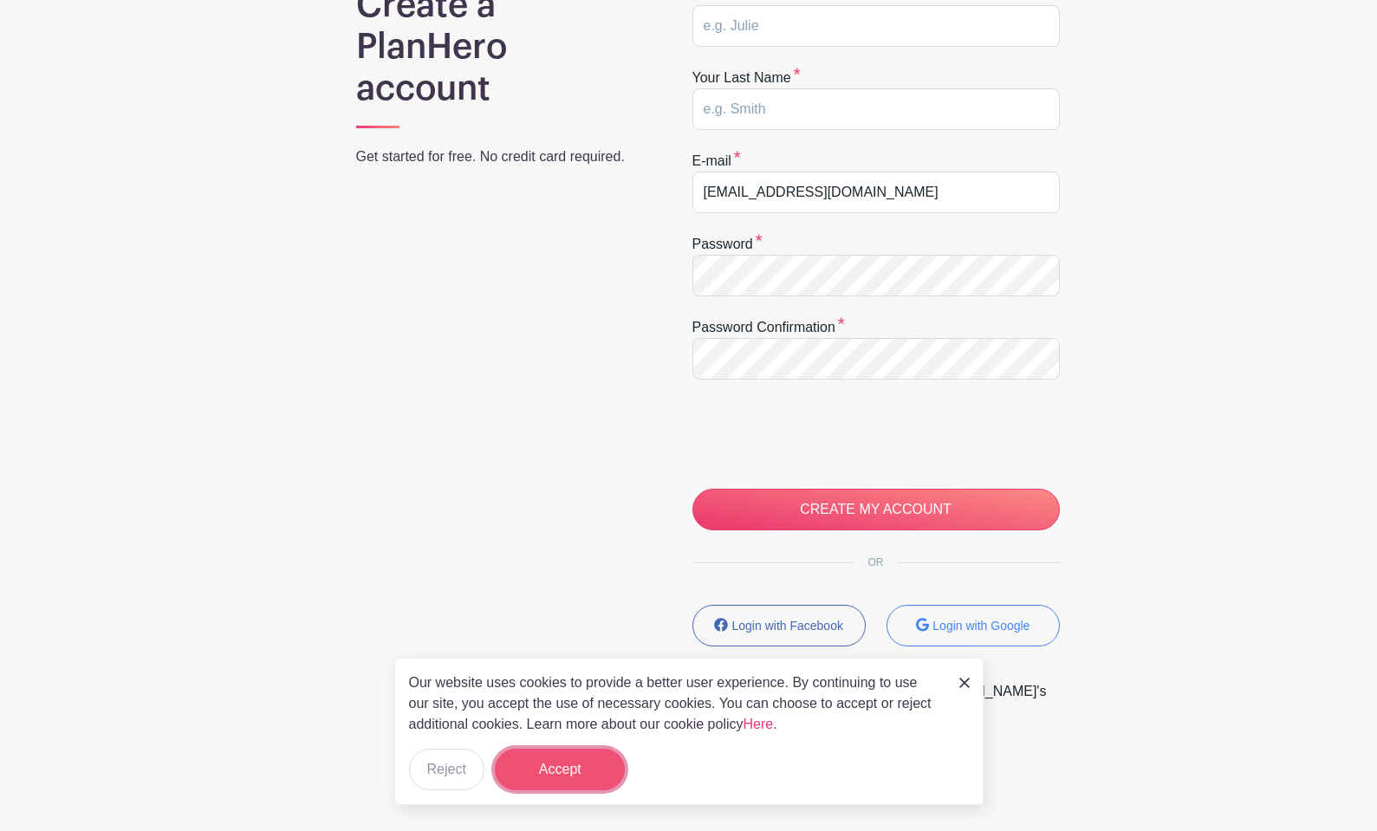
click at [553, 783] on button "Accept" at bounding box center [560, 769] width 130 height 42
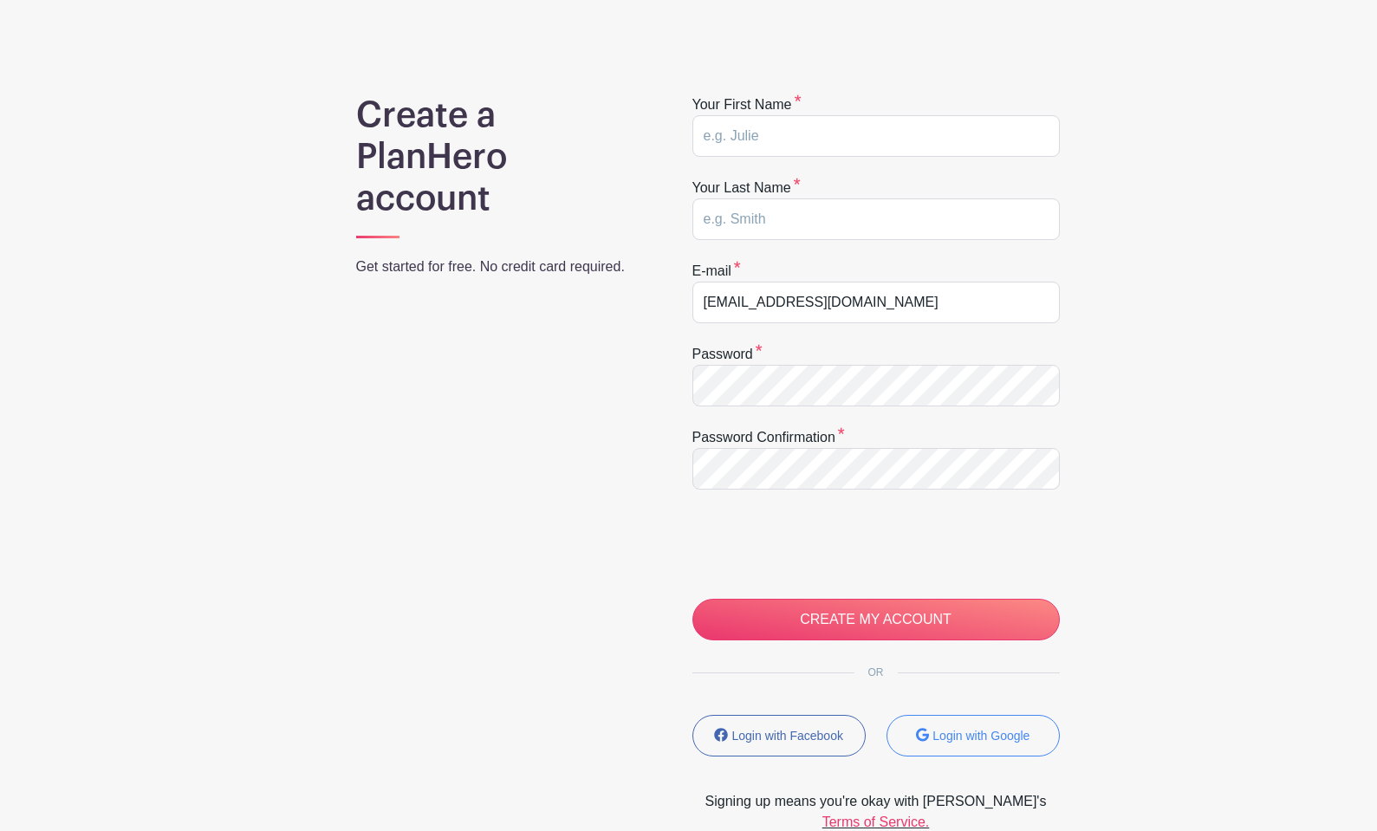
scroll to position [0, 0]
